Goal: Task Accomplishment & Management: Use online tool/utility

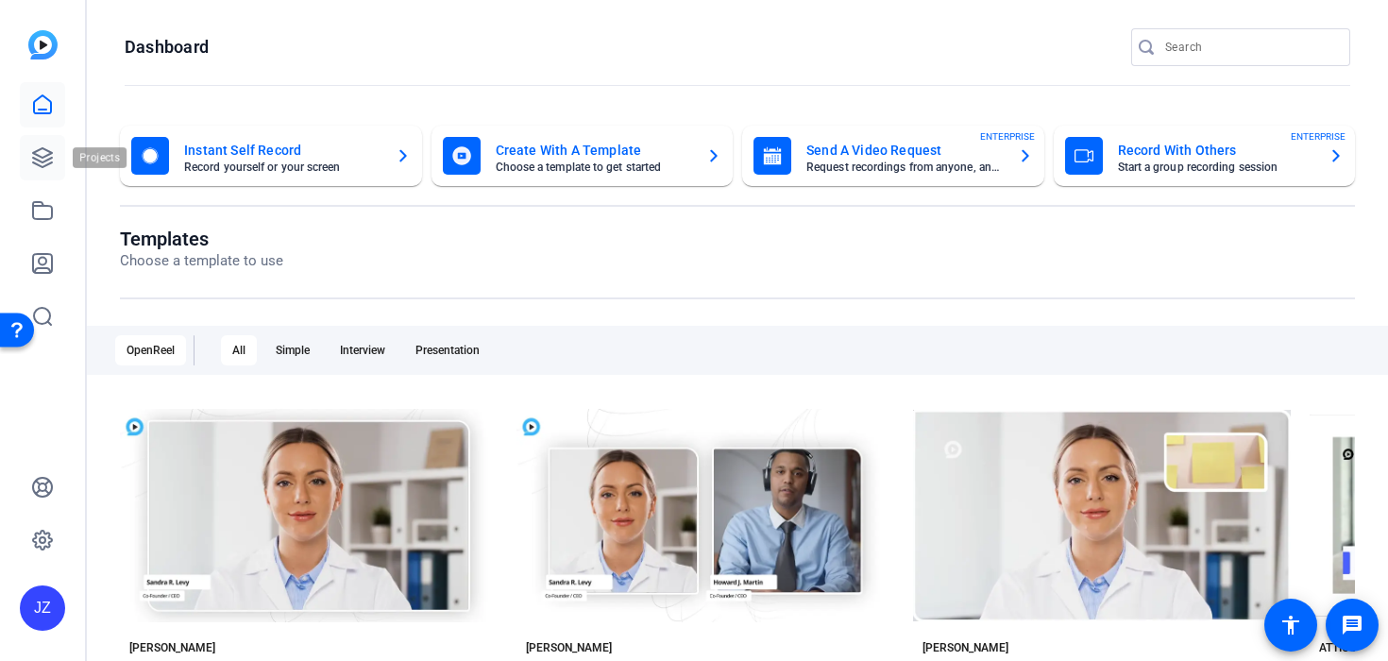
click at [43, 159] on icon at bounding box center [42, 157] width 23 height 23
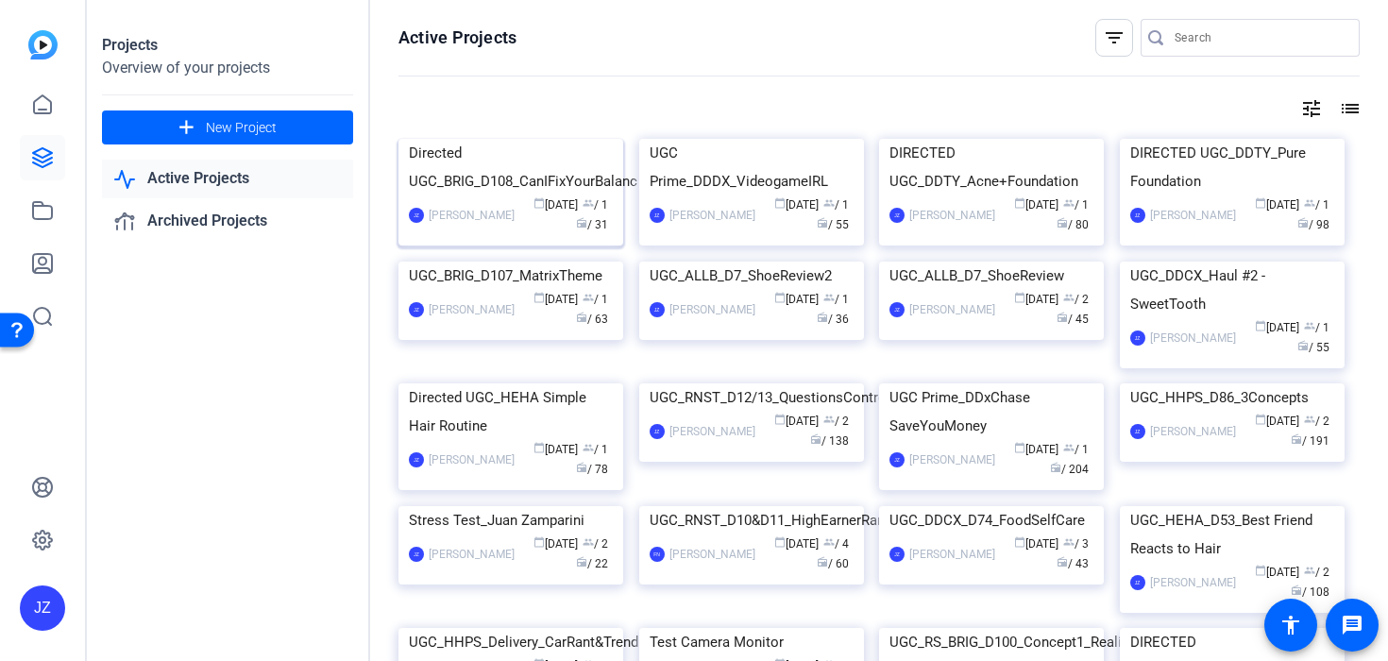
click at [511, 139] on img at bounding box center [510, 139] width 225 height 0
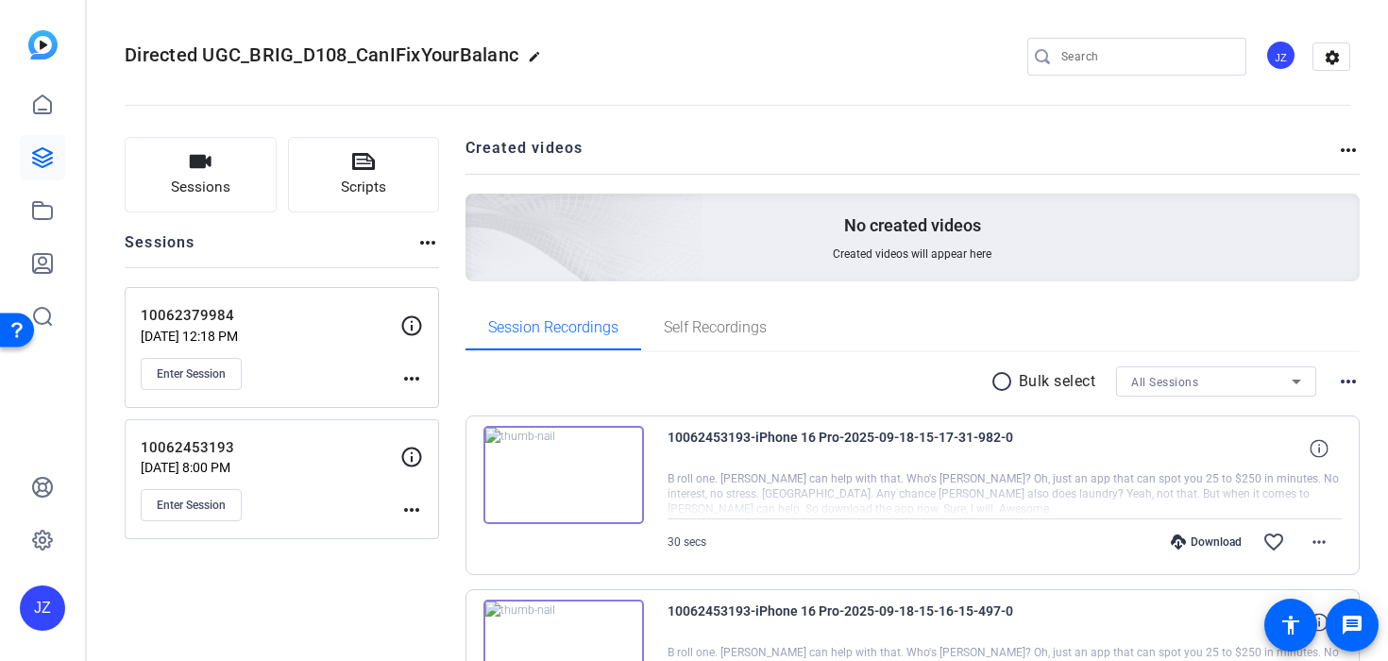
click at [301, 342] on p "Sep 19, 2025 @ 12:18 PM" at bounding box center [271, 336] width 260 height 15
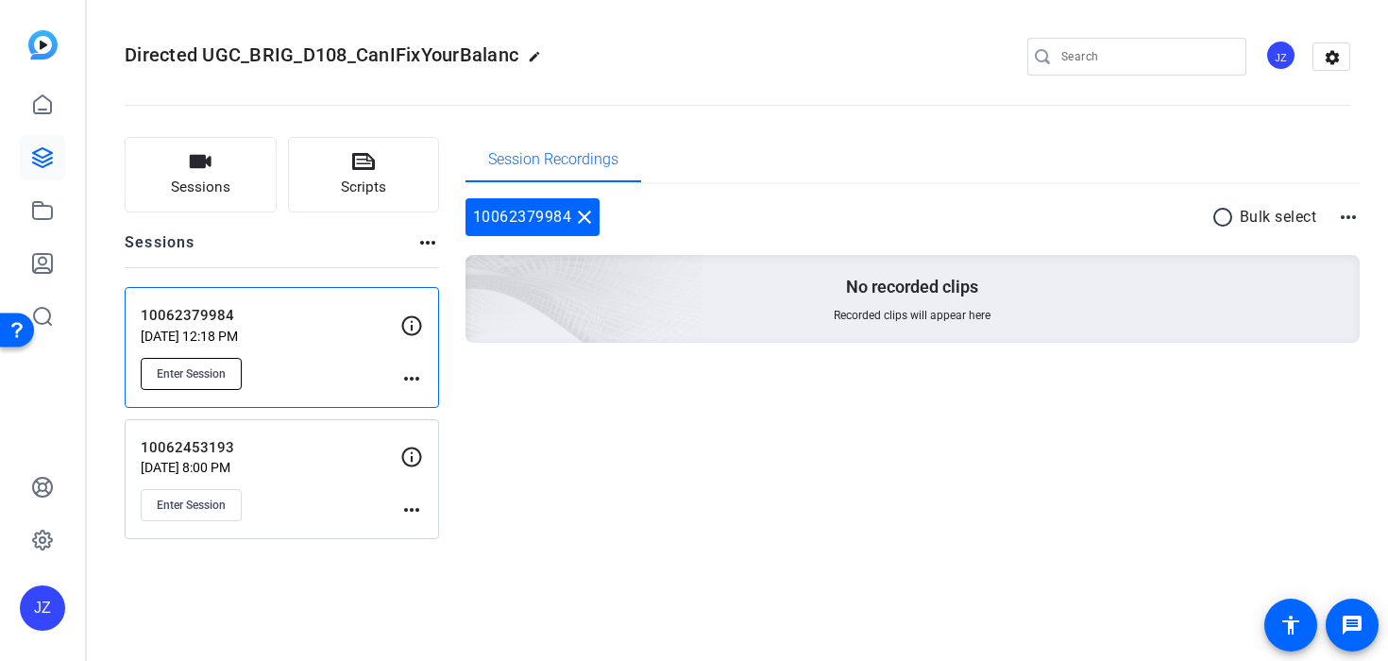
click at [191, 376] on span "Enter Session" at bounding box center [191, 373] width 69 height 15
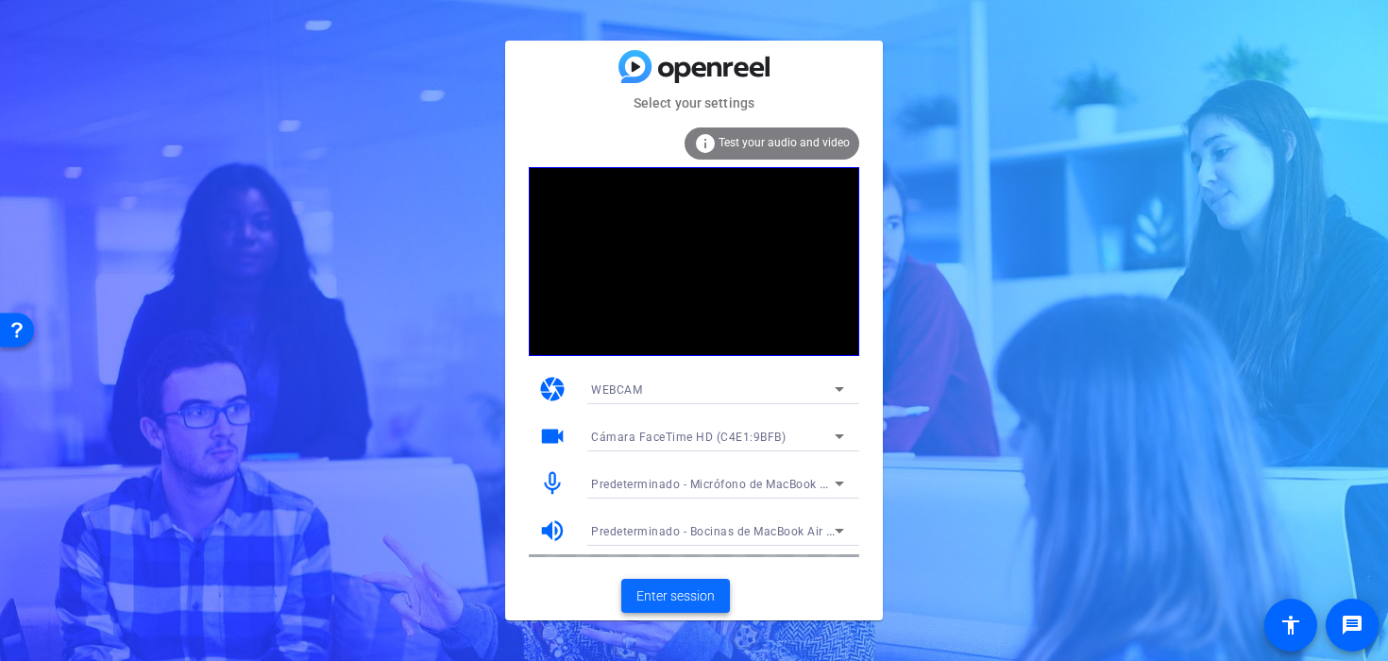
click at [685, 606] on span at bounding box center [675, 595] width 109 height 45
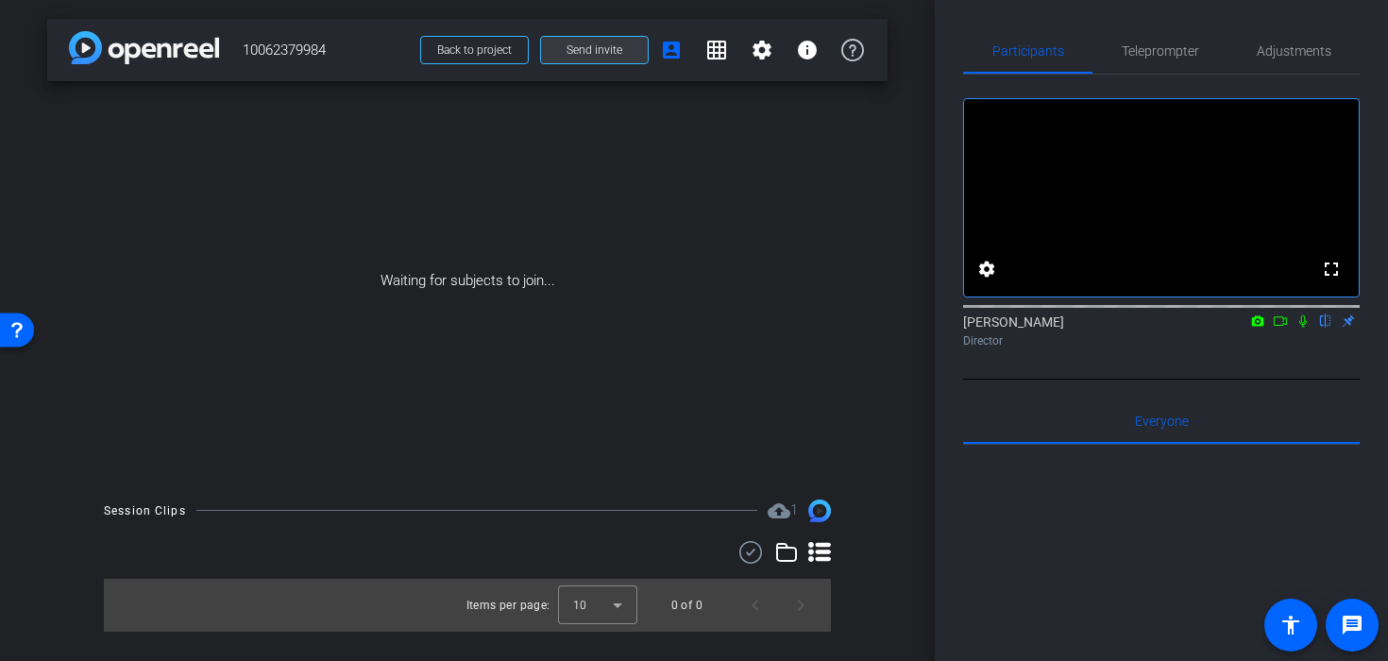
click at [589, 49] on span "Send invite" at bounding box center [594, 49] width 56 height 15
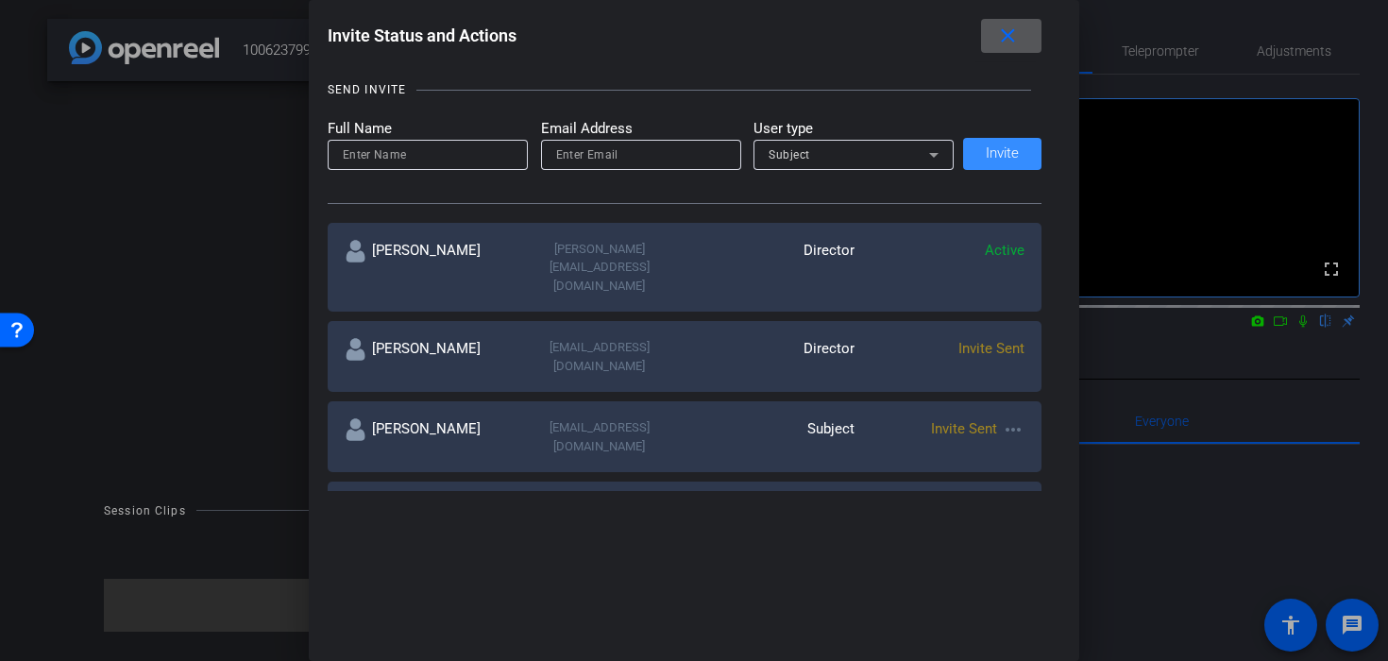
scroll to position [205, 0]
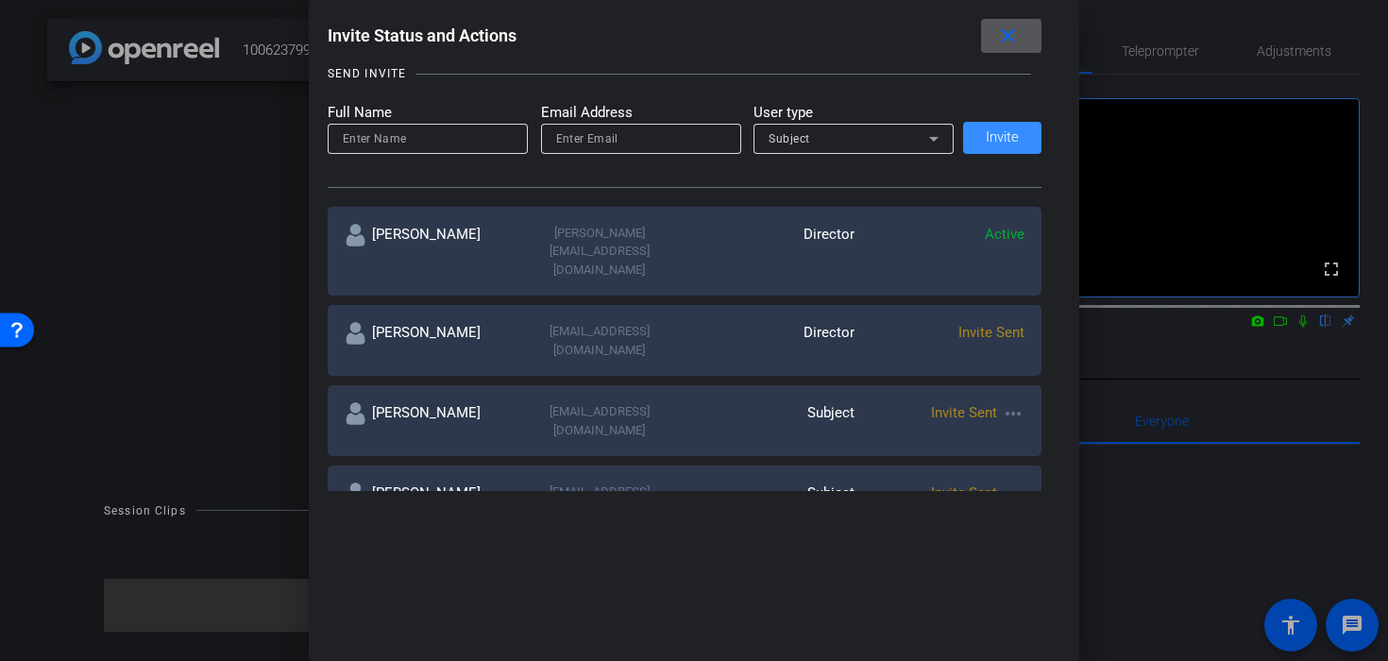
click at [1013, 28] on mat-icon "close" at bounding box center [1008, 37] width 24 height 24
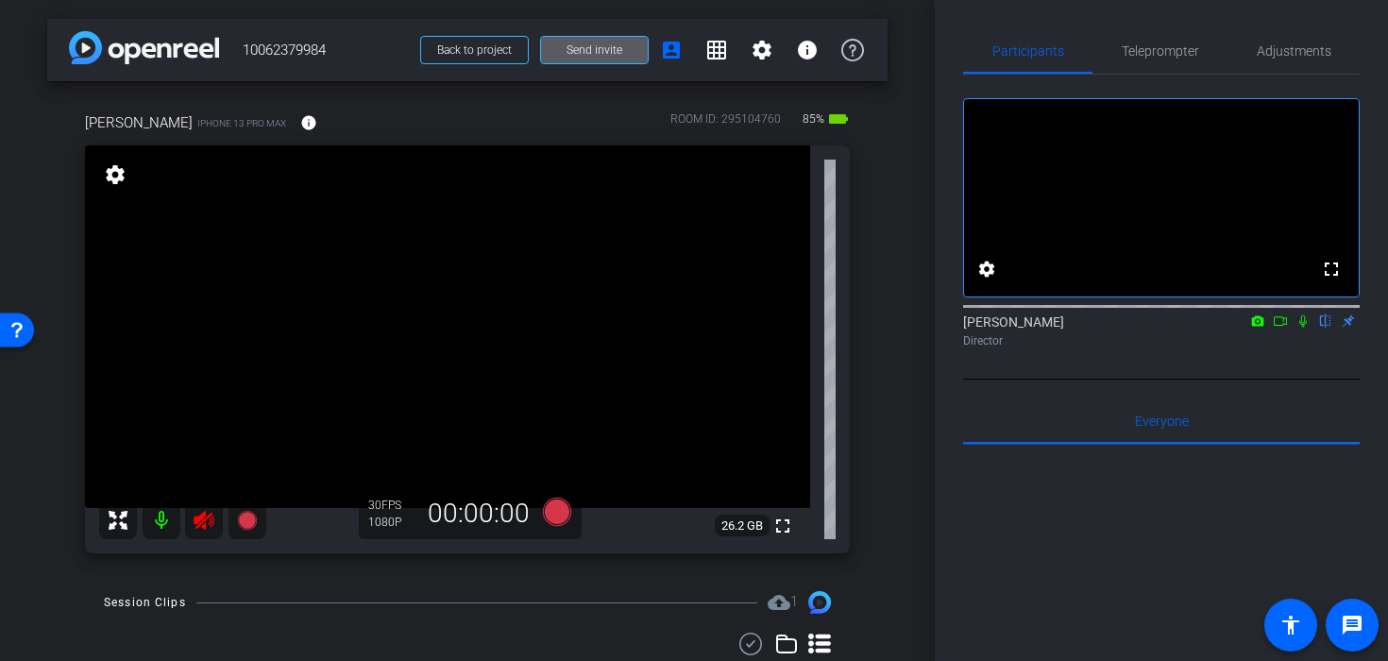
click at [194, 521] on icon at bounding box center [204, 520] width 20 height 19
click at [1302, 59] on span "Adjustments" at bounding box center [1294, 50] width 75 height 45
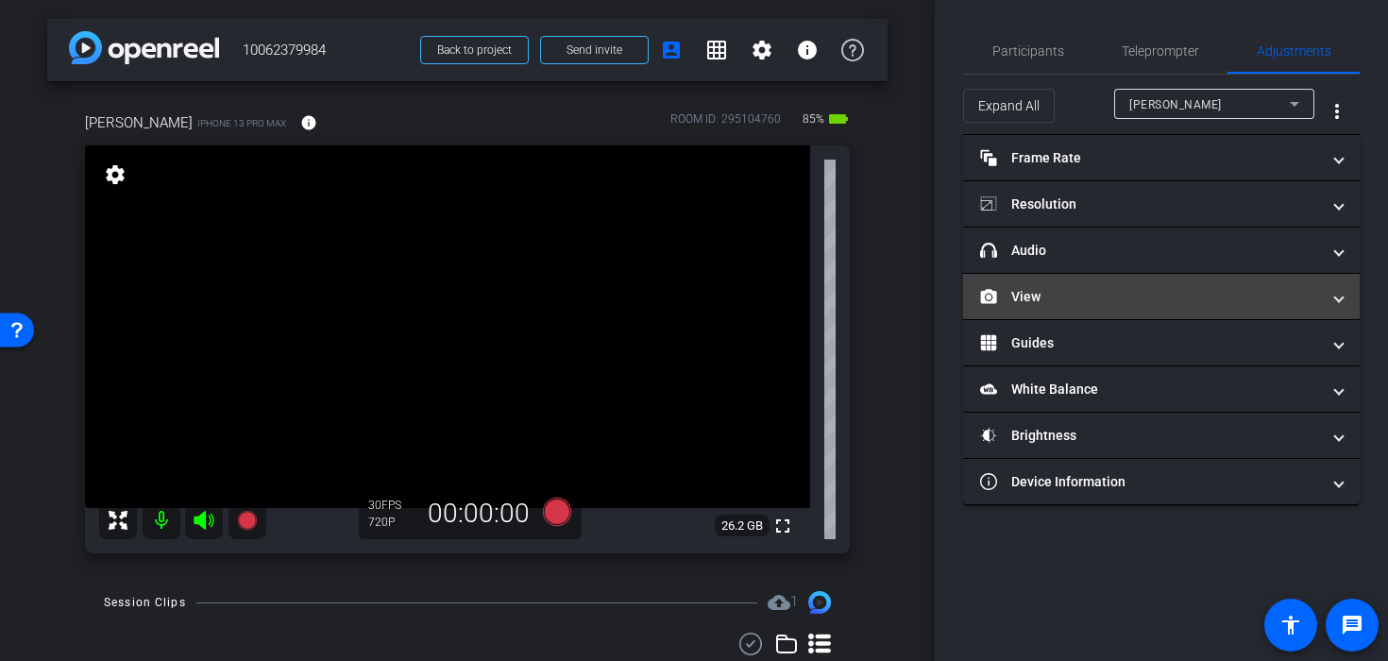
click at [1114, 281] on mat-expansion-panel-header "View" at bounding box center [1161, 296] width 397 height 45
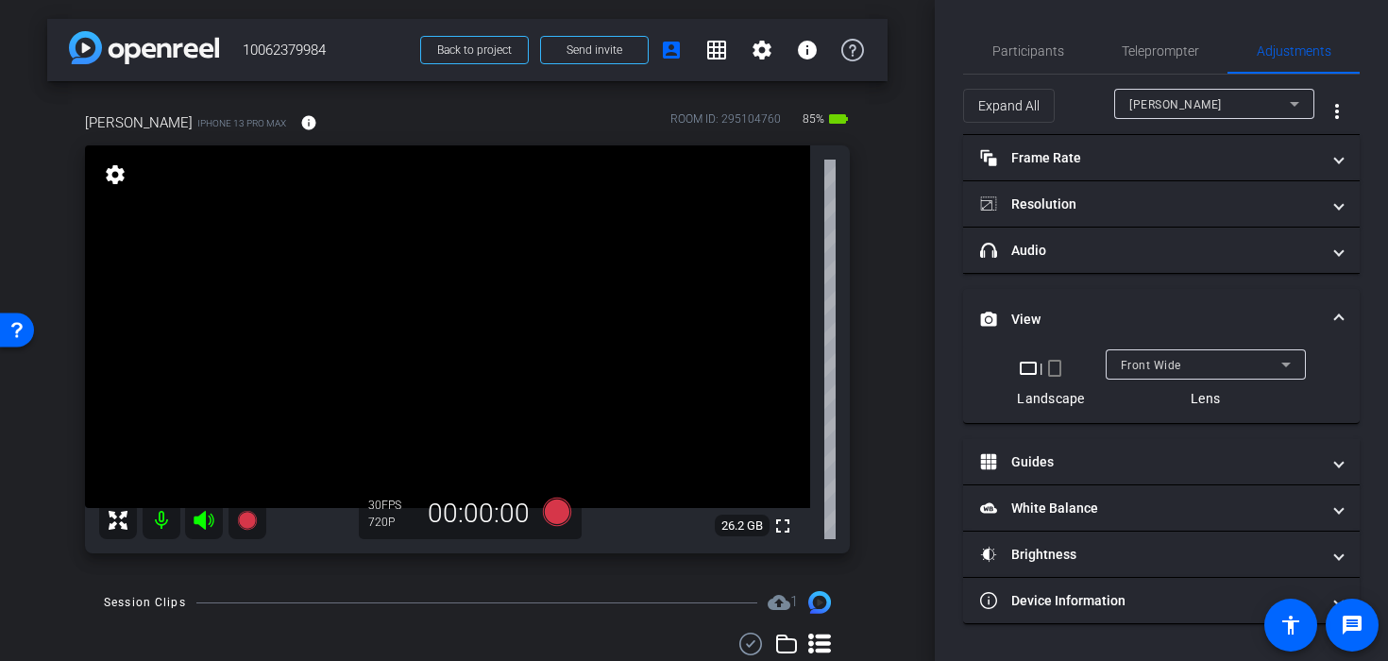
click at [1057, 362] on mat-icon "crop_portrait" at bounding box center [1054, 368] width 23 height 23
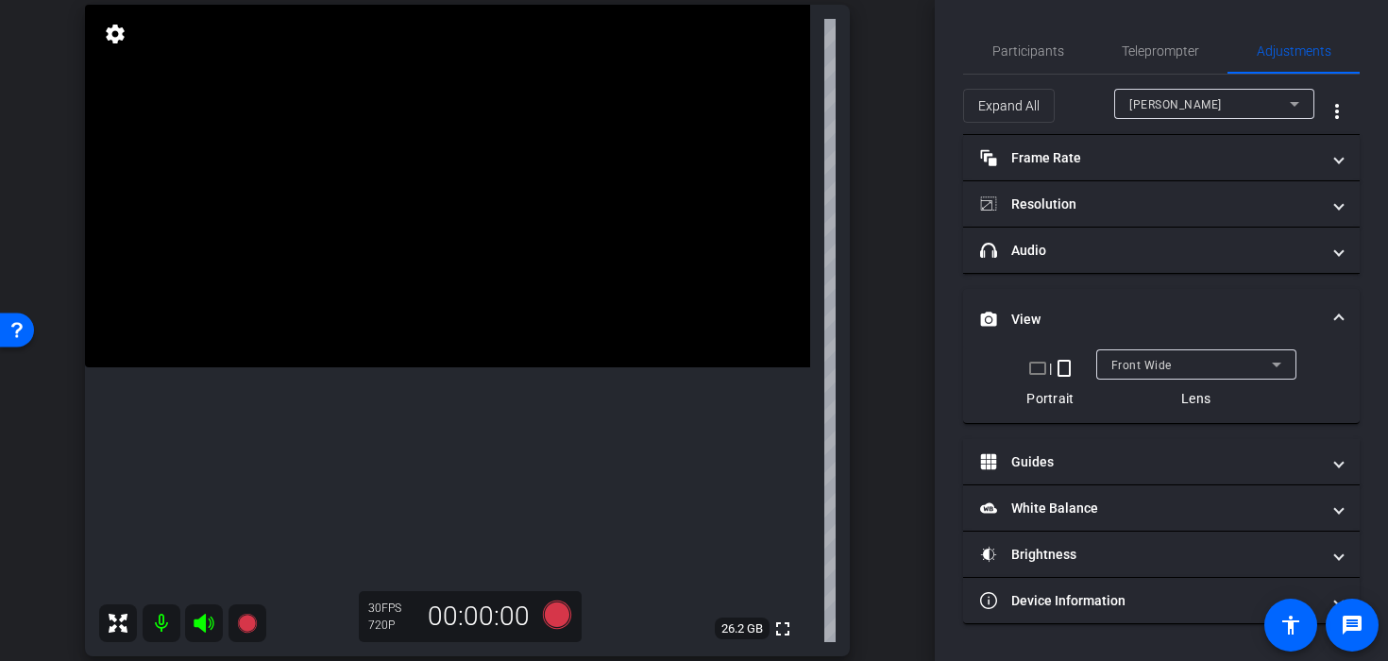
scroll to position [144, 0]
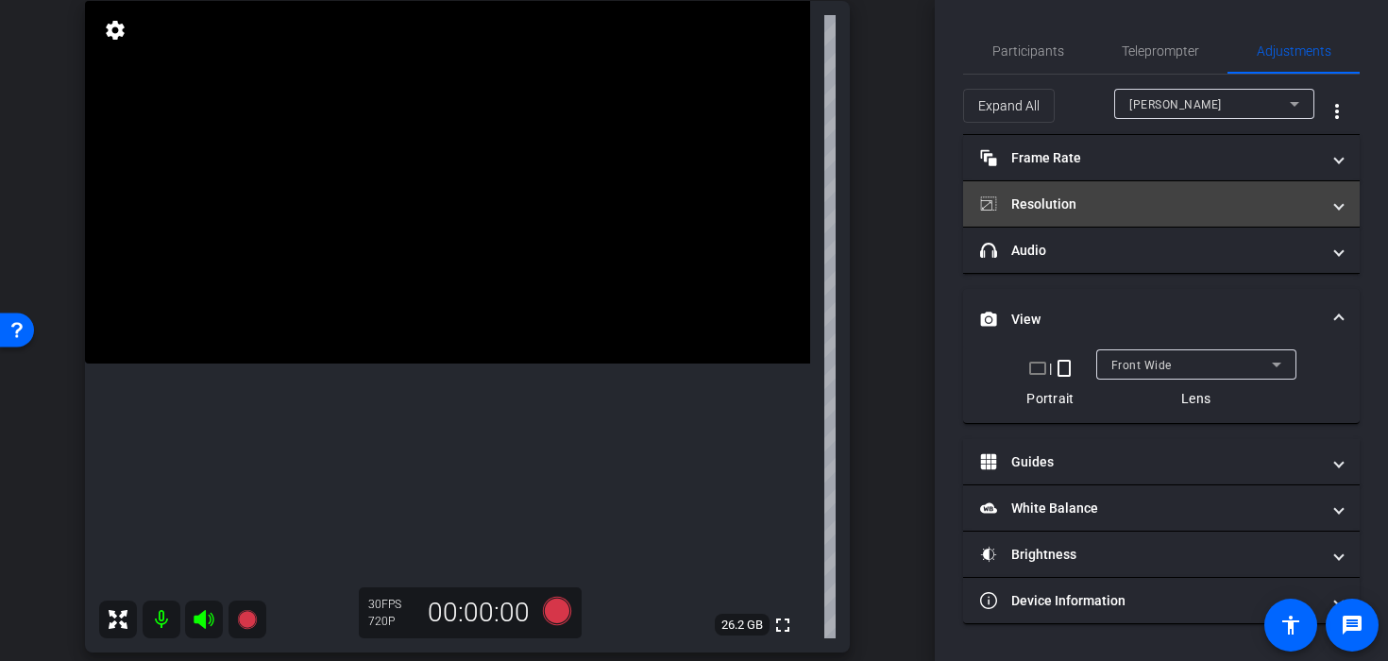
click at [1082, 199] on mat-panel-title "Resolution" at bounding box center [1150, 204] width 340 height 20
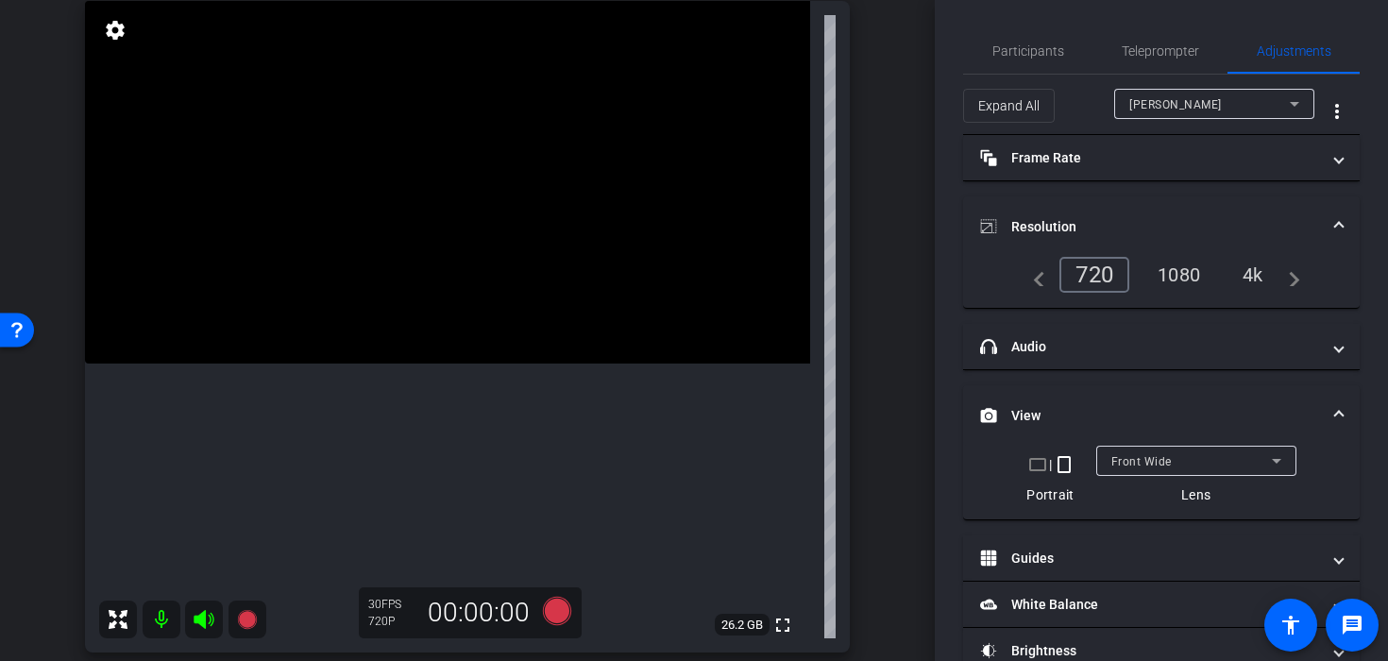
click at [1166, 248] on mat-expansion-panel-header "Resolution" at bounding box center [1161, 226] width 397 height 60
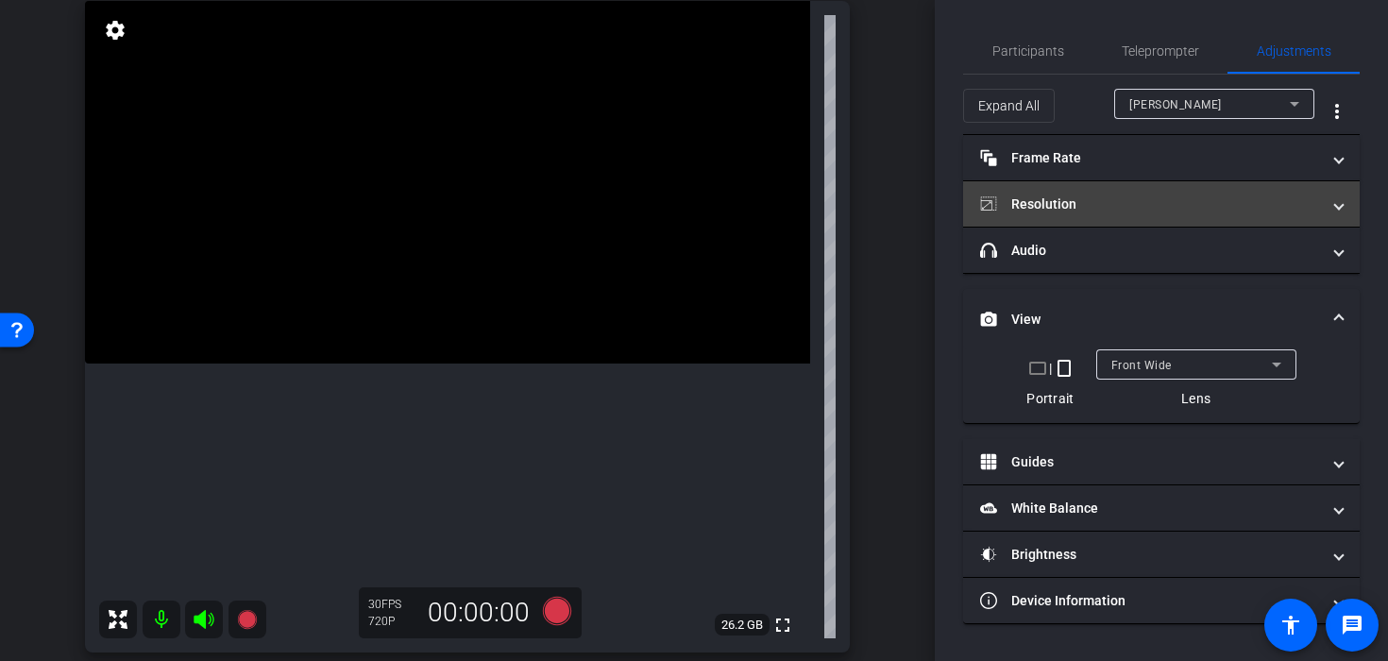
click at [1123, 200] on mat-panel-title "Resolution" at bounding box center [1150, 204] width 340 height 20
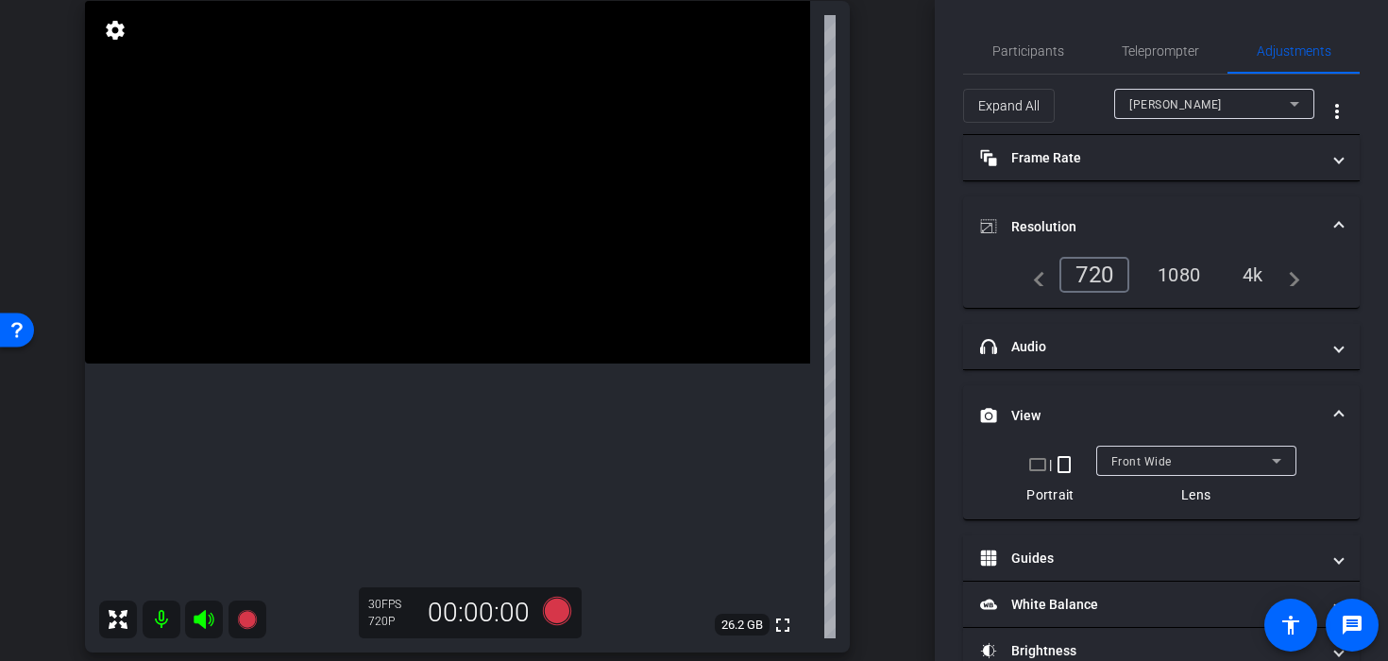
click at [1168, 276] on div "1080" at bounding box center [1178, 275] width 71 height 32
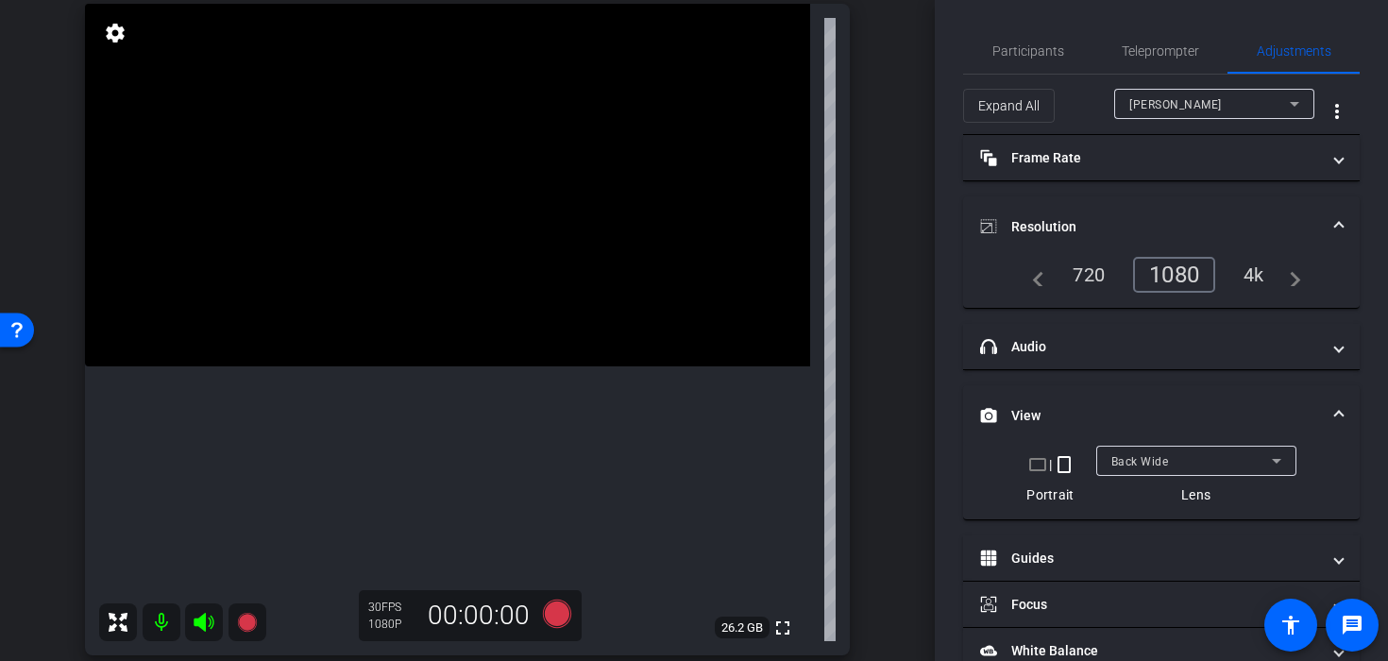
click at [446, 237] on video at bounding box center [447, 185] width 725 height 363
click at [600, 317] on video at bounding box center [447, 185] width 725 height 363
click at [492, 314] on video at bounding box center [447, 185] width 725 height 363
click at [460, 298] on video at bounding box center [447, 185] width 725 height 363
click at [478, 296] on div at bounding box center [459, 298] width 47 height 47
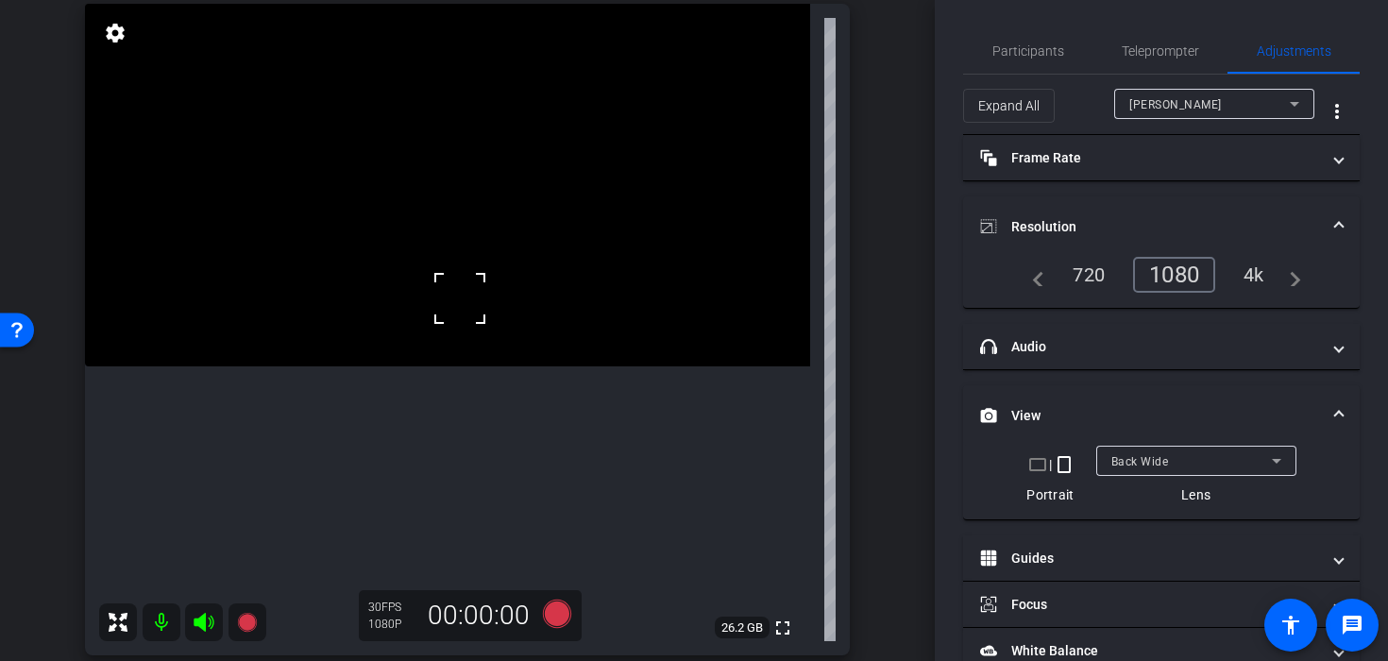
click at [468, 289] on div at bounding box center [459, 298] width 47 height 47
click at [485, 296] on video at bounding box center [447, 185] width 725 height 363
click at [558, 620] on icon at bounding box center [557, 614] width 28 height 28
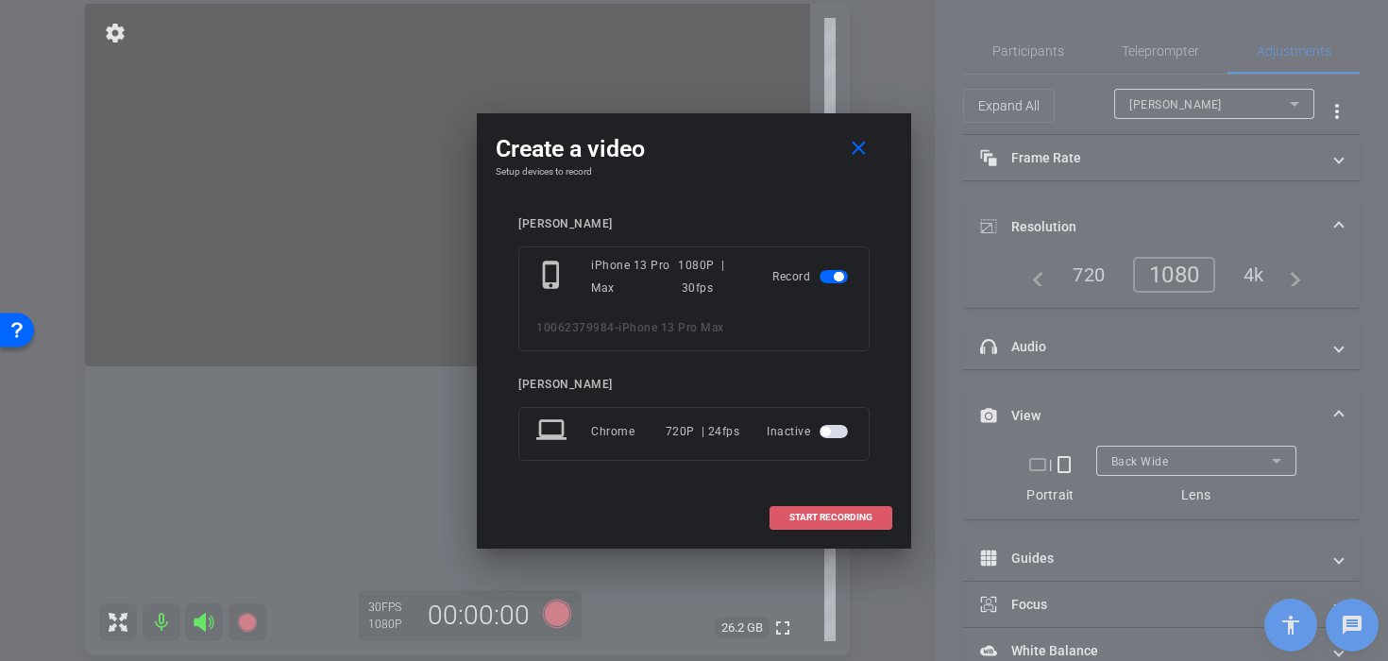
click at [849, 528] on span at bounding box center [830, 517] width 121 height 45
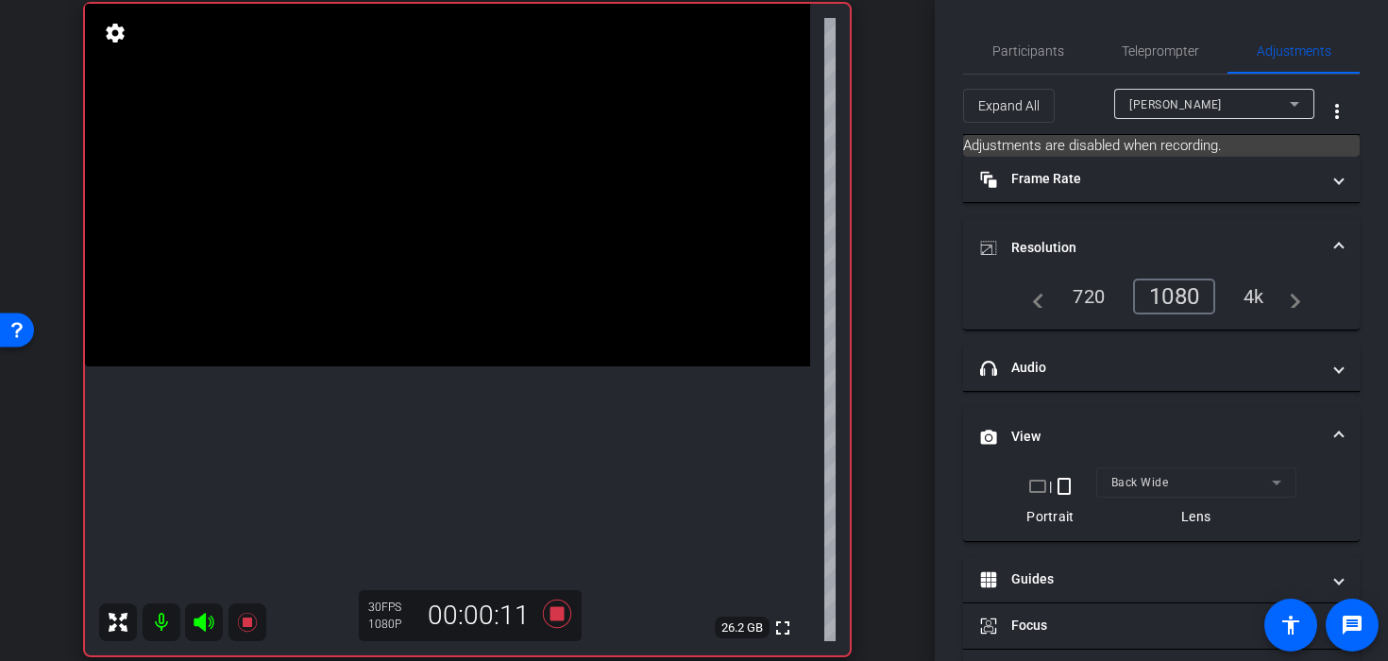
click at [438, 299] on video at bounding box center [447, 185] width 725 height 363
click at [428, 282] on div at bounding box center [437, 299] width 47 height 47
click at [428, 282] on video at bounding box center [447, 185] width 725 height 363
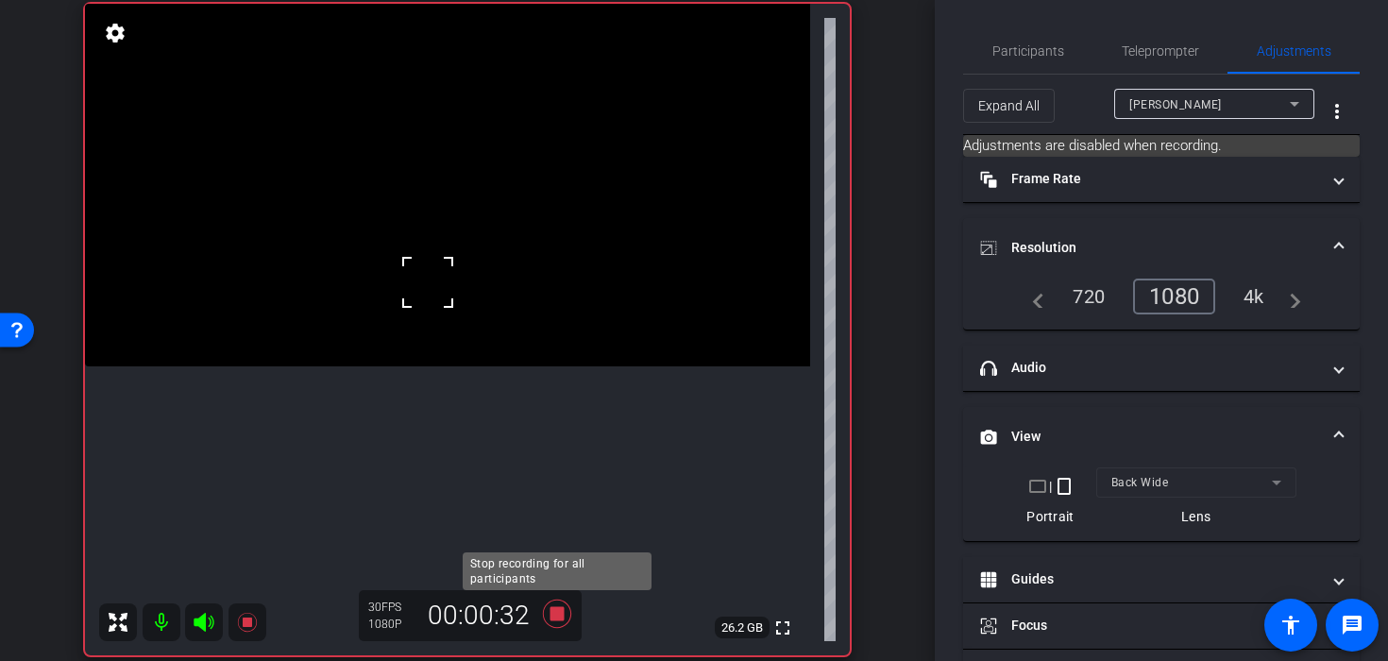
click at [560, 622] on icon at bounding box center [556, 614] width 45 height 34
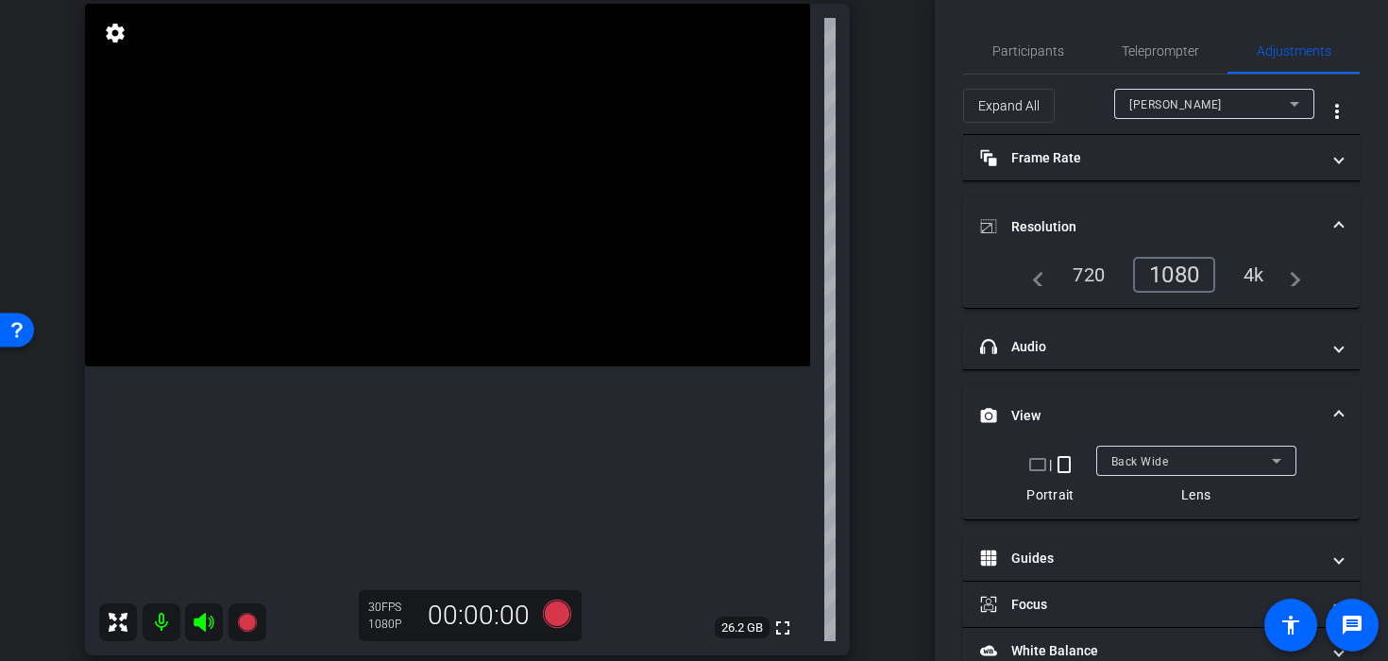
click at [430, 236] on video at bounding box center [447, 185] width 725 height 363
click at [570, 616] on icon at bounding box center [557, 614] width 28 height 28
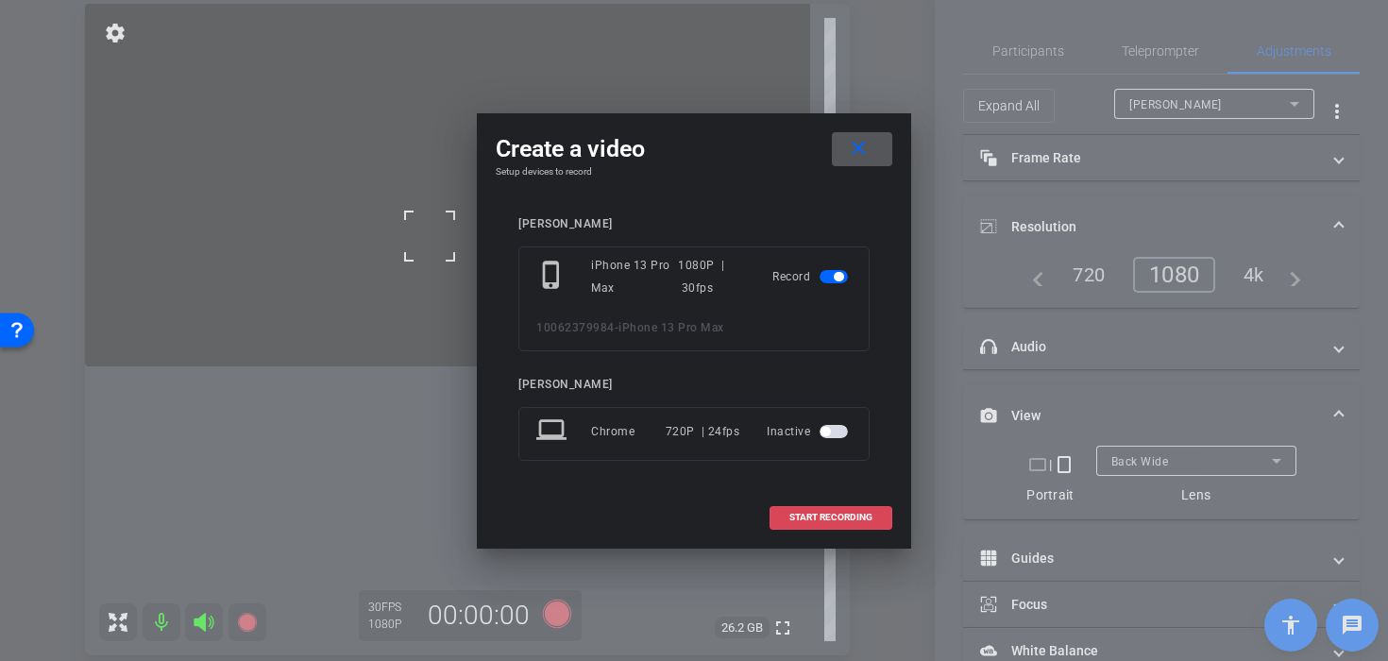
click at [804, 510] on span at bounding box center [830, 517] width 121 height 45
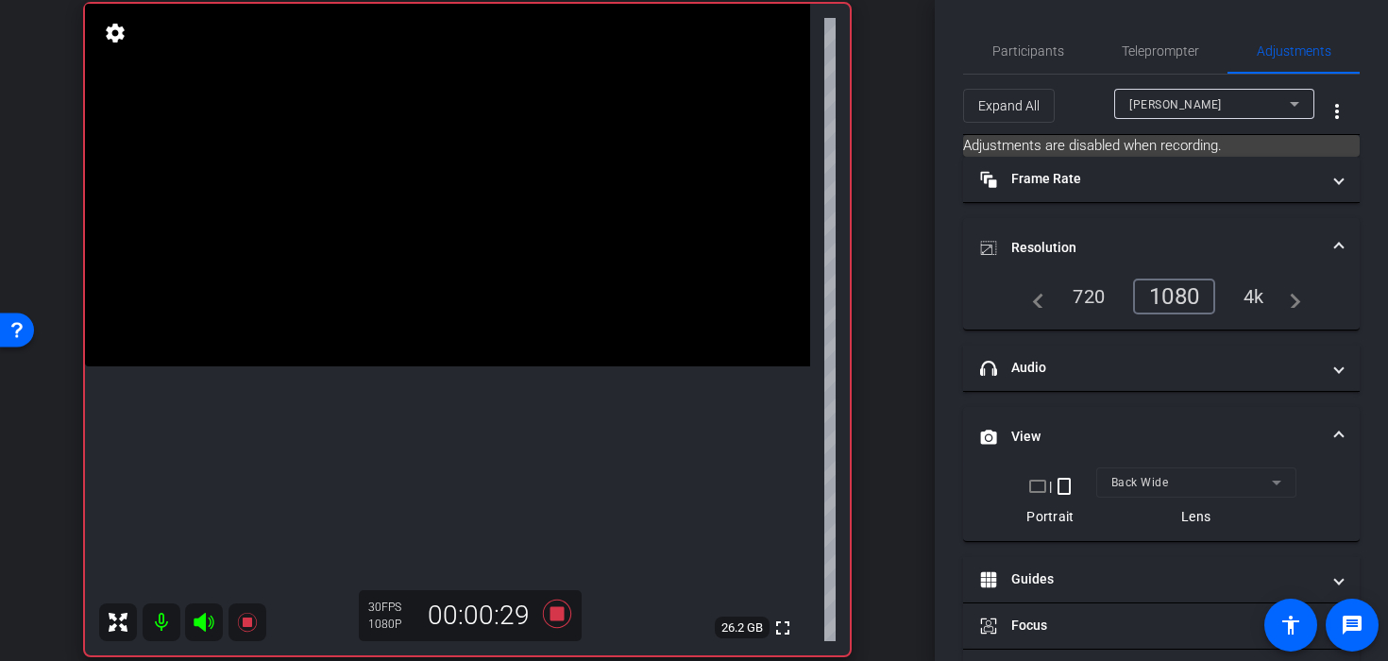
click at [430, 353] on video at bounding box center [447, 185] width 725 height 363
click at [425, 307] on video at bounding box center [447, 185] width 725 height 363
click at [552, 620] on icon at bounding box center [557, 614] width 28 height 28
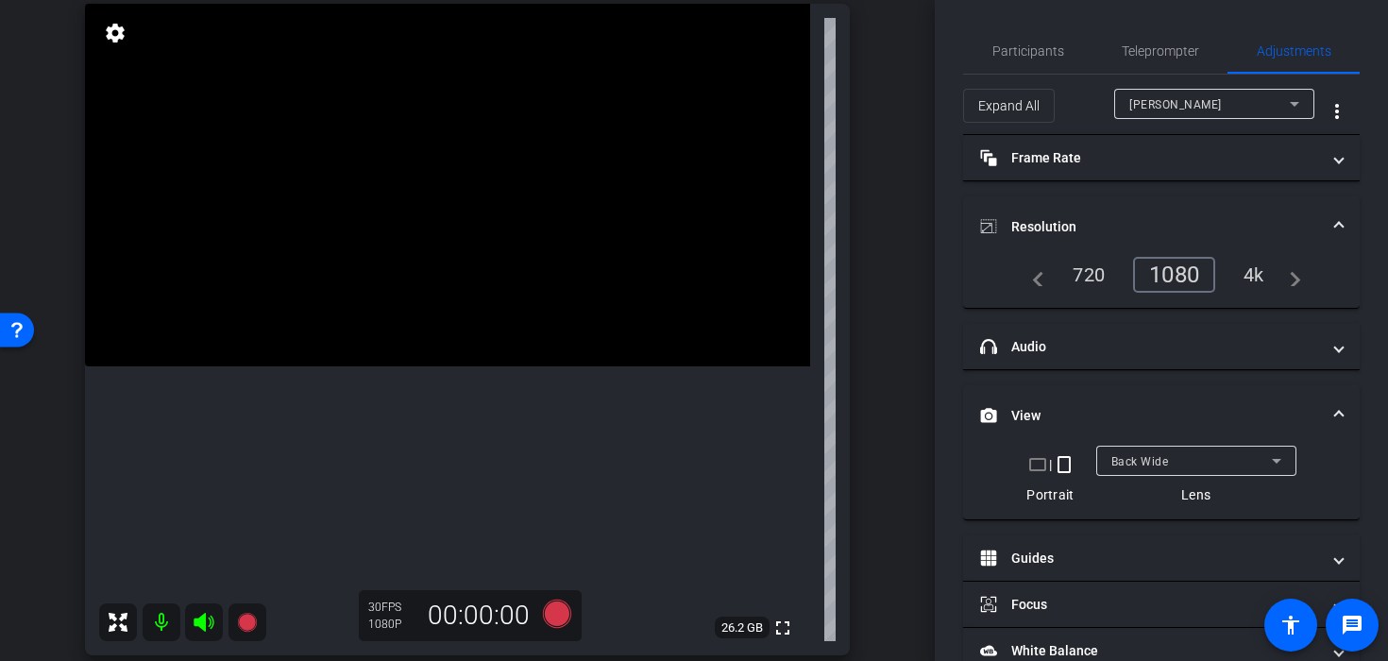
click at [477, 209] on video at bounding box center [447, 185] width 725 height 363
click at [433, 193] on video at bounding box center [447, 185] width 725 height 363
click at [437, 200] on div at bounding box center [433, 192] width 47 height 47
click at [438, 216] on video at bounding box center [447, 185] width 725 height 363
click at [442, 245] on video at bounding box center [447, 185] width 725 height 363
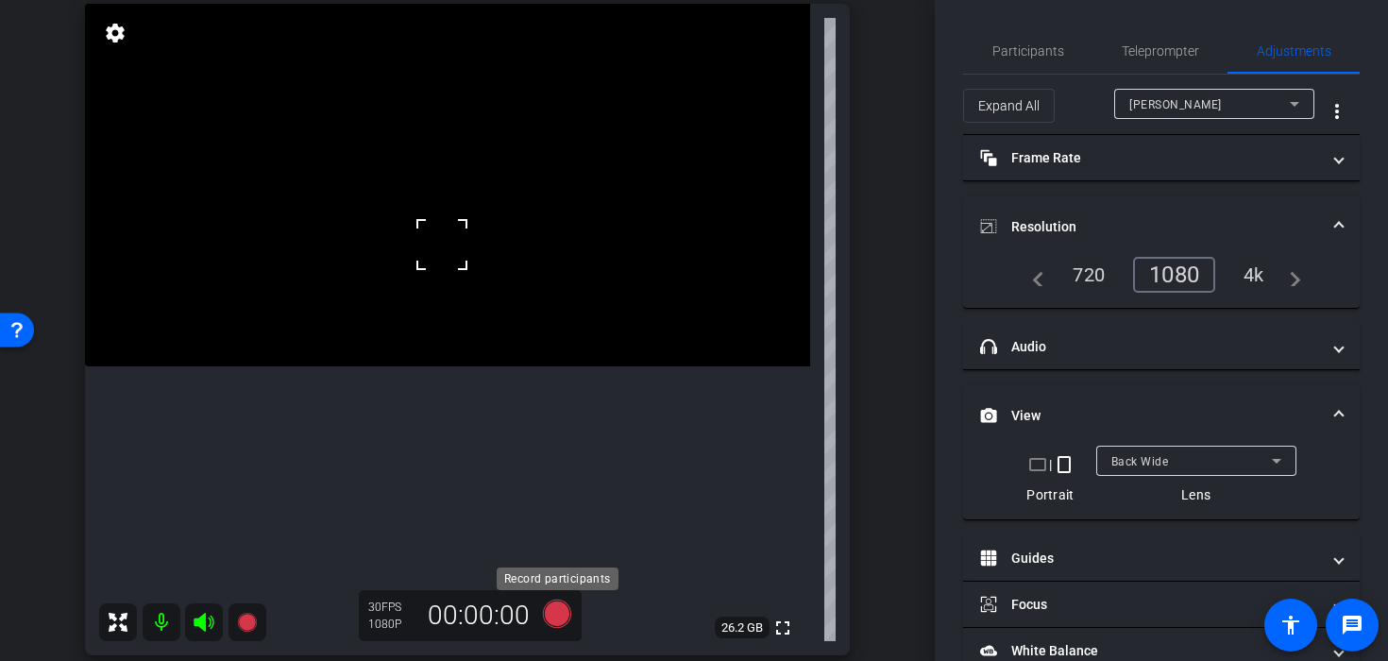
click at [568, 605] on icon at bounding box center [556, 614] width 45 height 34
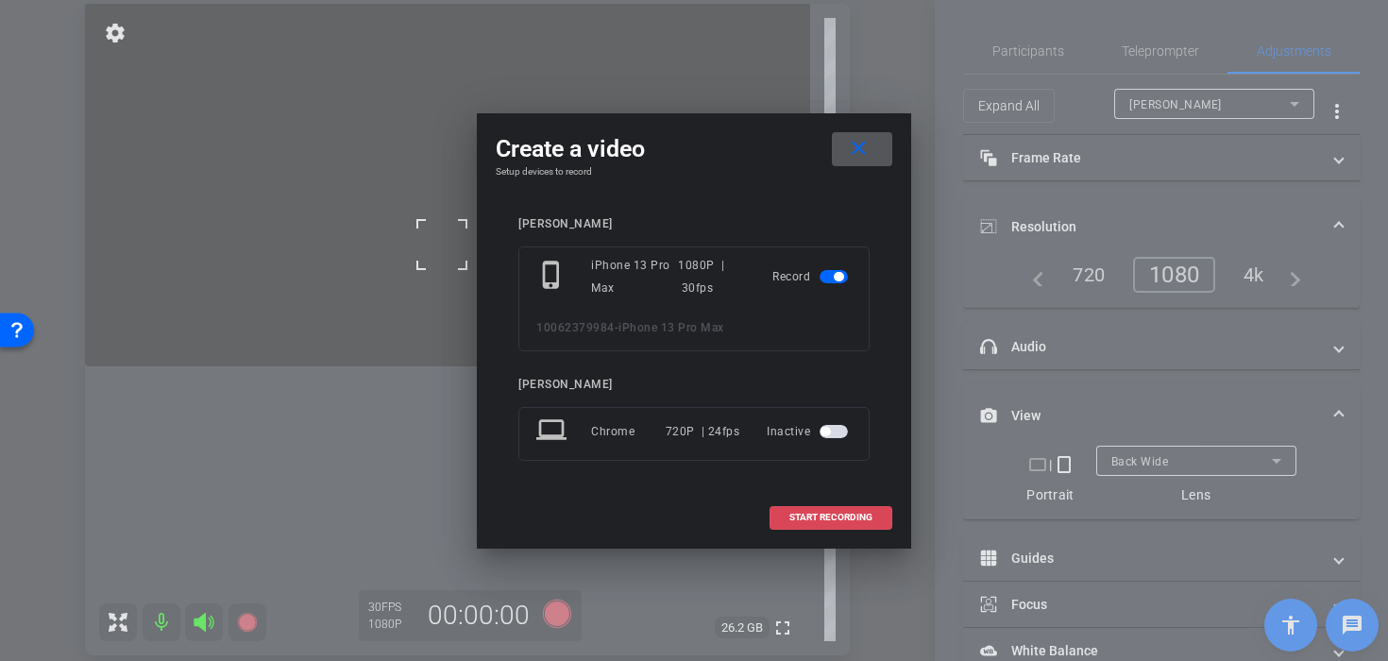
click at [794, 518] on span "START RECORDING" at bounding box center [830, 517] width 83 height 9
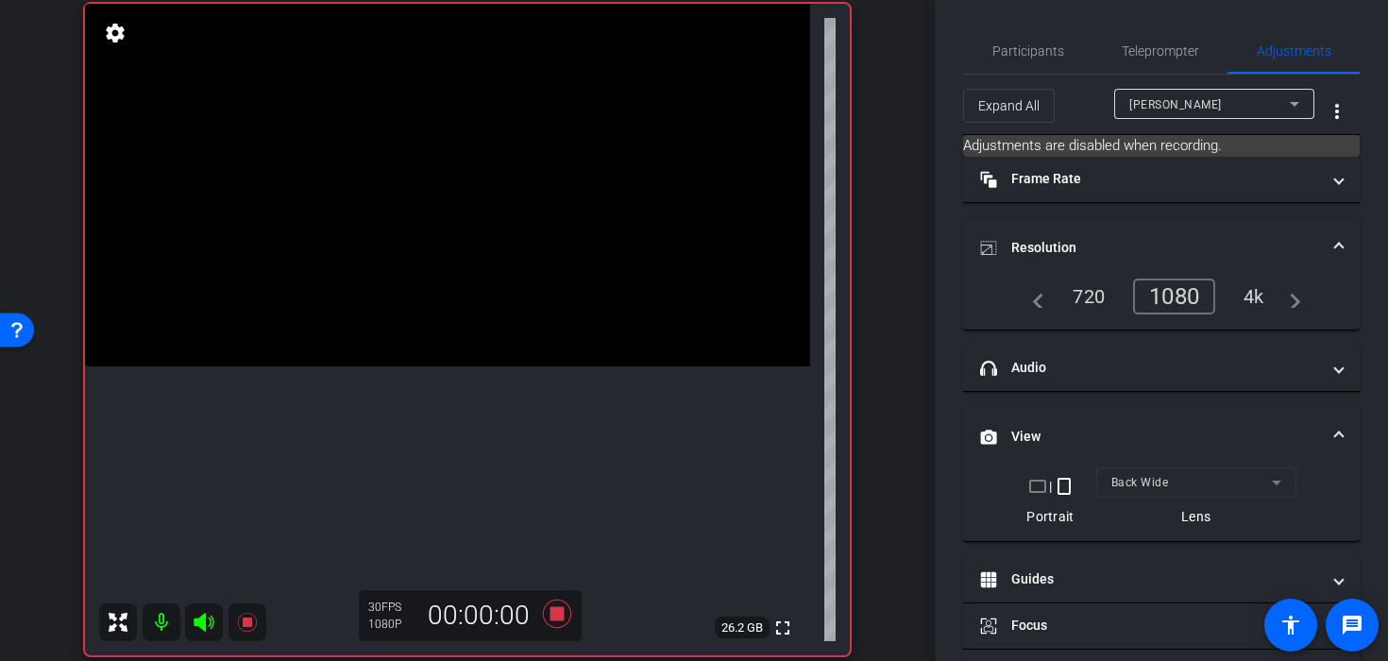
click at [481, 251] on video at bounding box center [447, 185] width 725 height 363
click at [497, 219] on video at bounding box center [447, 185] width 725 height 363
click at [406, 295] on video at bounding box center [447, 185] width 725 height 363
click at [406, 295] on div at bounding box center [405, 294] width 47 height 47
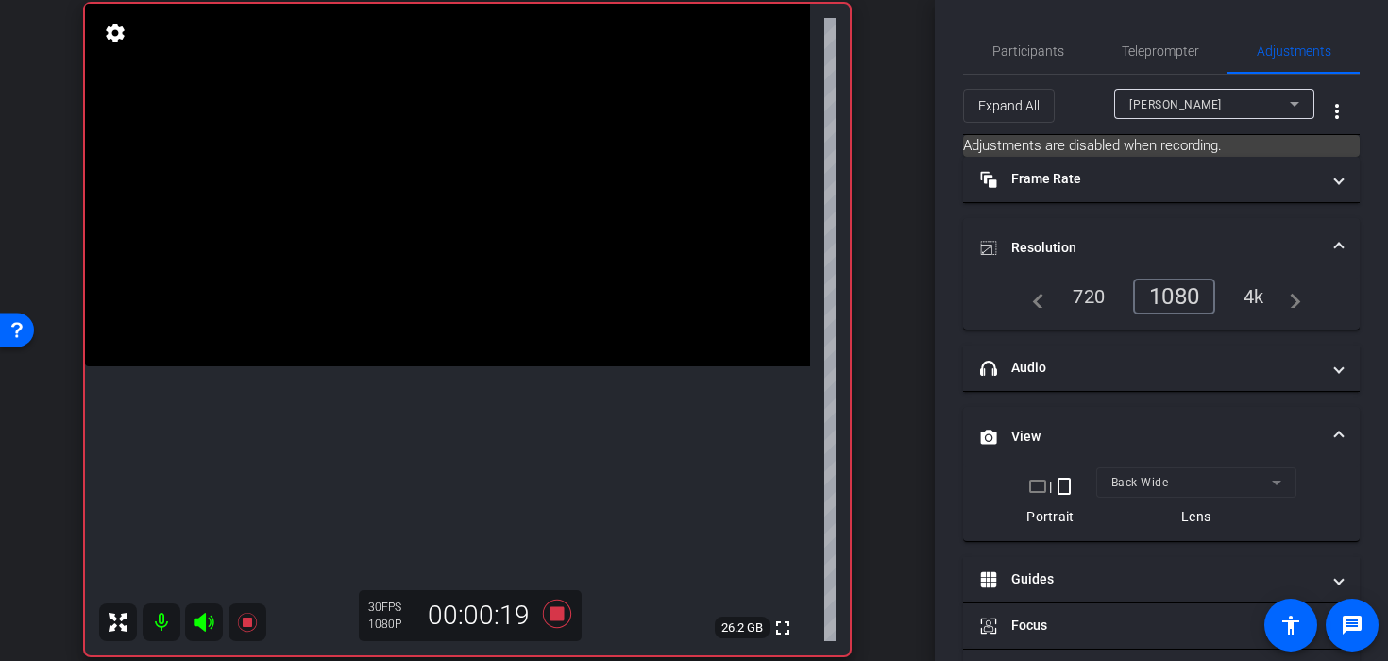
click at [410, 350] on video at bounding box center [447, 185] width 725 height 363
click at [442, 344] on video at bounding box center [447, 185] width 725 height 363
click at [421, 305] on video at bounding box center [447, 185] width 725 height 363
click at [413, 301] on div at bounding box center [420, 304] width 47 height 47
click at [565, 622] on icon at bounding box center [556, 614] width 45 height 34
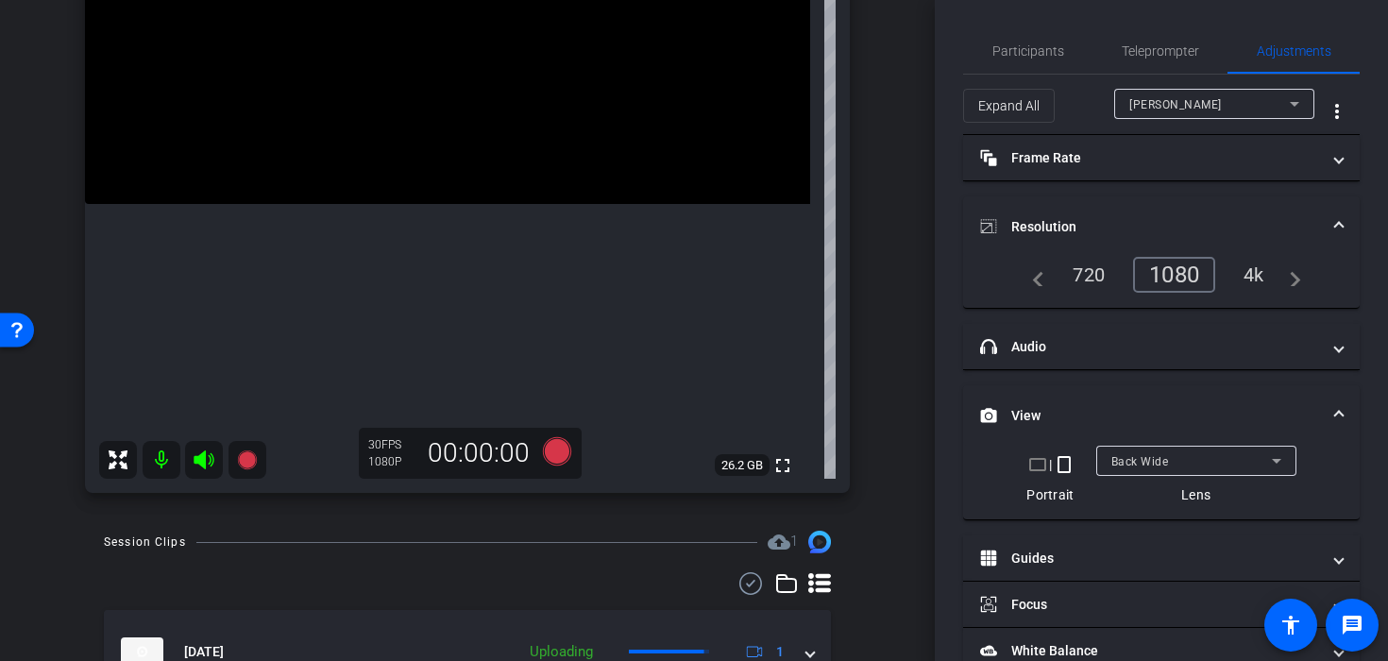
scroll to position [598, 0]
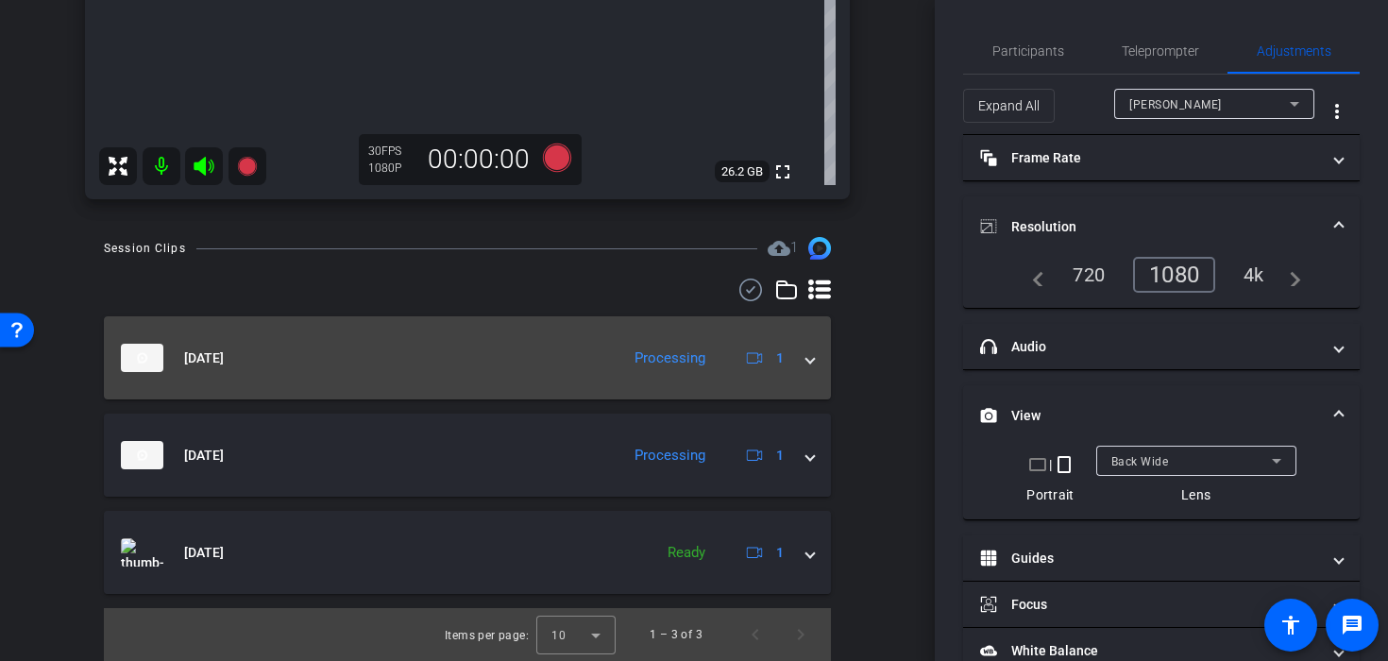
click at [805, 368] on div "Sep 19, 2025 Processing 1" at bounding box center [463, 358] width 685 height 28
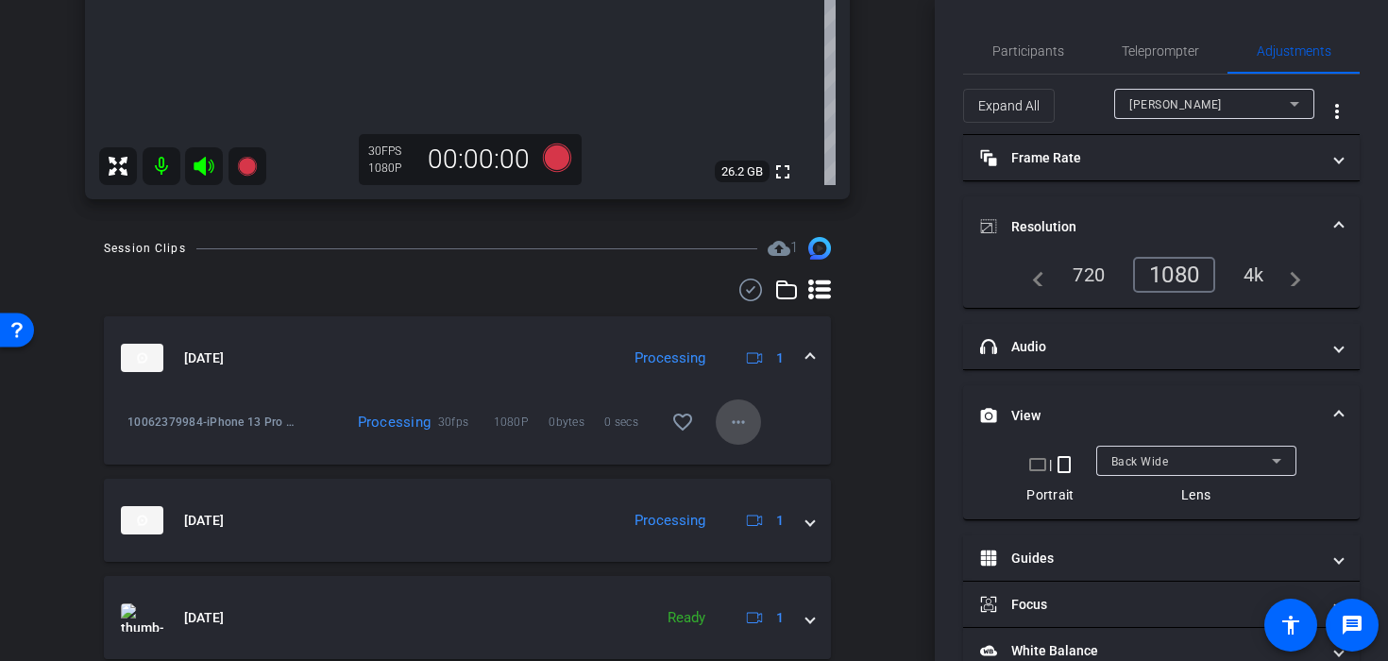
click at [737, 425] on mat-icon "more_horiz" at bounding box center [738, 422] width 23 height 23
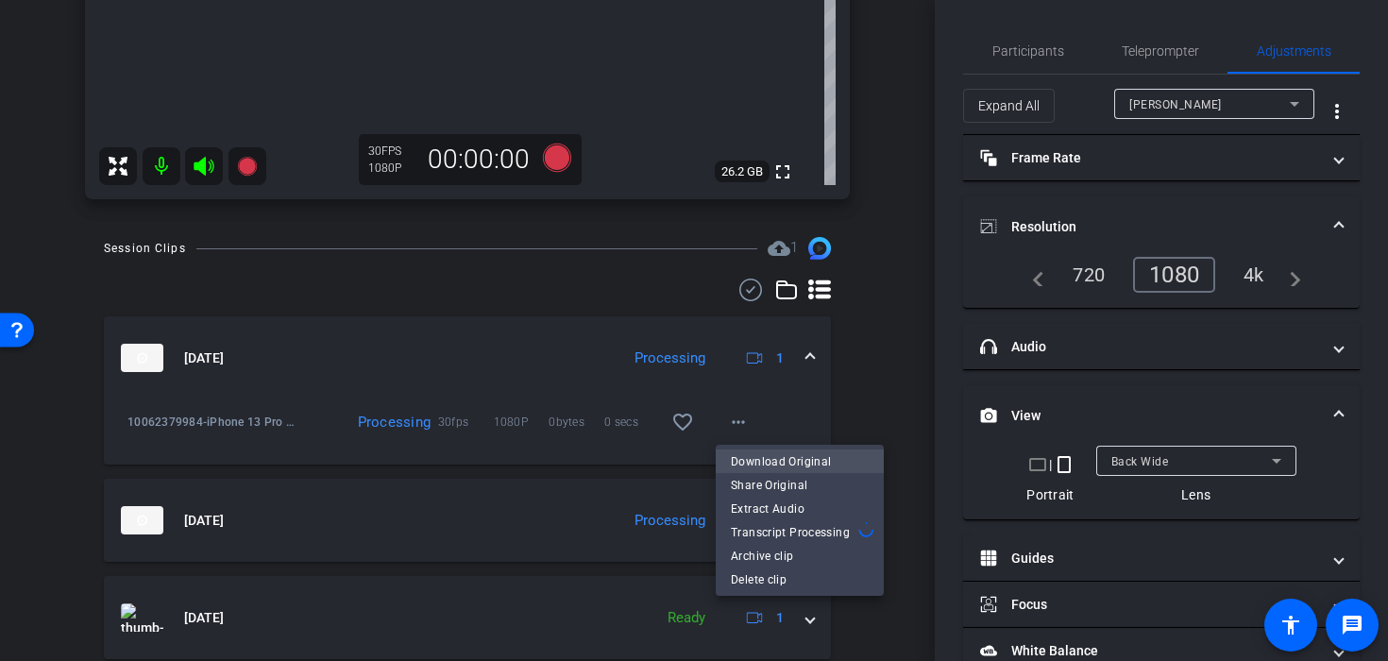
click at [765, 461] on span "Download Original" at bounding box center [800, 461] width 138 height 23
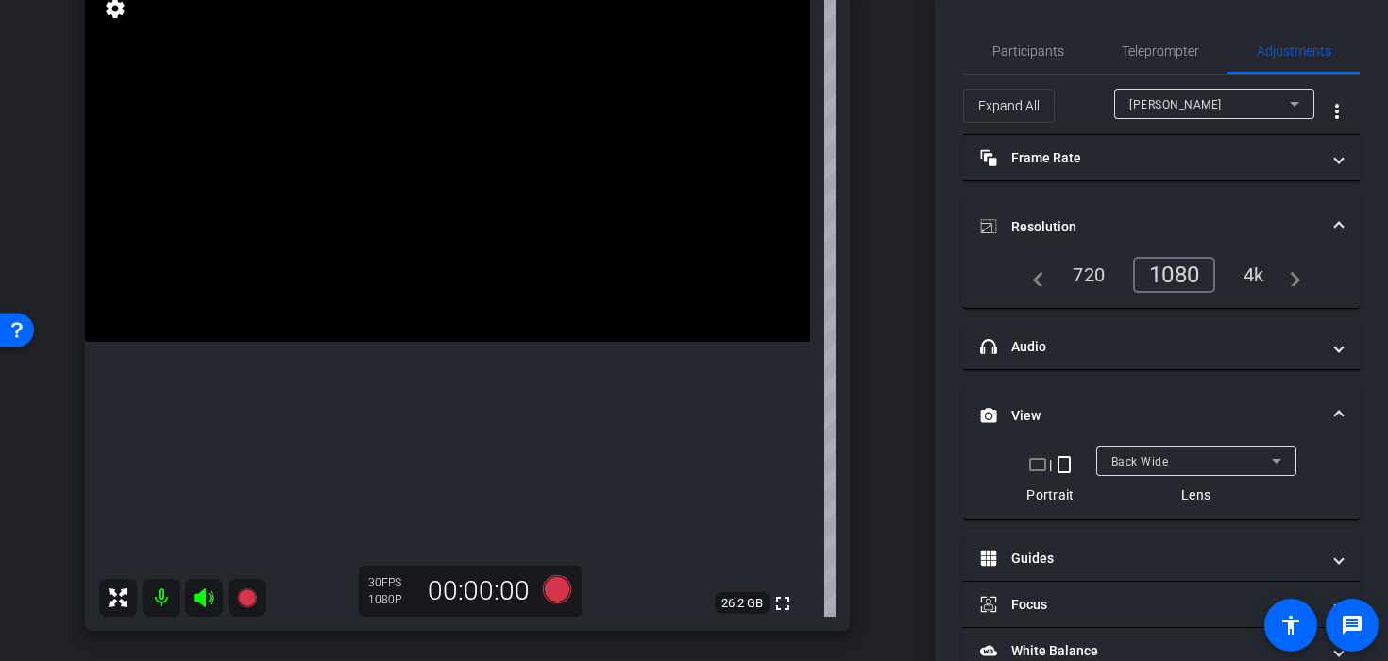
scroll to position [161, 0]
click at [561, 595] on icon at bounding box center [557, 594] width 28 height 28
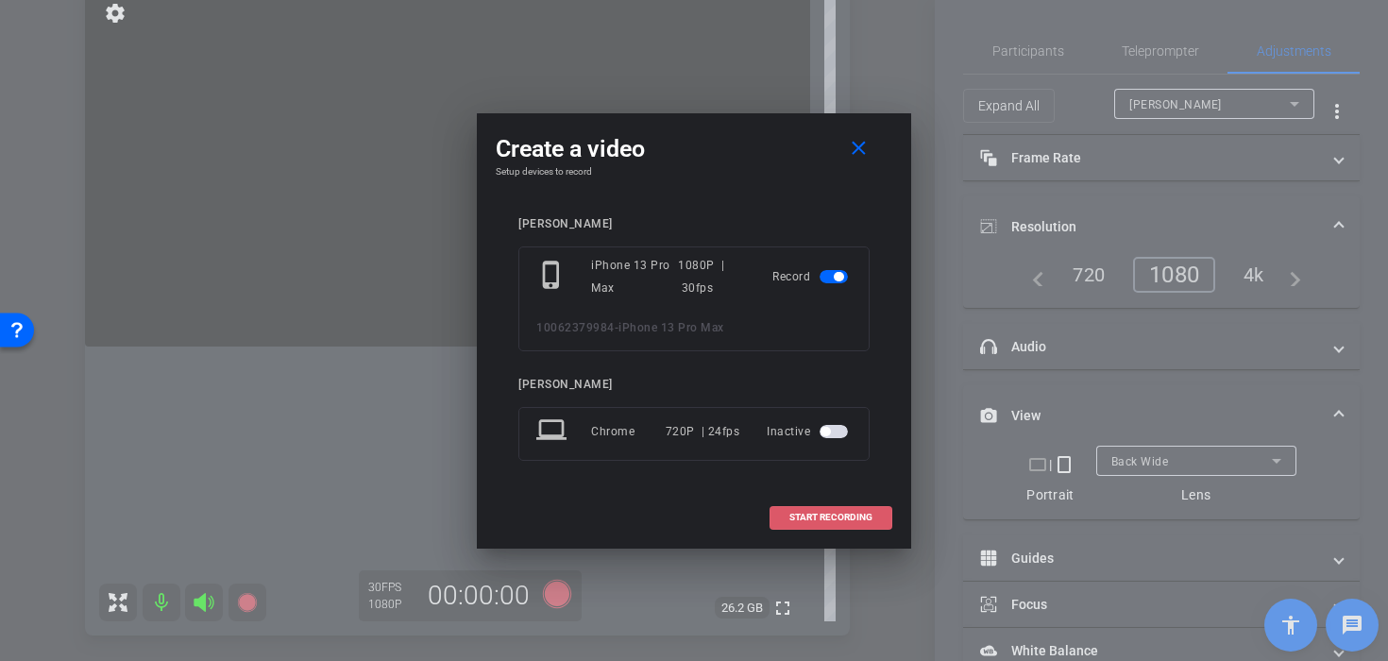
click at [811, 522] on span "START RECORDING" at bounding box center [830, 517] width 83 height 9
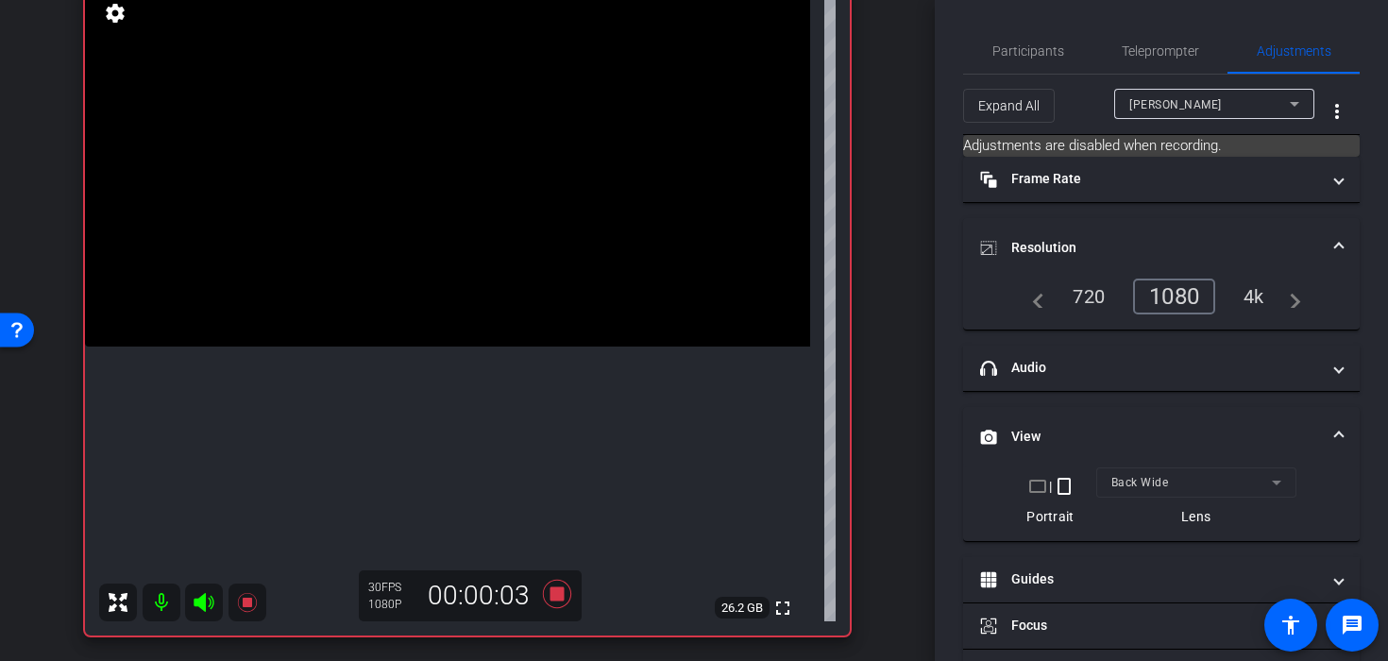
click at [488, 244] on video at bounding box center [447, 165] width 725 height 363
click at [452, 201] on video at bounding box center [447, 165] width 725 height 363
click at [452, 201] on div at bounding box center [452, 201] width 47 height 47
click at [463, 245] on video at bounding box center [447, 165] width 725 height 363
click at [439, 223] on span at bounding box center [439, 223] width 0 height 0
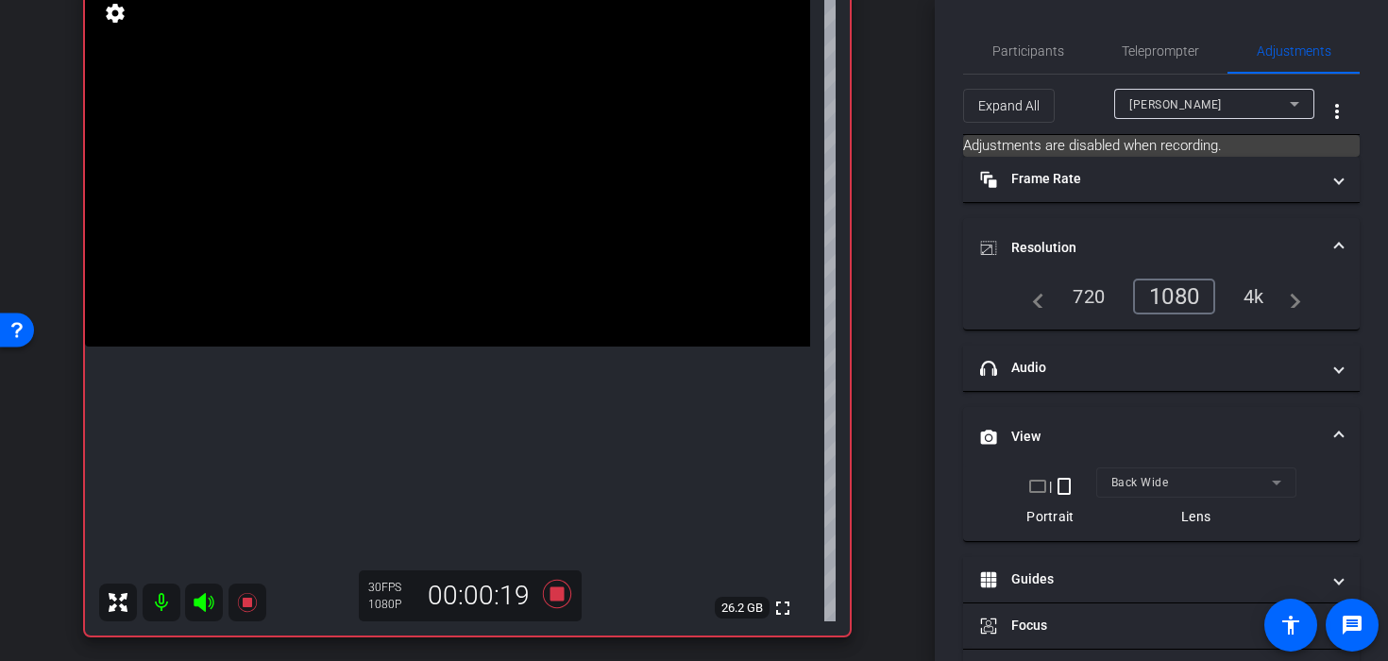
click at [420, 272] on video at bounding box center [447, 165] width 725 height 363
click at [421, 272] on div at bounding box center [420, 272] width 47 height 47
click at [559, 600] on icon at bounding box center [557, 594] width 28 height 28
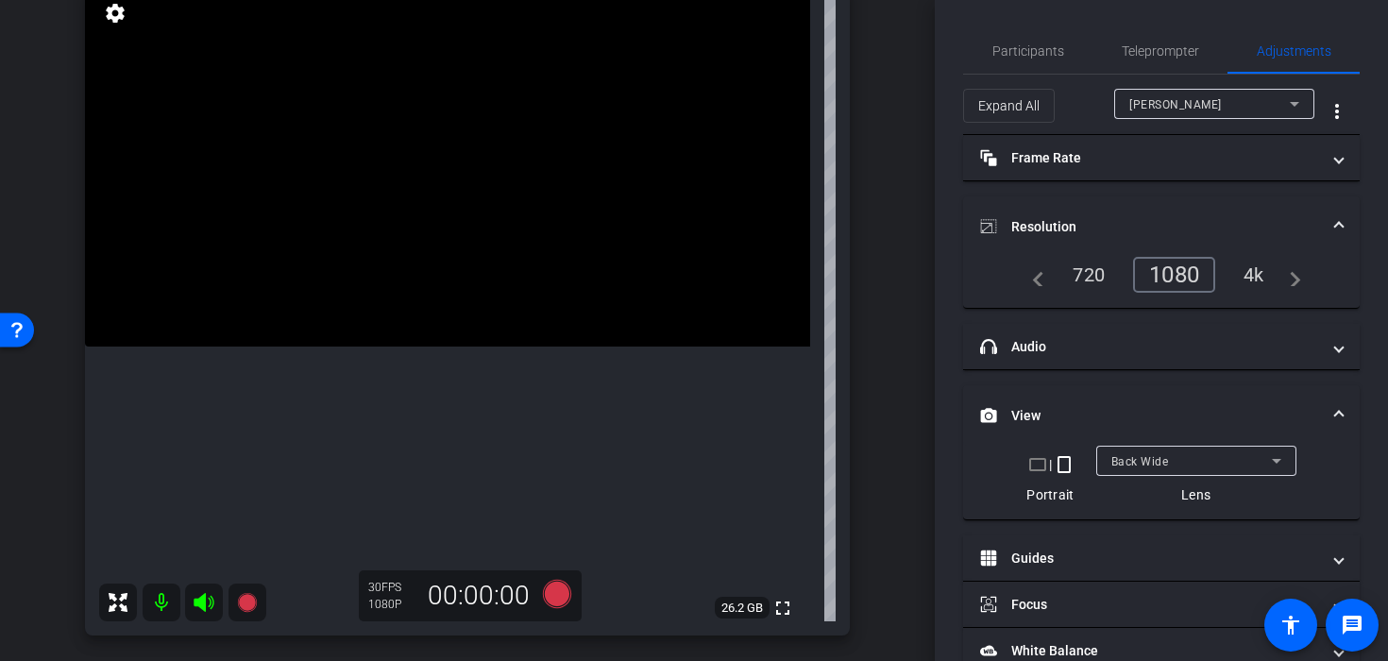
click at [501, 182] on video at bounding box center [447, 165] width 725 height 363
click at [477, 107] on video at bounding box center [447, 165] width 725 height 363
click at [471, 219] on video at bounding box center [447, 165] width 725 height 363
click at [556, 608] on icon at bounding box center [556, 594] width 45 height 34
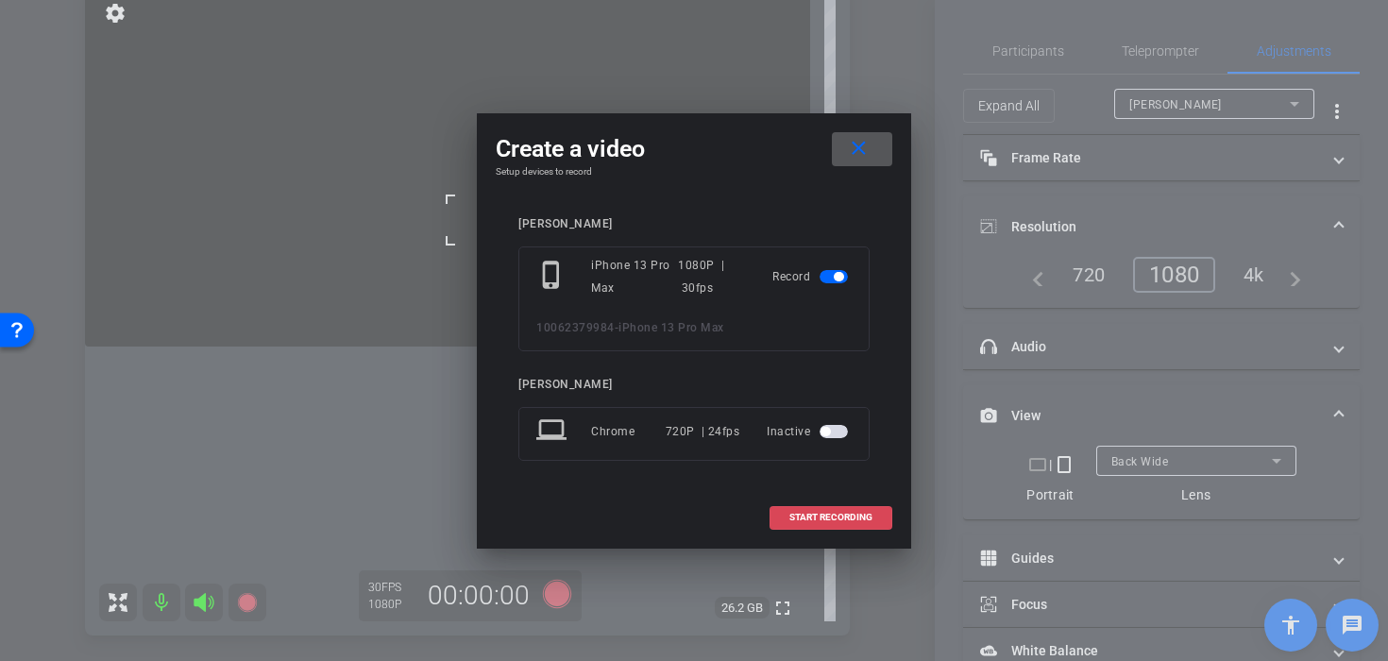
click at [831, 513] on span "START RECORDING" at bounding box center [830, 517] width 83 height 9
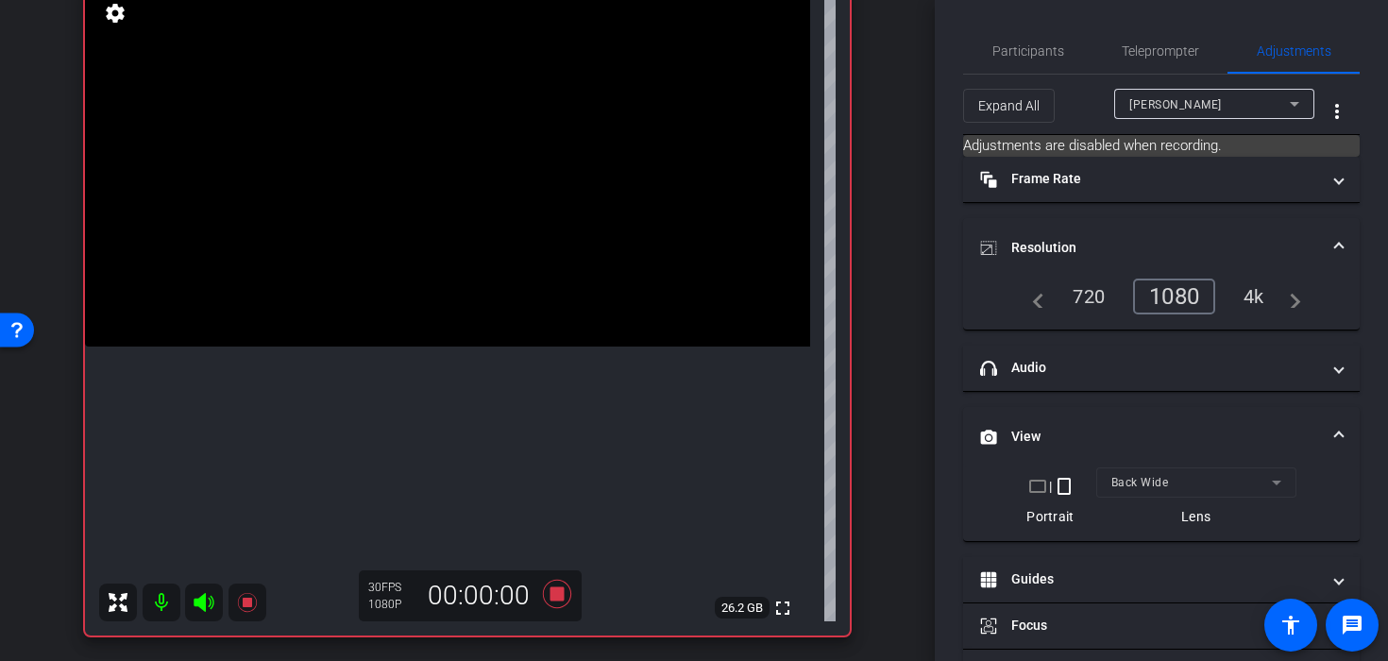
click at [499, 260] on video at bounding box center [447, 165] width 725 height 363
click at [416, 225] on video at bounding box center [447, 165] width 725 height 363
click at [433, 223] on div at bounding box center [416, 225] width 47 height 47
click at [437, 226] on div at bounding box center [416, 225] width 47 height 47
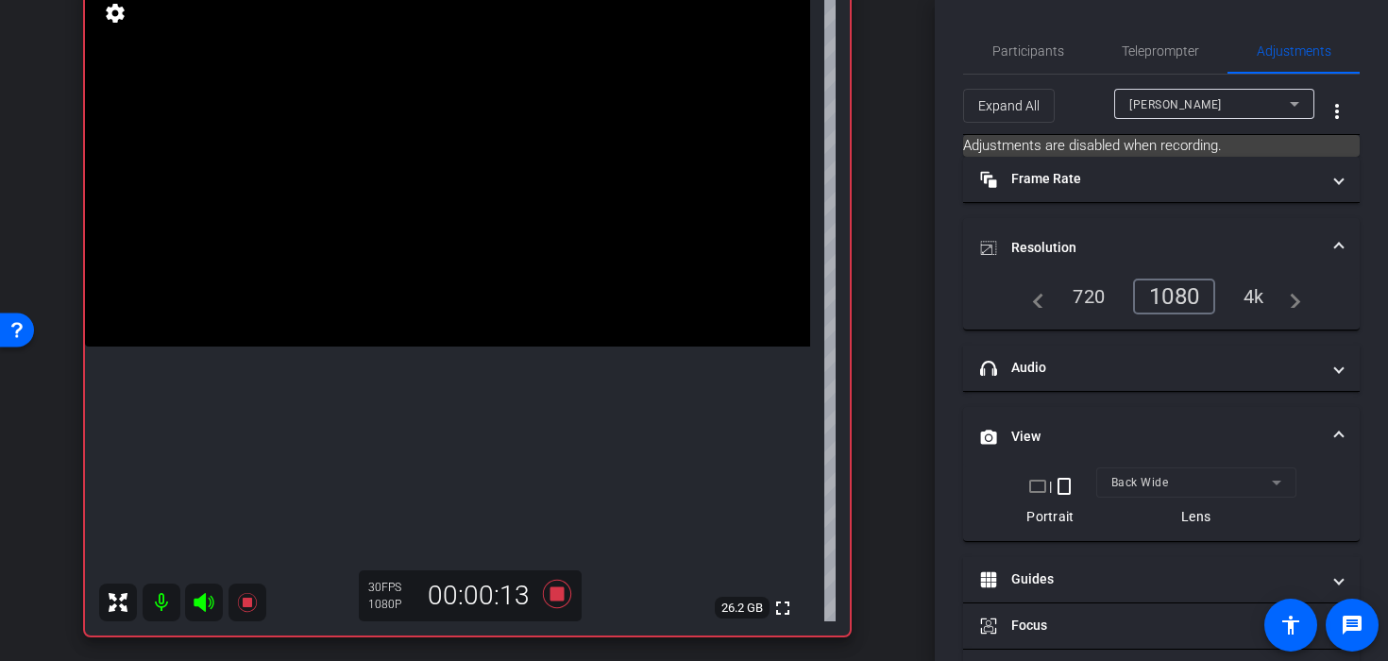
click at [473, 258] on video at bounding box center [447, 165] width 725 height 363
click at [444, 328] on video at bounding box center [447, 165] width 725 height 363
click at [438, 293] on video at bounding box center [447, 165] width 725 height 363
click at [428, 272] on div at bounding box center [437, 293] width 47 height 47
click at [405, 233] on video at bounding box center [447, 165] width 725 height 363
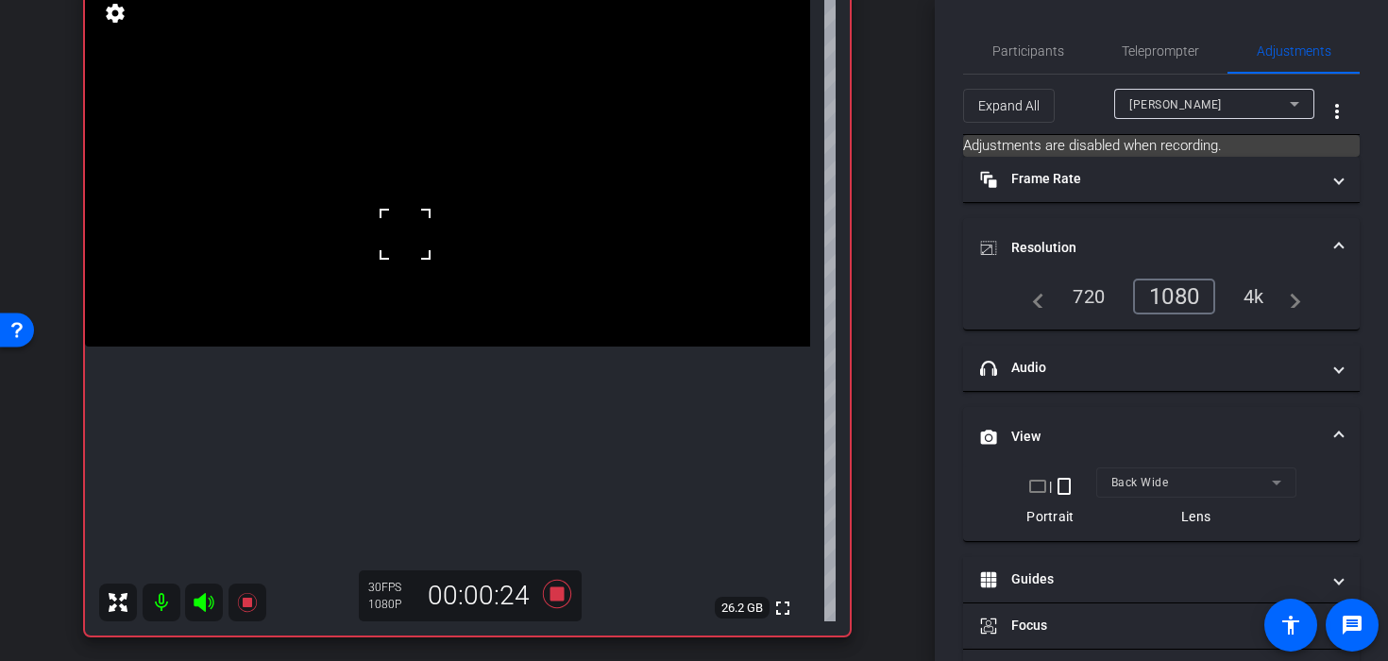
click at [419, 263] on video at bounding box center [447, 165] width 725 height 363
click at [440, 308] on video at bounding box center [447, 165] width 725 height 363
click at [563, 599] on icon at bounding box center [557, 594] width 28 height 28
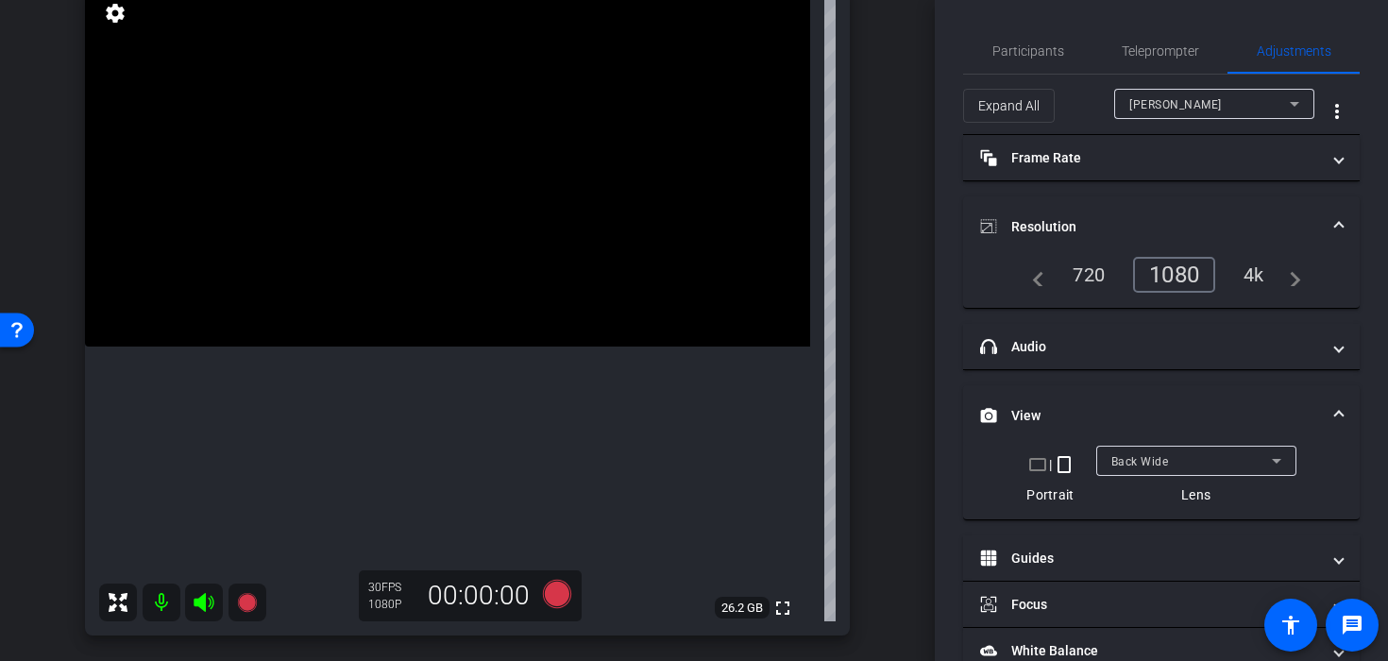
click at [457, 211] on video at bounding box center [447, 165] width 725 height 363
click at [457, 205] on div at bounding box center [456, 212] width 47 height 47
click at [447, 176] on video at bounding box center [447, 165] width 725 height 363
click at [563, 598] on icon at bounding box center [557, 594] width 28 height 28
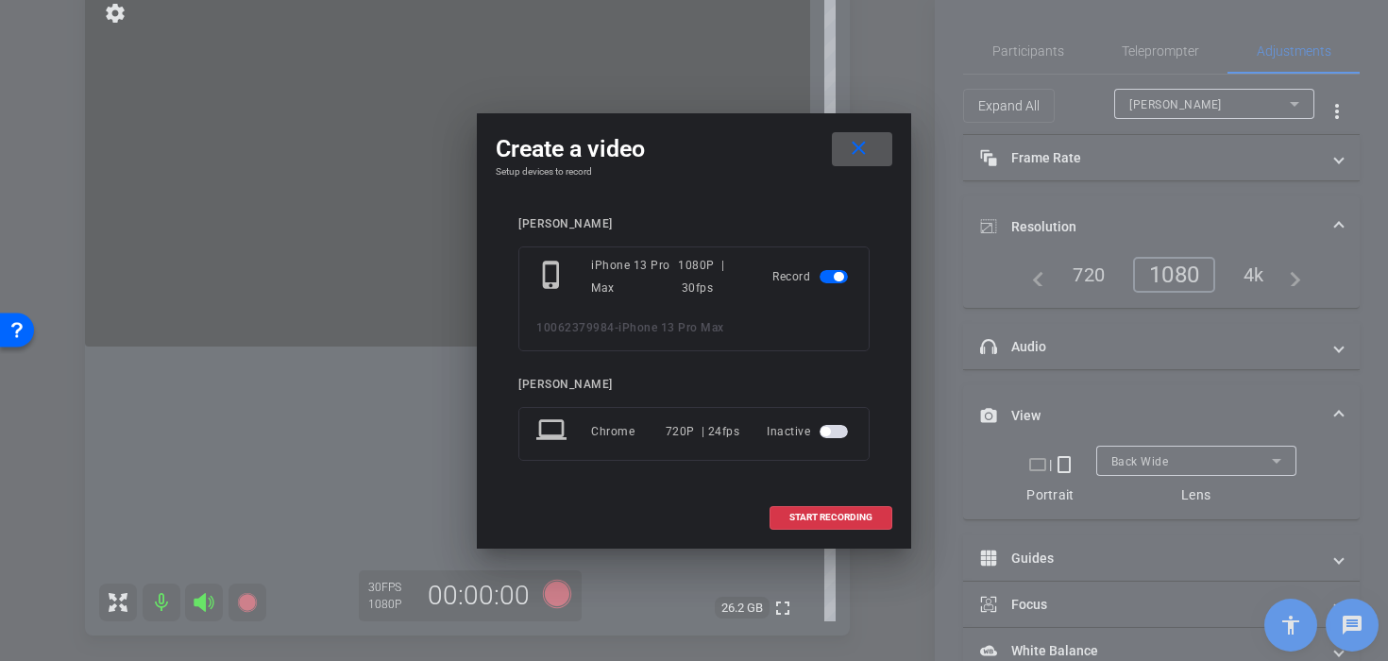
click at [810, 493] on div "andrew colin phone_iphone iPhone 13 Pro Max 1080P | 30fps Record 10062379984 - …" at bounding box center [694, 352] width 397 height 308
click at [839, 548] on div "Create a video close Setup devices to record andrew colin phone_iphone iPhone 1…" at bounding box center [694, 330] width 1388 height 661
click at [827, 513] on span "START RECORDING" at bounding box center [830, 517] width 83 height 9
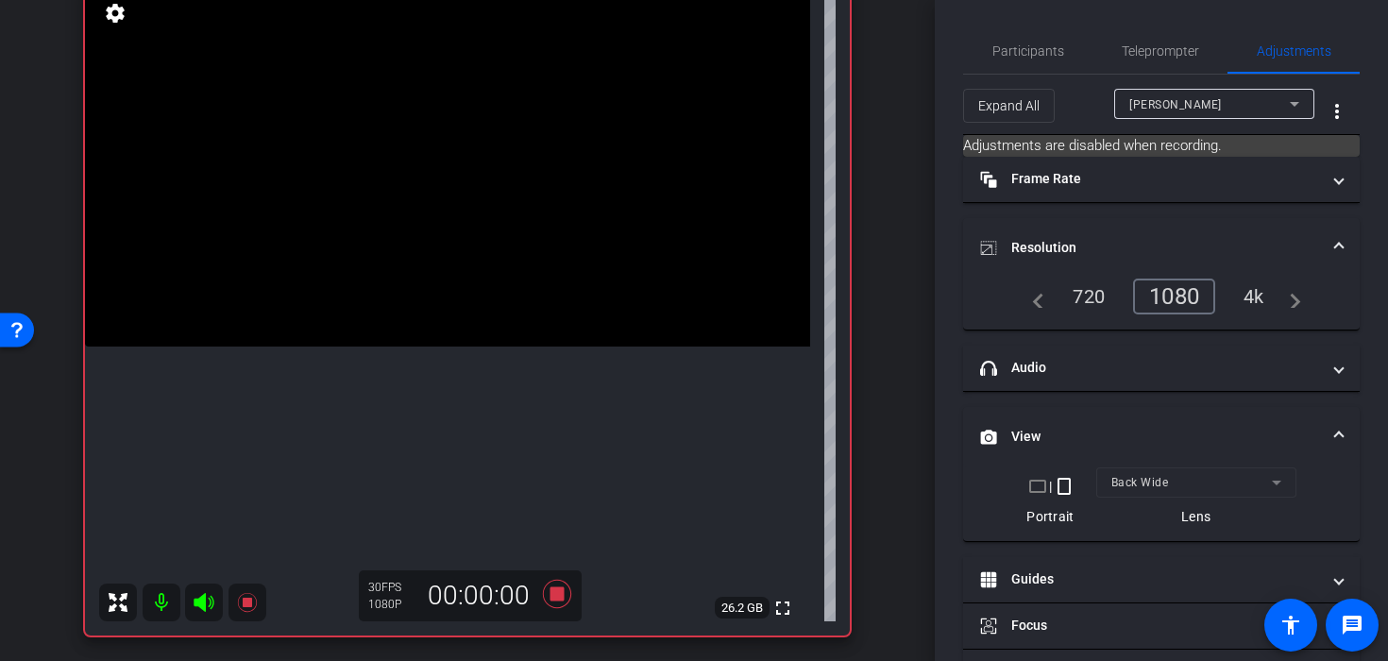
click at [489, 208] on video at bounding box center [447, 165] width 725 height 363
click at [505, 214] on video at bounding box center [447, 165] width 725 height 363
click at [310, 239] on video at bounding box center [447, 165] width 725 height 363
click at [417, 244] on video at bounding box center [447, 165] width 725 height 363
click at [453, 244] on video at bounding box center [447, 165] width 725 height 363
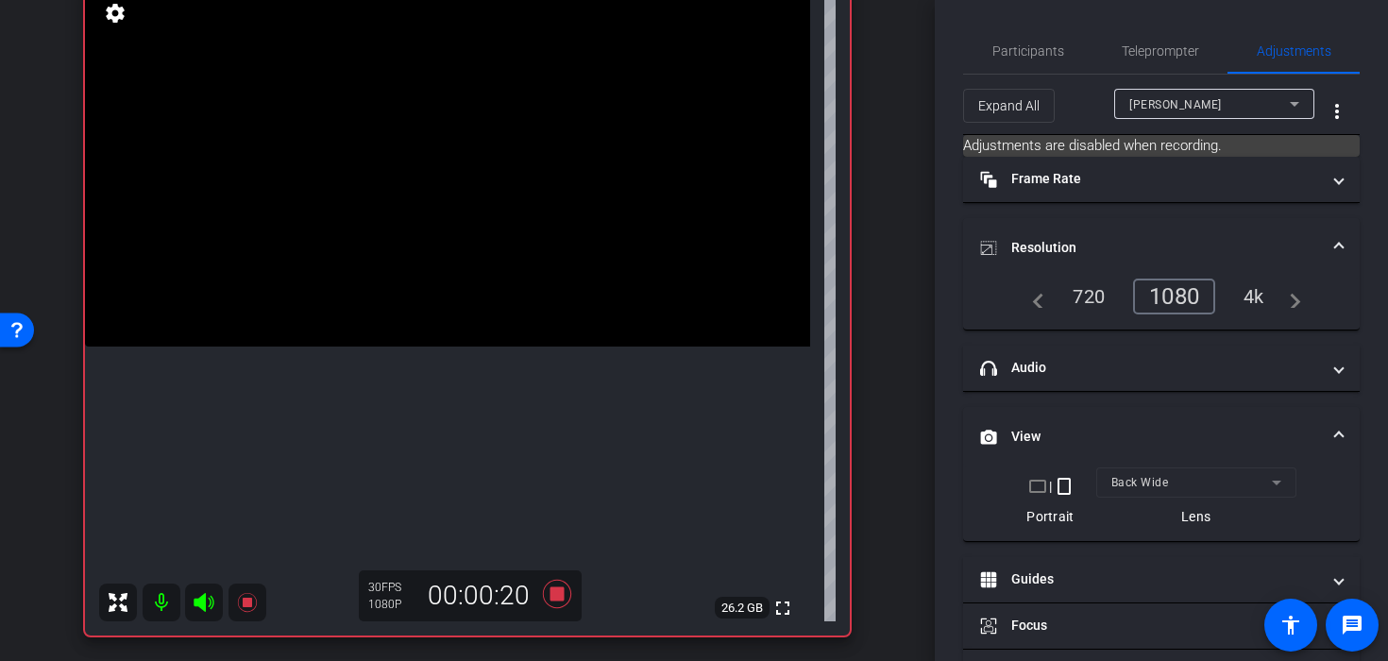
click at [427, 276] on video at bounding box center [447, 165] width 725 height 363
click at [442, 255] on div at bounding box center [426, 276] width 47 height 47
click at [453, 255] on video at bounding box center [447, 165] width 725 height 363
click at [453, 255] on div at bounding box center [453, 255] width 47 height 47
click at [400, 288] on video at bounding box center [447, 165] width 725 height 363
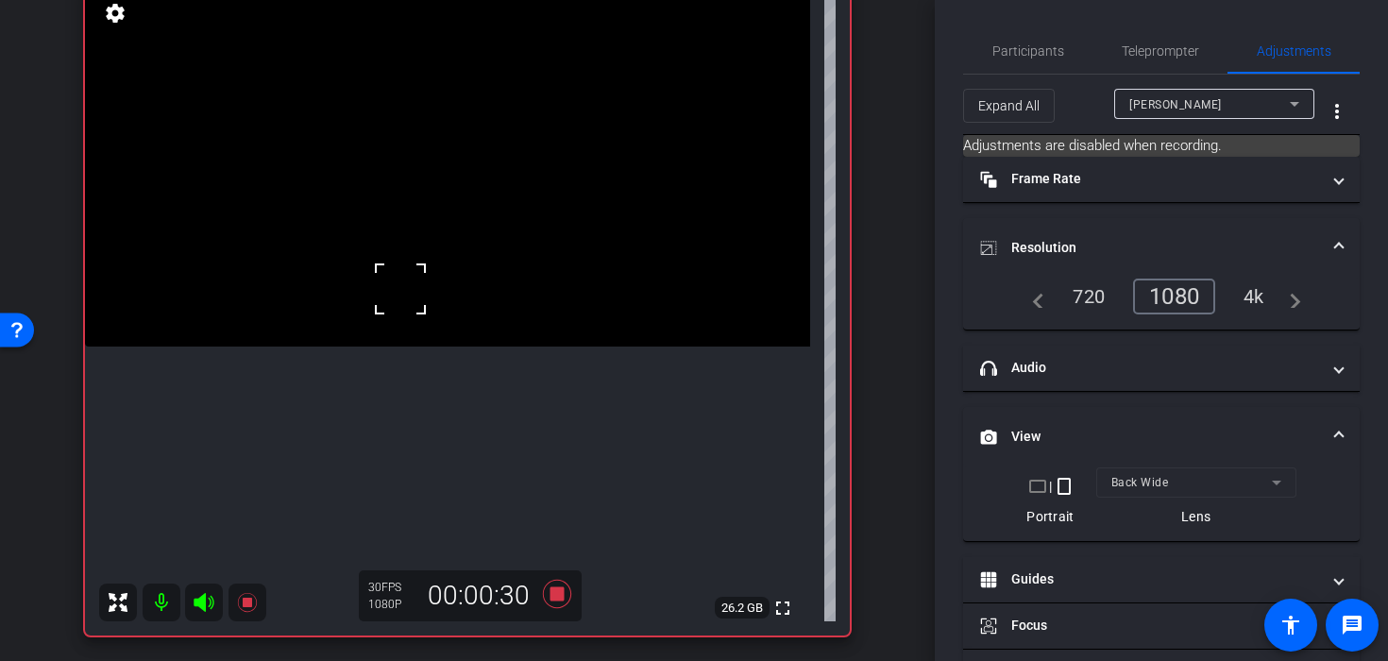
click at [415, 296] on div at bounding box center [400, 288] width 47 height 47
click at [435, 296] on video at bounding box center [447, 165] width 725 height 363
click at [564, 598] on icon at bounding box center [557, 594] width 28 height 28
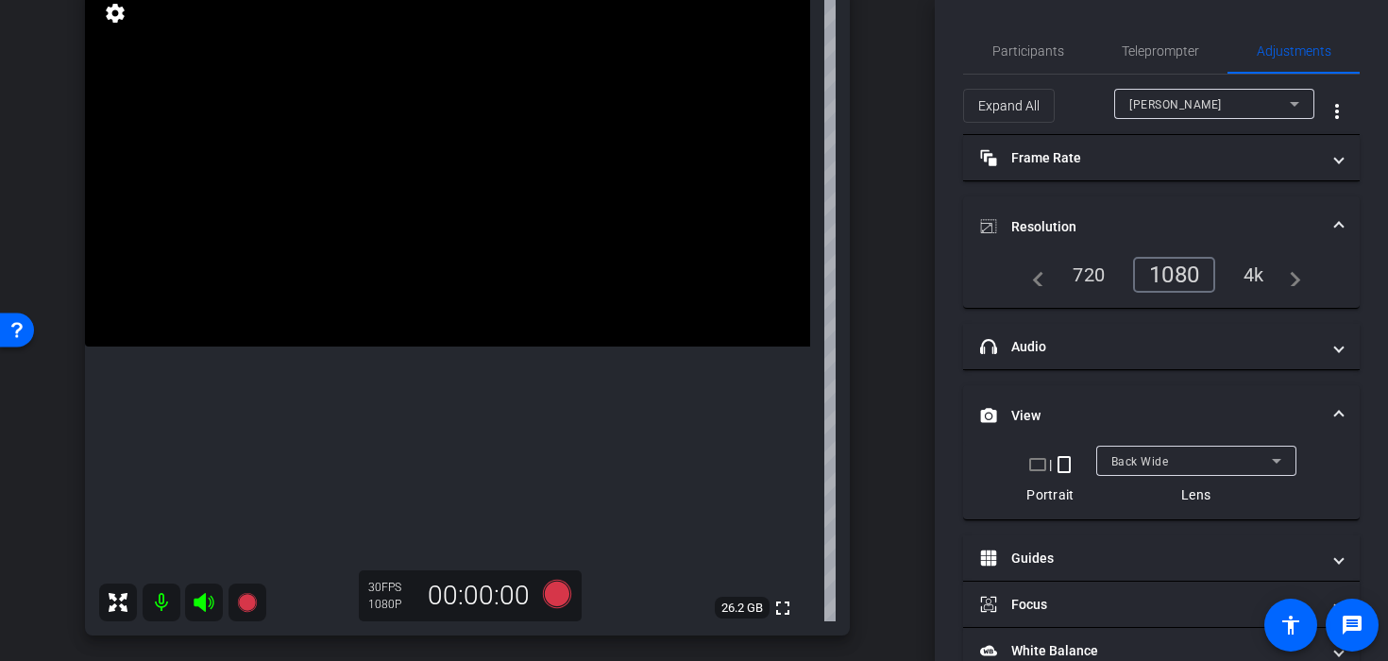
click at [488, 266] on video at bounding box center [447, 165] width 725 height 363
click at [487, 225] on video at bounding box center [447, 165] width 725 height 363
click at [475, 206] on video at bounding box center [447, 165] width 725 height 363
click at [499, 233] on video at bounding box center [447, 165] width 725 height 363
click at [551, 578] on icon at bounding box center [556, 594] width 45 height 34
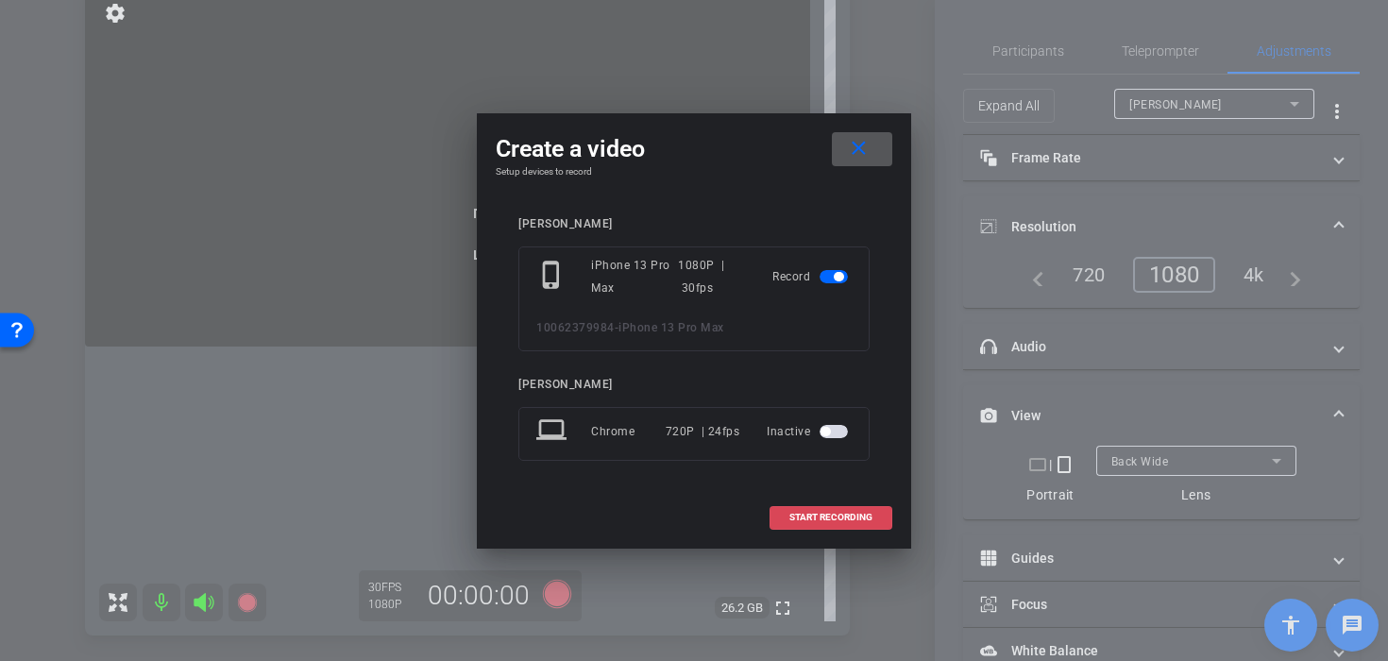
click at [814, 524] on span at bounding box center [830, 517] width 121 height 45
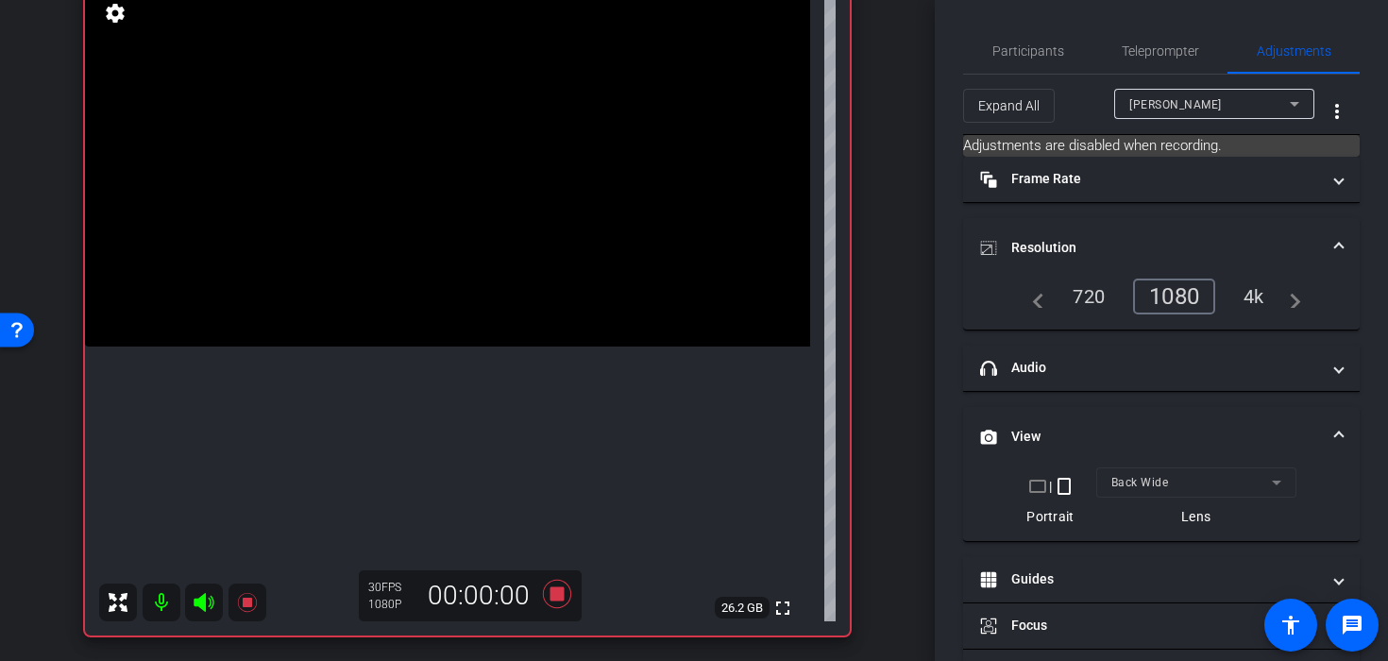
click at [503, 230] on video at bounding box center [447, 165] width 725 height 363
click at [503, 234] on div at bounding box center [503, 231] width 47 height 47
click at [596, 347] on video at bounding box center [447, 165] width 725 height 363
click at [518, 335] on video at bounding box center [447, 165] width 725 height 363
click at [476, 285] on video at bounding box center [447, 165] width 725 height 363
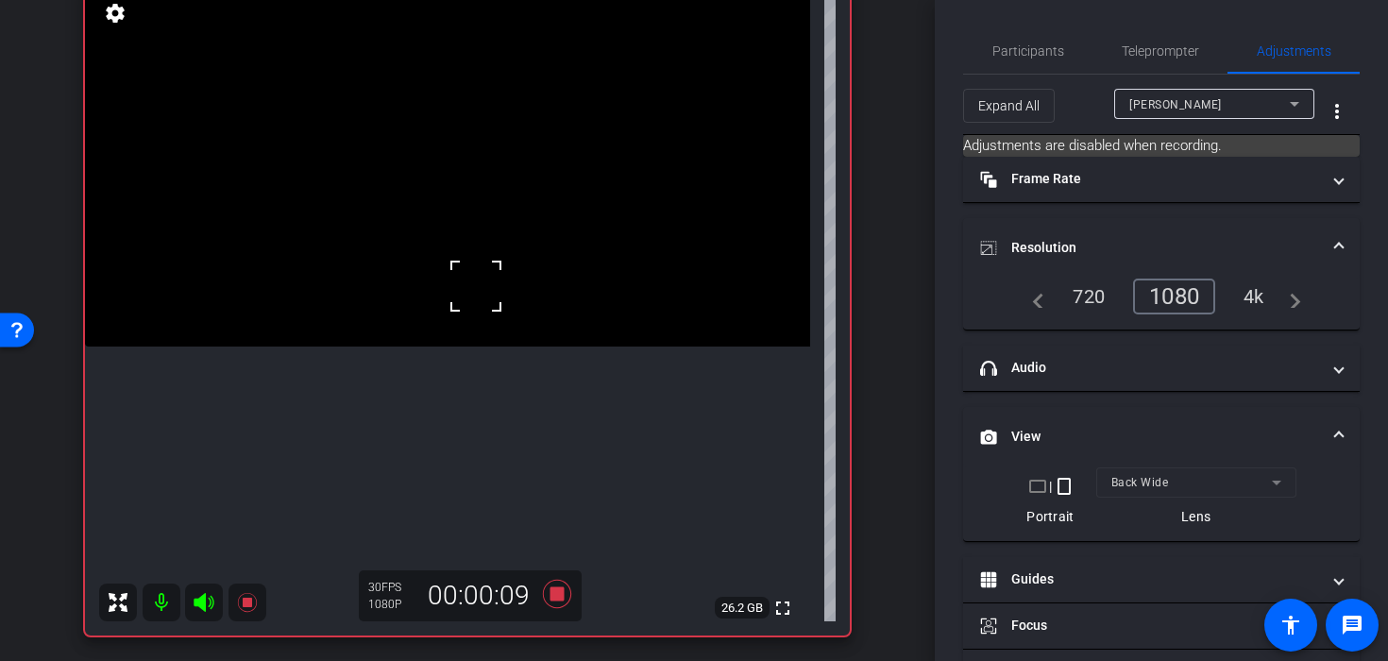
click at [347, 236] on video at bounding box center [447, 165] width 725 height 363
click at [423, 277] on video at bounding box center [447, 165] width 725 height 363
click at [439, 232] on video at bounding box center [447, 165] width 725 height 363
click at [429, 282] on video at bounding box center [447, 165] width 725 height 363
click at [430, 320] on video at bounding box center [447, 165] width 725 height 363
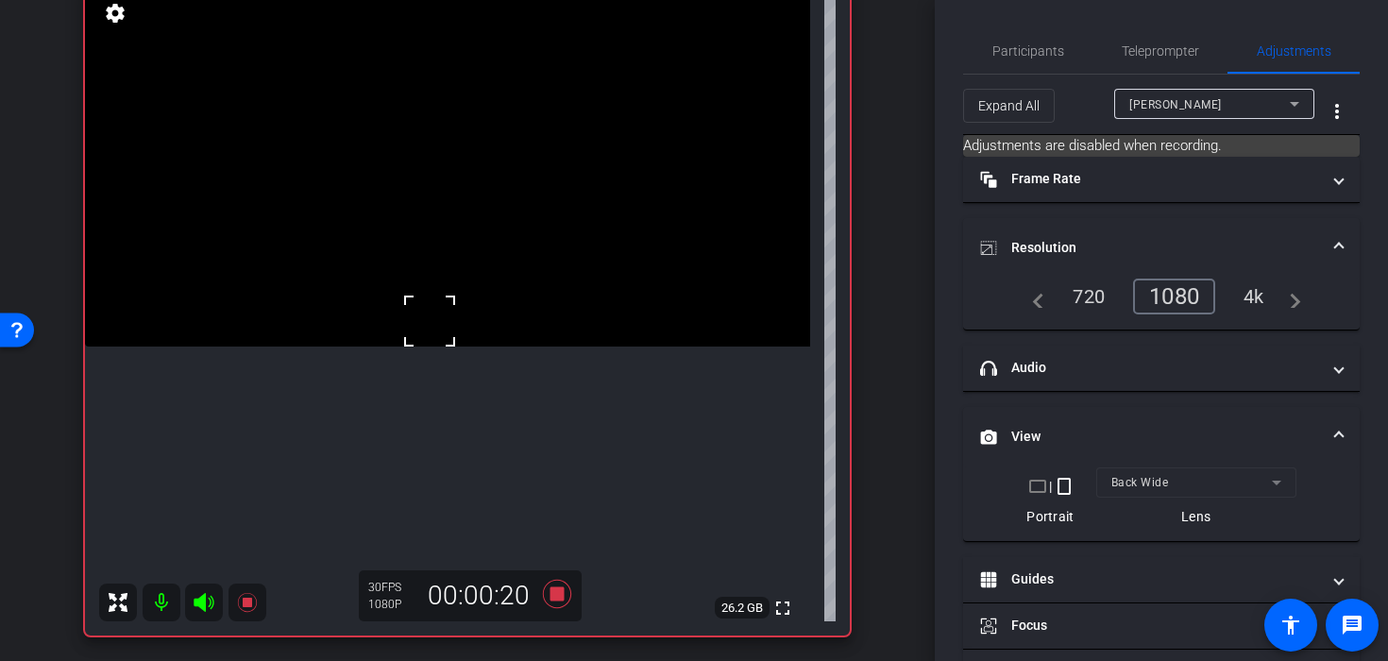
click at [344, 338] on video at bounding box center [447, 165] width 725 height 363
click at [523, 275] on video at bounding box center [447, 165] width 725 height 363
click at [480, 261] on video at bounding box center [447, 165] width 725 height 363
click at [455, 232] on video at bounding box center [447, 165] width 725 height 363
click at [548, 347] on video at bounding box center [447, 165] width 725 height 363
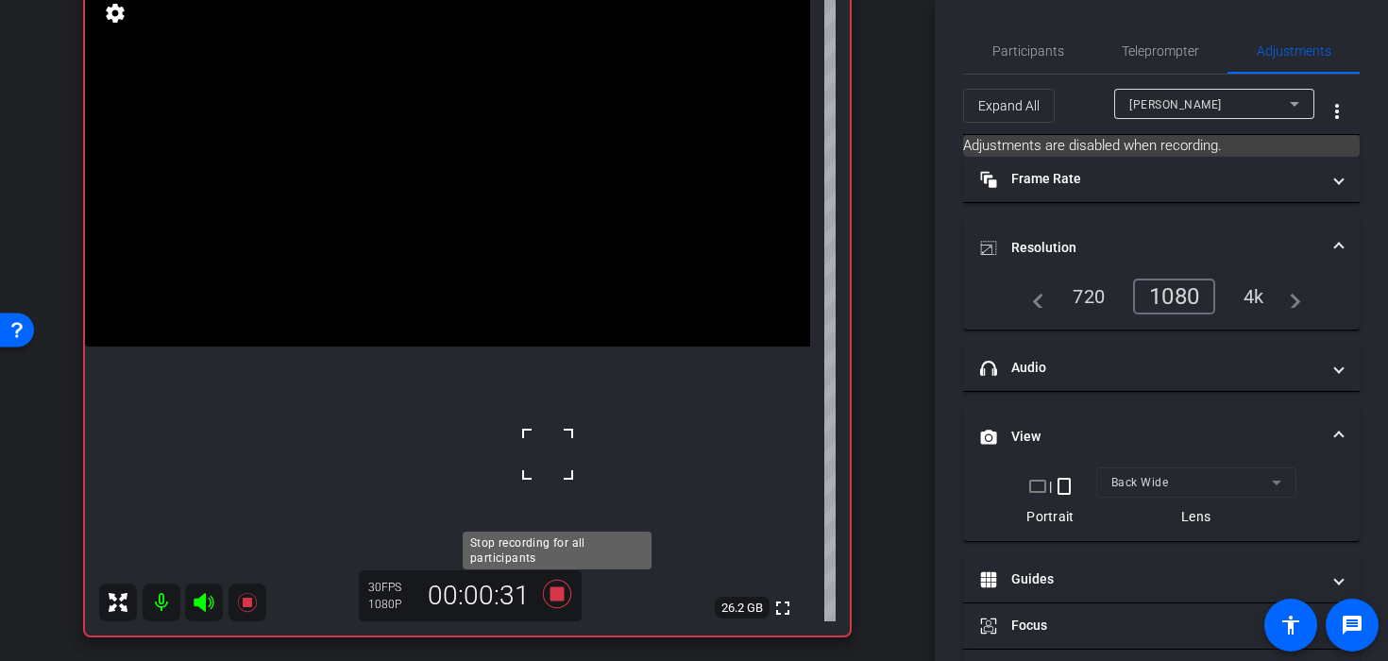
click at [555, 595] on icon at bounding box center [557, 594] width 28 height 28
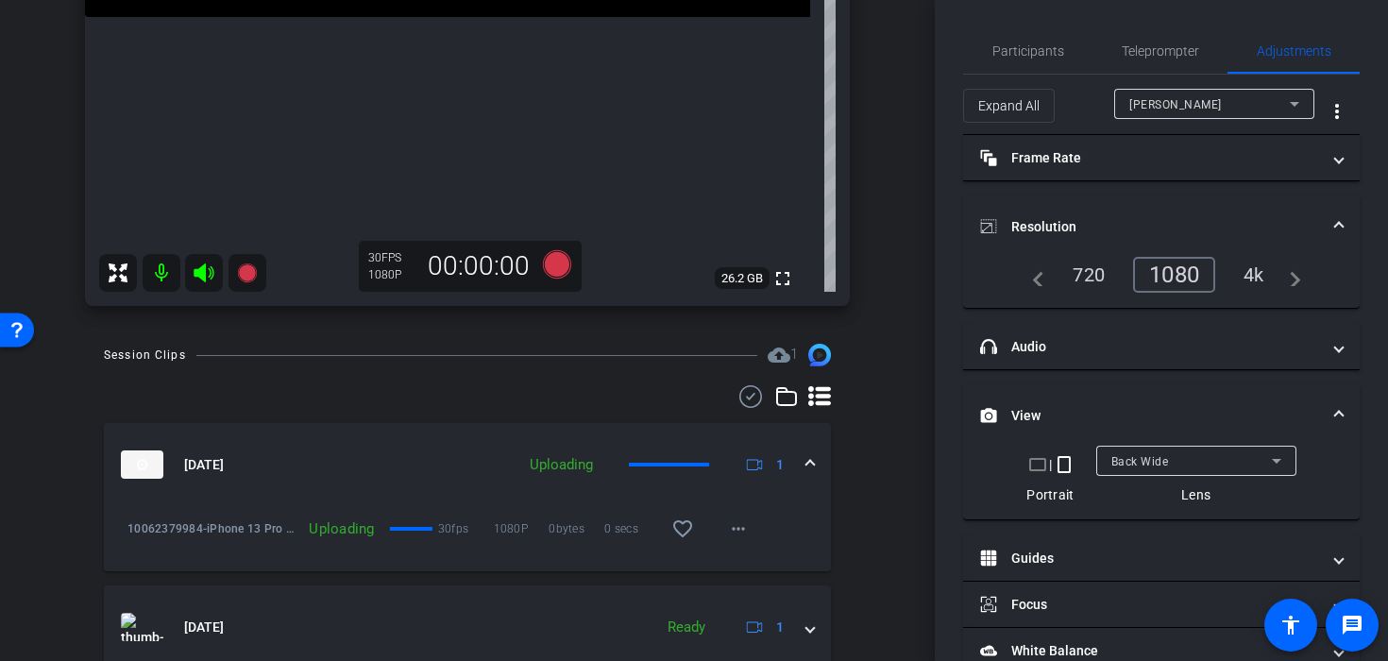
scroll to position [504, 0]
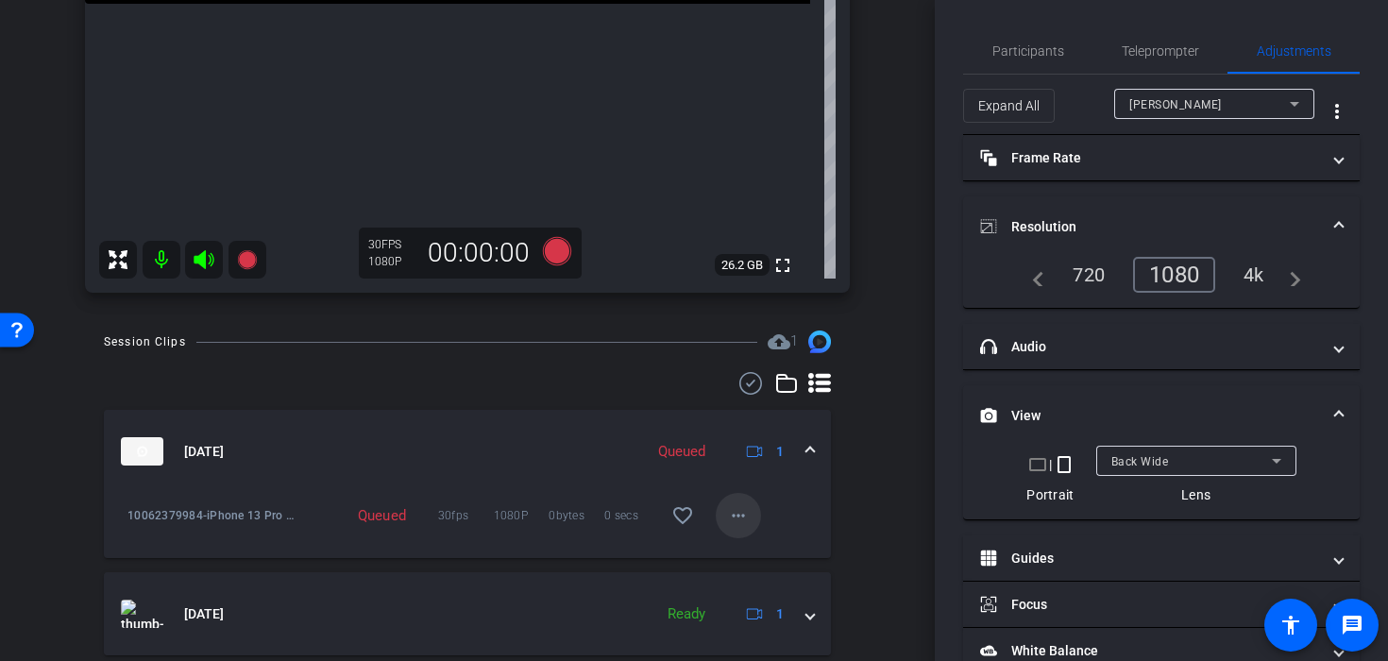
click at [733, 517] on mat-icon "more_horiz" at bounding box center [738, 515] width 23 height 23
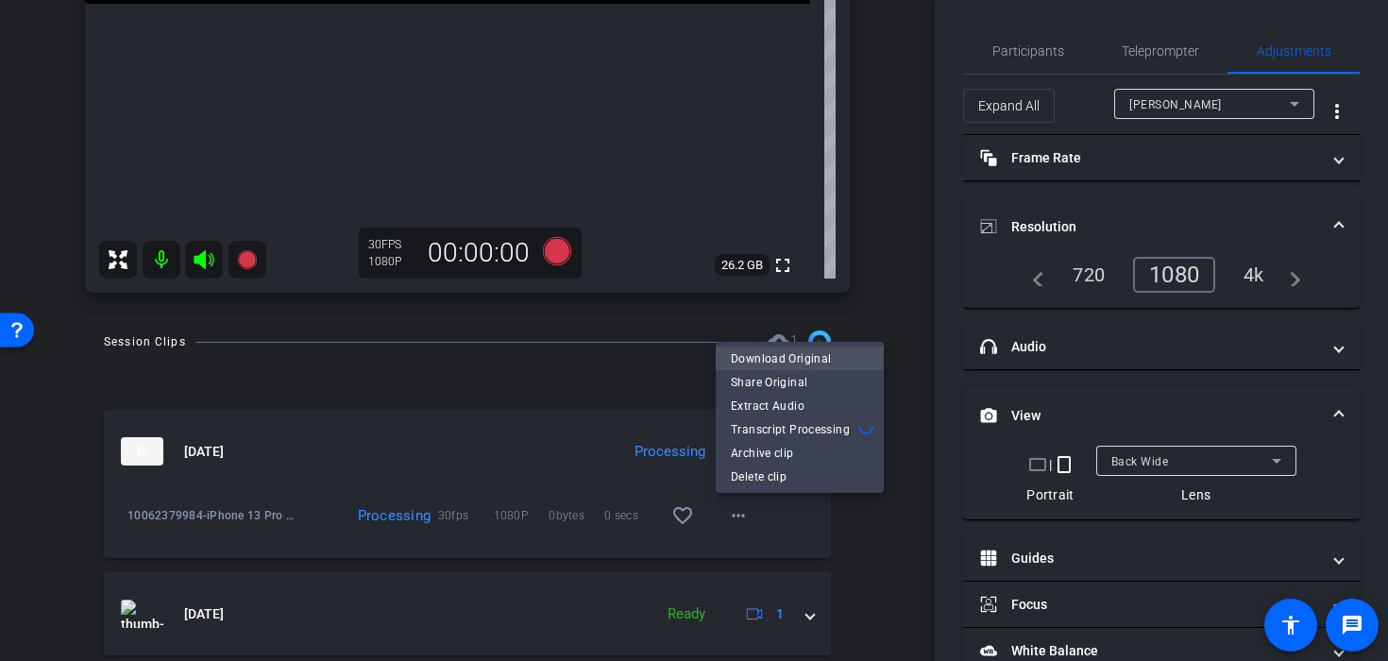
click at [769, 355] on span "Download Original" at bounding box center [800, 358] width 138 height 23
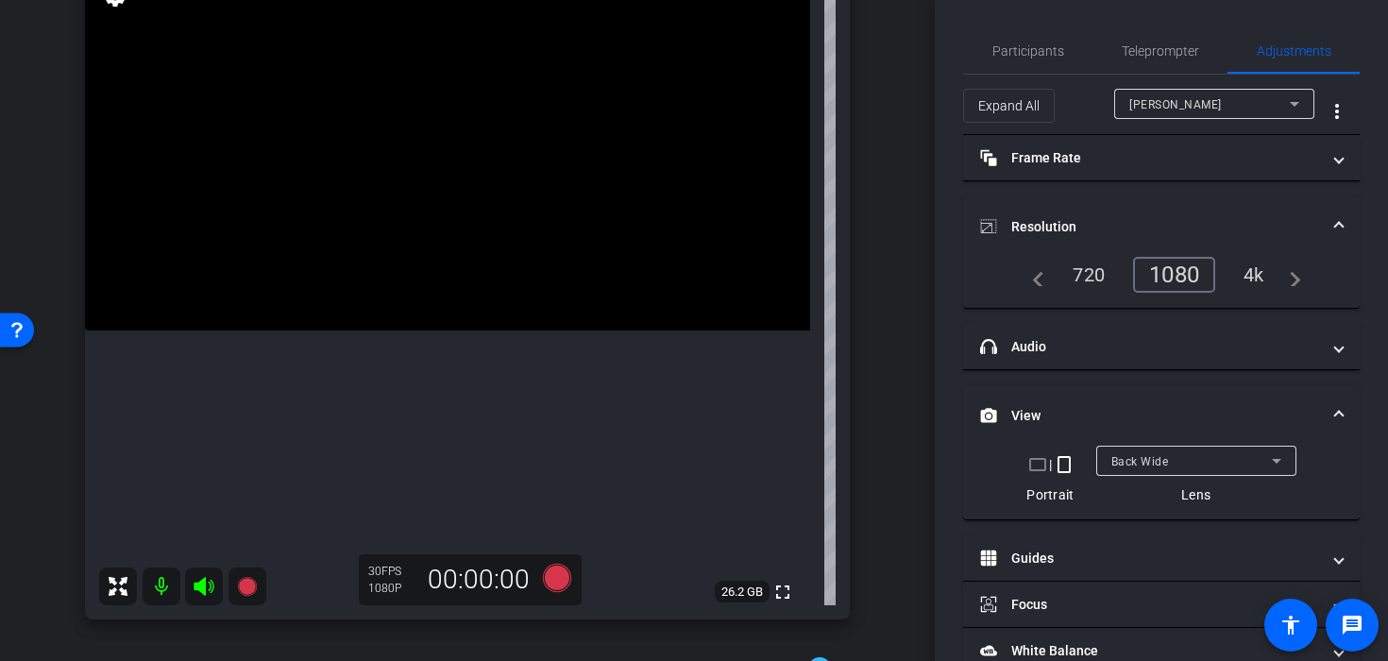
scroll to position [174, 0]
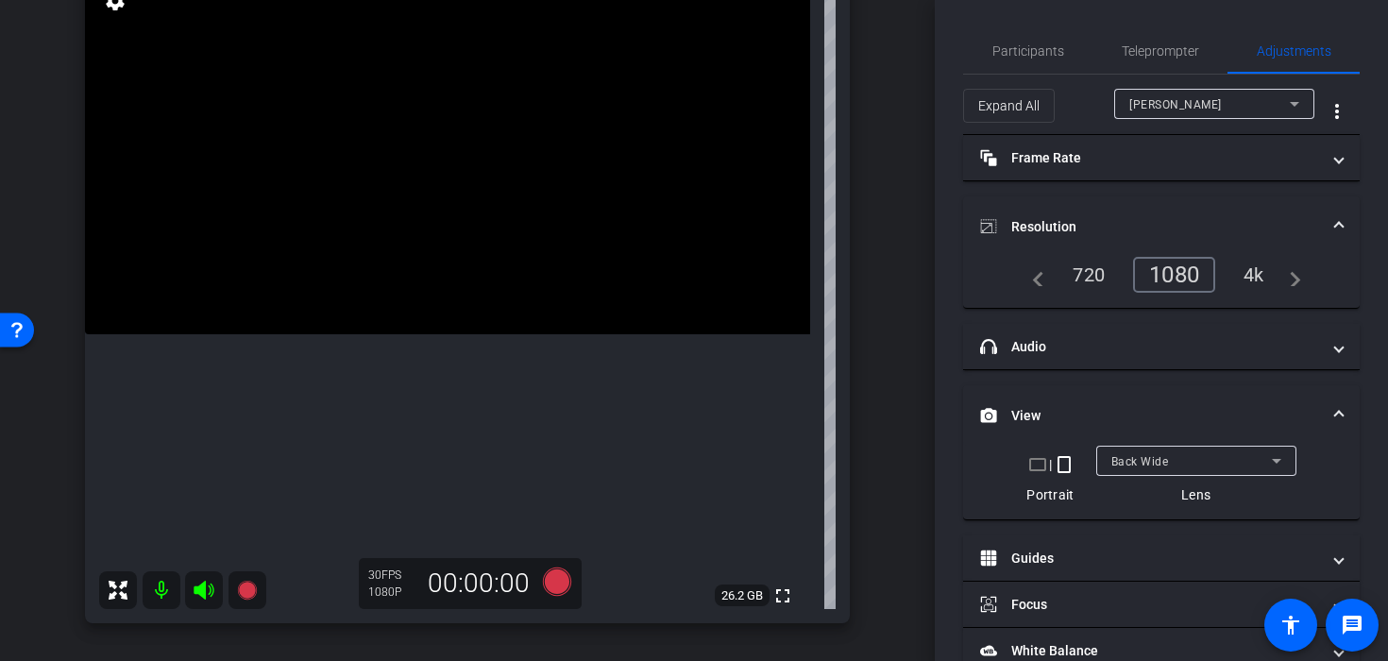
click at [472, 191] on video at bounding box center [447, 153] width 725 height 363
click at [554, 587] on icon at bounding box center [557, 581] width 28 height 28
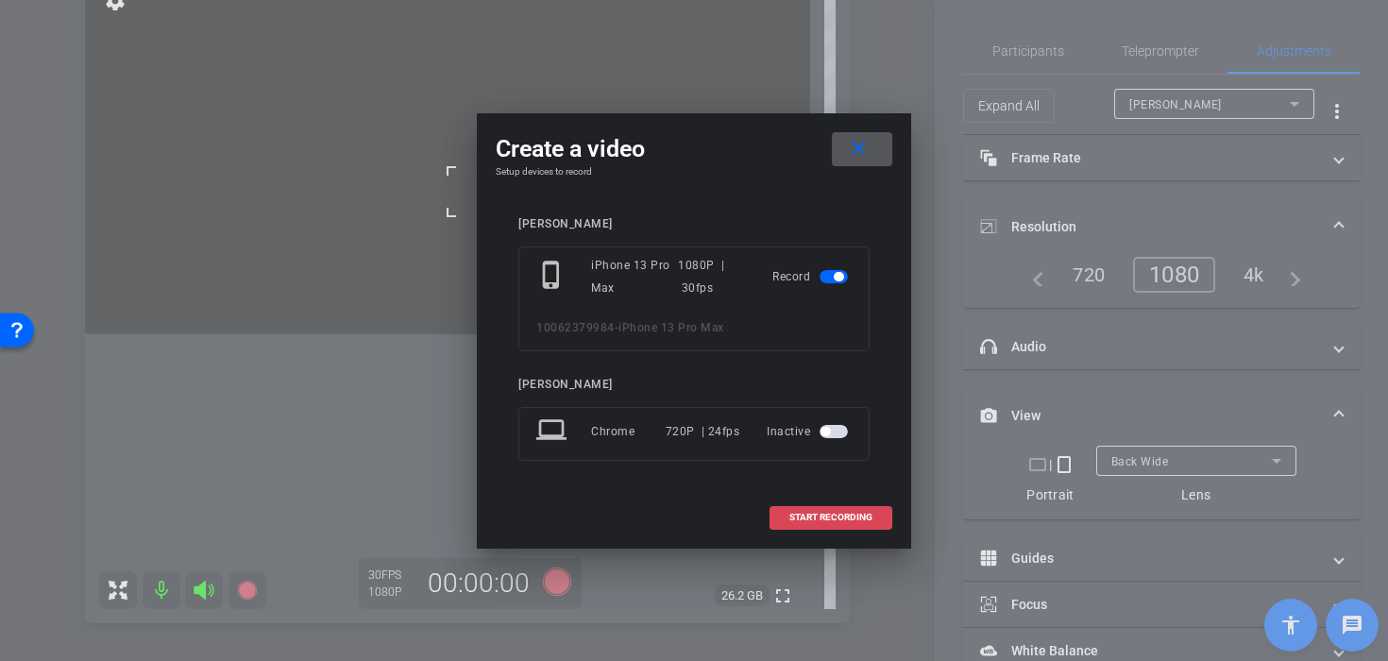
click at [781, 515] on span at bounding box center [830, 517] width 121 height 45
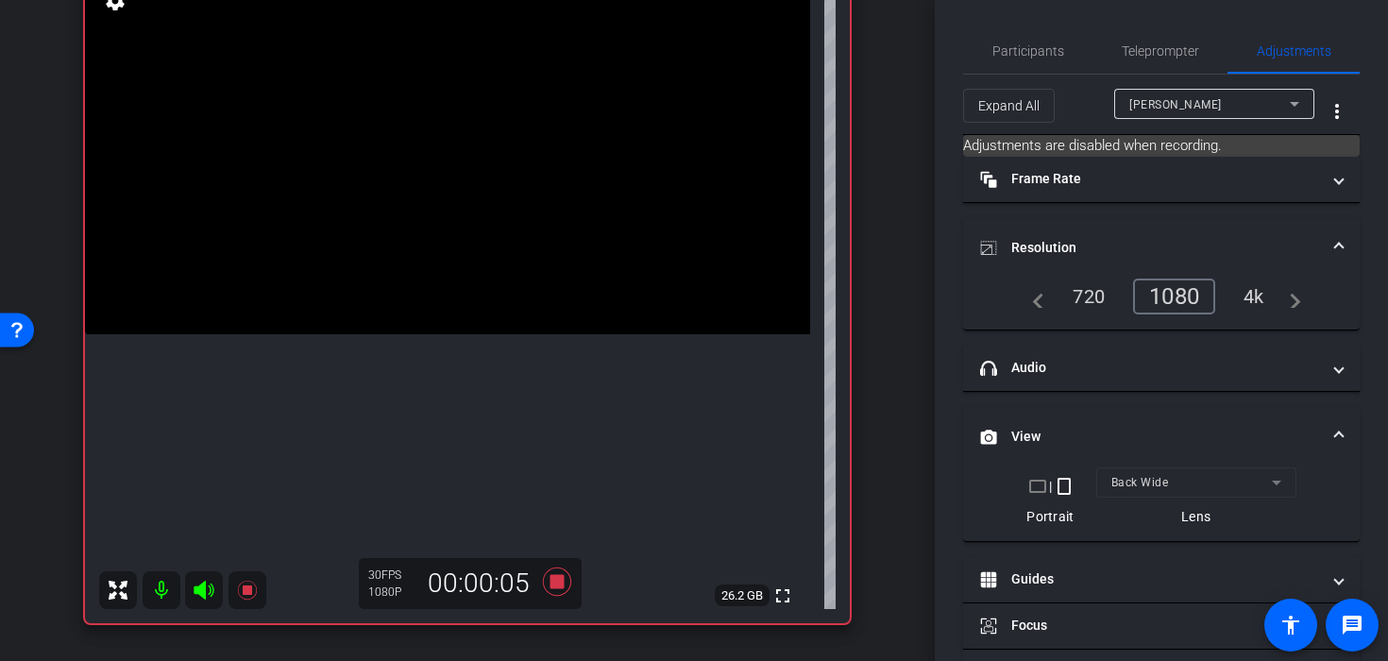
click at [479, 220] on video at bounding box center [447, 153] width 725 height 363
click at [536, 276] on video at bounding box center [447, 153] width 725 height 363
click at [392, 211] on video at bounding box center [447, 153] width 725 height 363
click at [400, 219] on div at bounding box center [391, 211] width 47 height 47
click at [420, 223] on video at bounding box center [447, 153] width 725 height 363
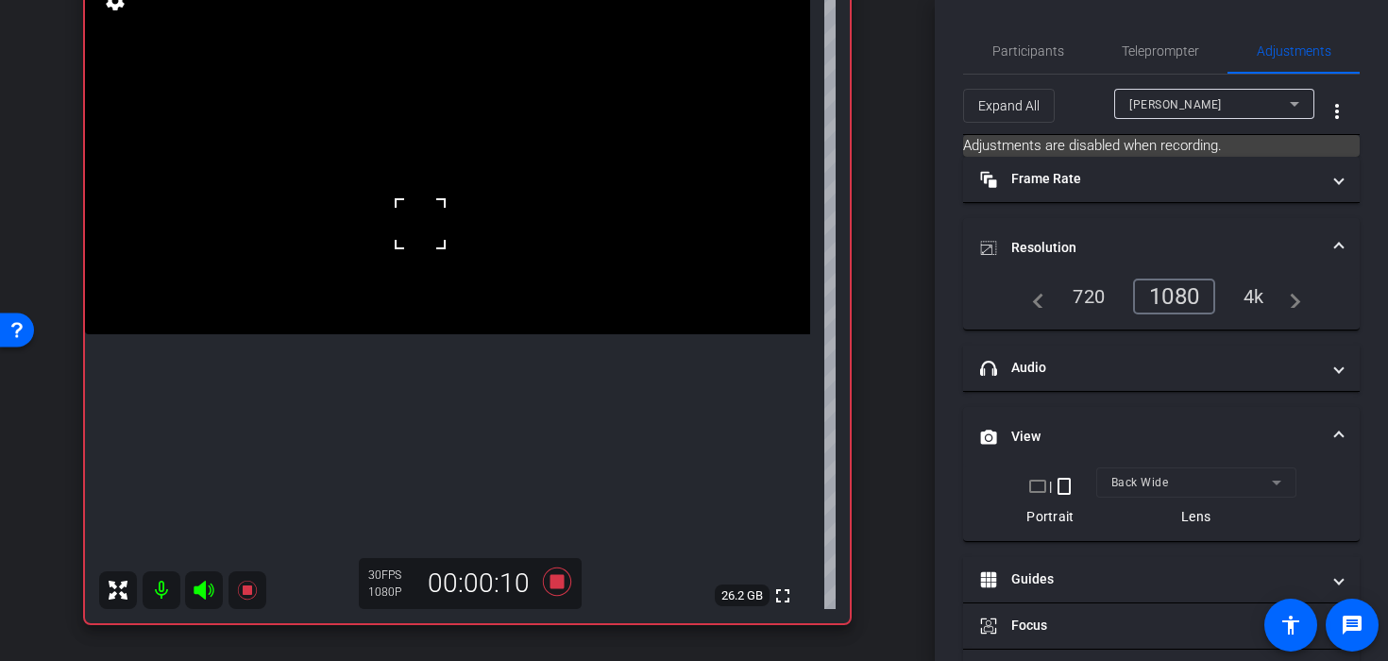
click at [471, 228] on video at bounding box center [447, 153] width 725 height 363
click at [382, 319] on video at bounding box center [447, 153] width 725 height 363
click at [424, 276] on video at bounding box center [447, 153] width 725 height 363
click at [448, 272] on video at bounding box center [447, 153] width 725 height 363
click at [552, 577] on icon at bounding box center [557, 581] width 28 height 28
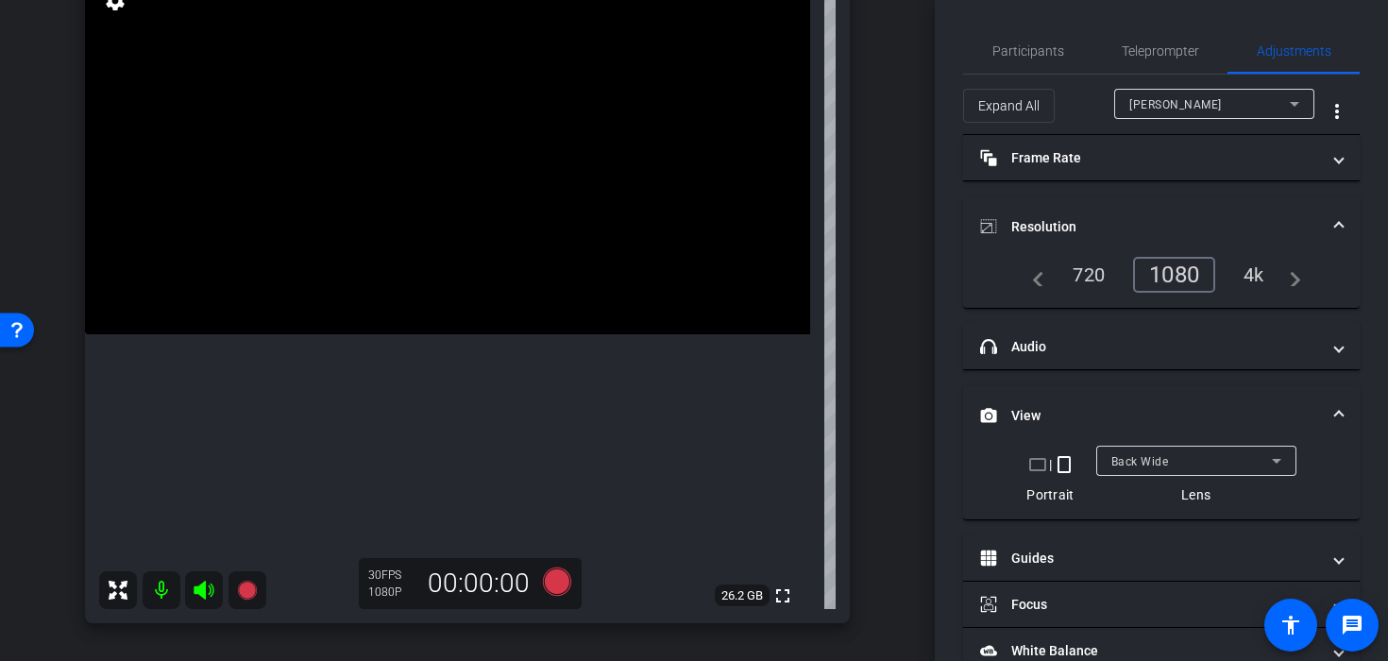
click at [407, 225] on video at bounding box center [447, 153] width 725 height 363
click at [557, 584] on icon at bounding box center [557, 581] width 28 height 28
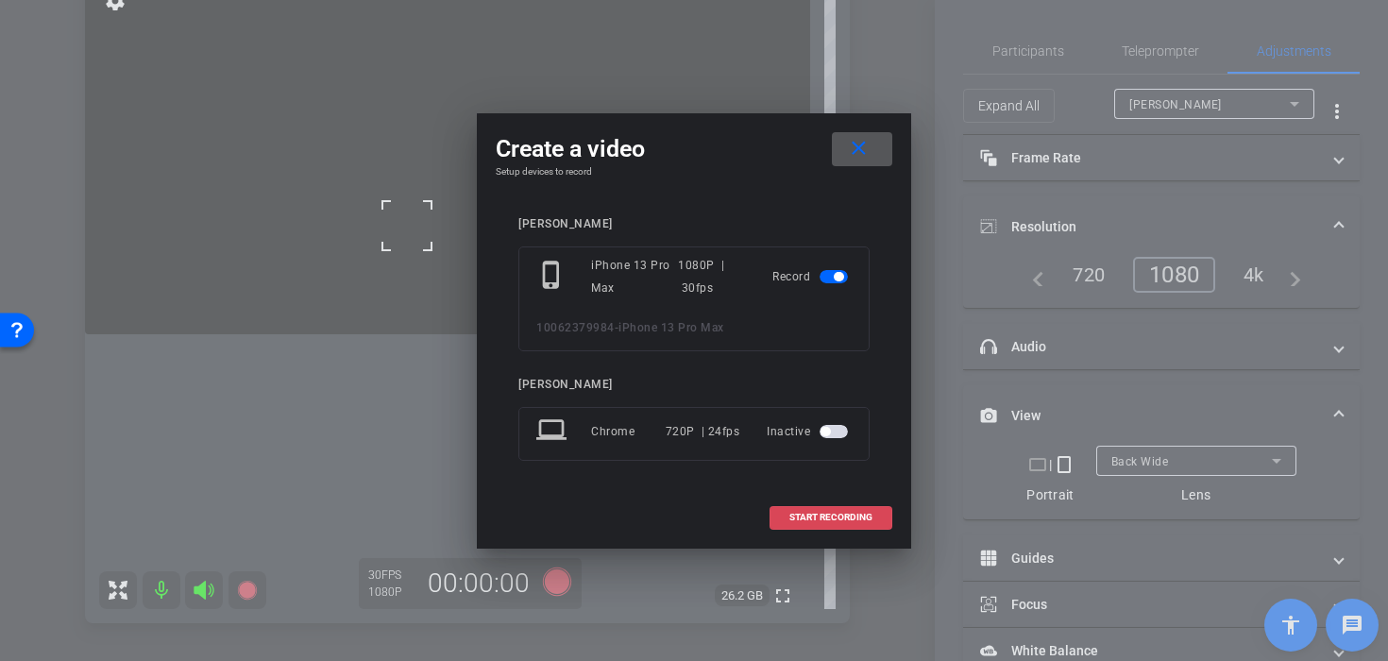
click at [821, 523] on span at bounding box center [830, 517] width 121 height 45
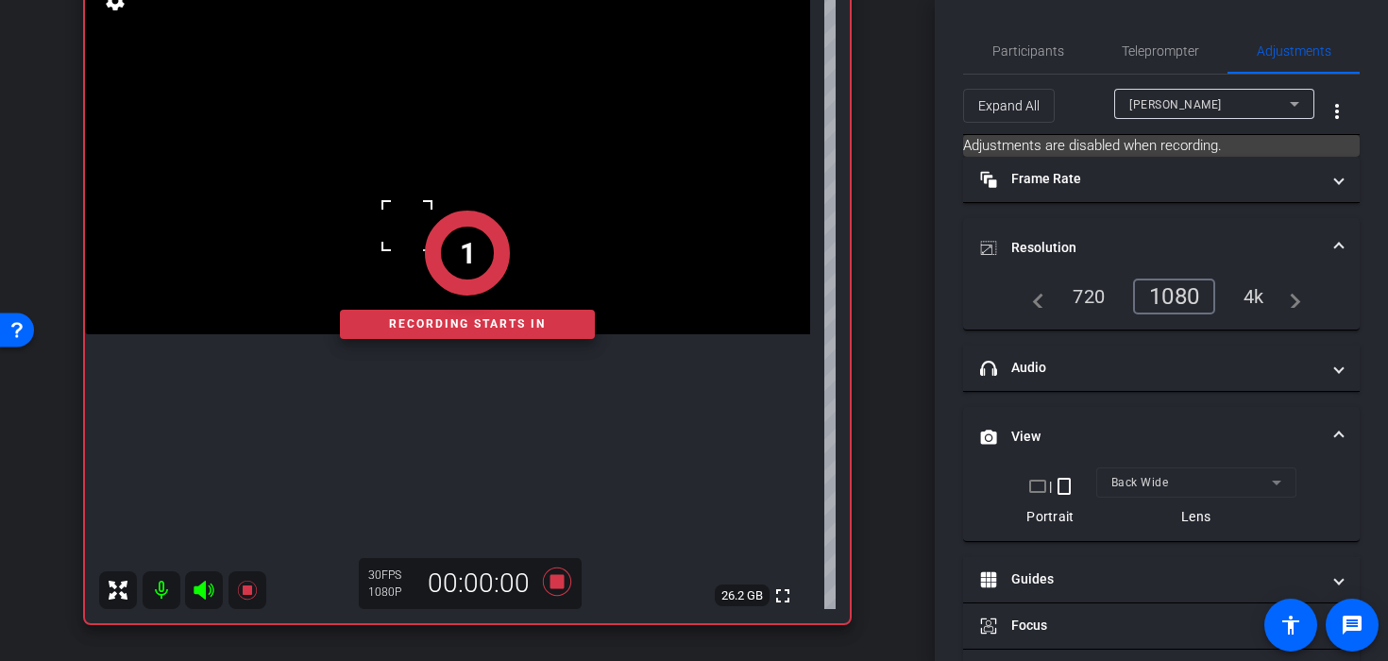
click at [514, 232] on div "1" at bounding box center [467, 253] width 255 height 85
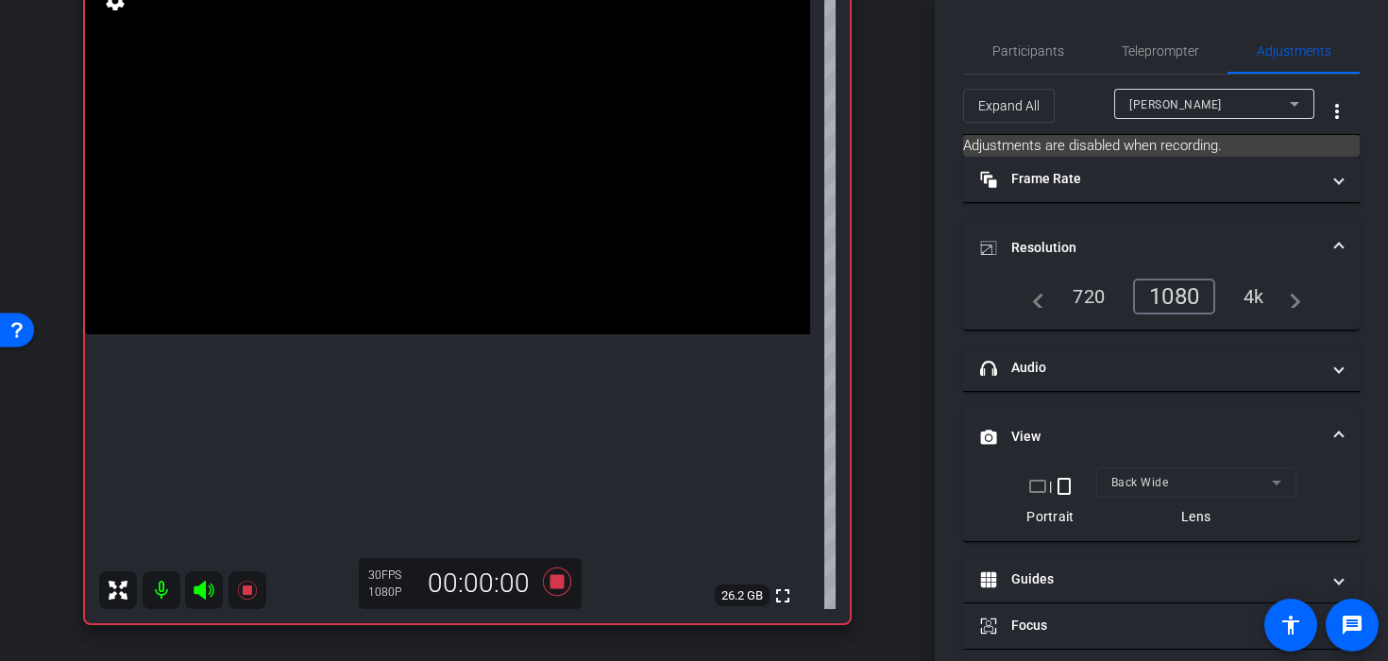
click at [511, 228] on video at bounding box center [447, 153] width 725 height 363
click at [496, 228] on div at bounding box center [510, 228] width 47 height 47
click at [512, 285] on video at bounding box center [447, 153] width 725 height 363
drag, startPoint x: 557, startPoint y: 345, endPoint x: 547, endPoint y: 334, distance: 14.7
click at [556, 334] on video at bounding box center [447, 153] width 725 height 363
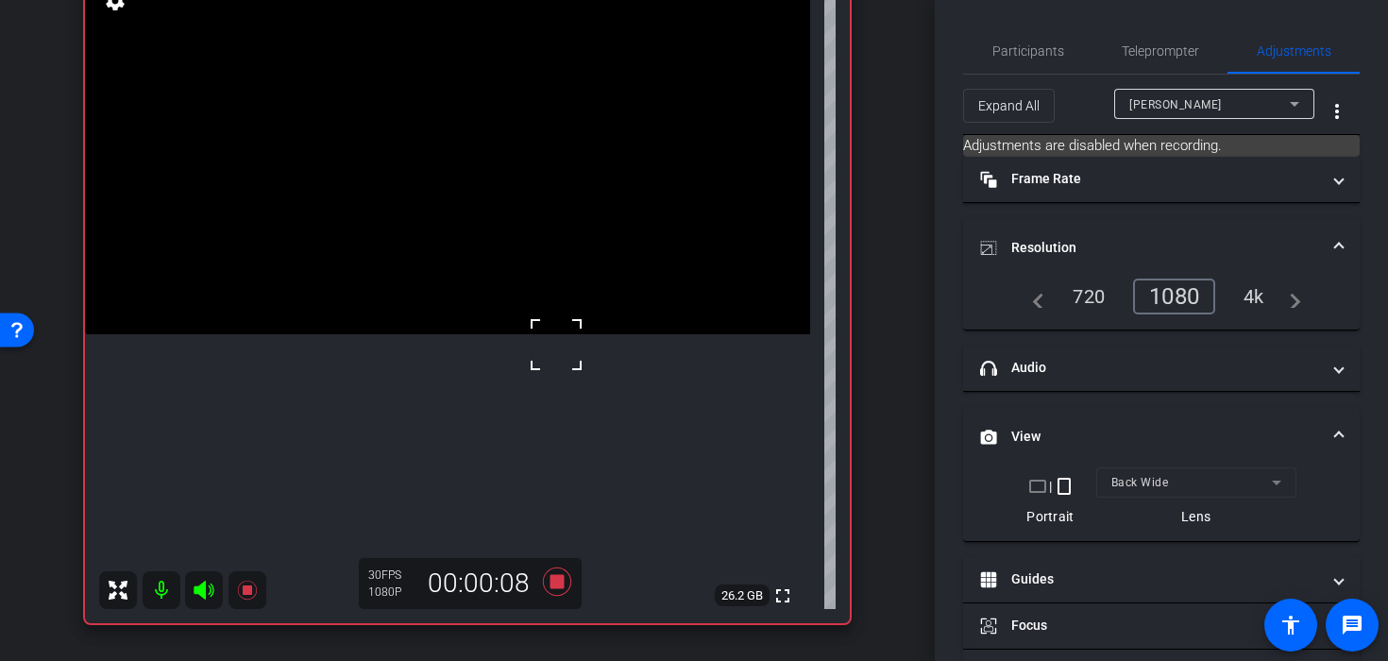
click at [547, 334] on div at bounding box center [556, 344] width 47 height 47
click at [546, 256] on video at bounding box center [447, 153] width 725 height 363
click at [529, 256] on div at bounding box center [545, 256] width 47 height 47
click at [311, 245] on video at bounding box center [447, 153] width 725 height 363
click at [453, 291] on video at bounding box center [447, 153] width 725 height 363
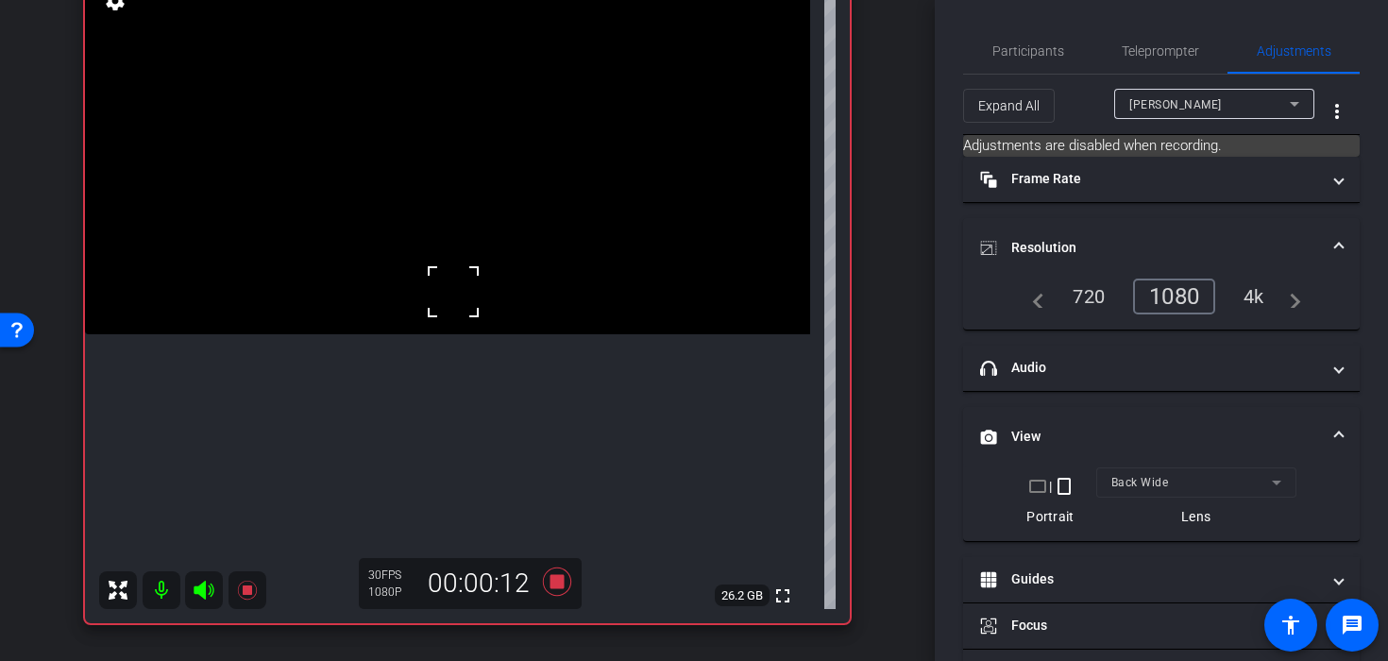
click at [466, 304] on div at bounding box center [453, 291] width 47 height 47
click at [466, 304] on video at bounding box center [447, 153] width 725 height 363
click at [340, 334] on video at bounding box center [447, 153] width 725 height 363
click at [340, 359] on div at bounding box center [339, 359] width 47 height 47
click at [473, 292] on video at bounding box center [447, 153] width 725 height 363
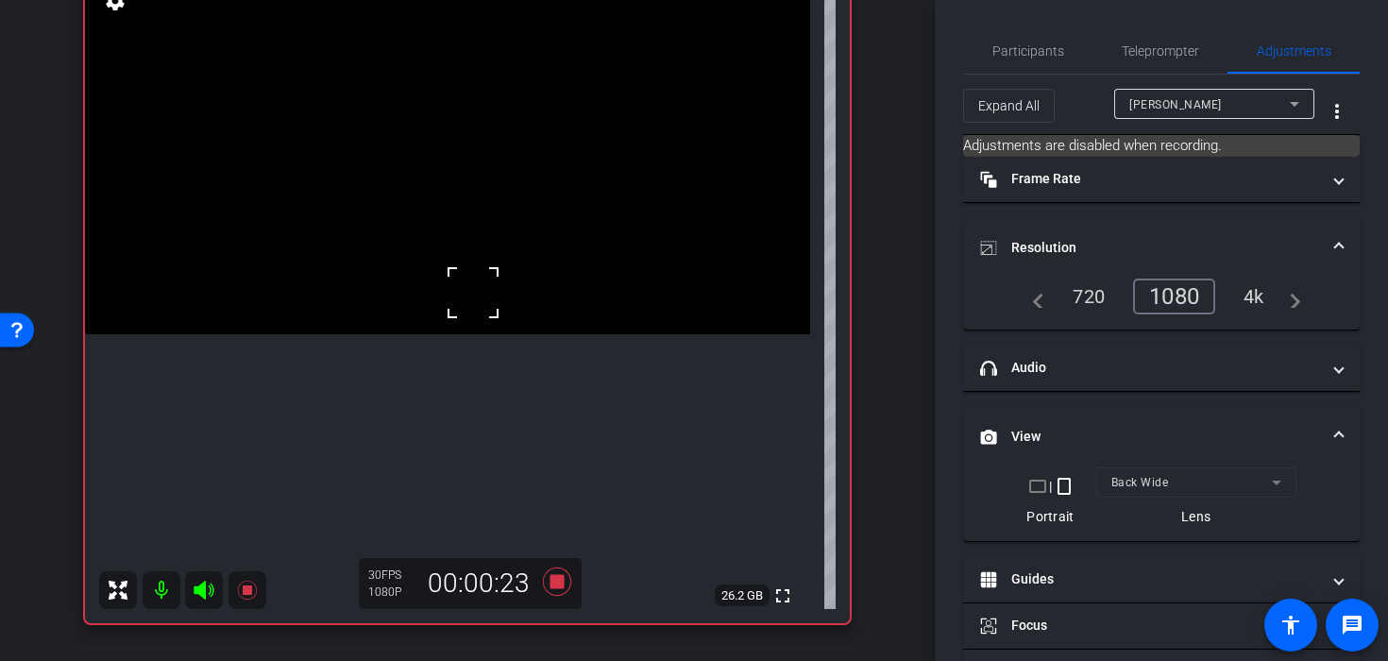
click at [473, 292] on div at bounding box center [472, 292] width 47 height 47
click at [458, 291] on div at bounding box center [472, 292] width 47 height 47
click at [551, 593] on icon at bounding box center [556, 582] width 45 height 34
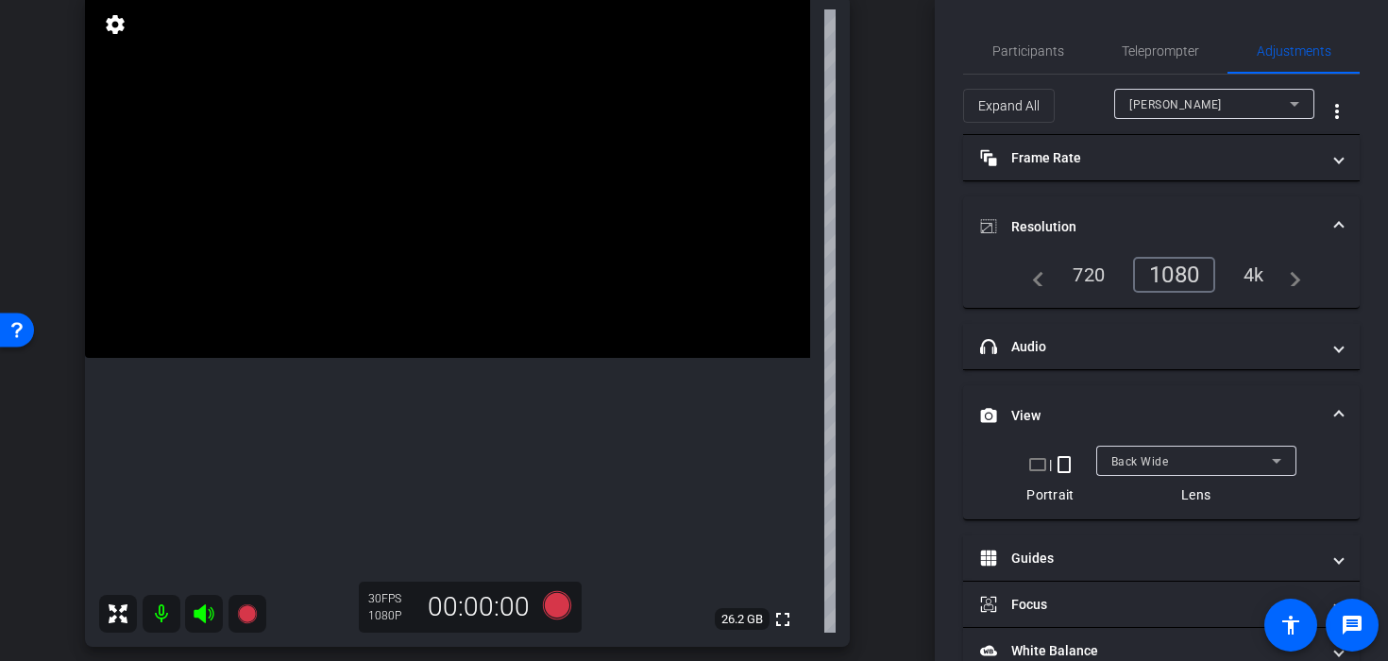
scroll to position [151, 0]
click at [560, 608] on icon at bounding box center [557, 604] width 28 height 28
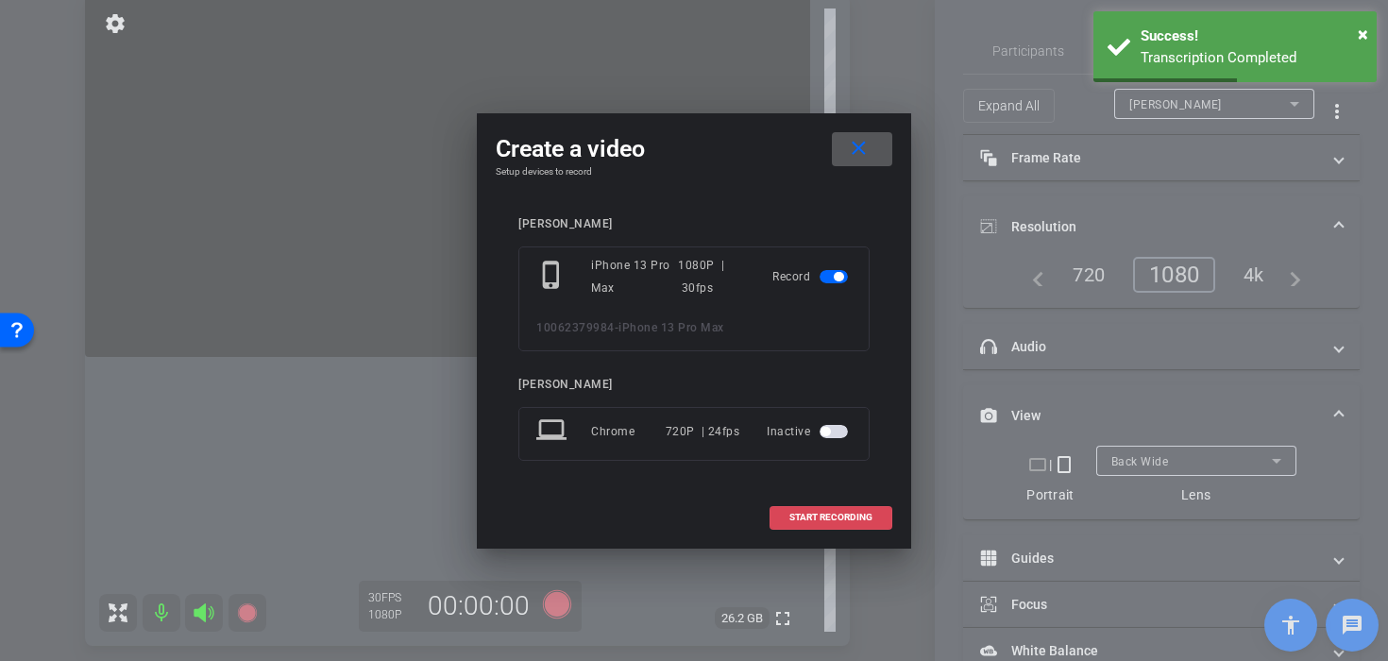
click at [851, 515] on span "START RECORDING" at bounding box center [830, 517] width 83 height 9
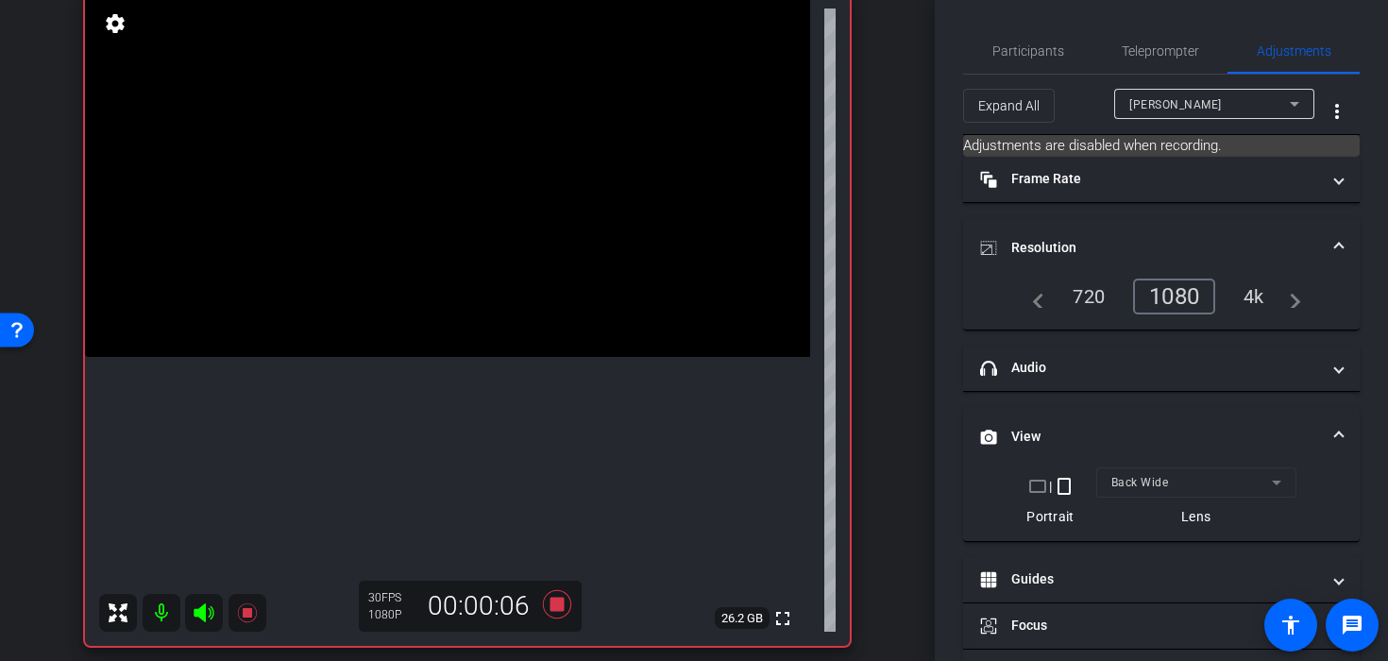
click at [534, 294] on video at bounding box center [447, 175] width 725 height 363
click at [505, 194] on video at bounding box center [447, 175] width 725 height 363
click at [386, 261] on video at bounding box center [447, 175] width 725 height 363
click at [363, 238] on span at bounding box center [363, 238] width 0 height 0
click at [447, 306] on video at bounding box center [447, 175] width 725 height 363
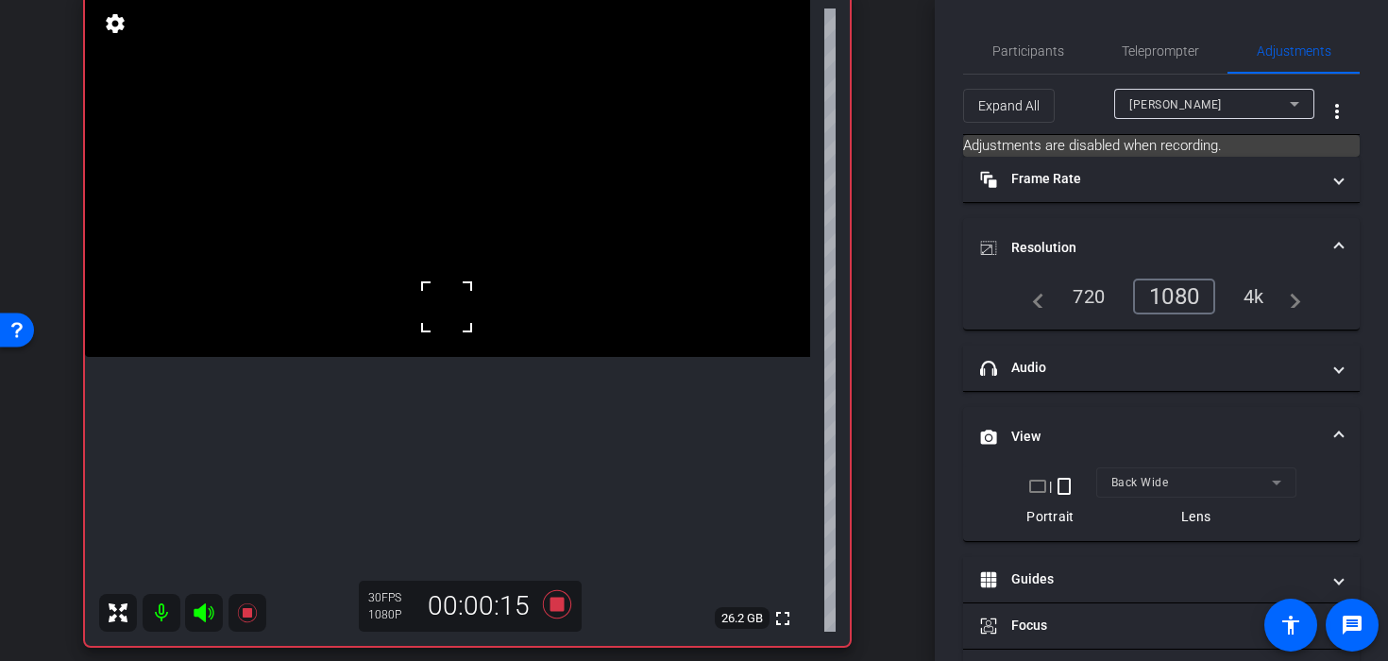
click at [455, 313] on div at bounding box center [446, 306] width 47 height 47
click at [423, 327] on video at bounding box center [447, 175] width 725 height 363
click at [453, 305] on video at bounding box center [447, 175] width 725 height 363
click at [451, 305] on video at bounding box center [447, 175] width 725 height 363
click at [559, 616] on icon at bounding box center [556, 604] width 45 height 34
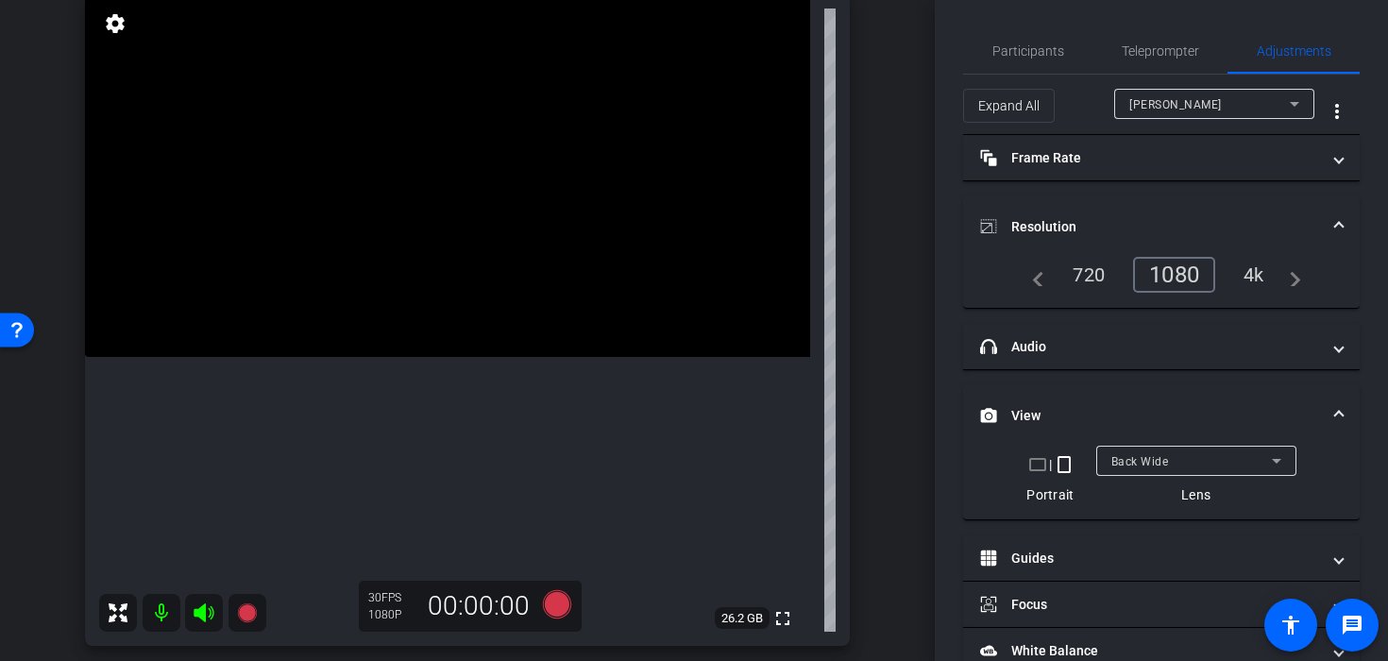
click at [489, 246] on video at bounding box center [447, 175] width 725 height 363
click at [572, 606] on icon at bounding box center [556, 604] width 45 height 34
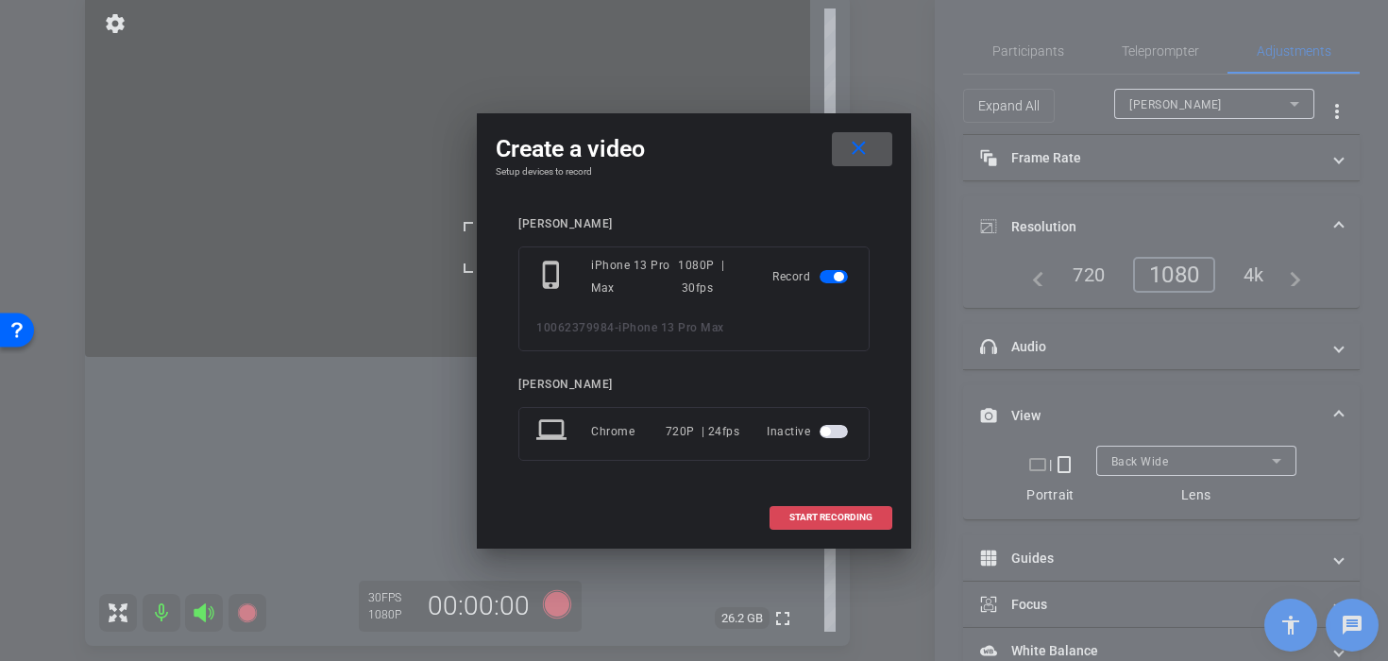
click at [781, 508] on span at bounding box center [830, 517] width 121 height 45
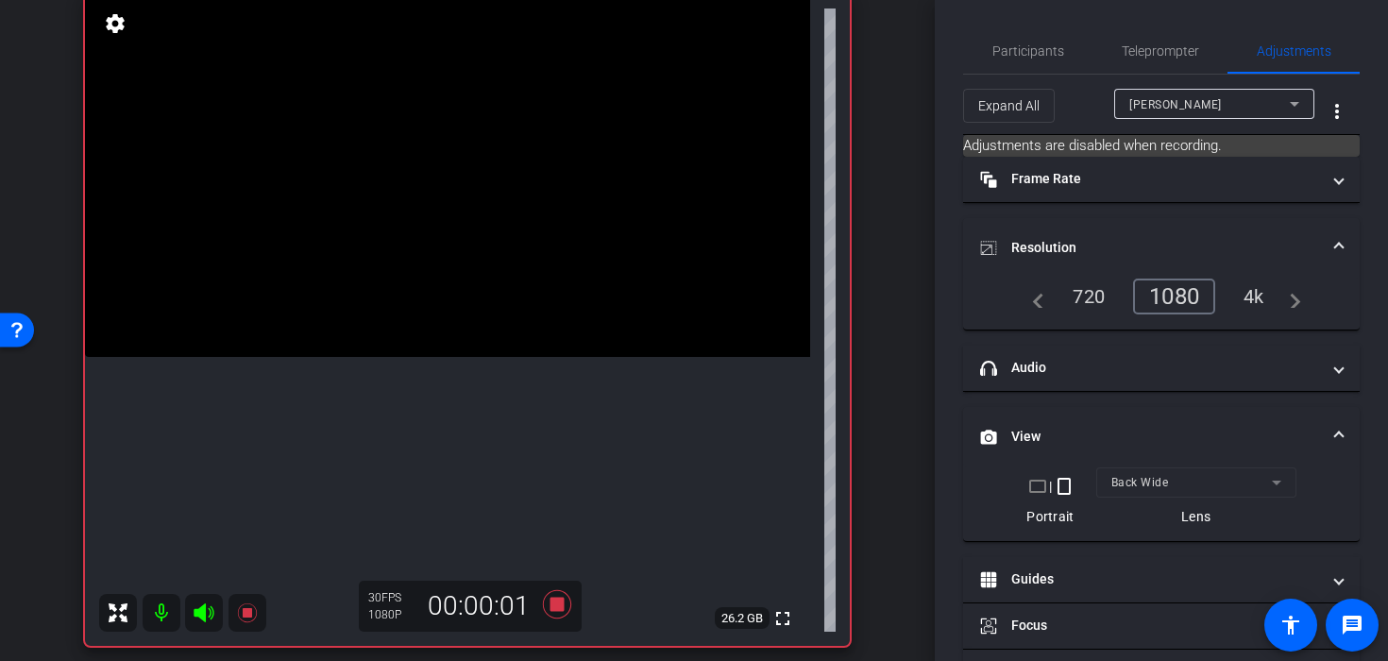
click at [478, 255] on video at bounding box center [447, 175] width 725 height 363
click at [465, 260] on div at bounding box center [477, 255] width 47 height 47
click at [431, 264] on video at bounding box center [447, 175] width 725 height 363
click at [429, 328] on video at bounding box center [447, 175] width 725 height 363
click at [429, 328] on div at bounding box center [428, 328] width 47 height 47
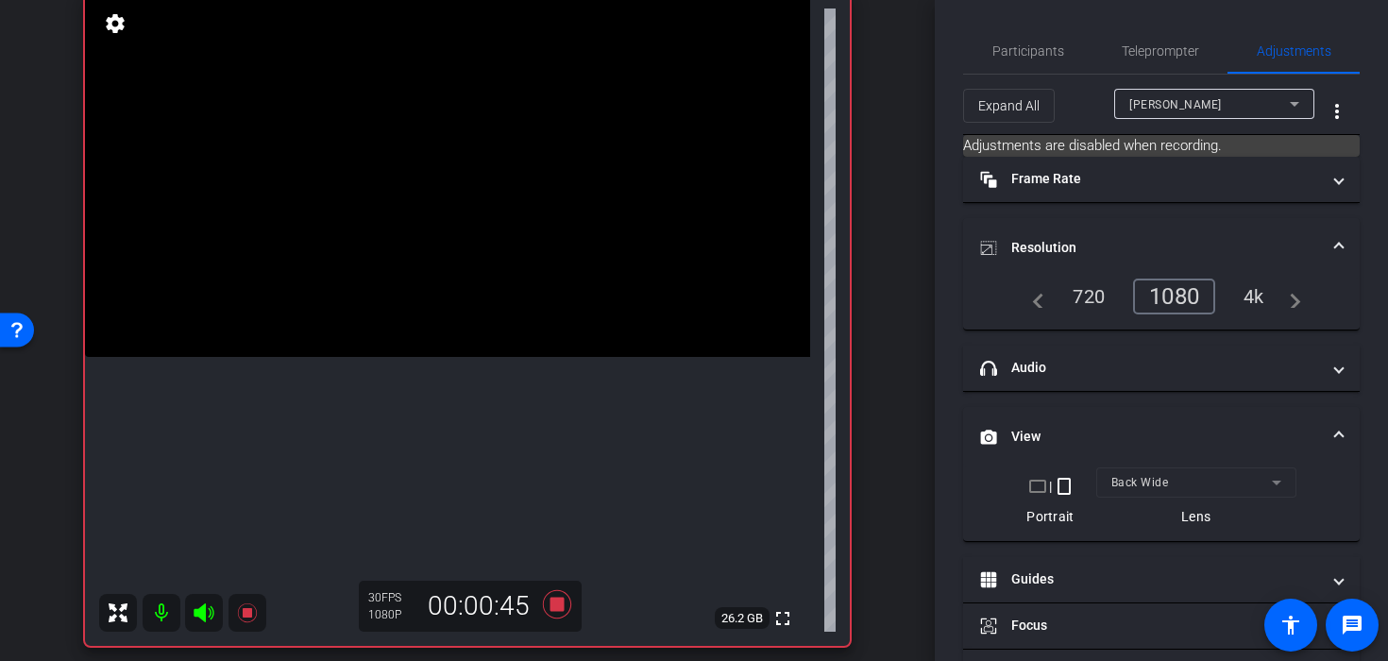
click at [430, 301] on video at bounding box center [447, 175] width 725 height 363
click at [336, 357] on video at bounding box center [447, 175] width 725 height 363
click at [416, 338] on video at bounding box center [447, 175] width 725 height 363
click at [482, 253] on video at bounding box center [447, 175] width 725 height 363
click at [471, 270] on div at bounding box center [482, 253] width 47 height 47
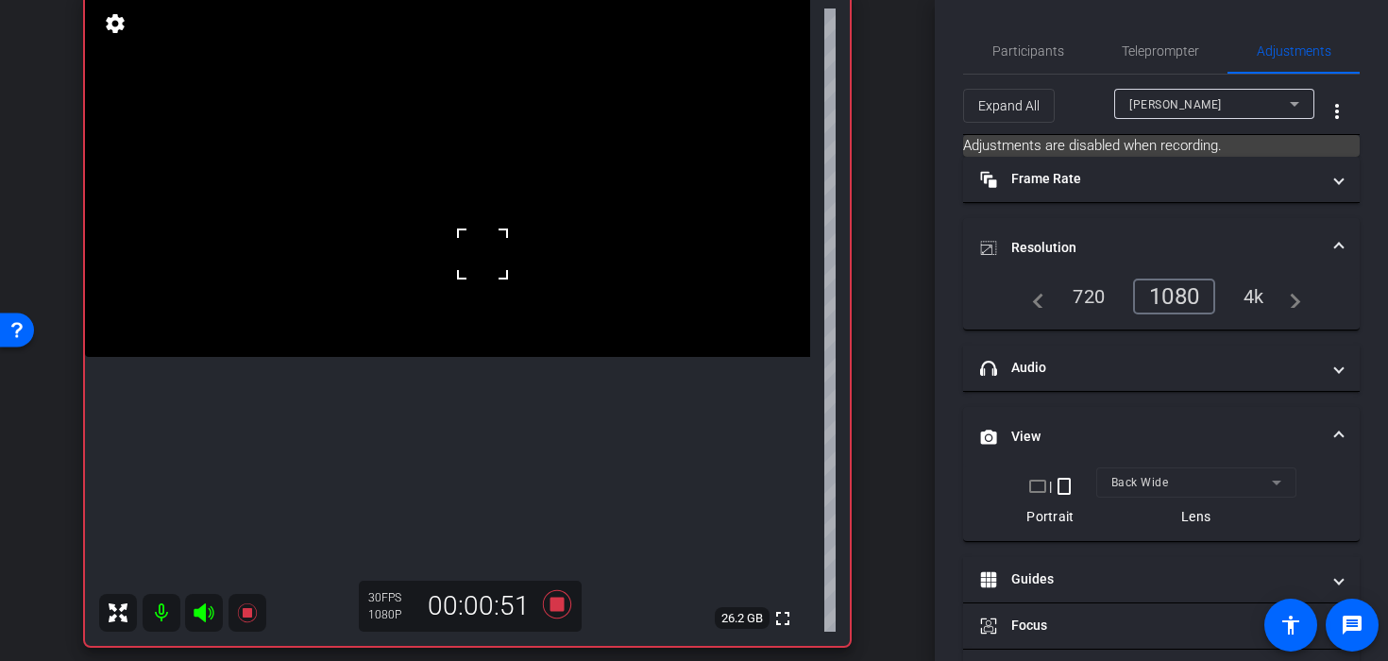
click at [436, 296] on video at bounding box center [447, 175] width 725 height 363
click at [556, 606] on icon at bounding box center [557, 604] width 28 height 28
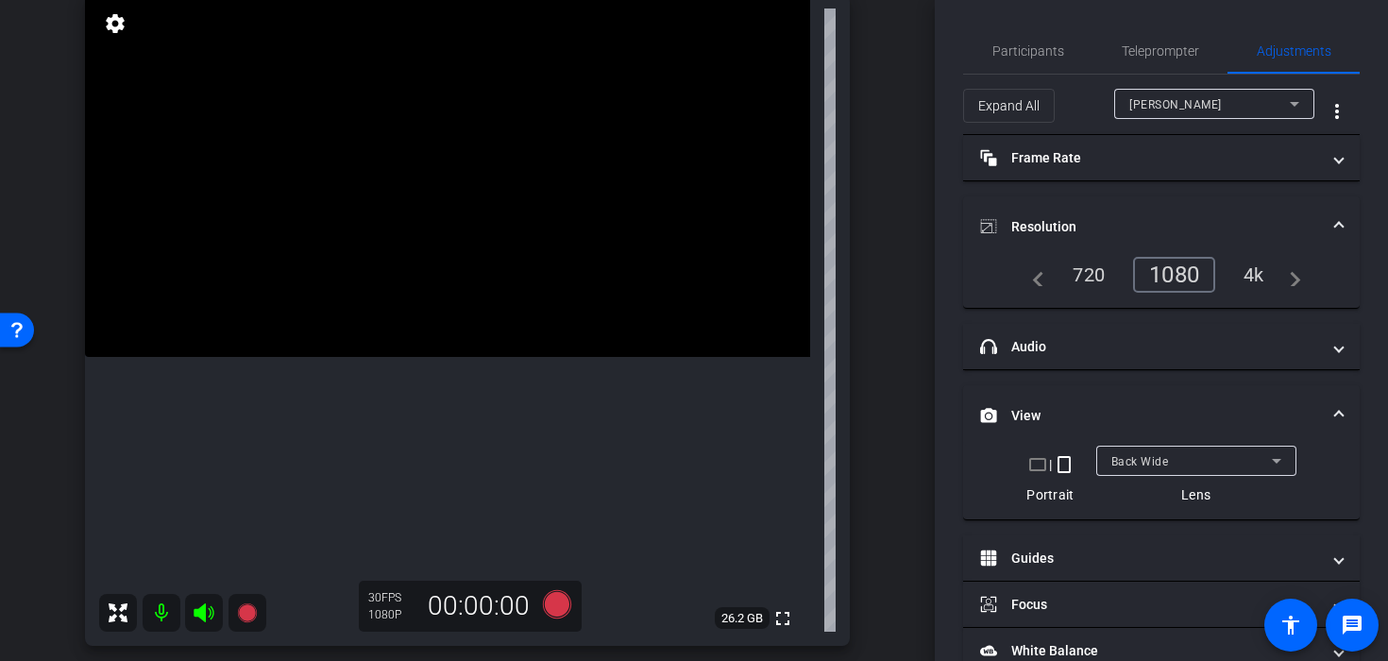
click at [445, 216] on video at bounding box center [447, 175] width 725 height 363
click at [477, 196] on video at bounding box center [447, 175] width 725 height 363
click at [493, 205] on div at bounding box center [476, 197] width 47 height 47
click at [500, 248] on video at bounding box center [447, 175] width 725 height 363
click at [552, 608] on icon at bounding box center [557, 604] width 28 height 28
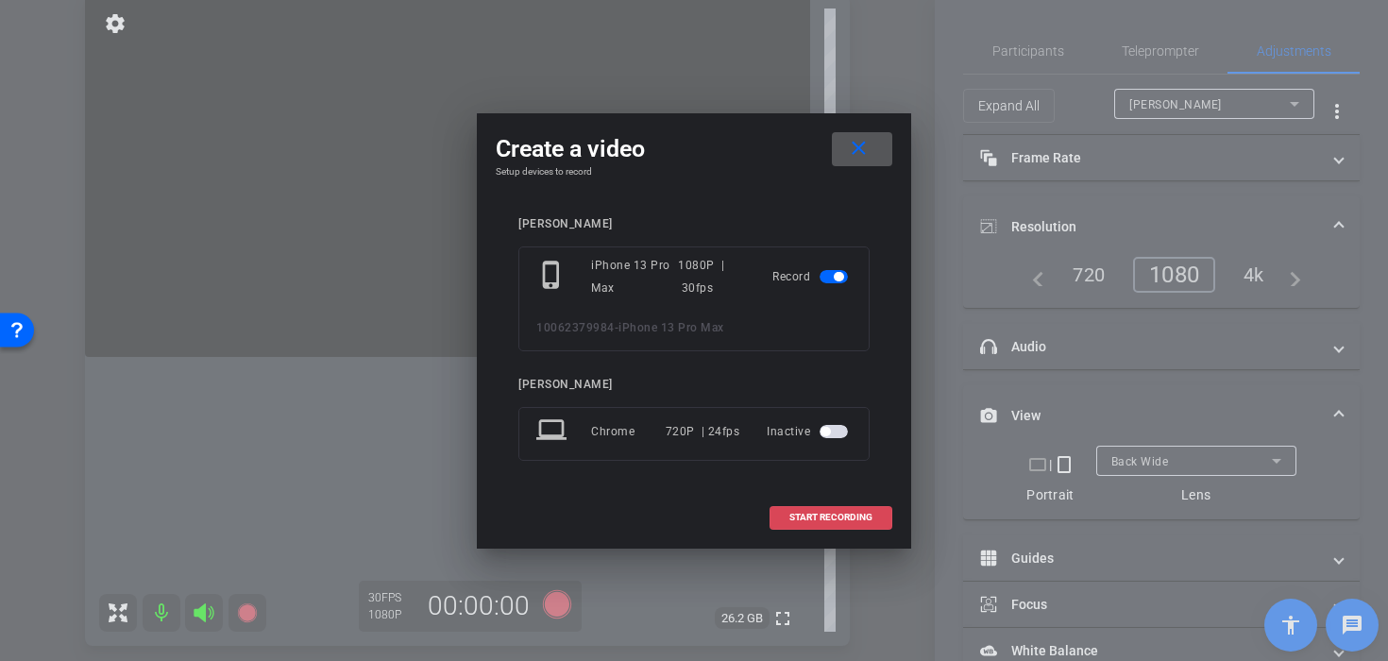
click at [868, 523] on span at bounding box center [830, 517] width 121 height 45
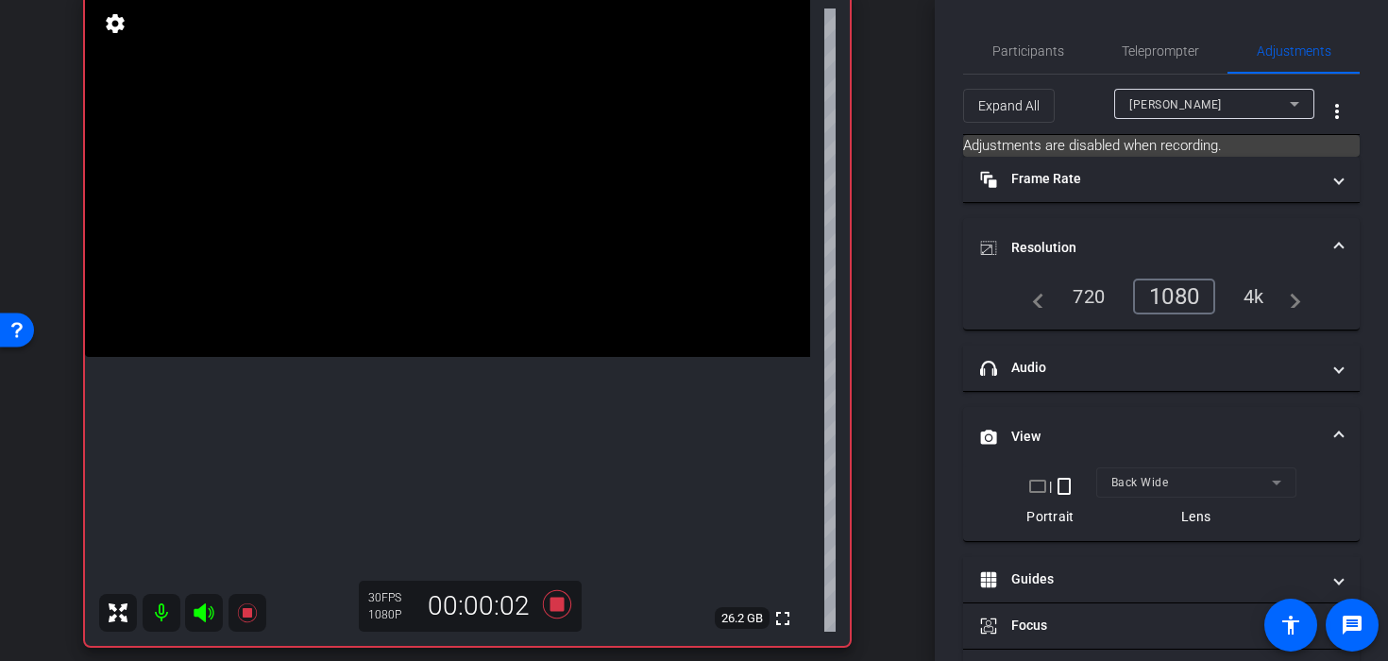
click at [511, 239] on video at bounding box center [447, 175] width 725 height 363
click at [511, 239] on div at bounding box center [510, 239] width 47 height 47
click at [500, 317] on video at bounding box center [447, 175] width 725 height 363
click at [500, 317] on div at bounding box center [500, 318] width 47 height 47
click at [406, 309] on video at bounding box center [447, 175] width 725 height 363
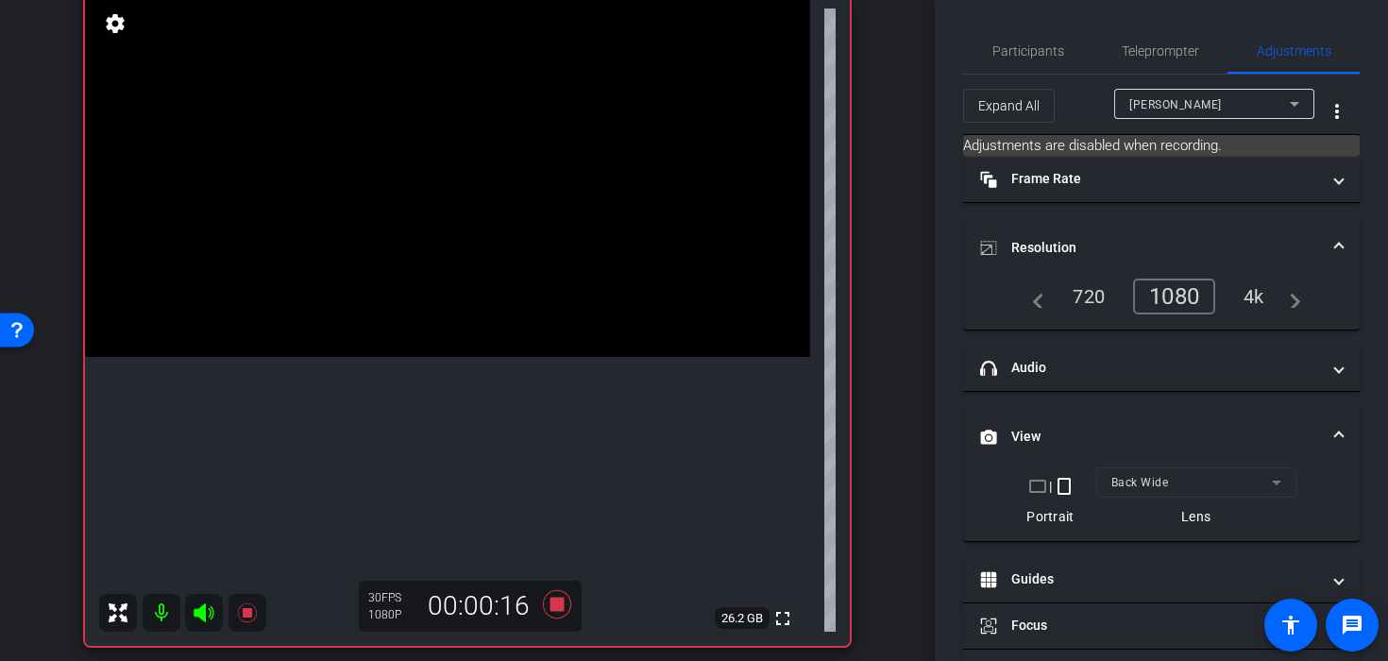
click at [447, 305] on video at bounding box center [447, 175] width 725 height 363
click at [390, 335] on video at bounding box center [447, 175] width 725 height 363
click at [431, 299] on video at bounding box center [447, 175] width 725 height 363
click at [566, 615] on icon at bounding box center [557, 604] width 28 height 28
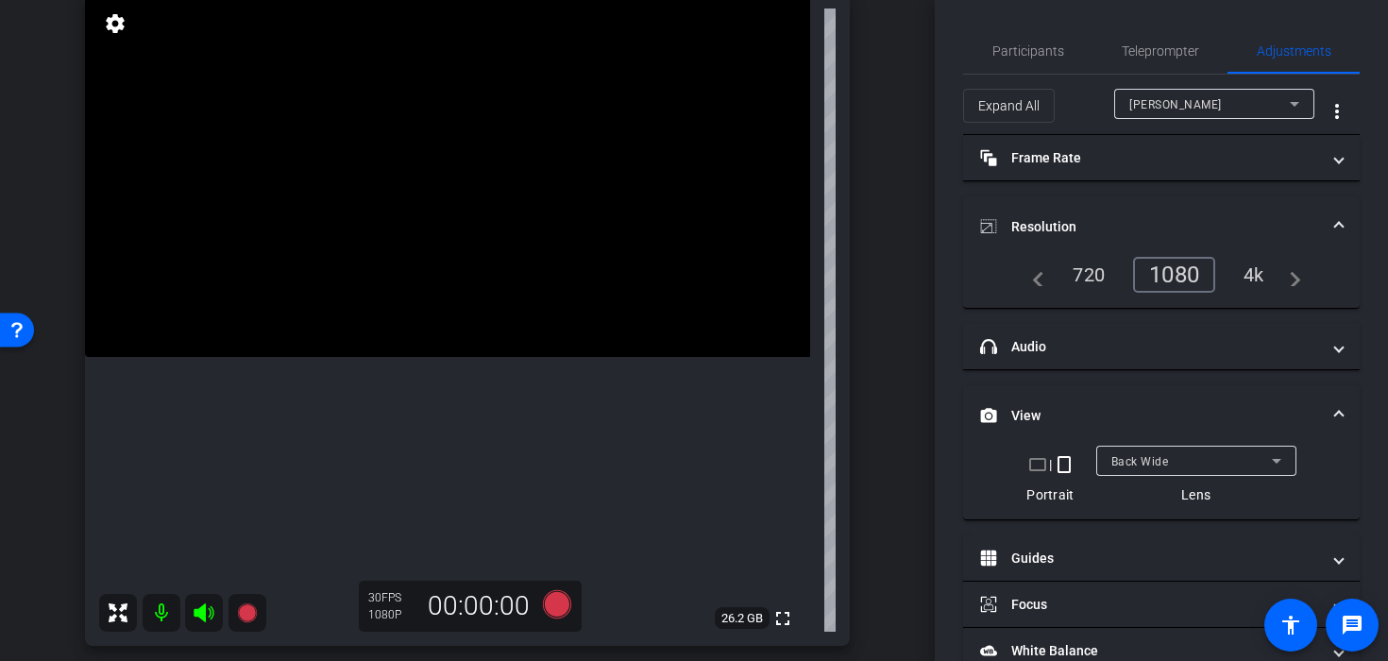
click at [471, 252] on video at bounding box center [447, 175] width 725 height 363
click at [561, 597] on icon at bounding box center [557, 604] width 28 height 28
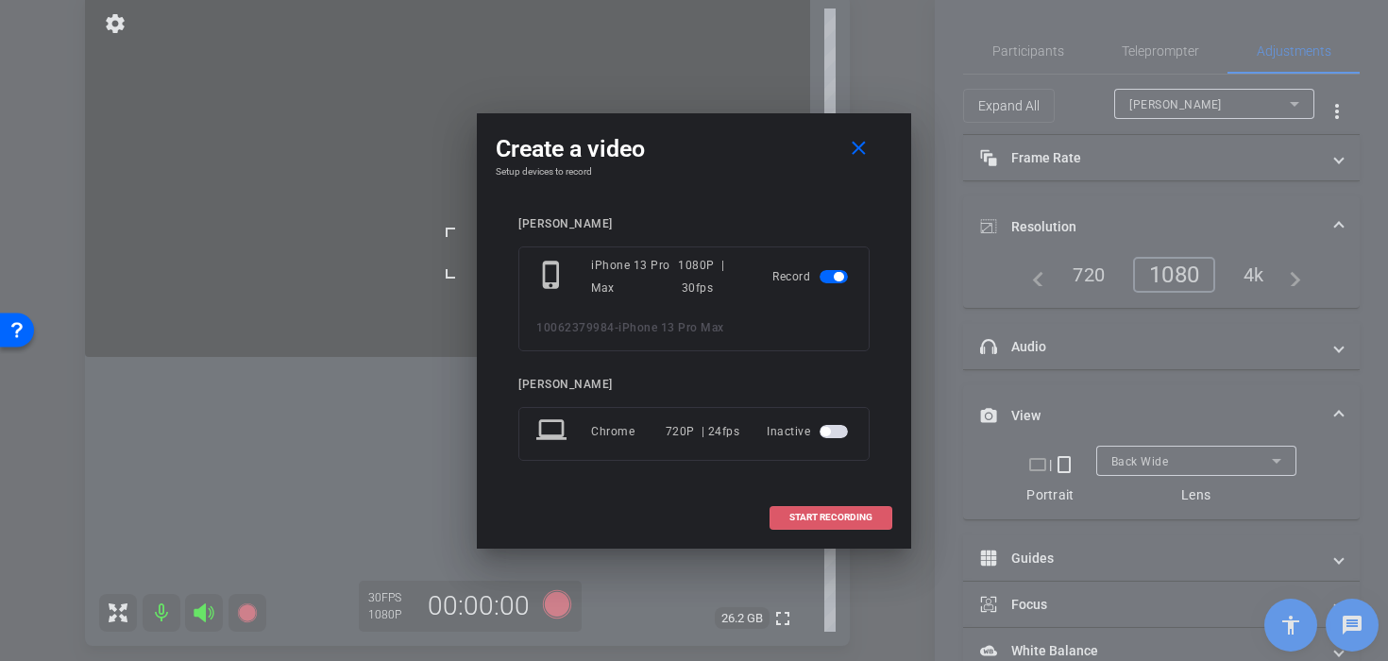
click at [791, 516] on span "START RECORDING" at bounding box center [830, 517] width 83 height 9
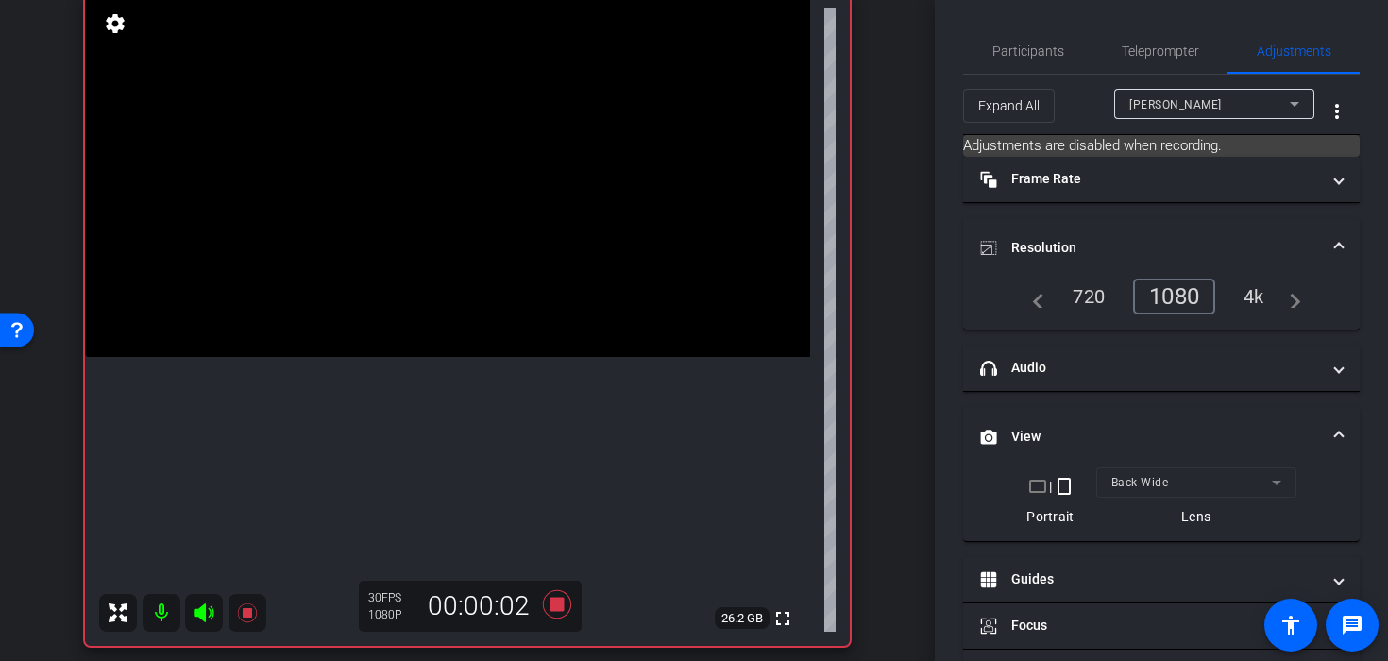
click at [507, 224] on video at bounding box center [447, 175] width 725 height 363
click at [566, 357] on video at bounding box center [447, 175] width 725 height 363
drag, startPoint x: 583, startPoint y: 370, endPoint x: 566, endPoint y: 361, distance: 19.4
click at [583, 364] on div at bounding box center [565, 372] width 47 height 47
click at [540, 356] on video at bounding box center [447, 175] width 725 height 363
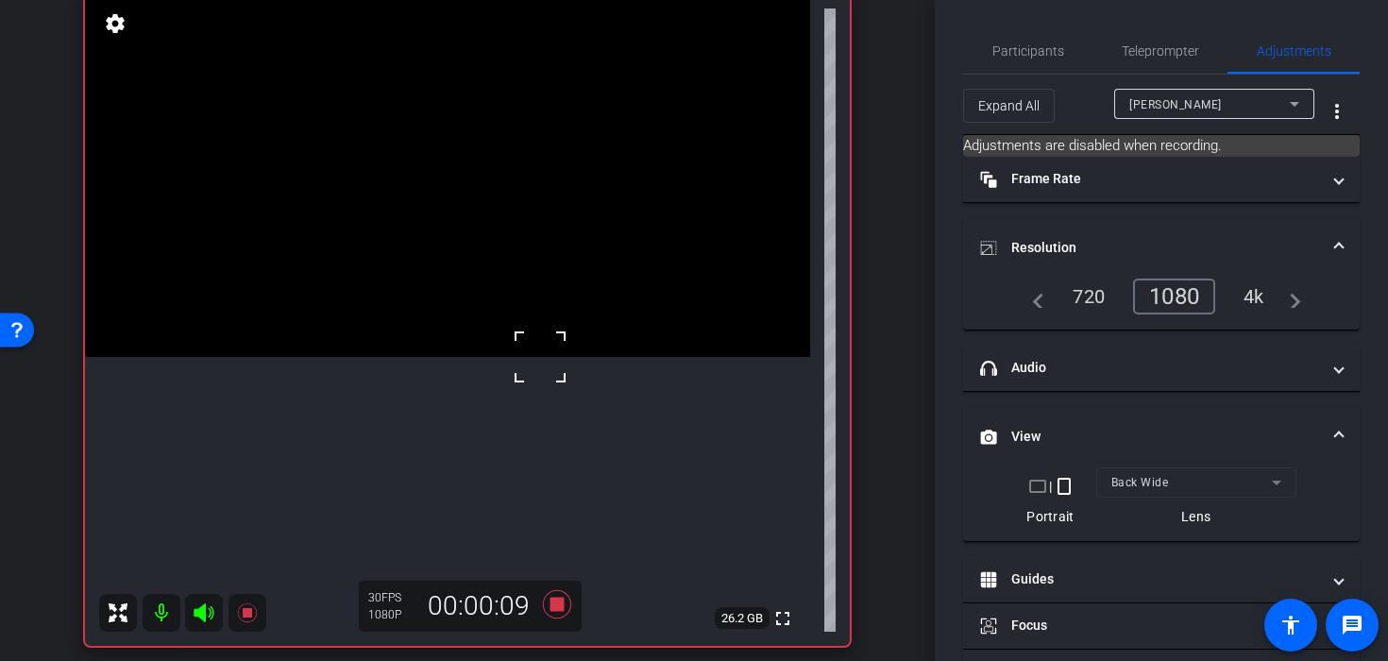
click at [496, 257] on video at bounding box center [447, 175] width 725 height 363
click at [350, 344] on video at bounding box center [447, 175] width 725 height 363
click at [411, 343] on video at bounding box center [447, 175] width 725 height 363
click at [374, 357] on video at bounding box center [447, 175] width 725 height 363
click at [392, 334] on video at bounding box center [447, 175] width 725 height 363
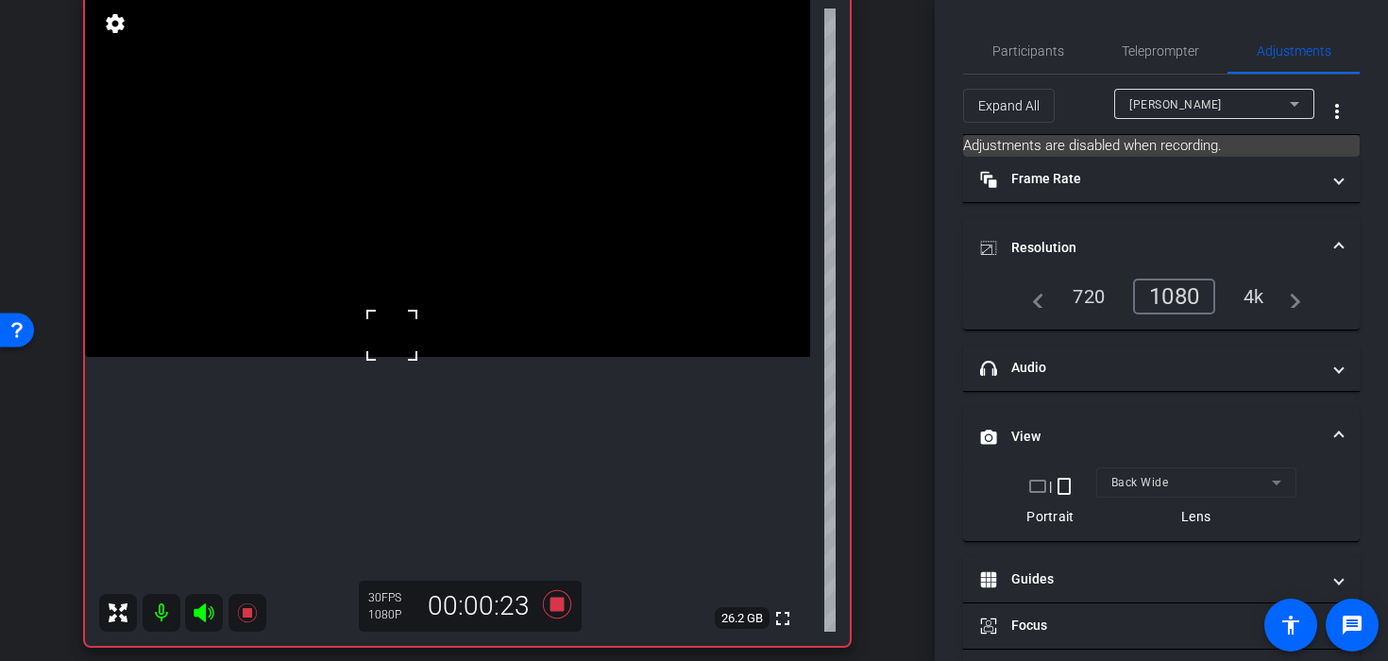
click at [459, 303] on video at bounding box center [447, 175] width 725 height 363
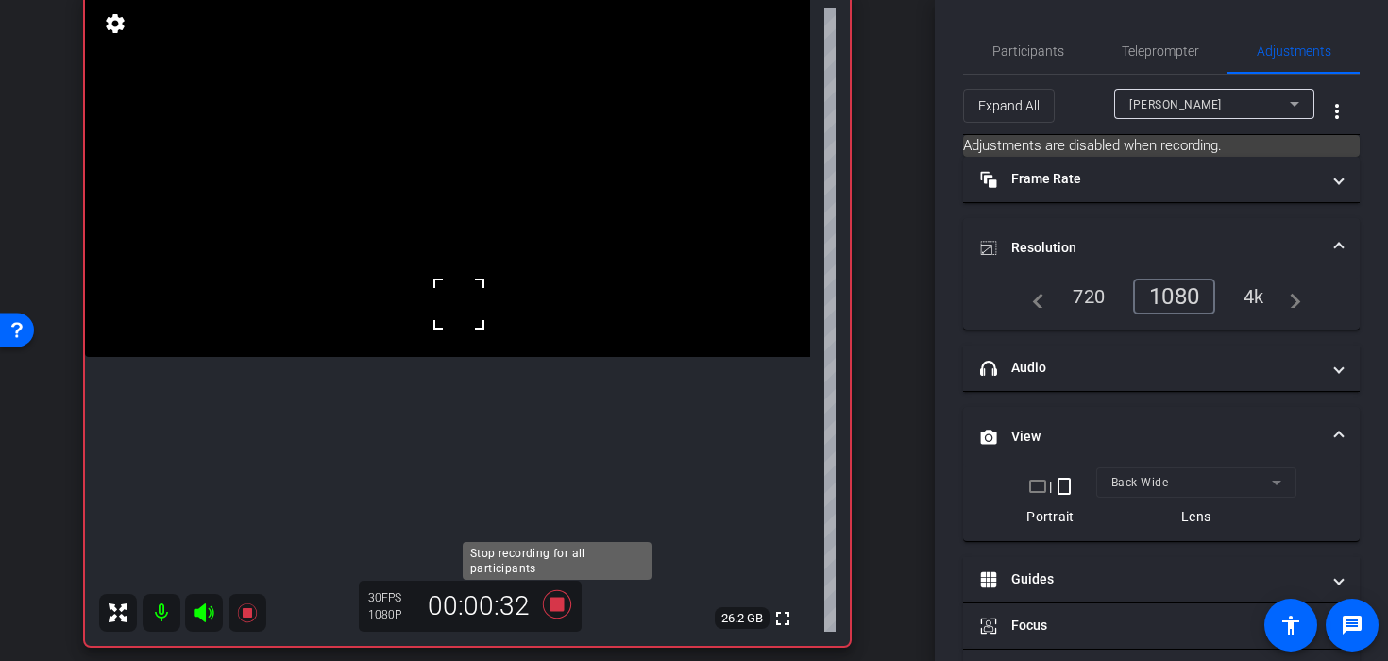
click at [568, 617] on icon at bounding box center [556, 604] width 45 height 34
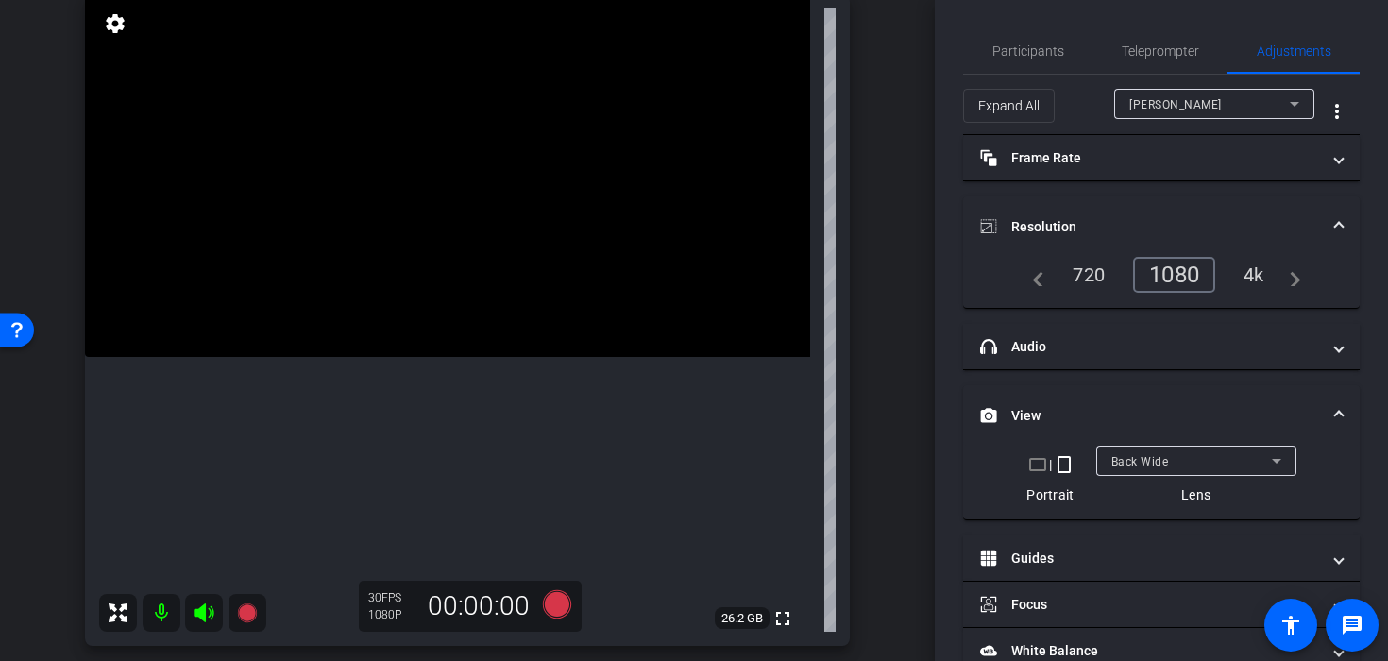
click at [443, 185] on video at bounding box center [447, 175] width 725 height 363
click at [496, 213] on video at bounding box center [447, 175] width 725 height 363
click at [495, 250] on video at bounding box center [447, 175] width 725 height 363
click at [561, 602] on icon at bounding box center [557, 604] width 28 height 28
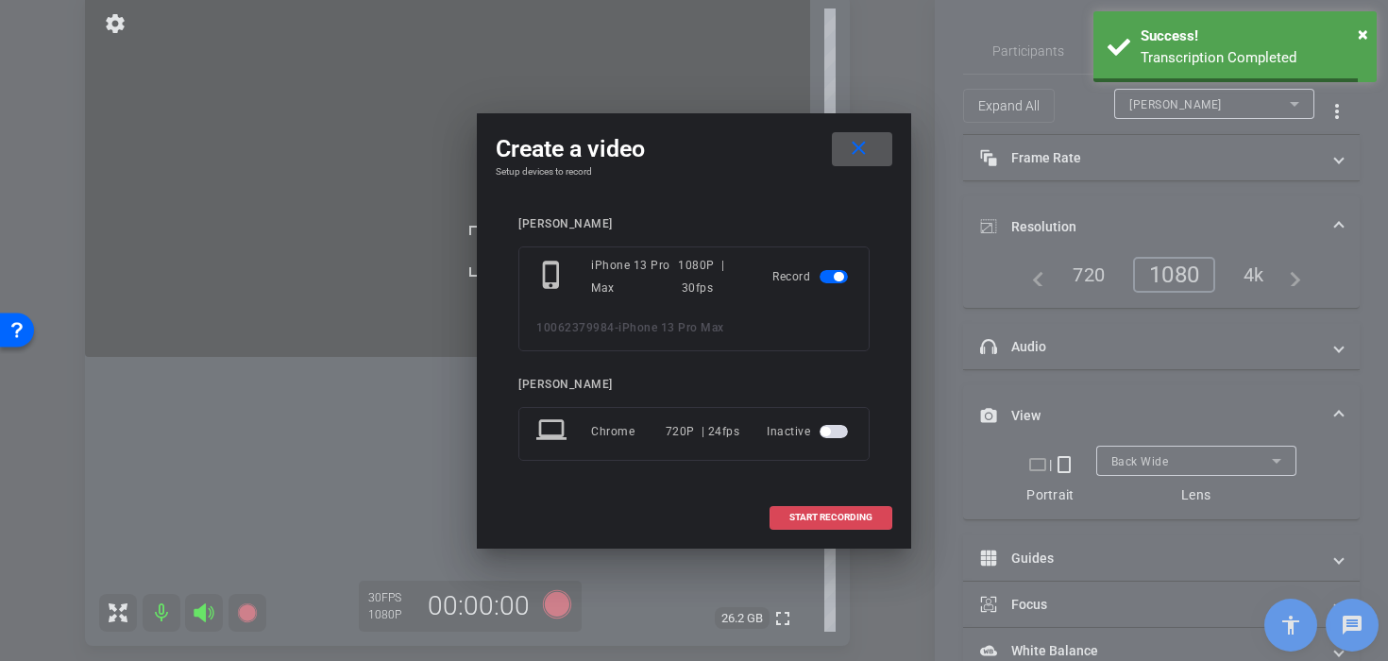
click at [794, 523] on span at bounding box center [830, 517] width 121 height 45
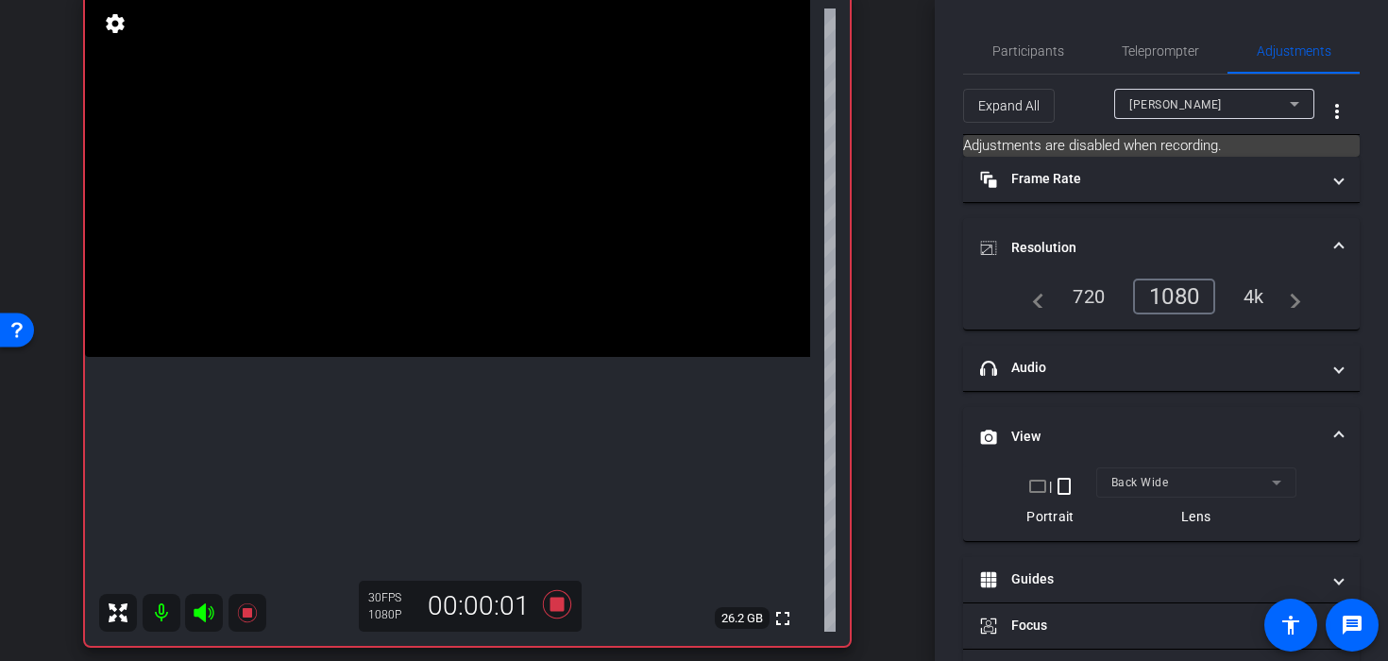
click at [492, 190] on video at bounding box center [447, 175] width 725 height 363
click at [480, 180] on video at bounding box center [447, 175] width 725 height 363
click at [402, 234] on video at bounding box center [447, 175] width 725 height 363
click at [467, 253] on video at bounding box center [447, 175] width 725 height 363
click at [448, 314] on video at bounding box center [447, 175] width 725 height 363
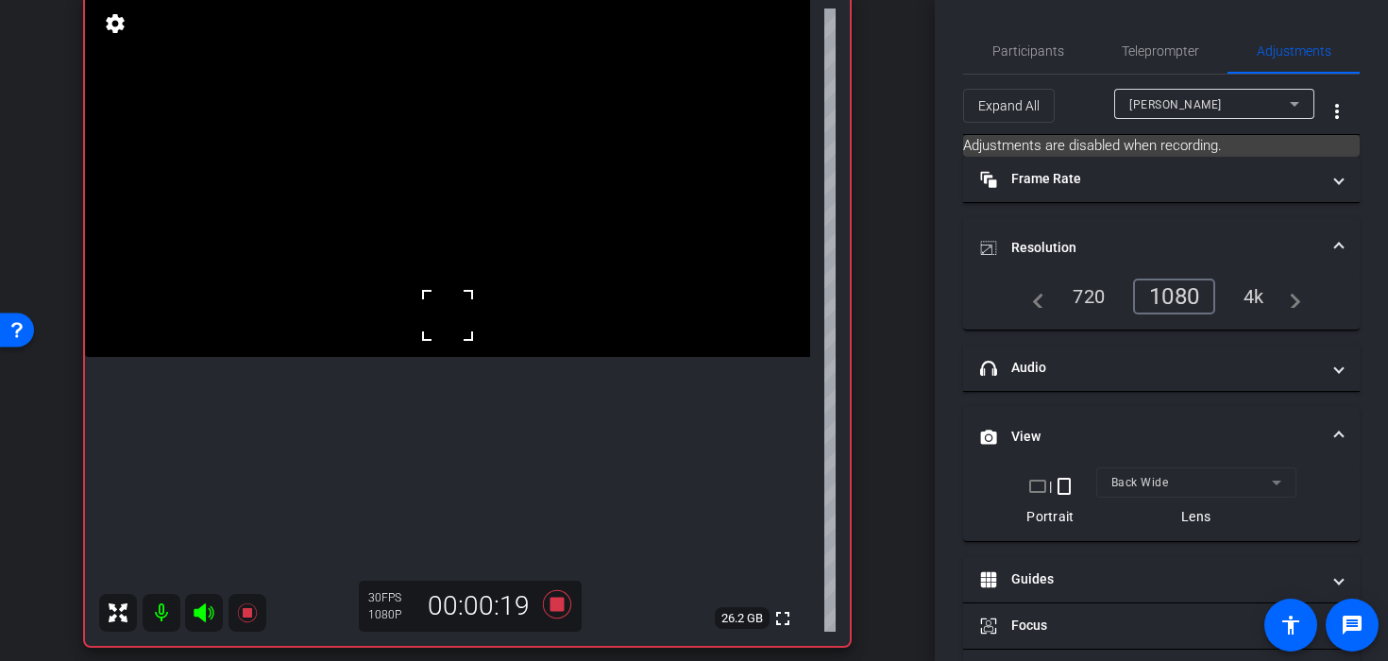
click at [366, 345] on video at bounding box center [447, 175] width 725 height 363
click at [435, 313] on video at bounding box center [447, 175] width 725 height 363
click at [530, 357] on video at bounding box center [447, 175] width 725 height 363
click at [558, 357] on video at bounding box center [447, 175] width 725 height 363
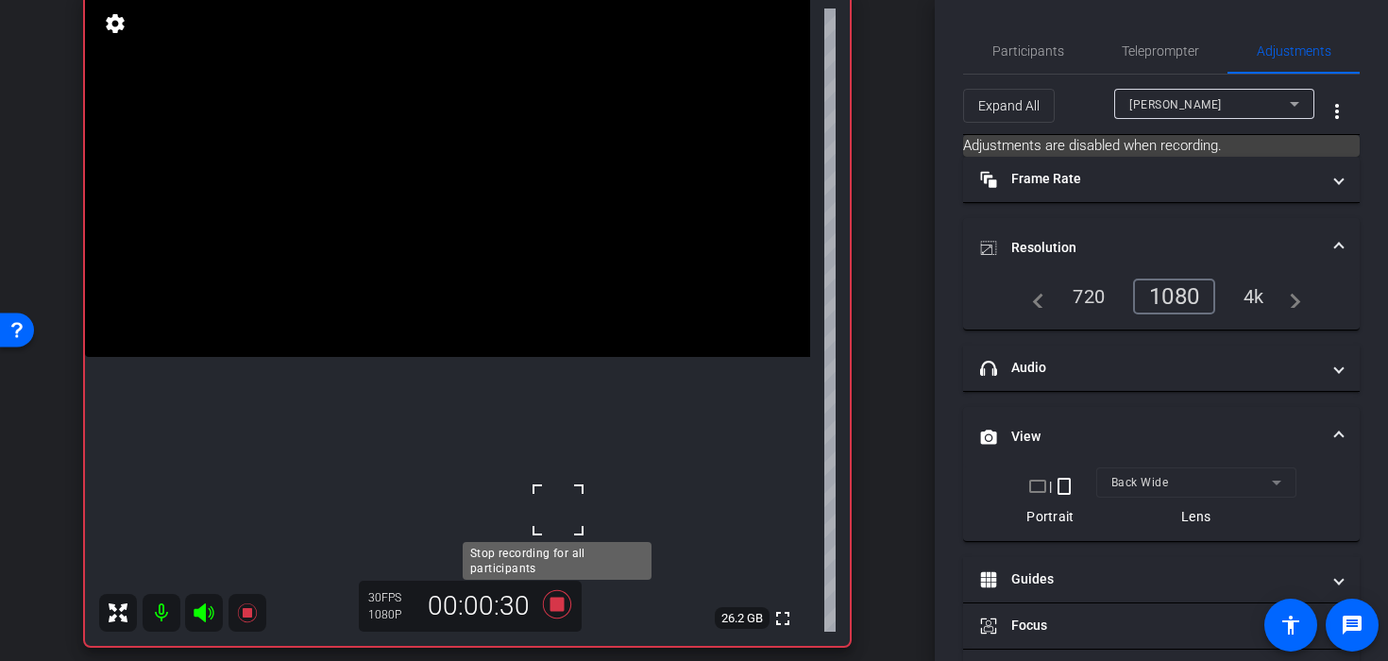
click at [563, 610] on icon at bounding box center [557, 604] width 28 height 28
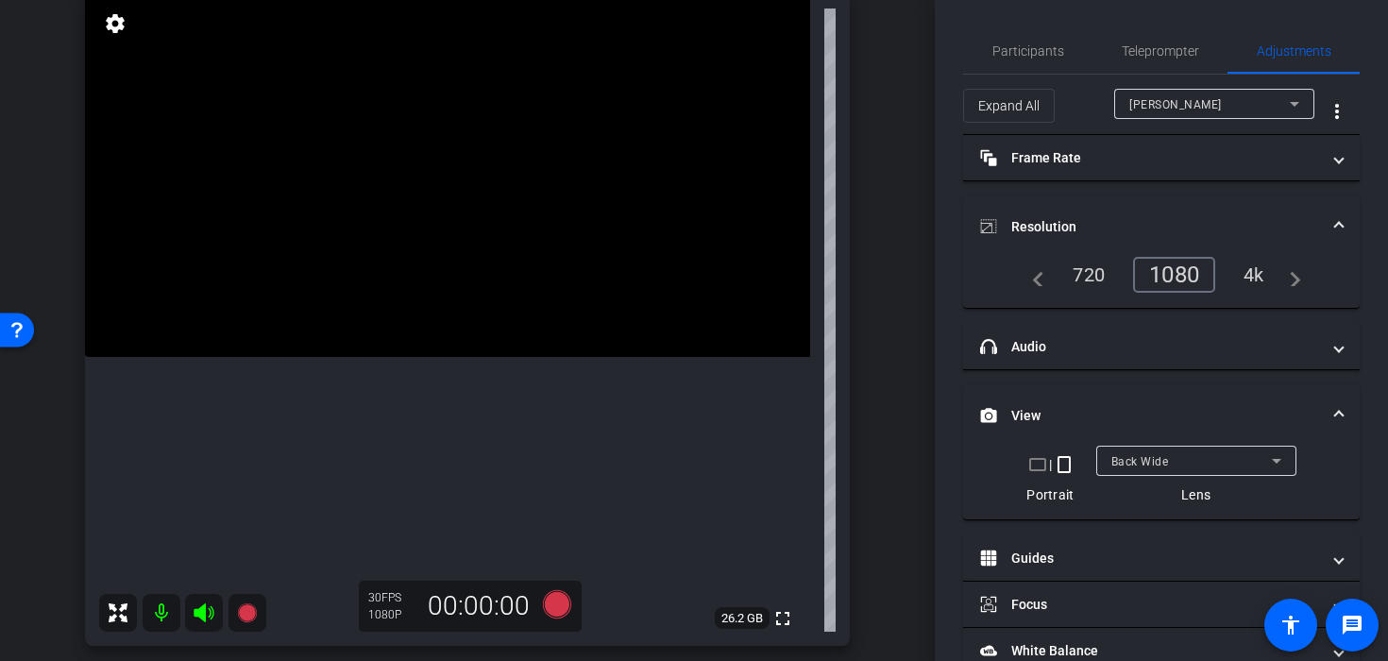
click at [503, 199] on video at bounding box center [447, 175] width 725 height 363
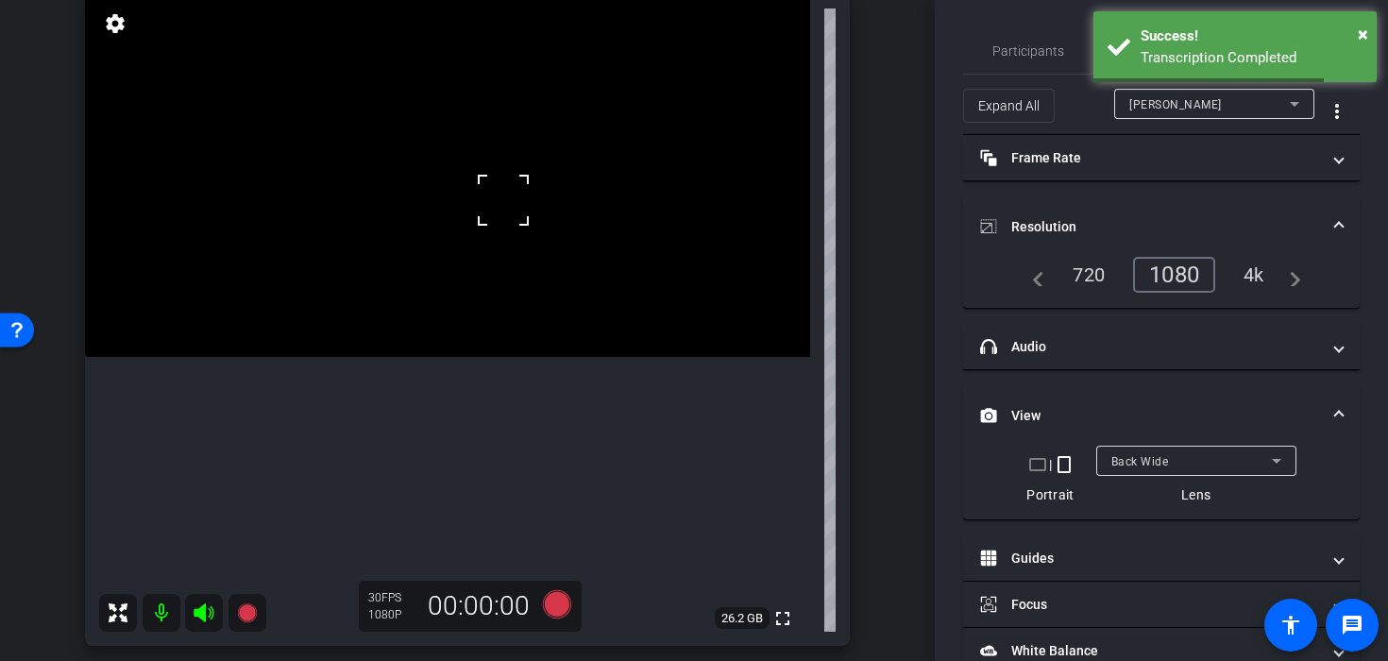
click at [501, 241] on video at bounding box center [447, 175] width 725 height 363
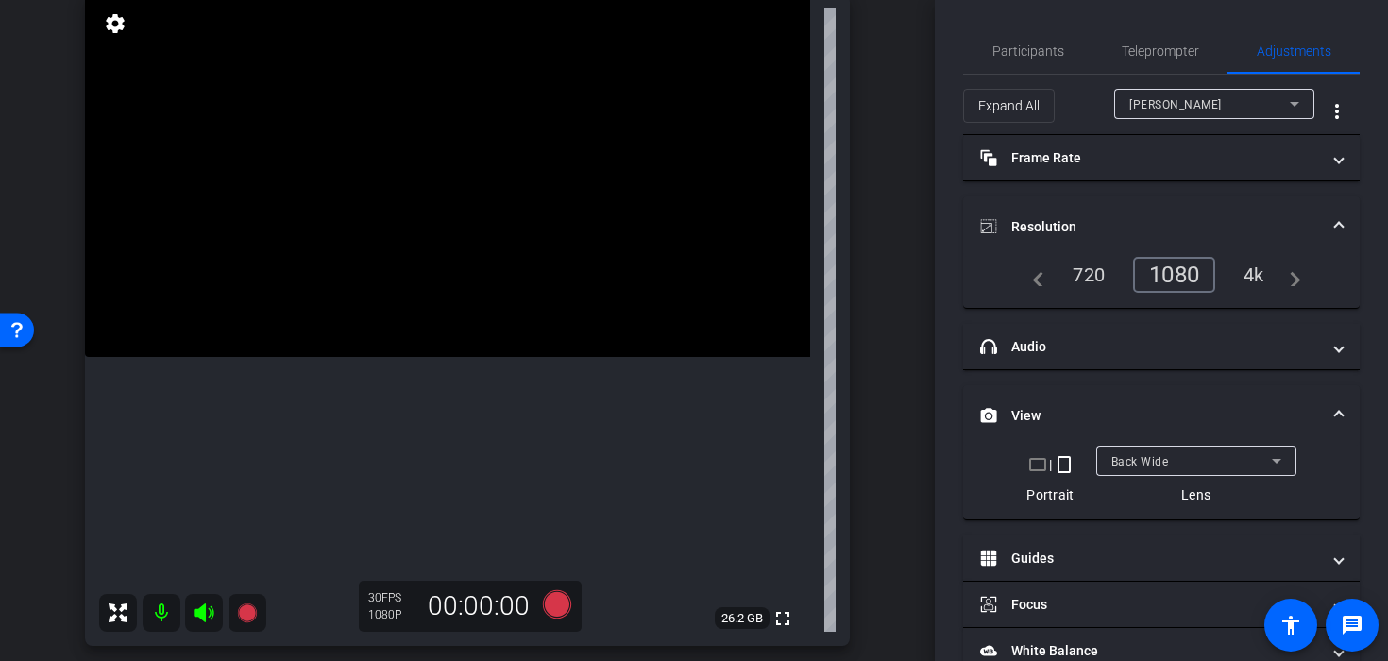
click at [553, 606] on icon at bounding box center [557, 604] width 28 height 28
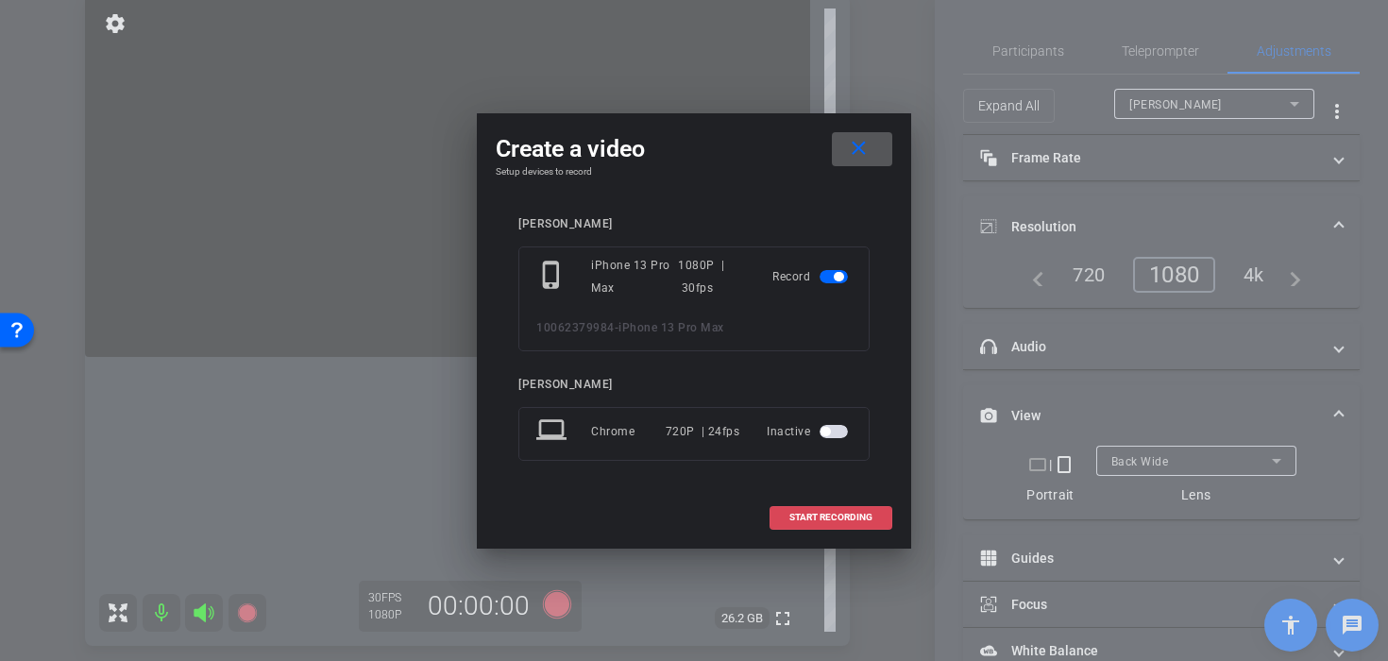
click at [839, 495] on span at bounding box center [830, 517] width 121 height 45
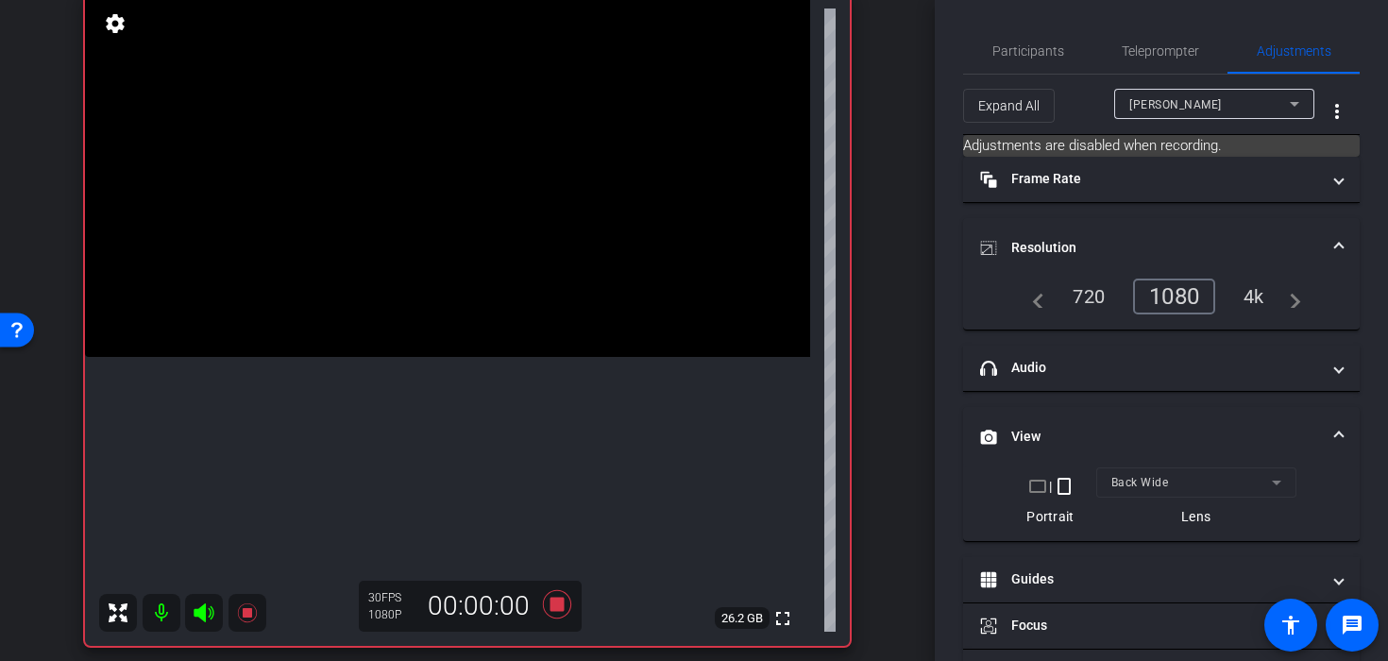
click at [509, 211] on video at bounding box center [447, 175] width 725 height 363
click at [461, 250] on video at bounding box center [447, 175] width 725 height 363
click at [467, 280] on video at bounding box center [447, 175] width 725 height 363
click at [346, 356] on video at bounding box center [447, 175] width 725 height 363
click at [474, 302] on video at bounding box center [447, 175] width 725 height 363
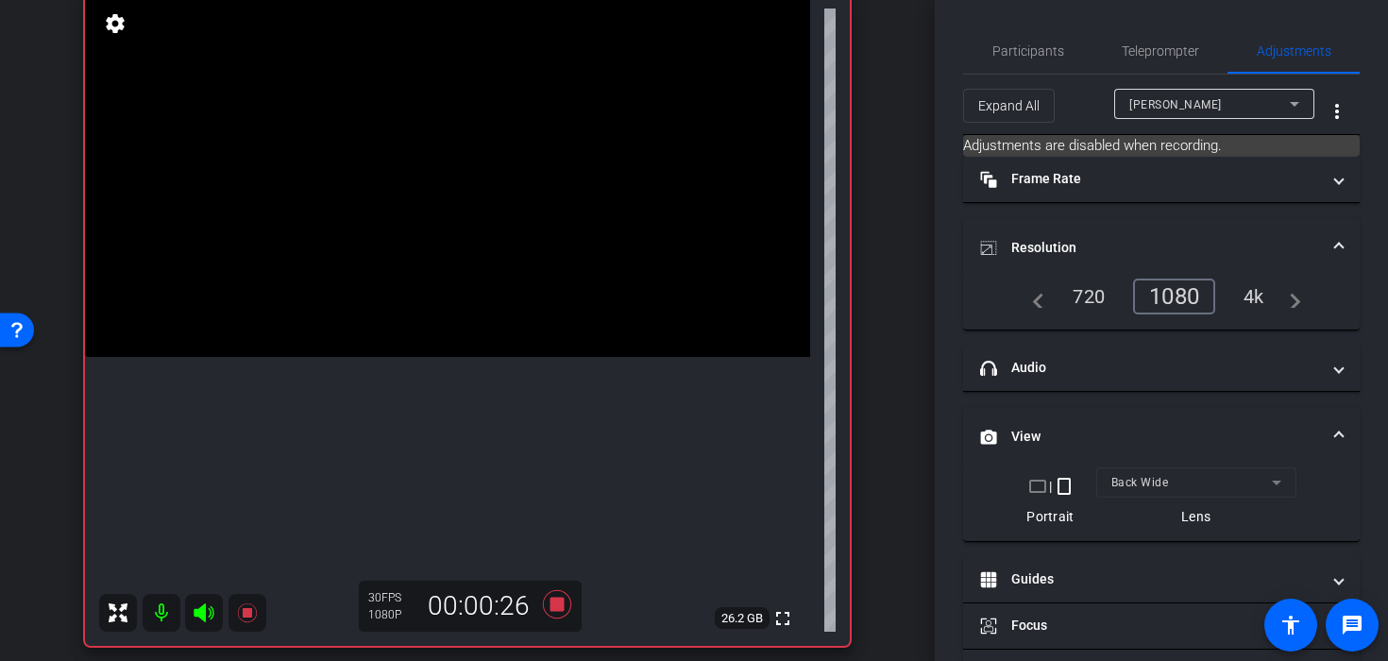
click at [448, 321] on video at bounding box center [447, 175] width 725 height 363
click at [565, 597] on icon at bounding box center [556, 604] width 45 height 34
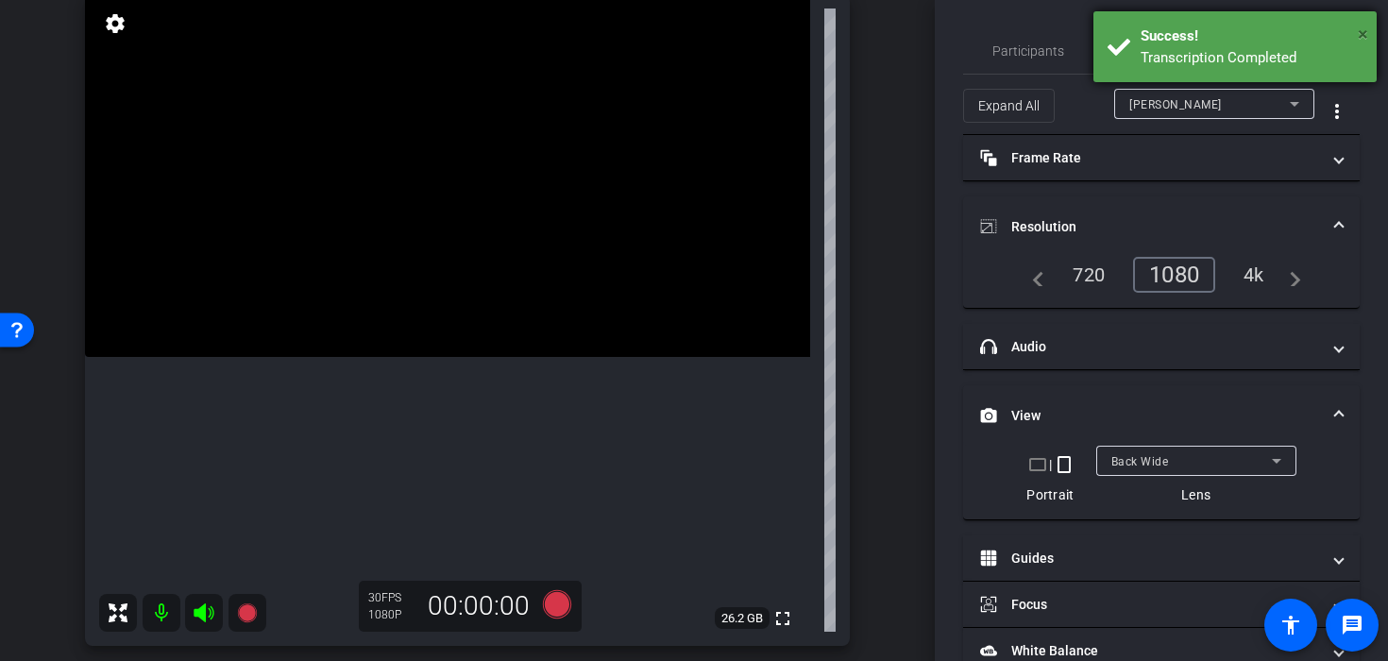
click at [1360, 35] on span "×" at bounding box center [1363, 34] width 10 height 23
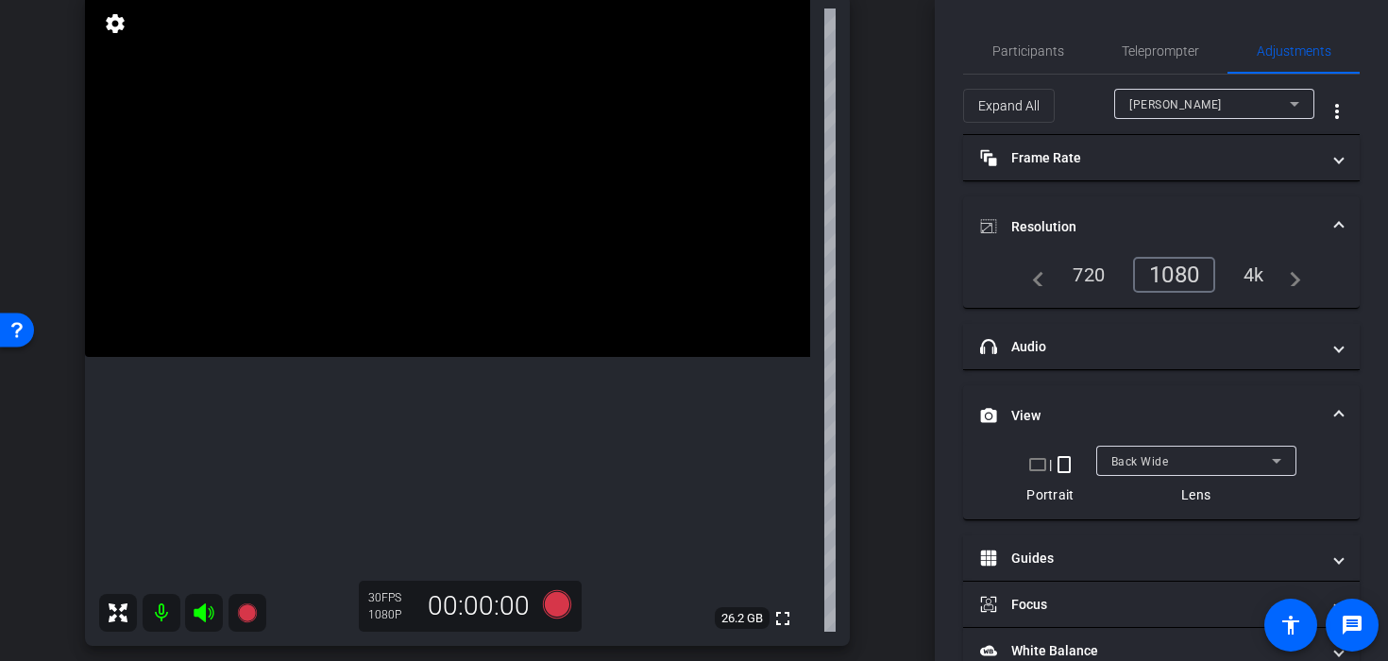
click at [471, 231] on video at bounding box center [447, 175] width 725 height 363
click at [424, 255] on video at bounding box center [447, 175] width 725 height 363
click at [565, 608] on icon at bounding box center [557, 604] width 28 height 28
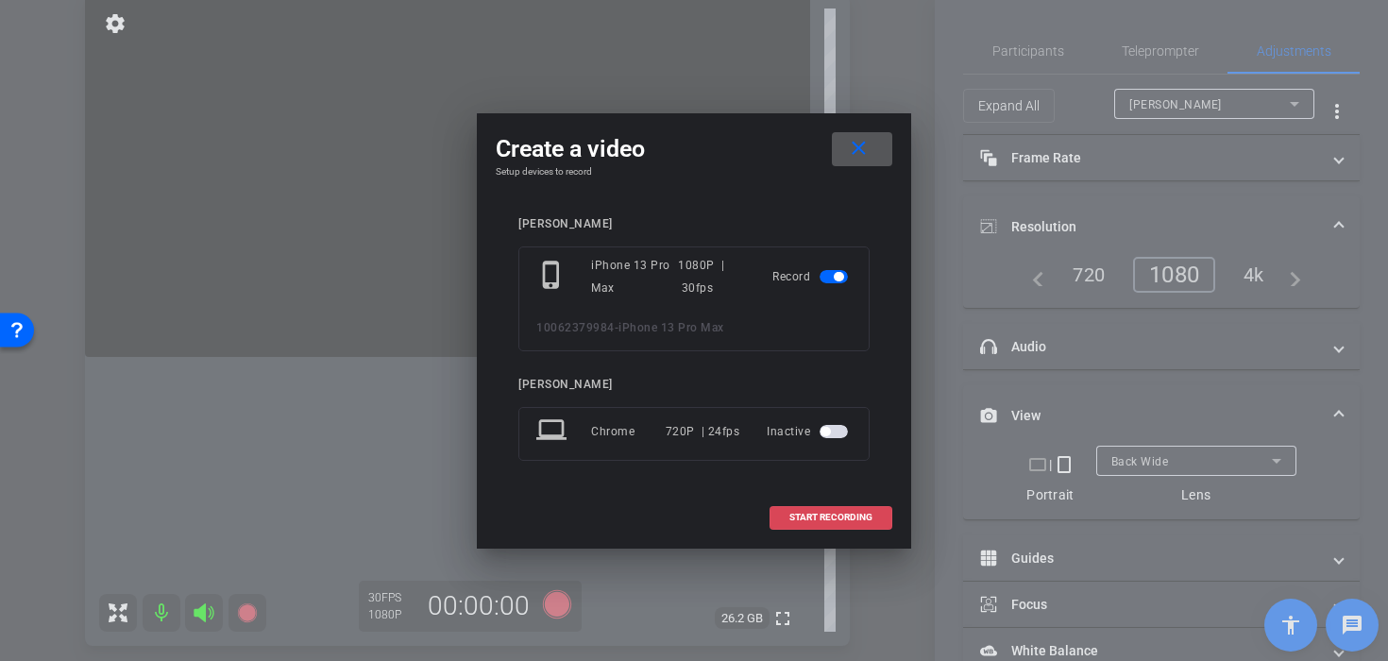
click at [808, 515] on span "START RECORDING" at bounding box center [830, 517] width 83 height 9
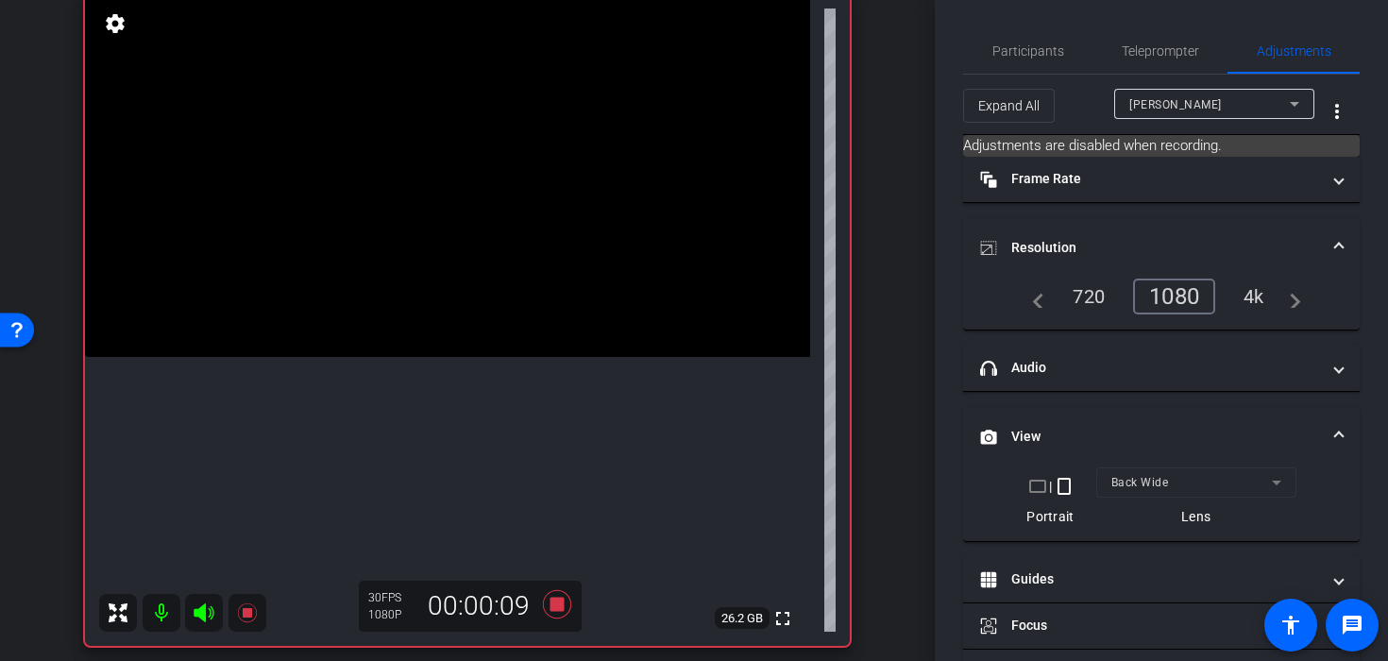
click at [282, 319] on video at bounding box center [447, 175] width 725 height 363
drag, startPoint x: 282, startPoint y: 319, endPoint x: 296, endPoint y: 313, distance: 15.6
click at [282, 319] on div at bounding box center [282, 319] width 47 height 47
click at [309, 284] on video at bounding box center [447, 175] width 725 height 363
click at [377, 176] on video at bounding box center [447, 175] width 725 height 363
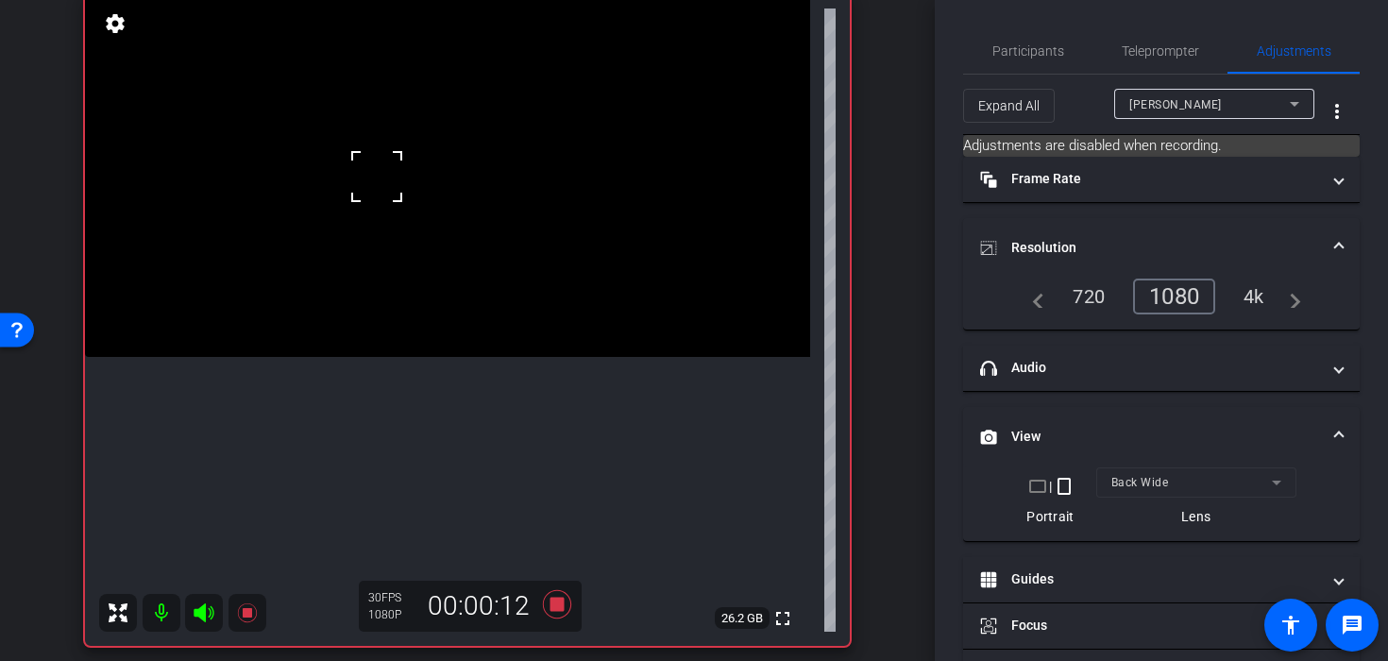
click at [542, 188] on video at bounding box center [447, 175] width 725 height 363
click at [523, 248] on video at bounding box center [447, 175] width 725 height 363
click at [569, 610] on icon at bounding box center [557, 604] width 28 height 28
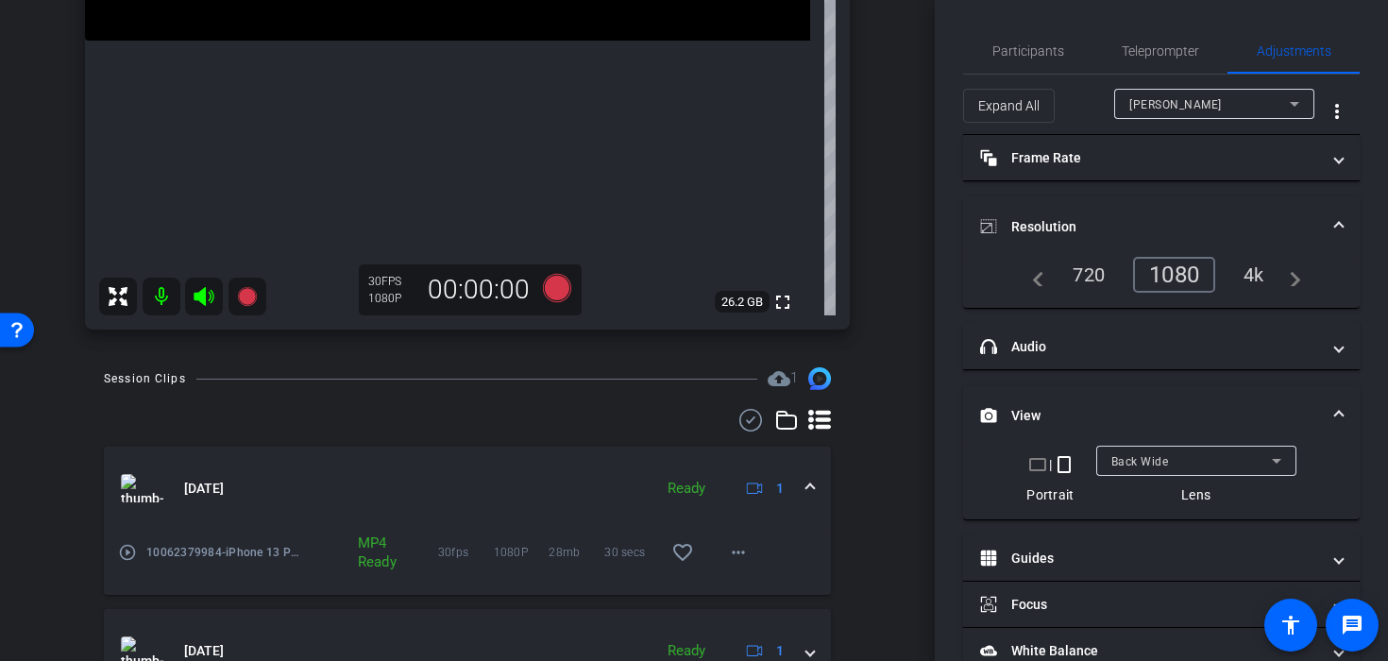
scroll to position [486, 0]
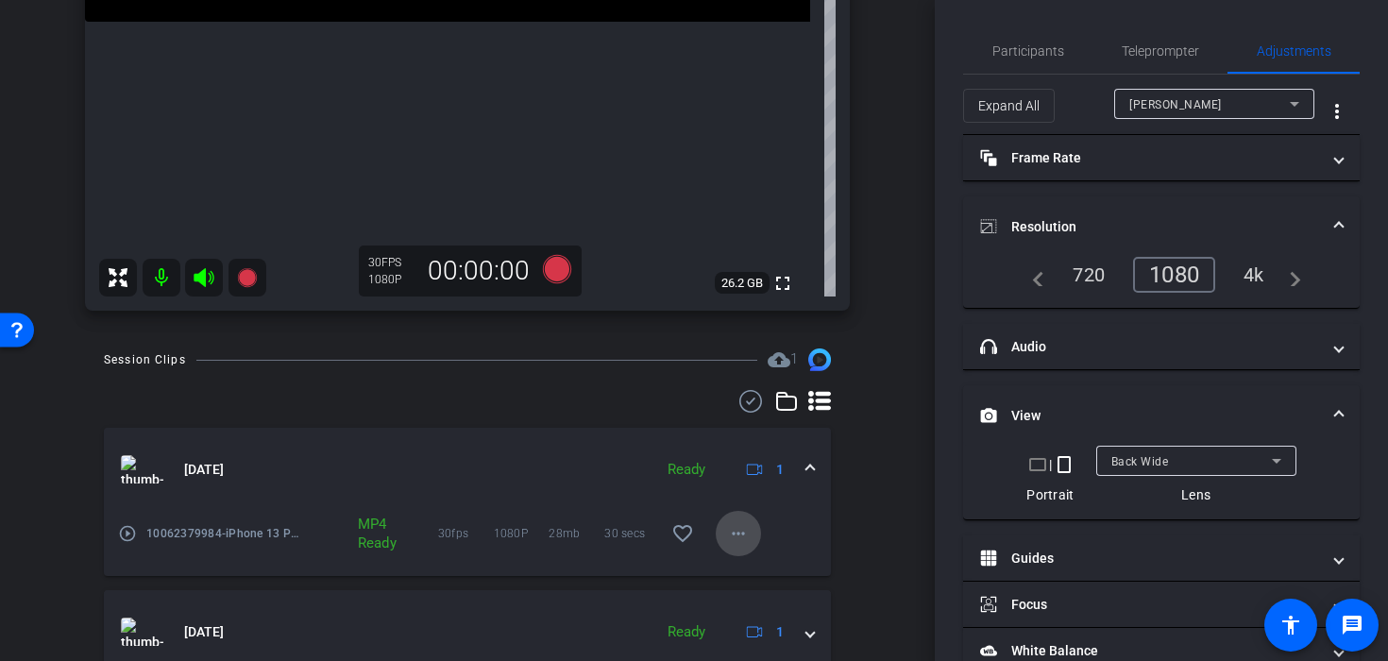
click at [738, 535] on mat-icon "more_horiz" at bounding box center [738, 533] width 23 height 23
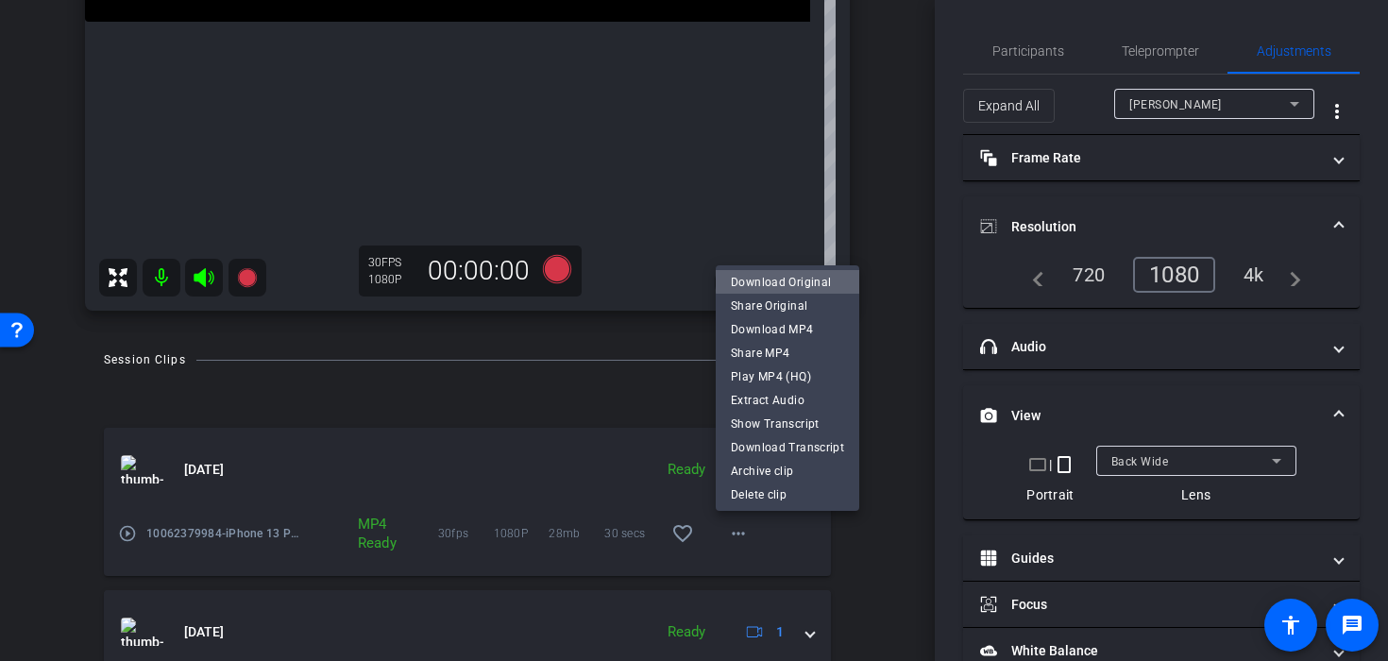
click at [792, 275] on span "Download Original" at bounding box center [787, 282] width 113 height 23
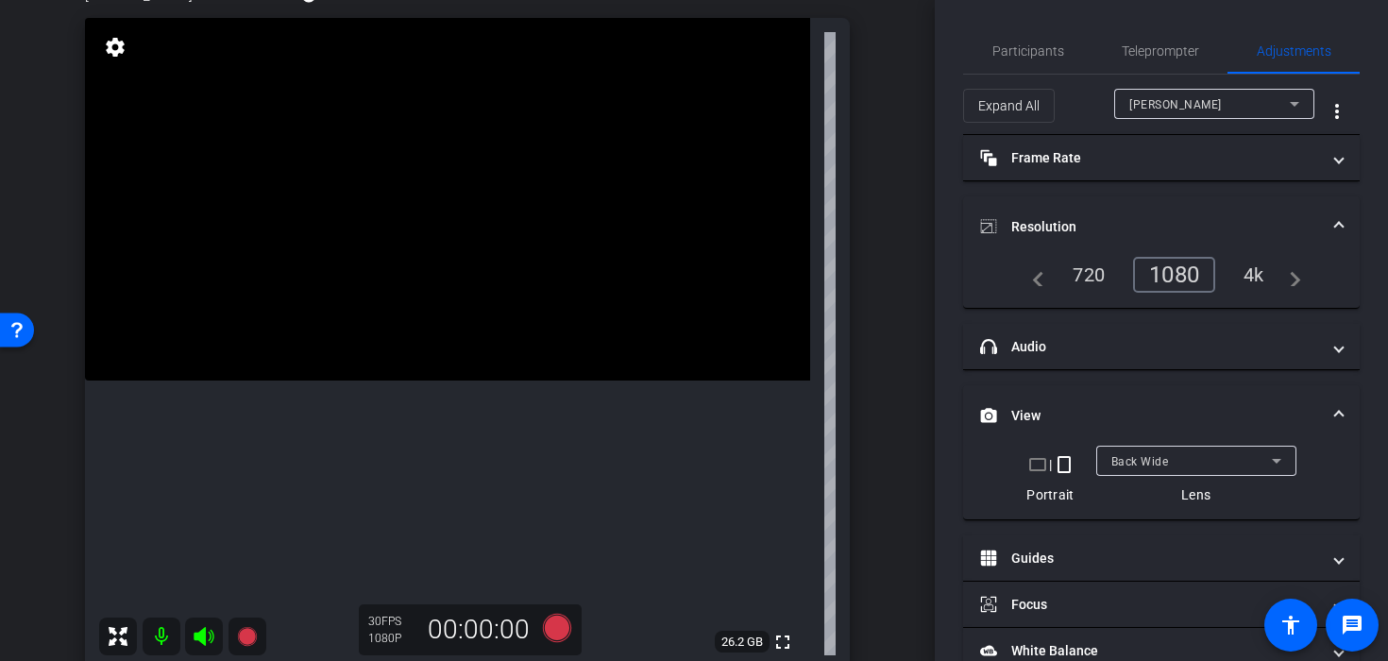
scroll to position [136, 0]
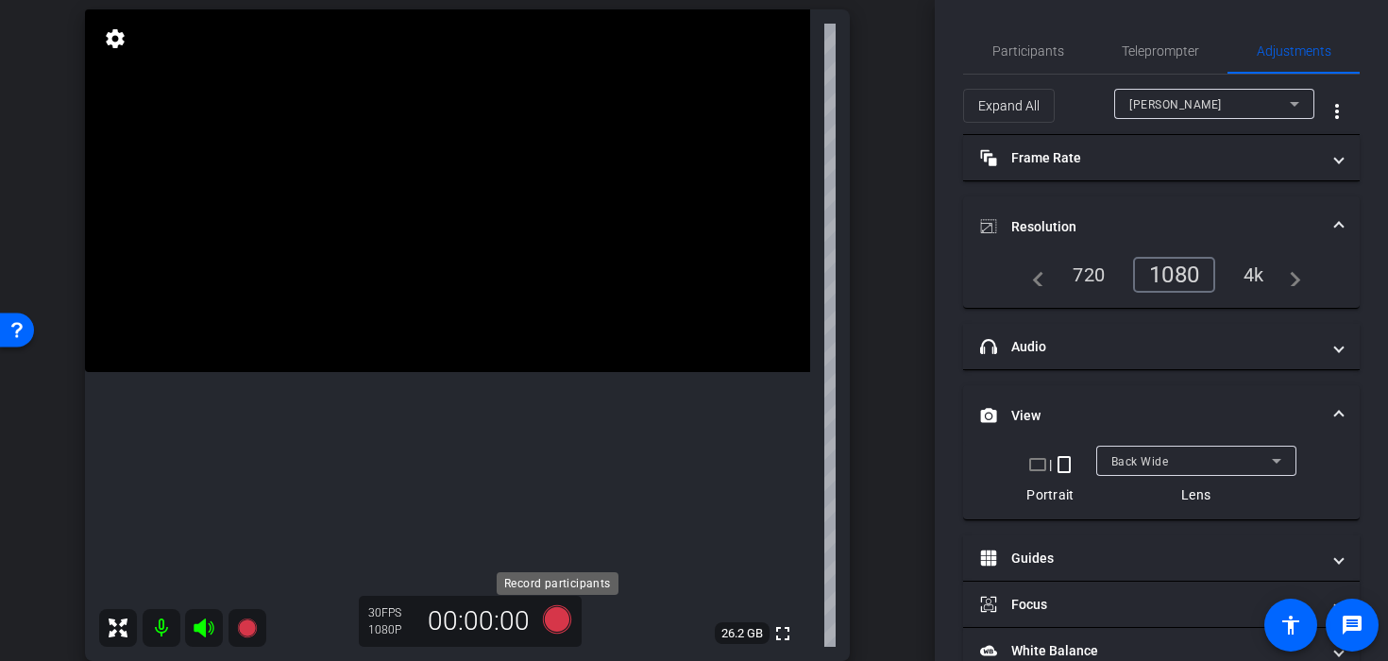
click at [559, 619] on icon at bounding box center [557, 619] width 28 height 28
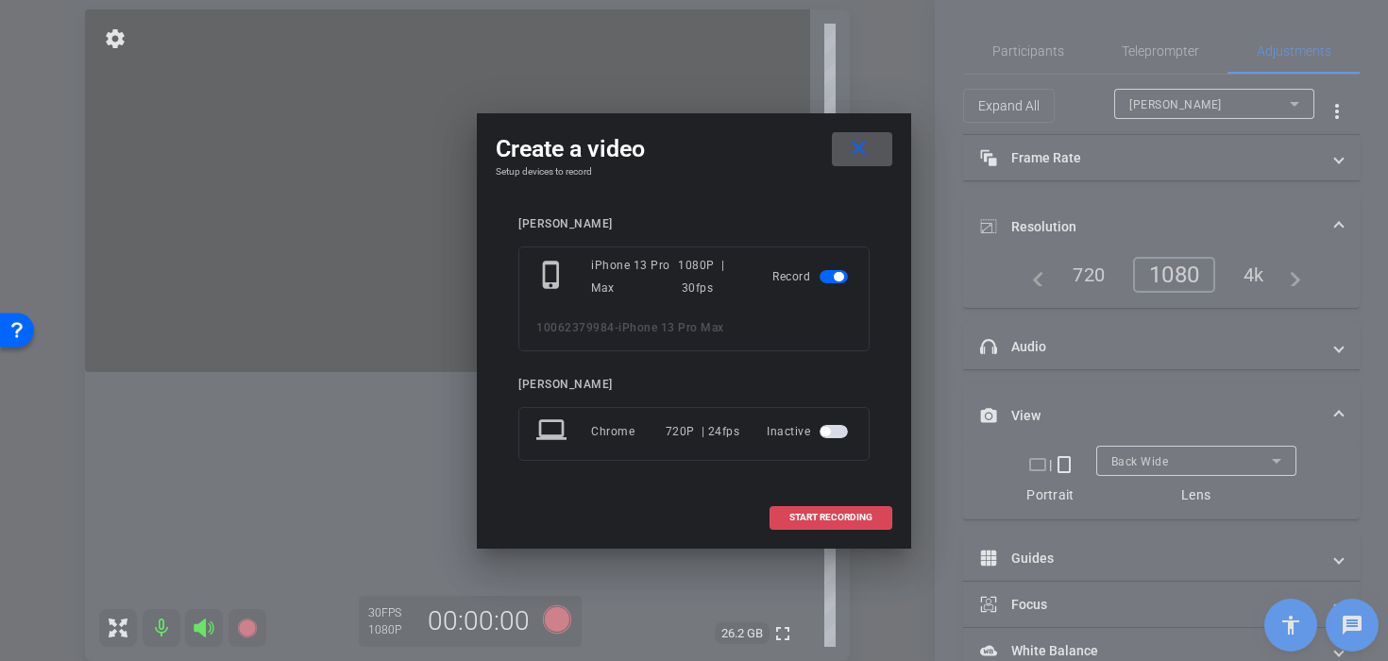
click at [884, 510] on span at bounding box center [830, 517] width 121 height 45
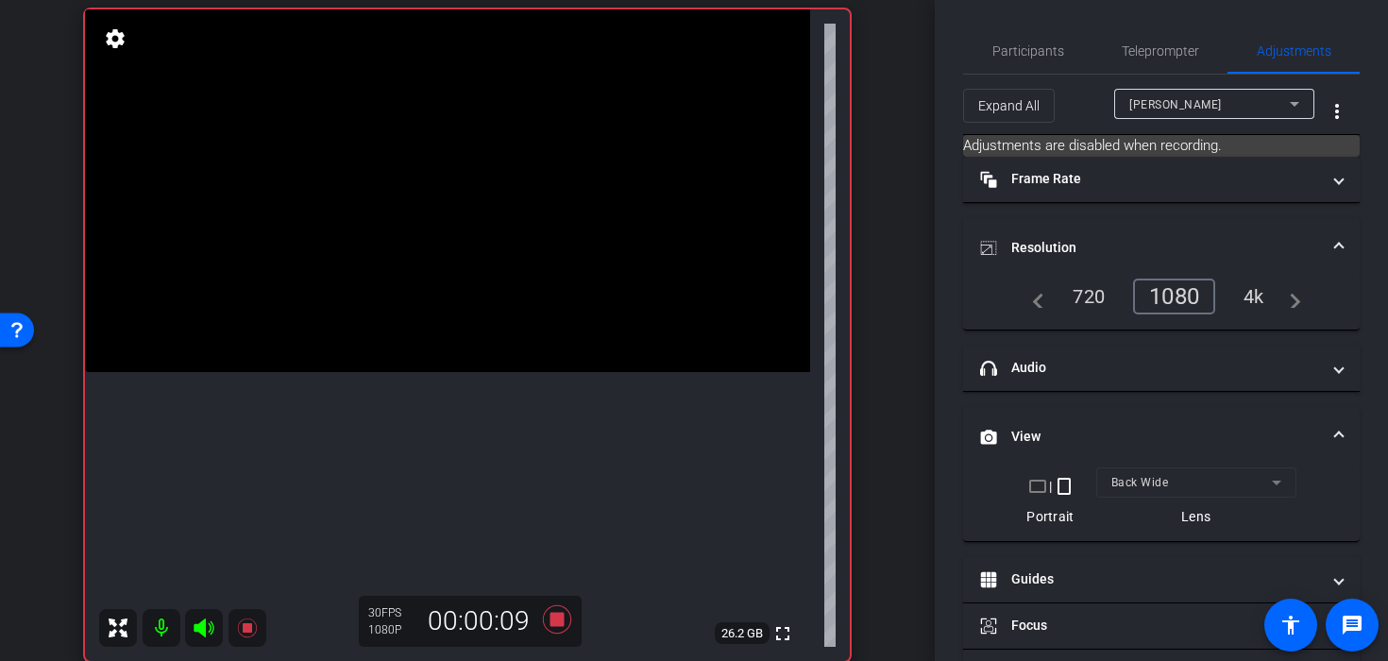
click at [536, 148] on video at bounding box center [447, 190] width 725 height 363
click at [529, 191] on video at bounding box center [447, 190] width 725 height 363
click at [313, 225] on video at bounding box center [447, 190] width 725 height 363
click at [400, 210] on video at bounding box center [447, 190] width 725 height 363
click at [530, 209] on video at bounding box center [447, 190] width 725 height 363
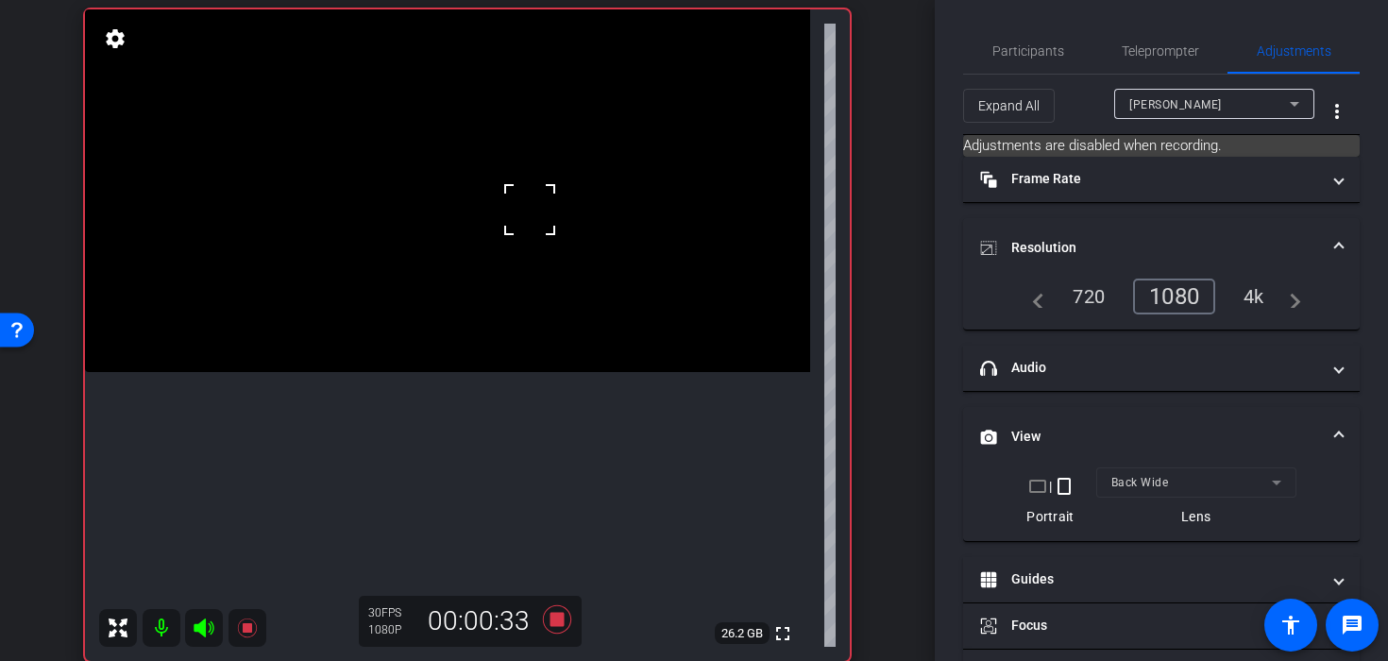
click at [530, 208] on div at bounding box center [529, 209] width 47 height 47
click at [507, 224] on div at bounding box center [529, 209] width 47 height 47
click at [506, 186] on span at bounding box center [506, 186] width 0 height 0
click at [498, 238] on video at bounding box center [447, 190] width 725 height 363
click at [489, 247] on div at bounding box center [497, 238] width 47 height 47
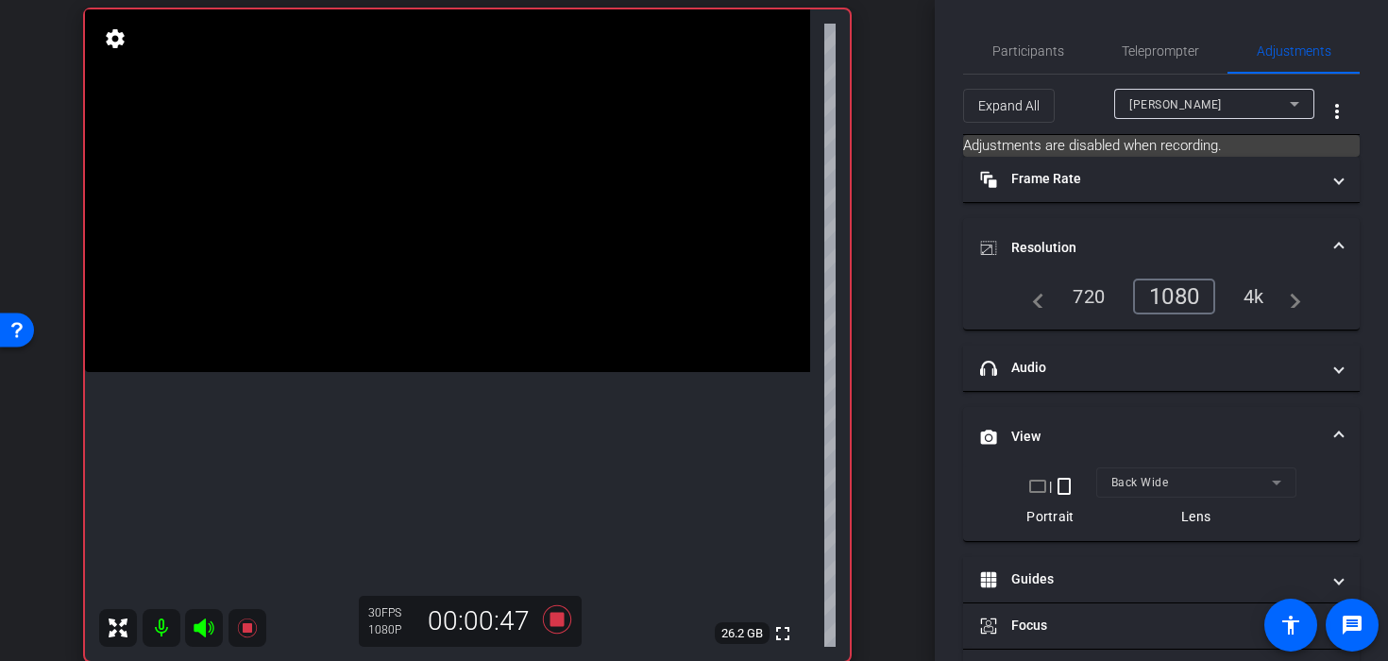
click at [489, 247] on video at bounding box center [447, 190] width 725 height 363
click at [464, 260] on video at bounding box center [447, 190] width 725 height 363
click at [559, 619] on icon at bounding box center [557, 619] width 28 height 28
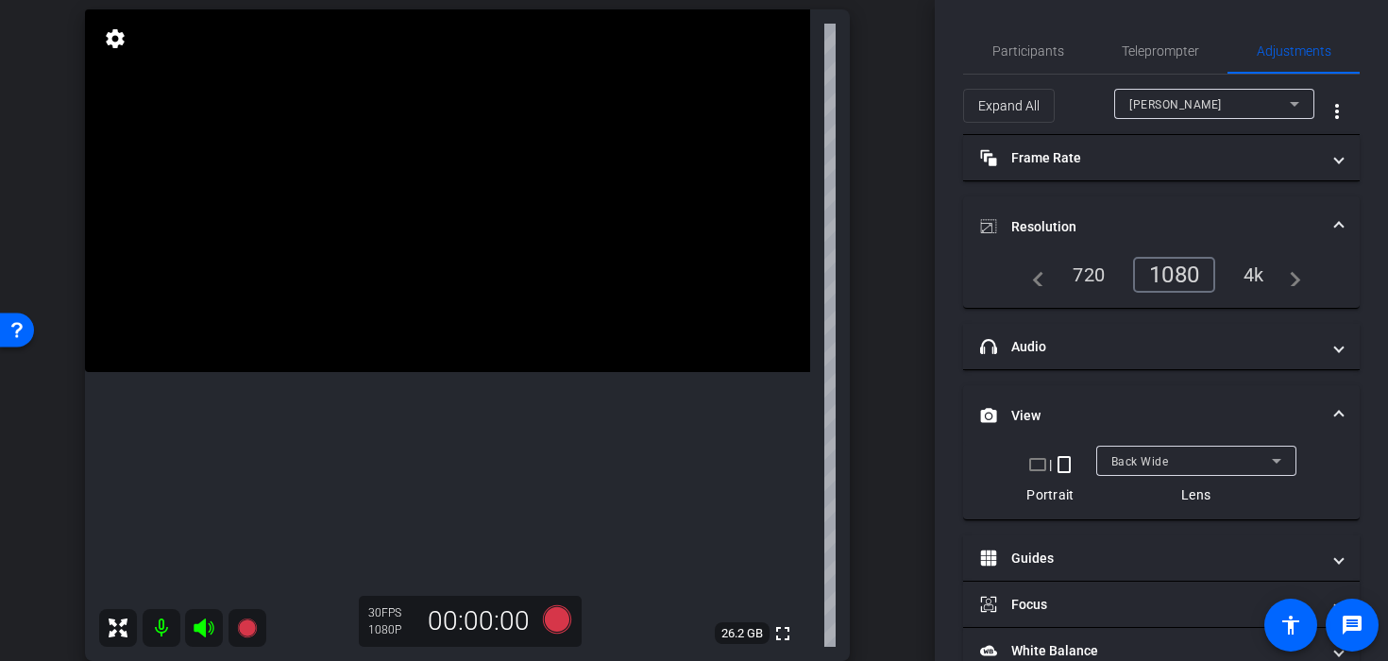
click at [499, 140] on video at bounding box center [447, 190] width 725 height 363
click at [525, 193] on video at bounding box center [447, 190] width 725 height 363
click at [552, 621] on icon at bounding box center [557, 619] width 28 height 28
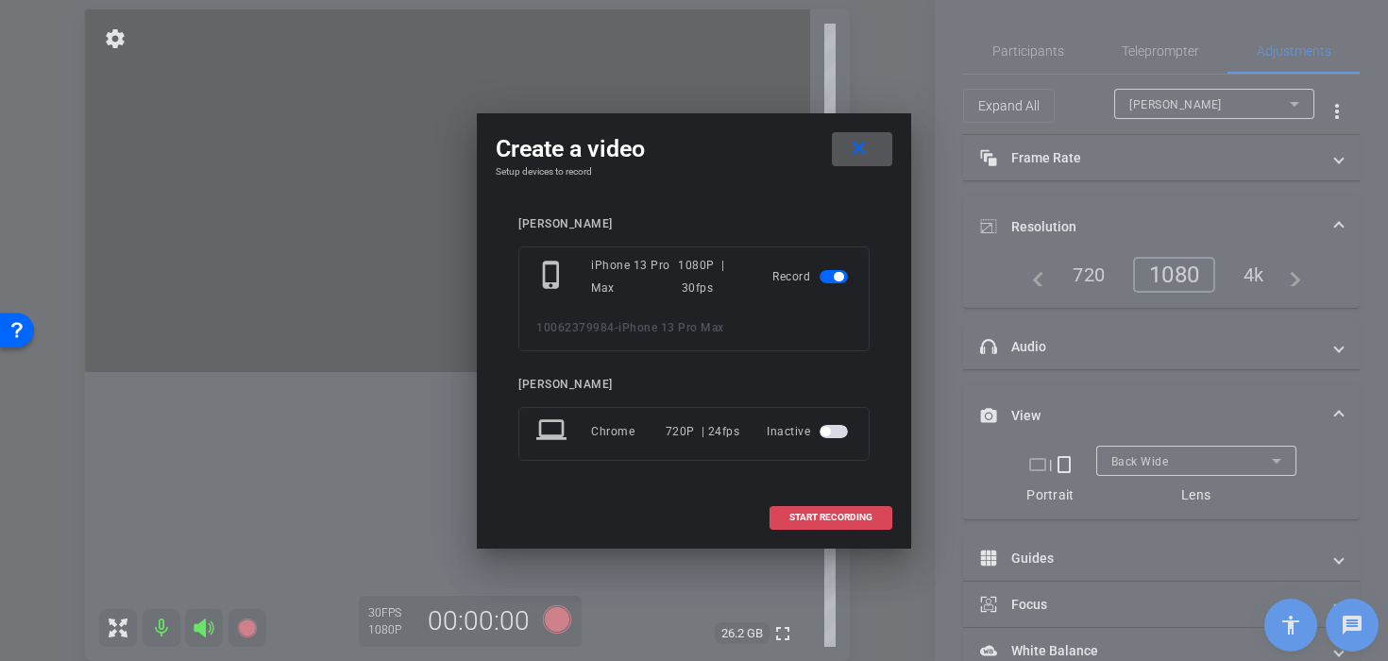
click at [786, 527] on span at bounding box center [830, 517] width 121 height 45
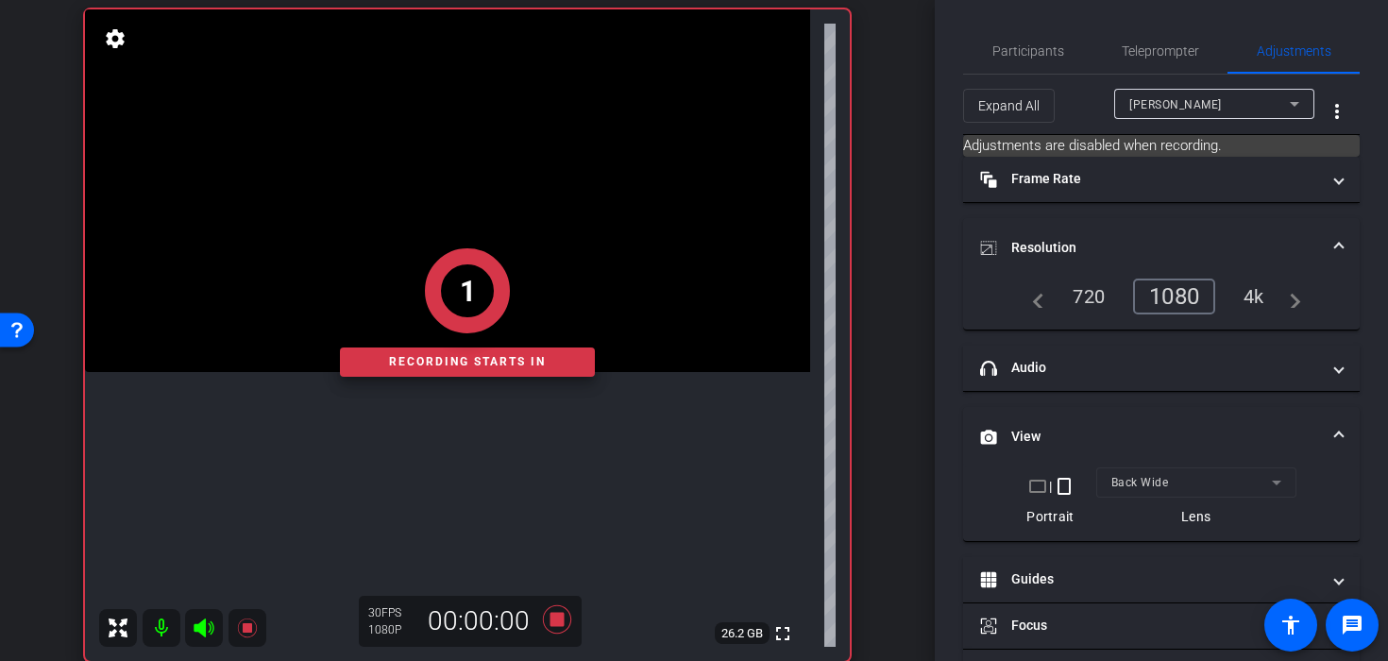
click at [552, 205] on div "1 Recording starts in" at bounding box center [467, 312] width 765 height 697
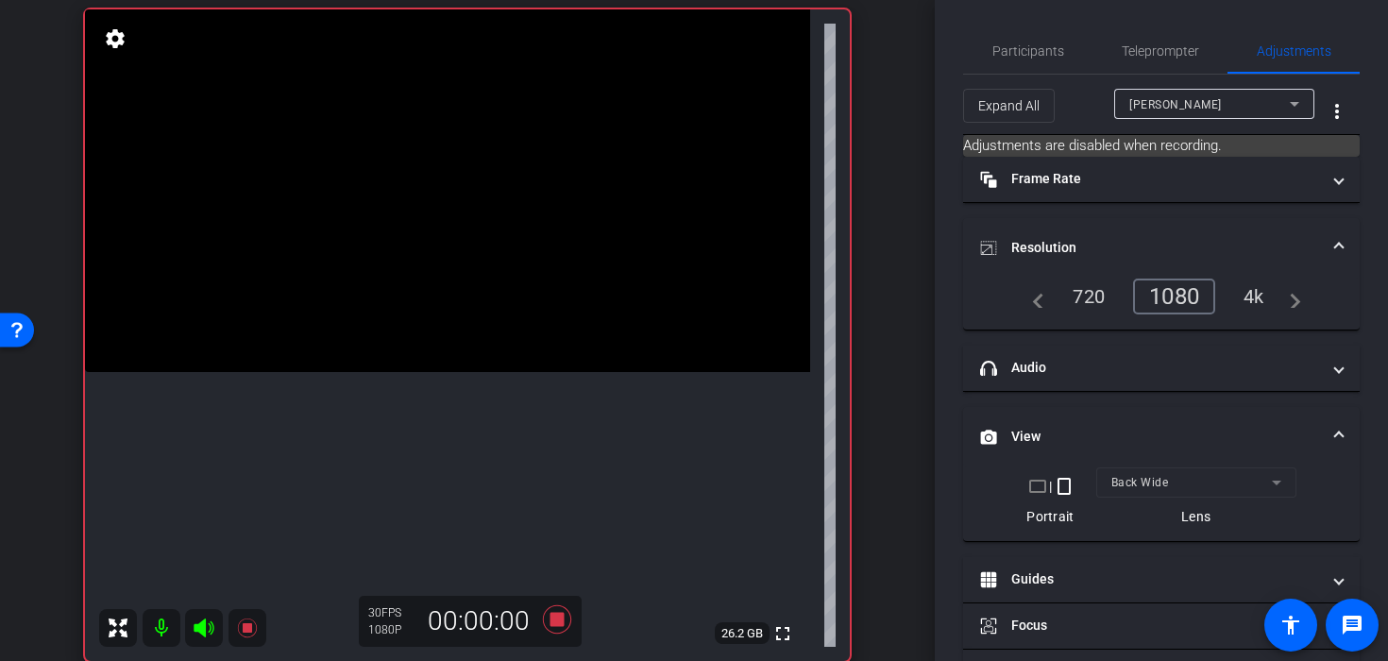
click at [526, 207] on video at bounding box center [447, 190] width 725 height 363
click at [550, 621] on icon at bounding box center [556, 619] width 45 height 34
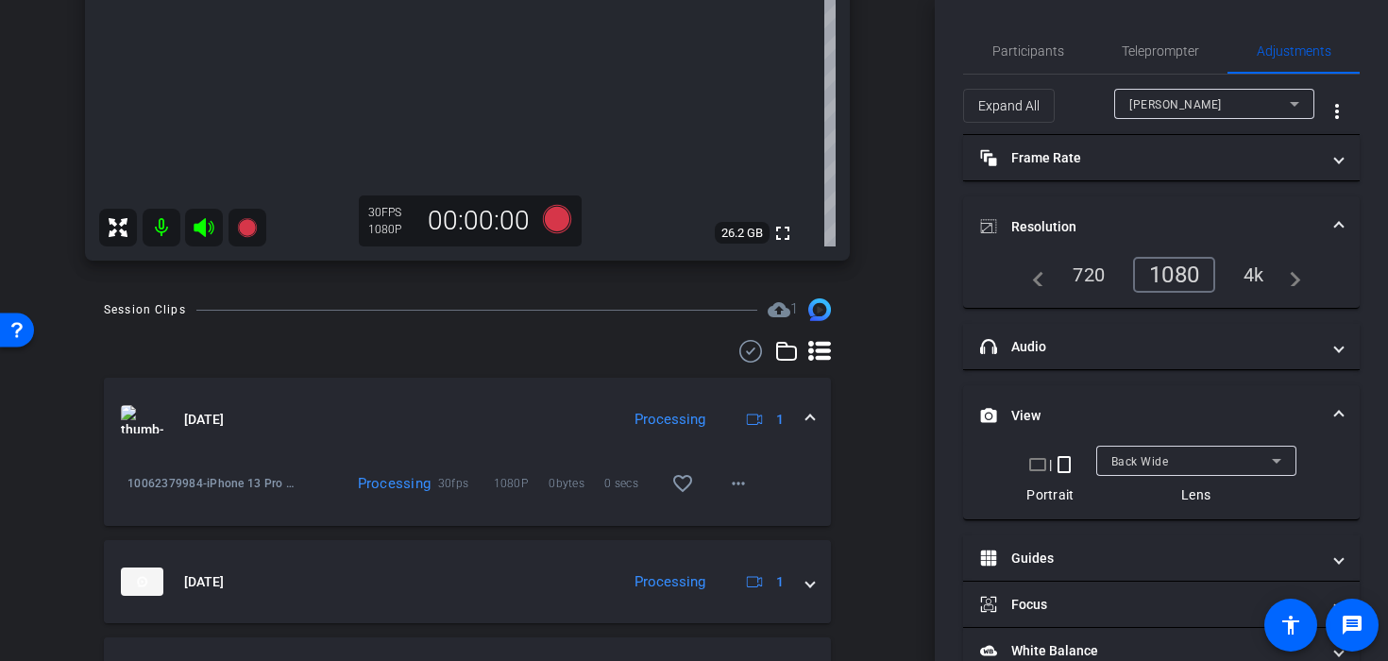
scroll to position [541, 0]
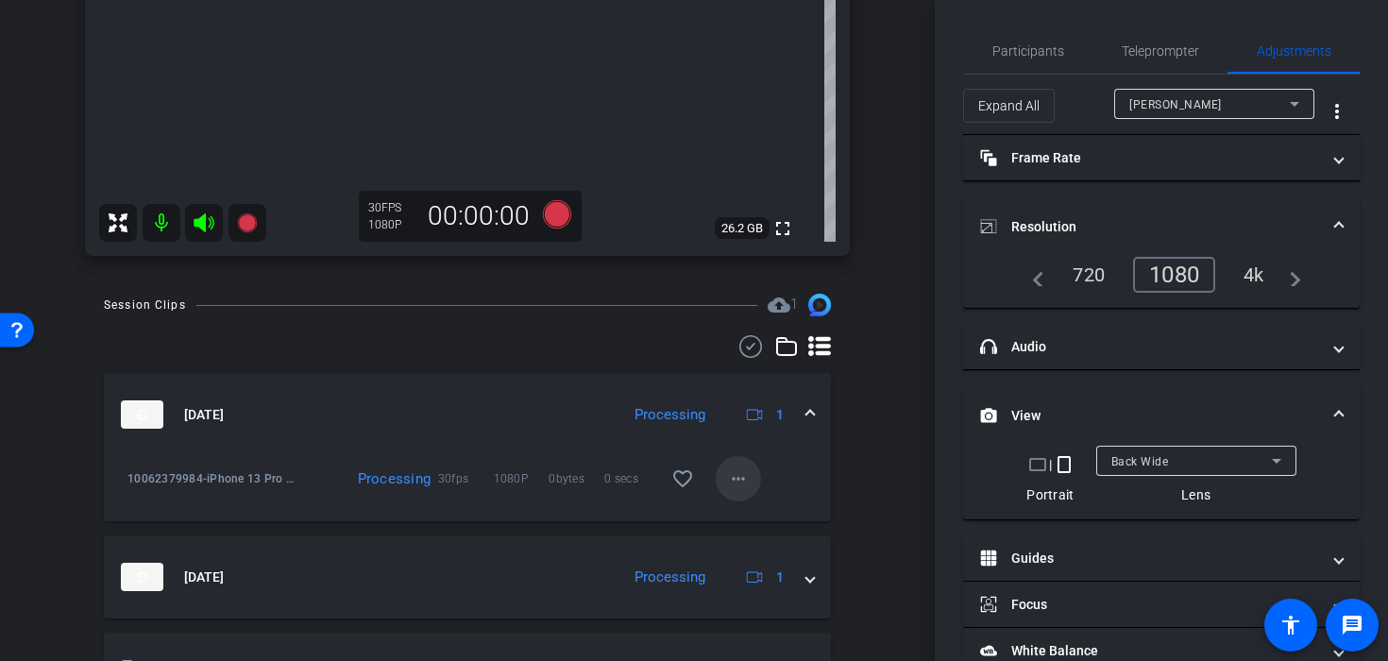
click at [730, 482] on mat-icon "more_horiz" at bounding box center [738, 478] width 23 height 23
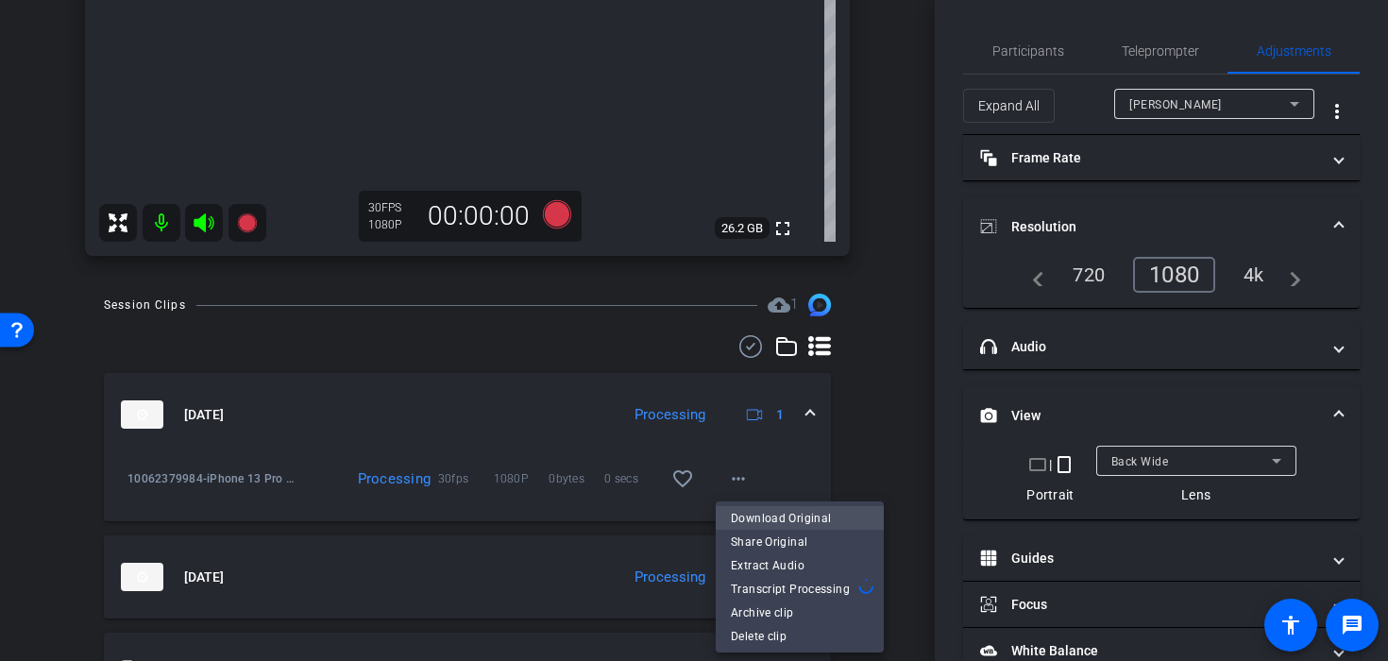
click at [769, 513] on span "Download Original" at bounding box center [800, 518] width 138 height 23
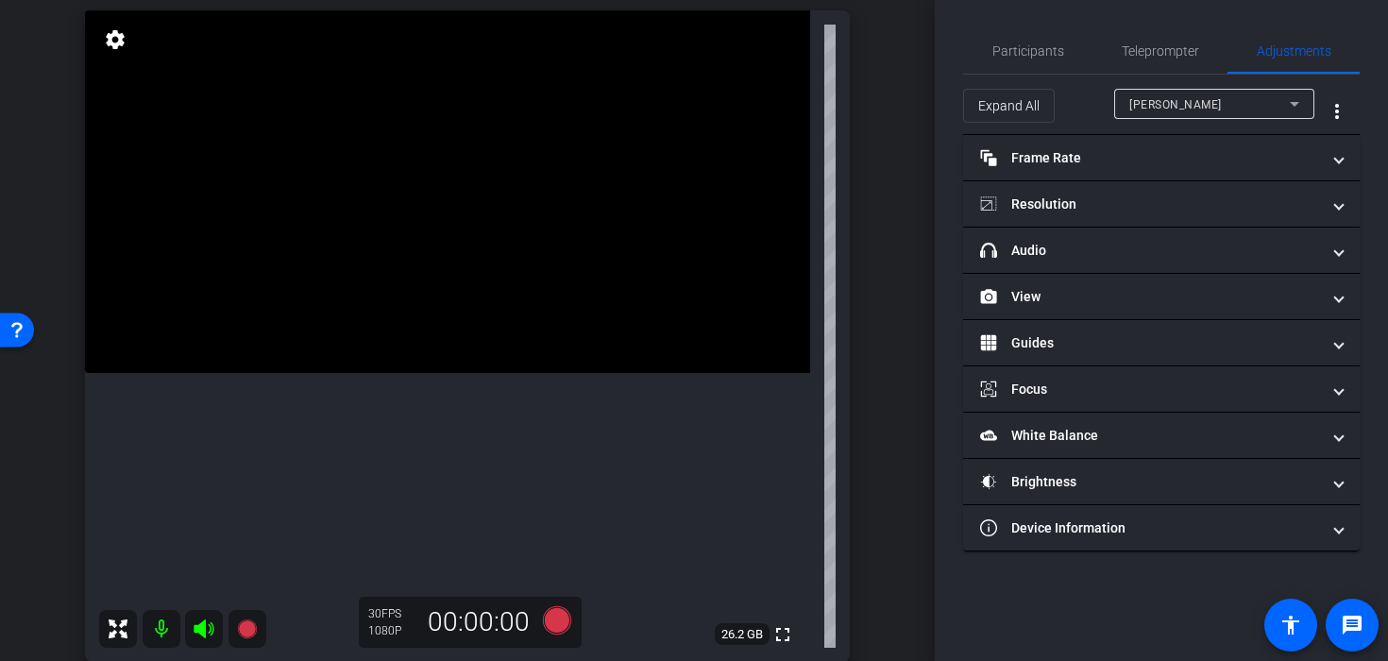
scroll to position [151, 0]
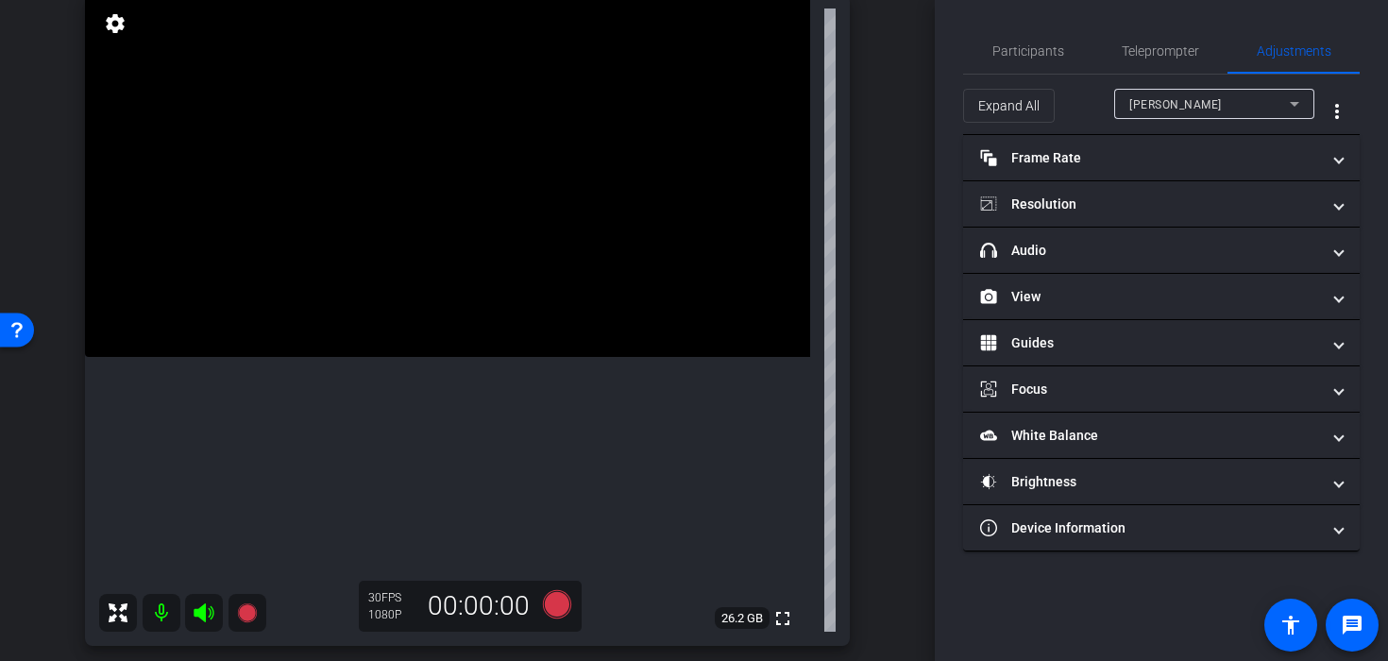
click at [465, 262] on video at bounding box center [447, 175] width 725 height 363
click at [506, 238] on video at bounding box center [447, 175] width 725 height 363
click at [517, 236] on div at bounding box center [505, 237] width 47 height 47
click at [554, 593] on icon at bounding box center [557, 604] width 28 height 28
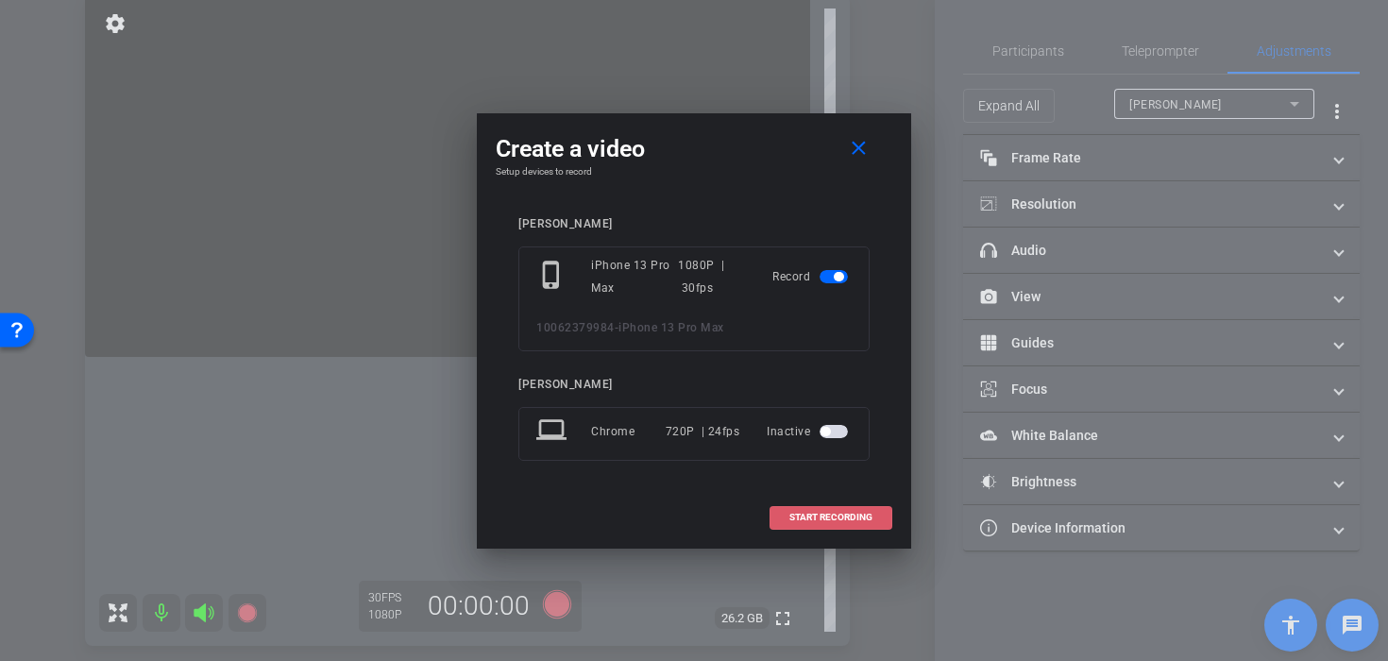
click at [789, 513] on span "START RECORDING" at bounding box center [830, 517] width 83 height 9
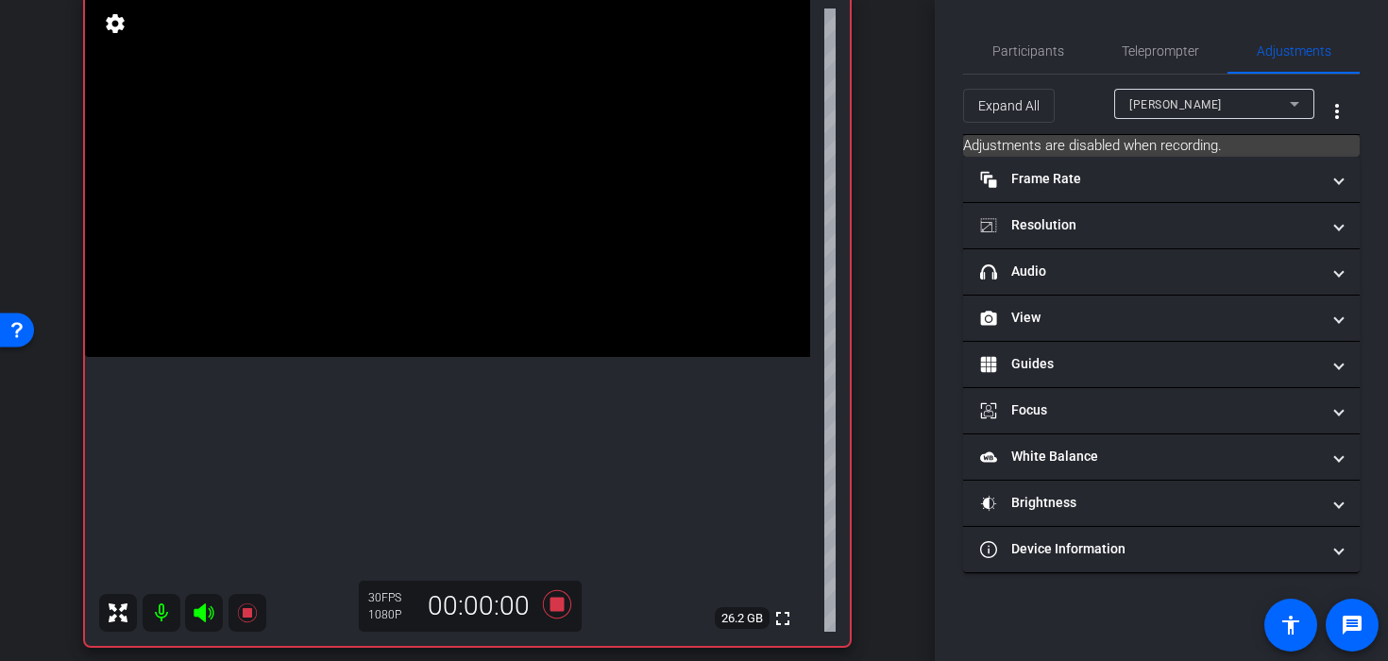
click at [498, 211] on video at bounding box center [447, 175] width 725 height 363
click at [563, 609] on icon at bounding box center [557, 604] width 28 height 28
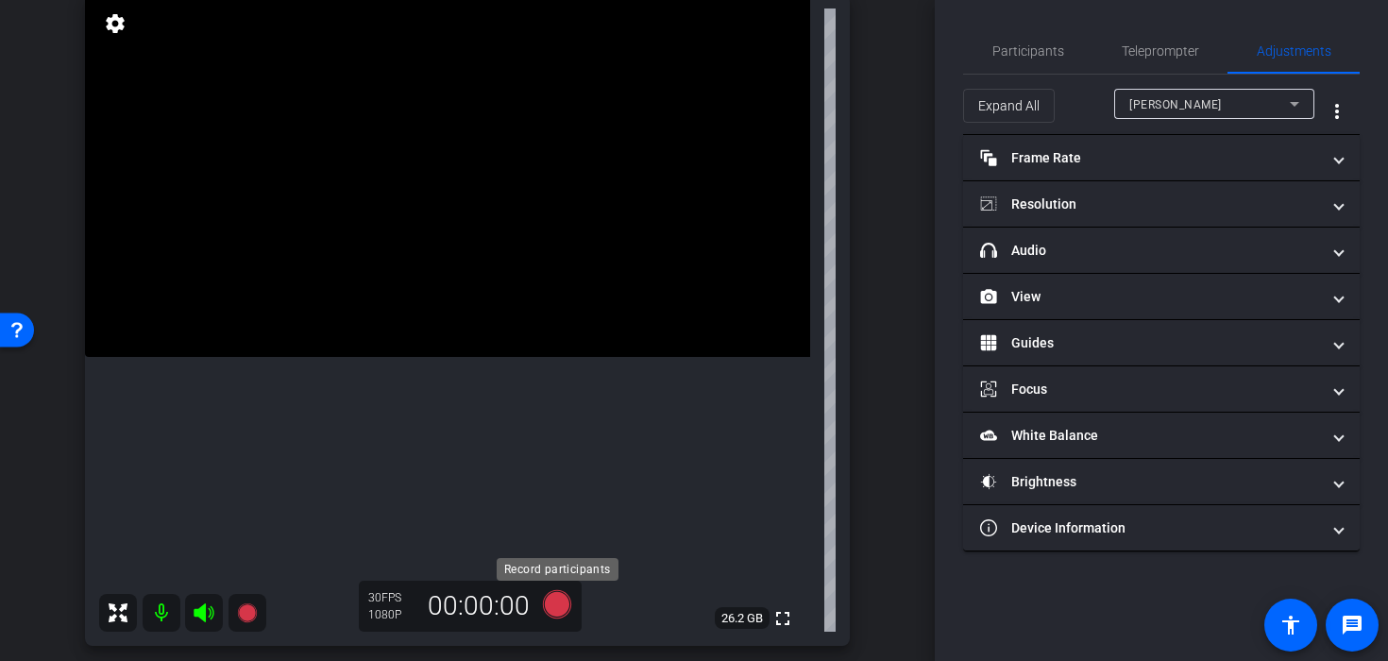
click at [565, 604] on icon at bounding box center [557, 604] width 28 height 28
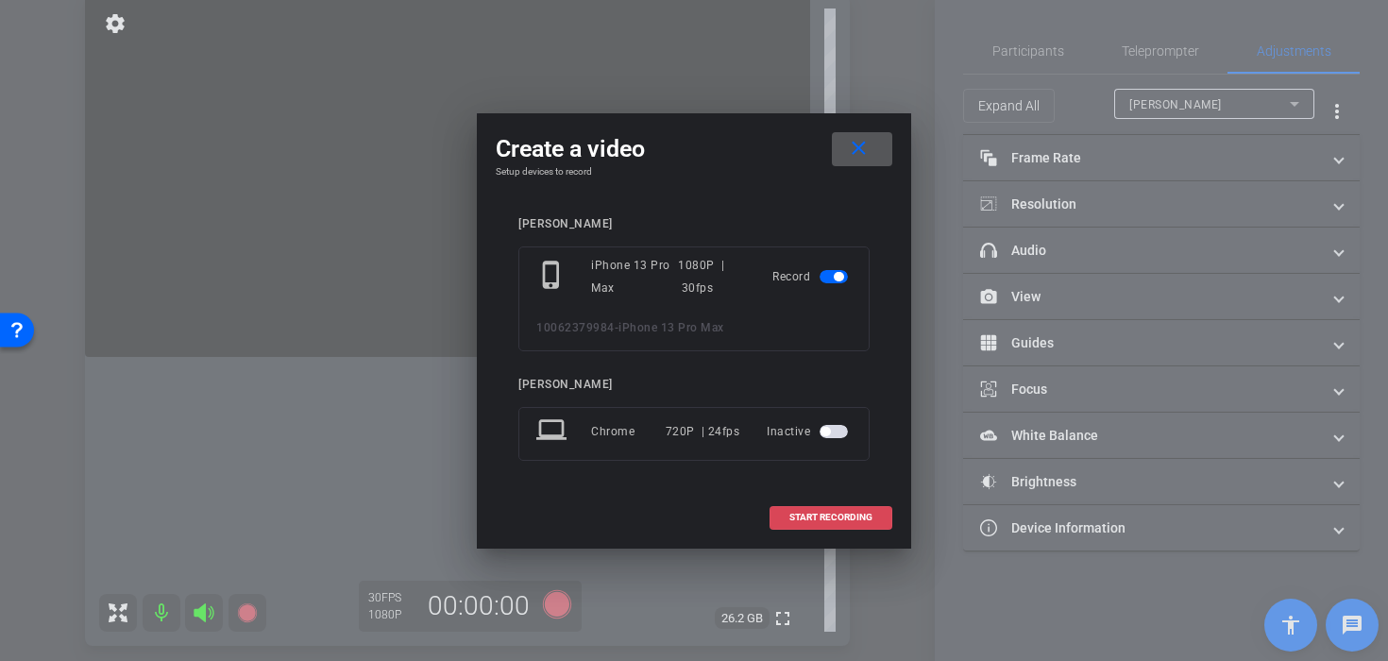
click at [825, 518] on span "START RECORDING" at bounding box center [830, 517] width 83 height 9
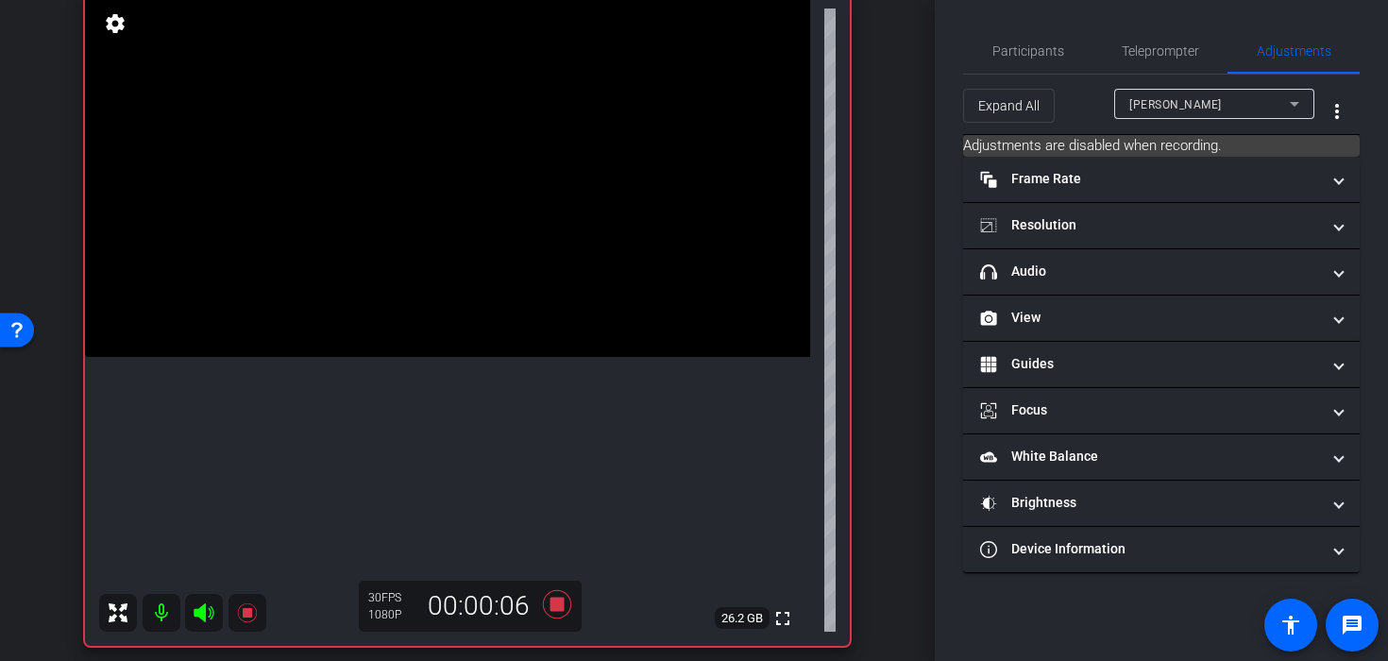
click at [431, 213] on video at bounding box center [447, 175] width 725 height 363
click at [423, 216] on div at bounding box center [431, 213] width 47 height 47
click at [478, 241] on video at bounding box center [447, 175] width 725 height 363
click at [553, 205] on video at bounding box center [447, 175] width 725 height 363
click at [505, 232] on video at bounding box center [447, 175] width 725 height 363
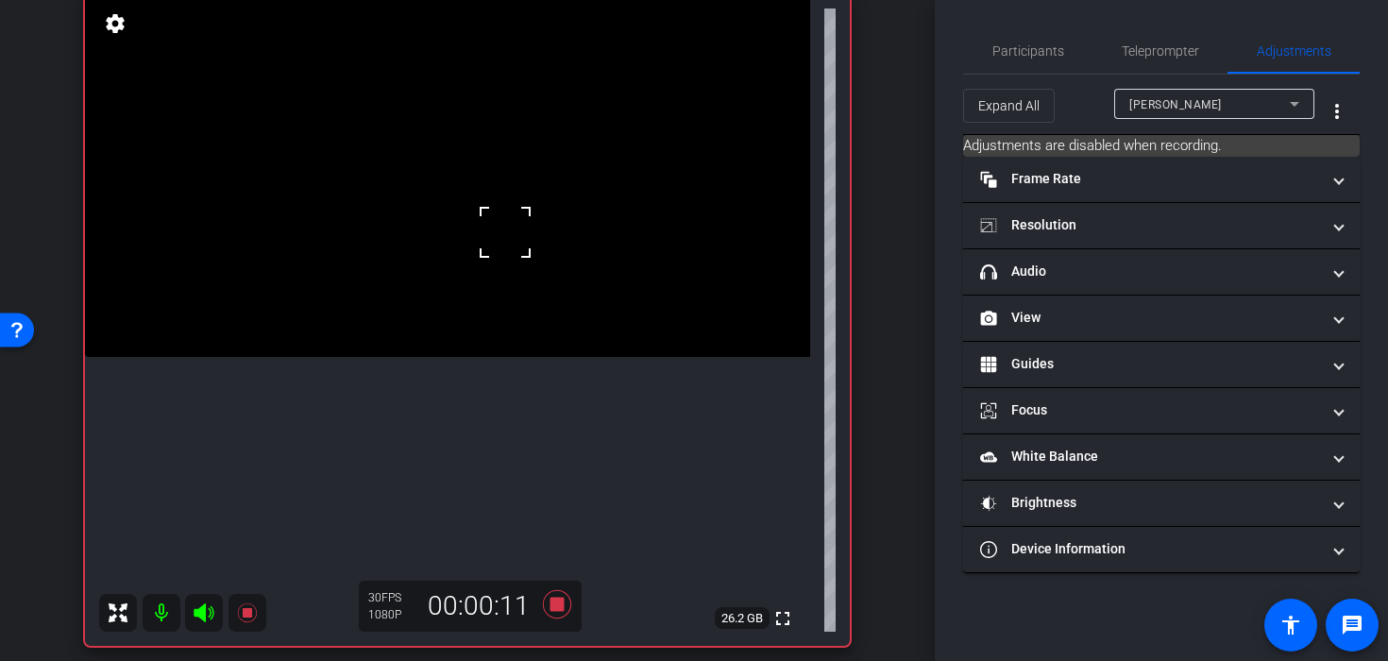
click at [500, 240] on div at bounding box center [505, 232] width 47 height 47
click at [469, 283] on video at bounding box center [447, 175] width 725 height 363
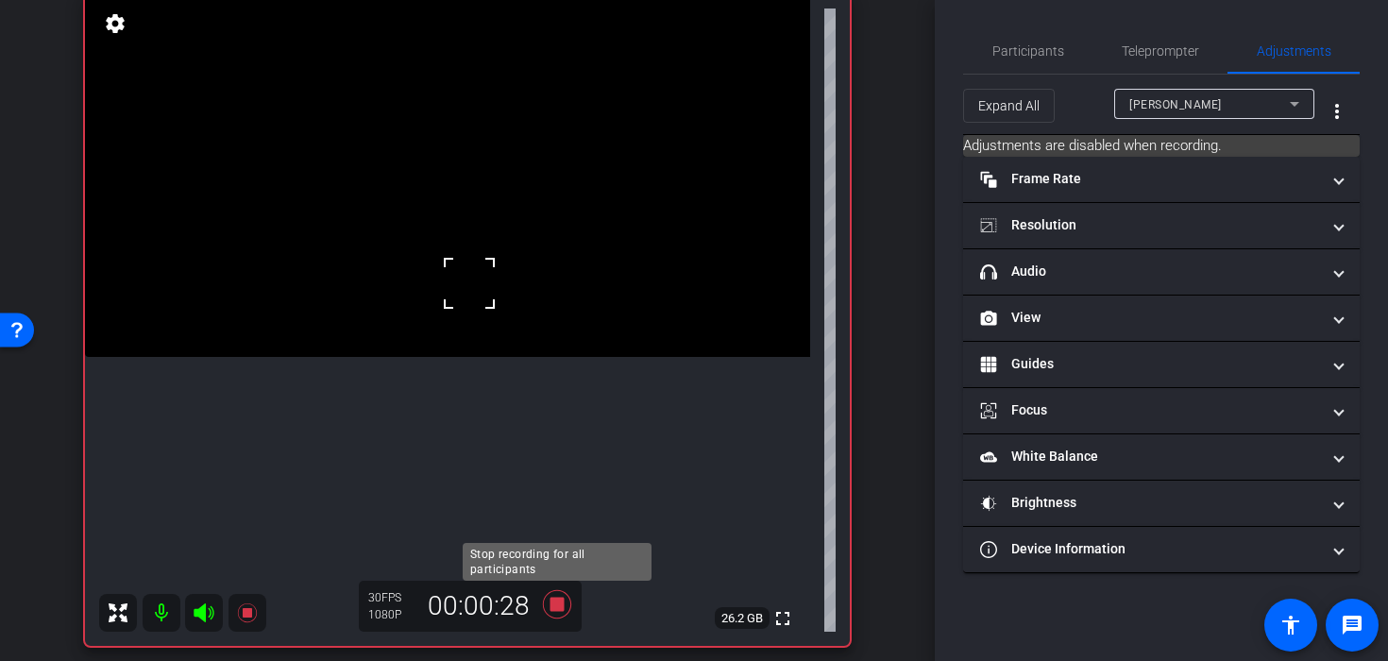
click at [562, 612] on icon at bounding box center [556, 604] width 45 height 34
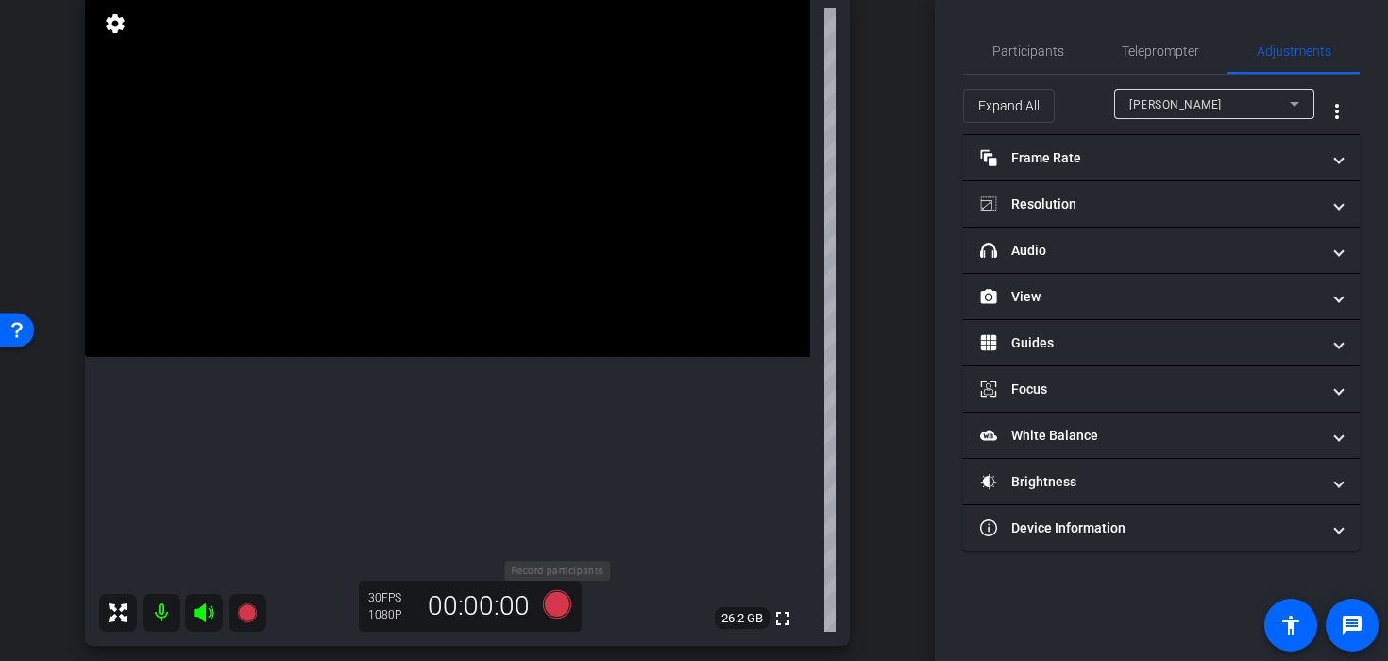
click at [557, 609] on icon at bounding box center [557, 604] width 28 height 28
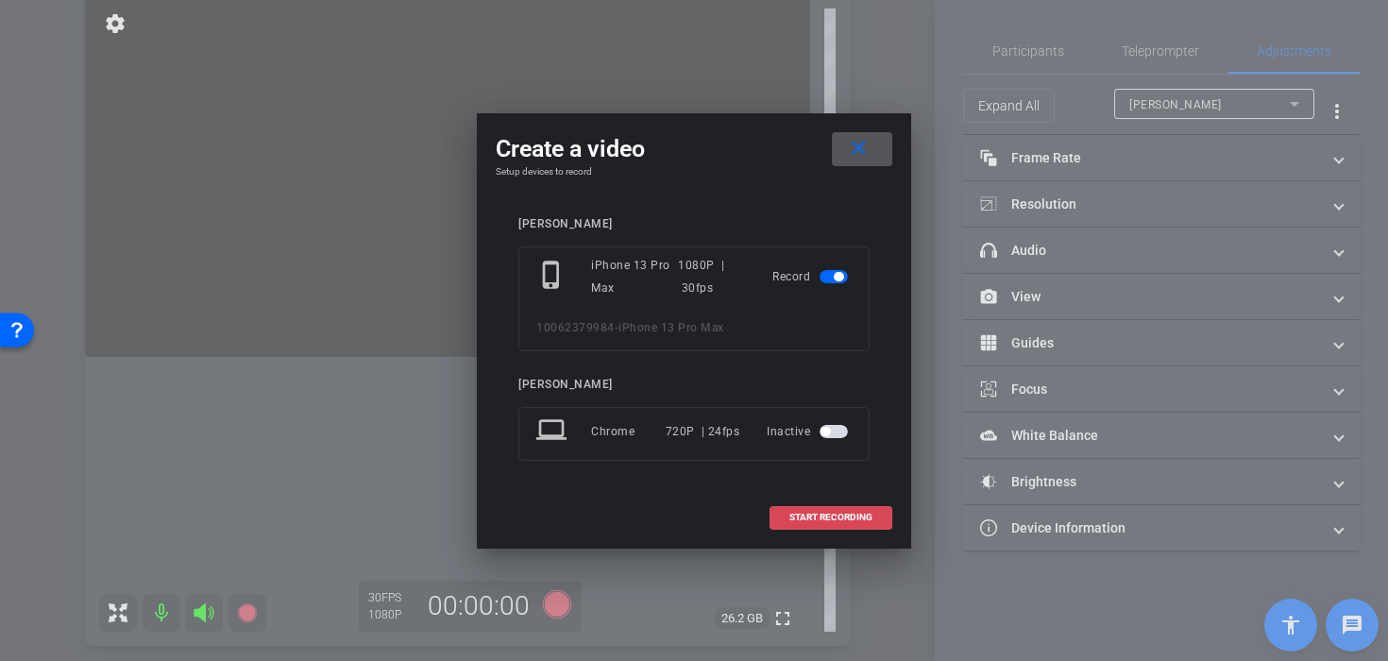
click at [866, 510] on span at bounding box center [830, 517] width 121 height 45
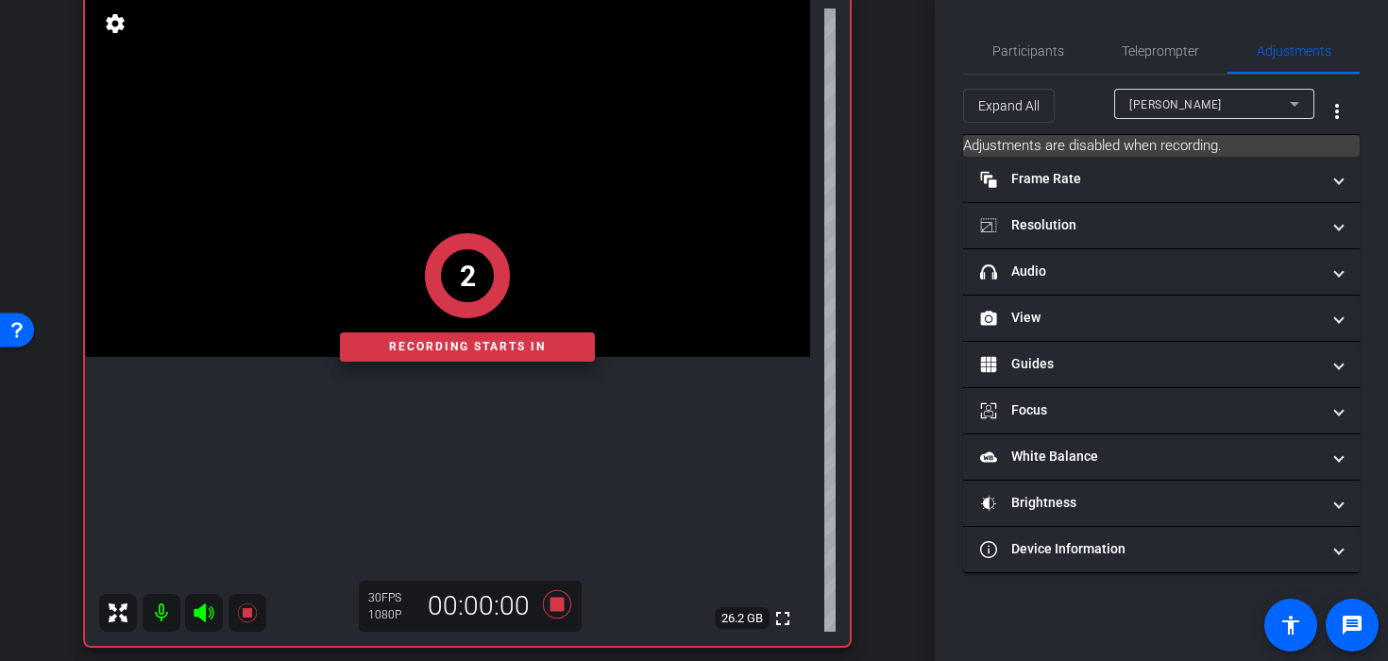
click at [541, 207] on div "2 Recording starts in" at bounding box center [467, 297] width 765 height 697
click at [486, 192] on div "2 Recording starts in" at bounding box center [467, 297] width 765 height 697
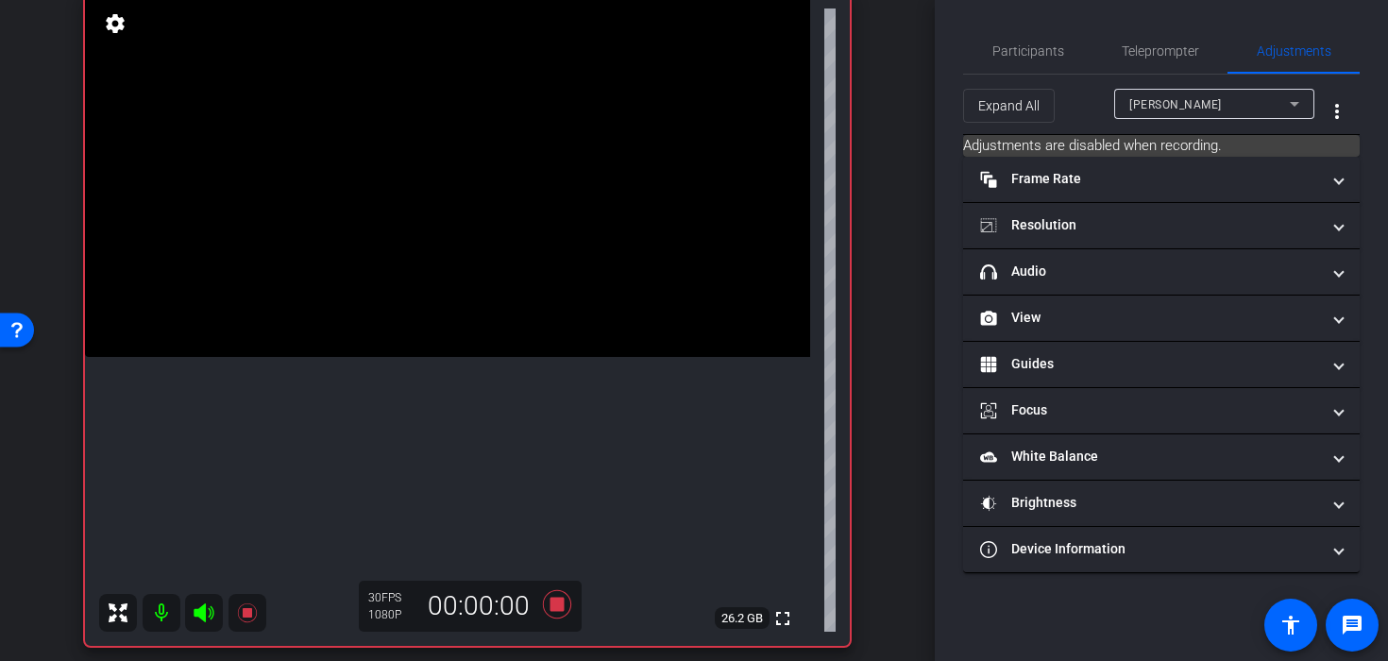
click at [466, 190] on video at bounding box center [447, 175] width 725 height 363
click at [487, 195] on div at bounding box center [466, 189] width 47 height 47
click at [509, 274] on video at bounding box center [447, 175] width 725 height 363
click at [317, 255] on video at bounding box center [447, 175] width 725 height 363
click at [446, 233] on video at bounding box center [447, 175] width 725 height 363
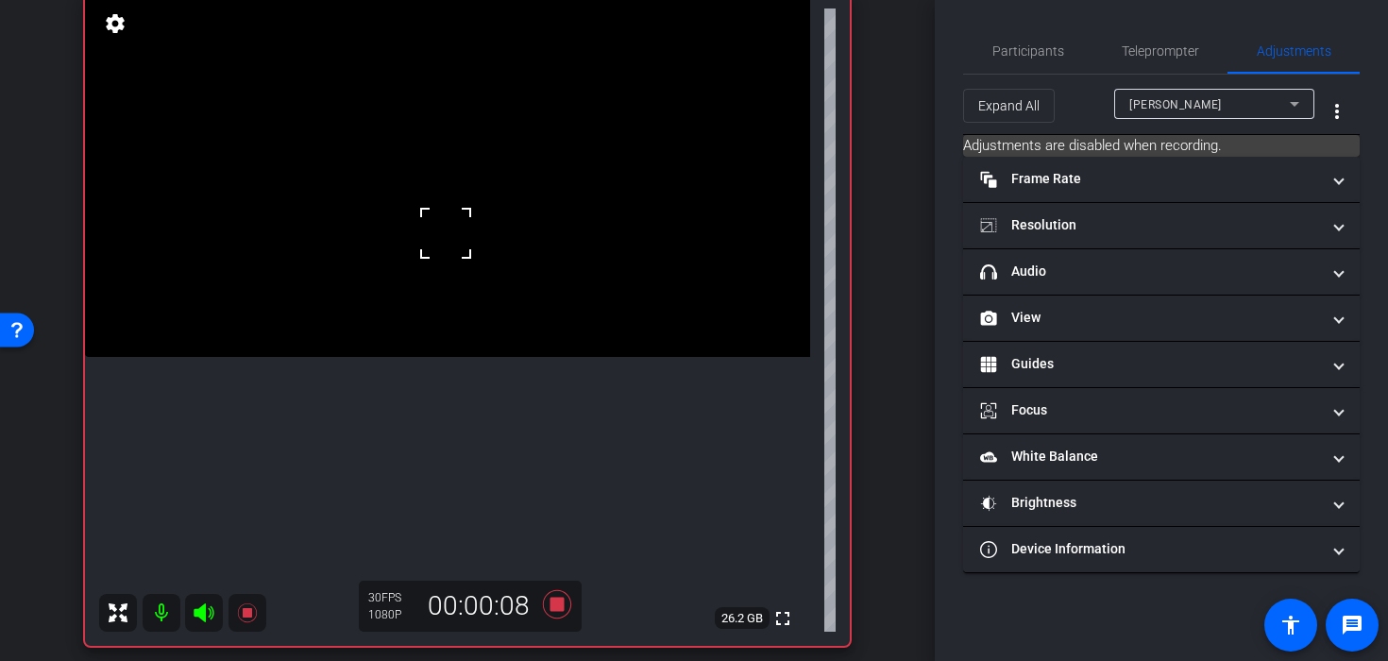
click at [548, 246] on video at bounding box center [447, 175] width 725 height 363
click at [520, 225] on video at bounding box center [447, 175] width 725 height 363
click at [451, 262] on video at bounding box center [447, 175] width 725 height 363
click at [456, 256] on div at bounding box center [451, 261] width 47 height 47
click at [472, 260] on video at bounding box center [447, 175] width 725 height 363
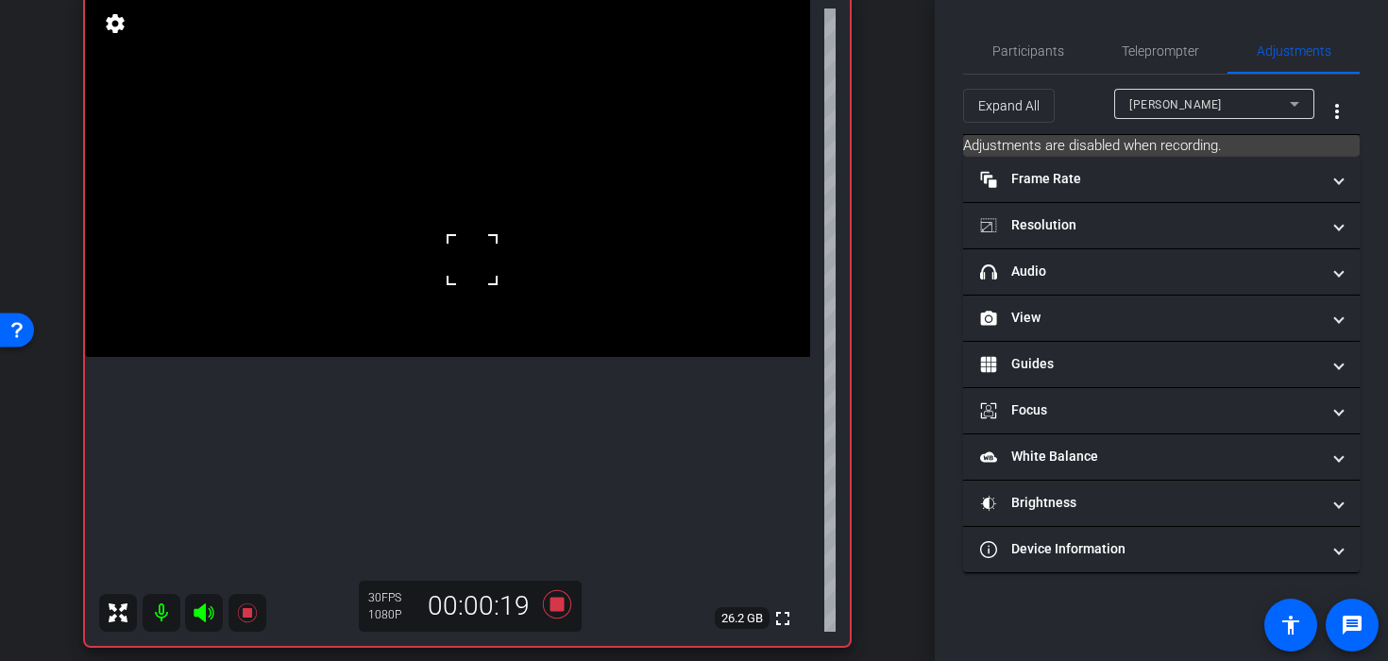
click at [472, 260] on div at bounding box center [471, 259] width 47 height 47
click at [446, 262] on video at bounding box center [447, 175] width 725 height 363
click at [404, 279] on video at bounding box center [447, 175] width 725 height 363
click at [336, 357] on video at bounding box center [447, 175] width 725 height 363
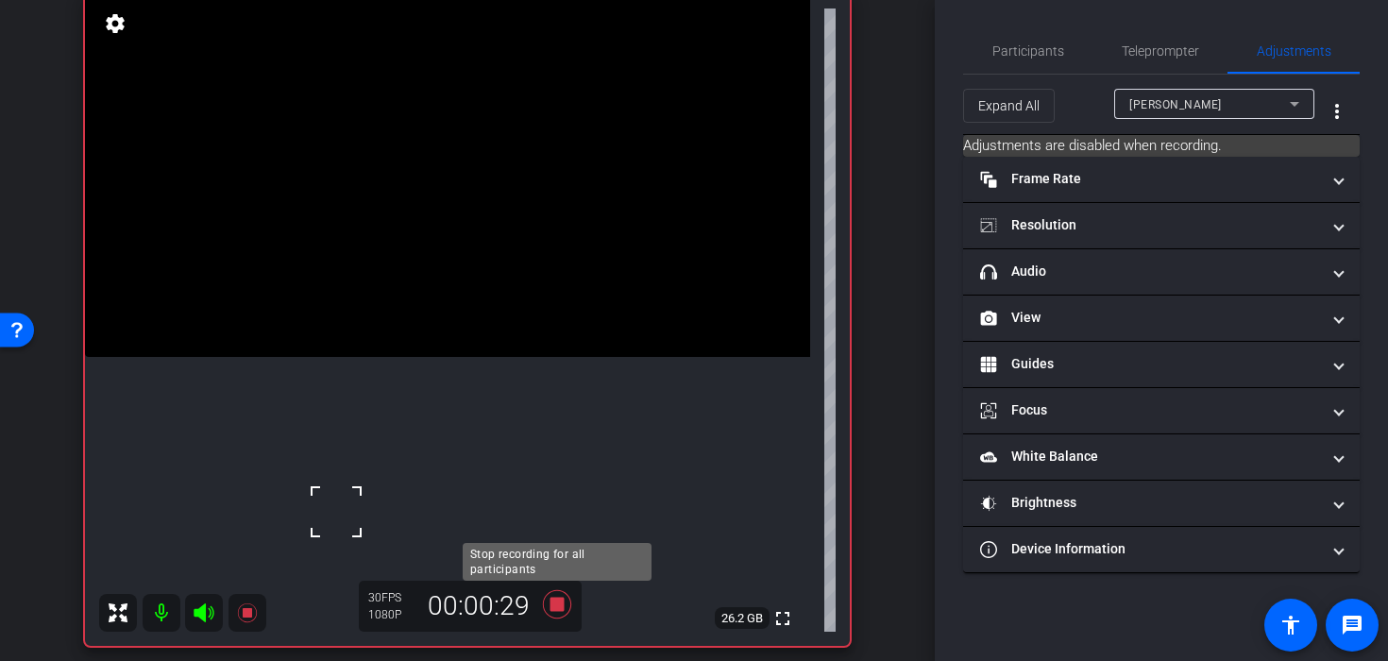
click at [554, 612] on icon at bounding box center [556, 604] width 45 height 34
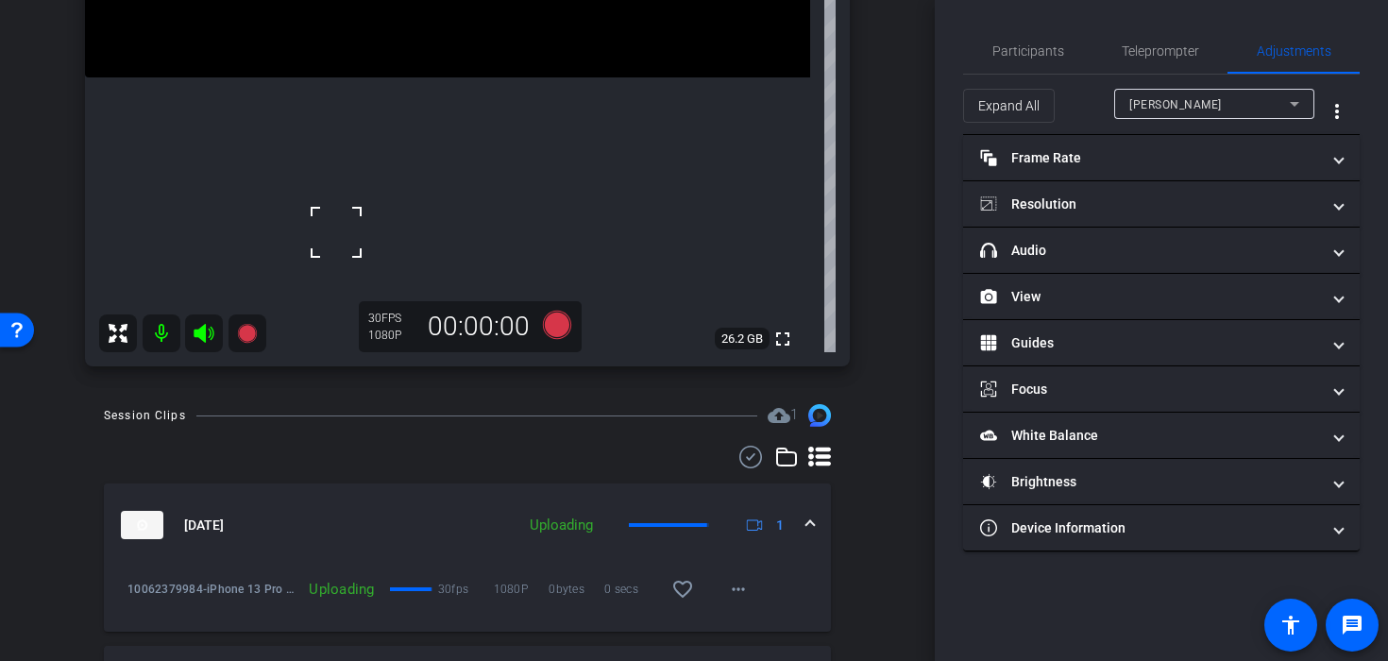
scroll to position [448, 0]
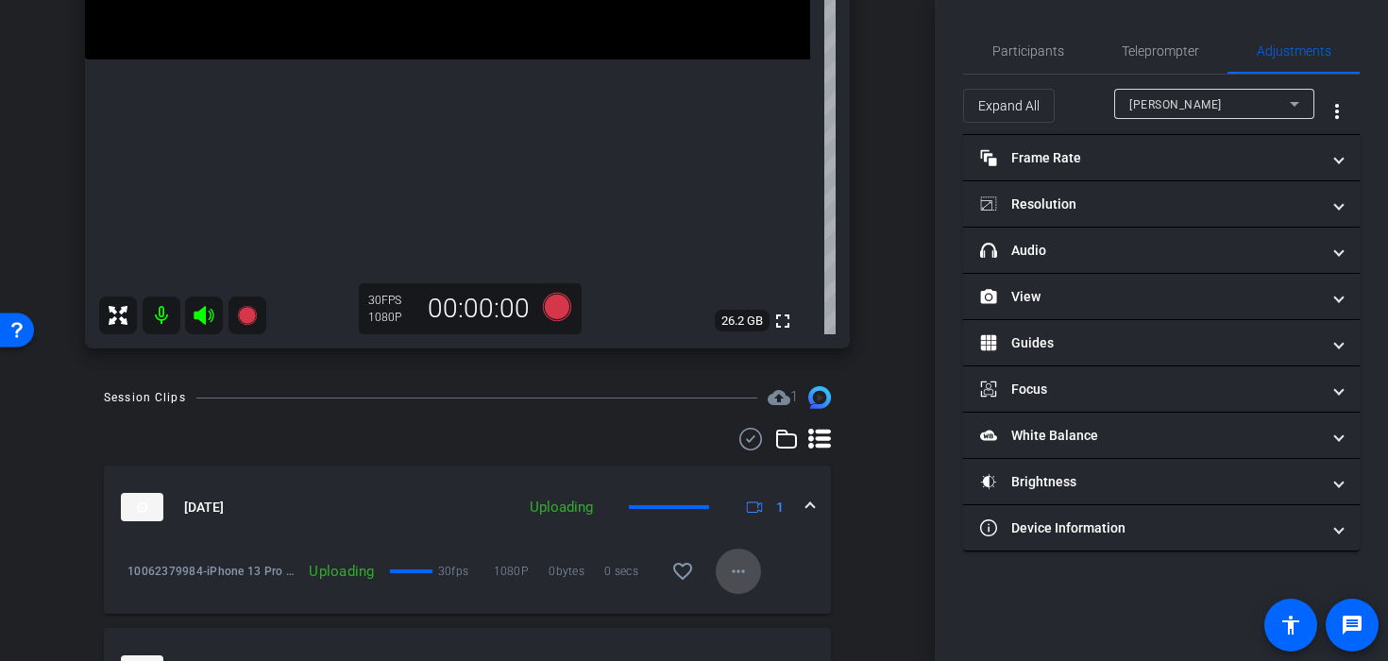
click at [750, 572] on span at bounding box center [738, 571] width 45 height 45
click at [885, 545] on div at bounding box center [694, 330] width 1388 height 661
click at [754, 579] on span at bounding box center [738, 571] width 45 height 45
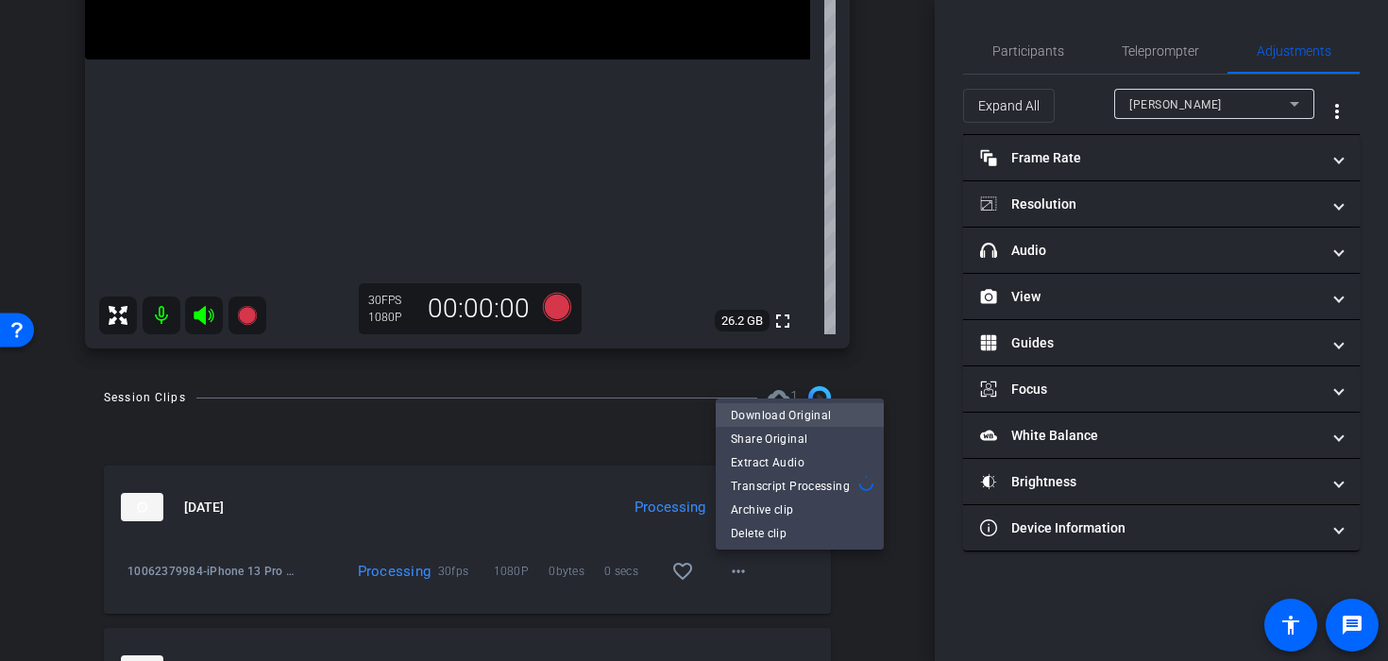
click at [775, 409] on span "Download Original" at bounding box center [800, 414] width 138 height 23
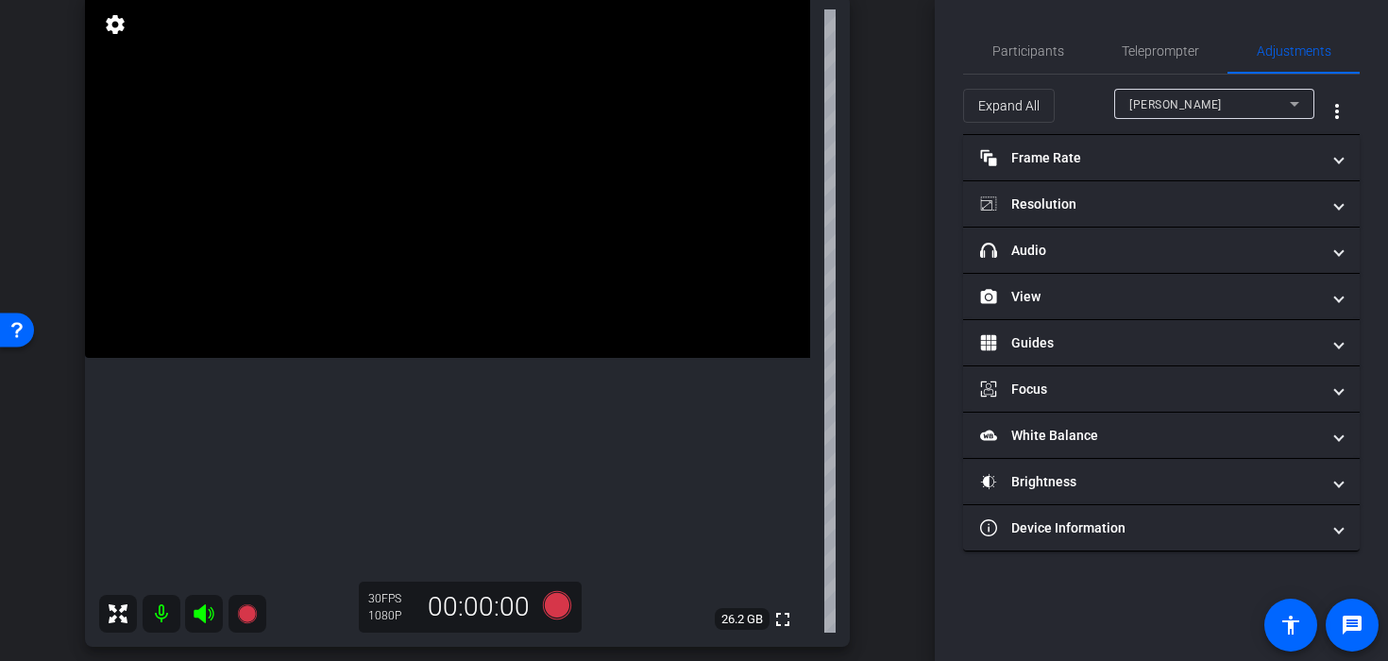
scroll to position [145, 0]
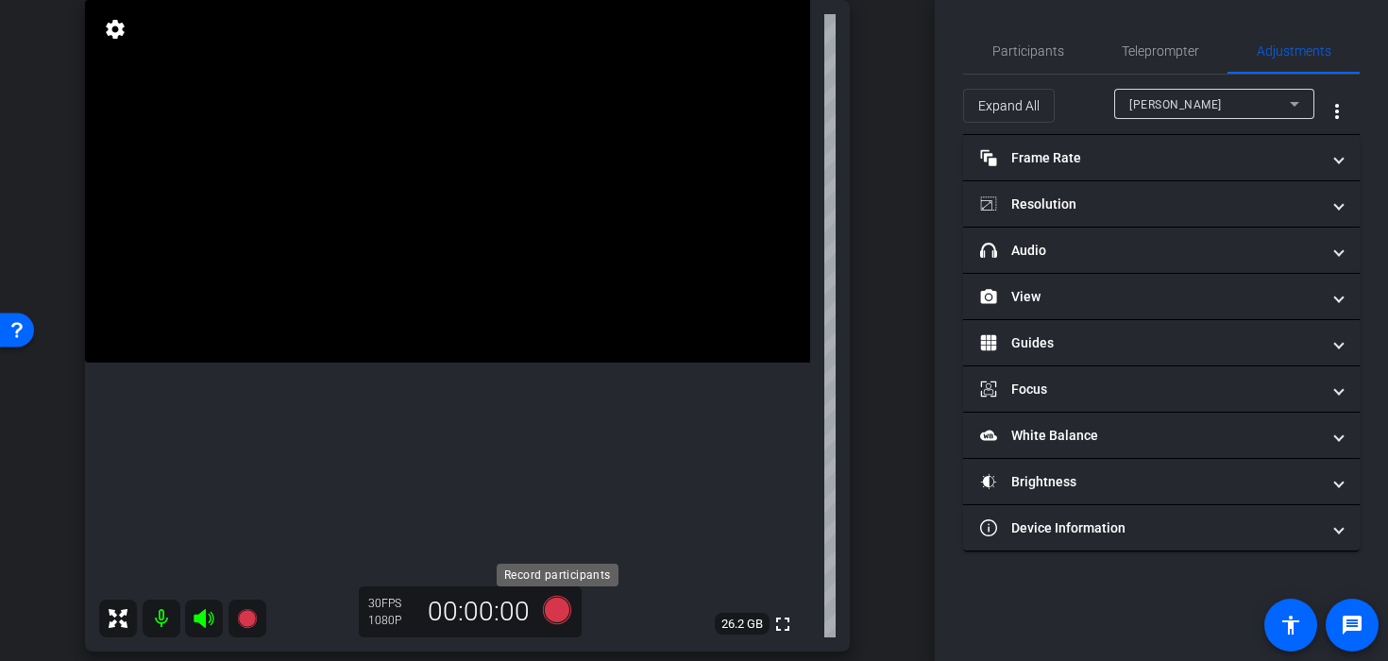
click at [559, 609] on icon at bounding box center [557, 610] width 28 height 28
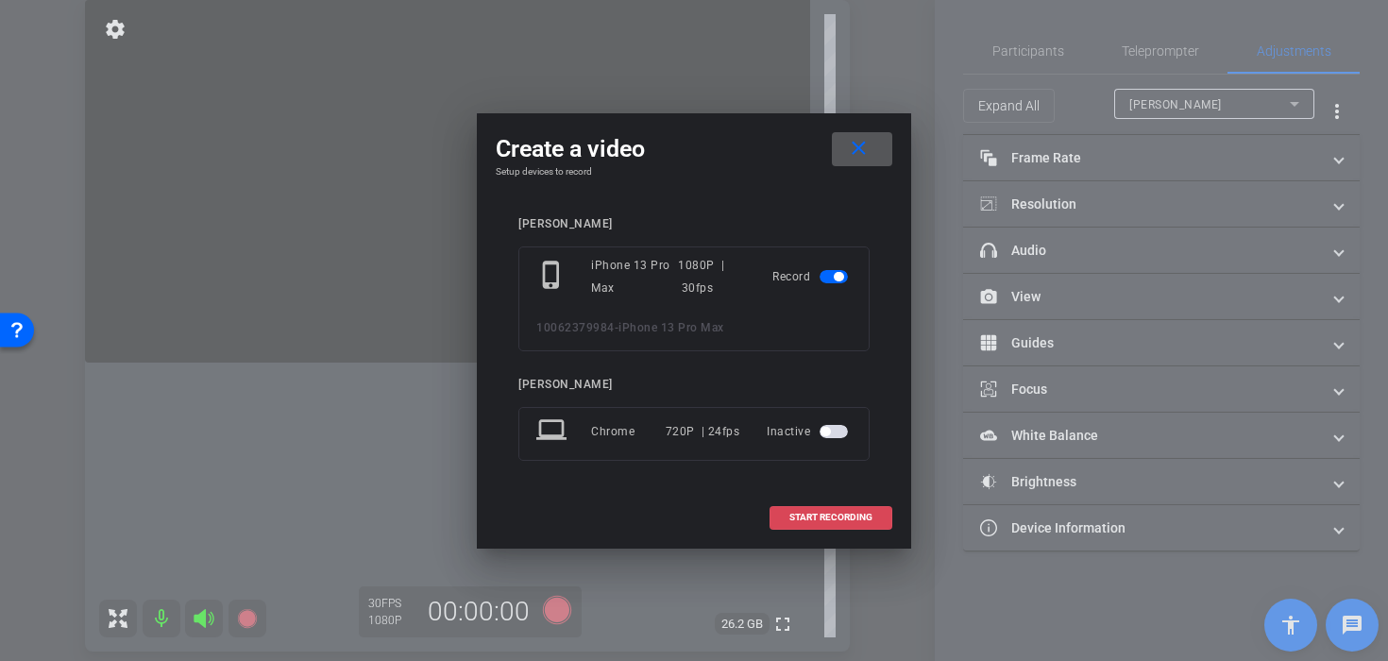
click at [773, 519] on span at bounding box center [830, 517] width 121 height 45
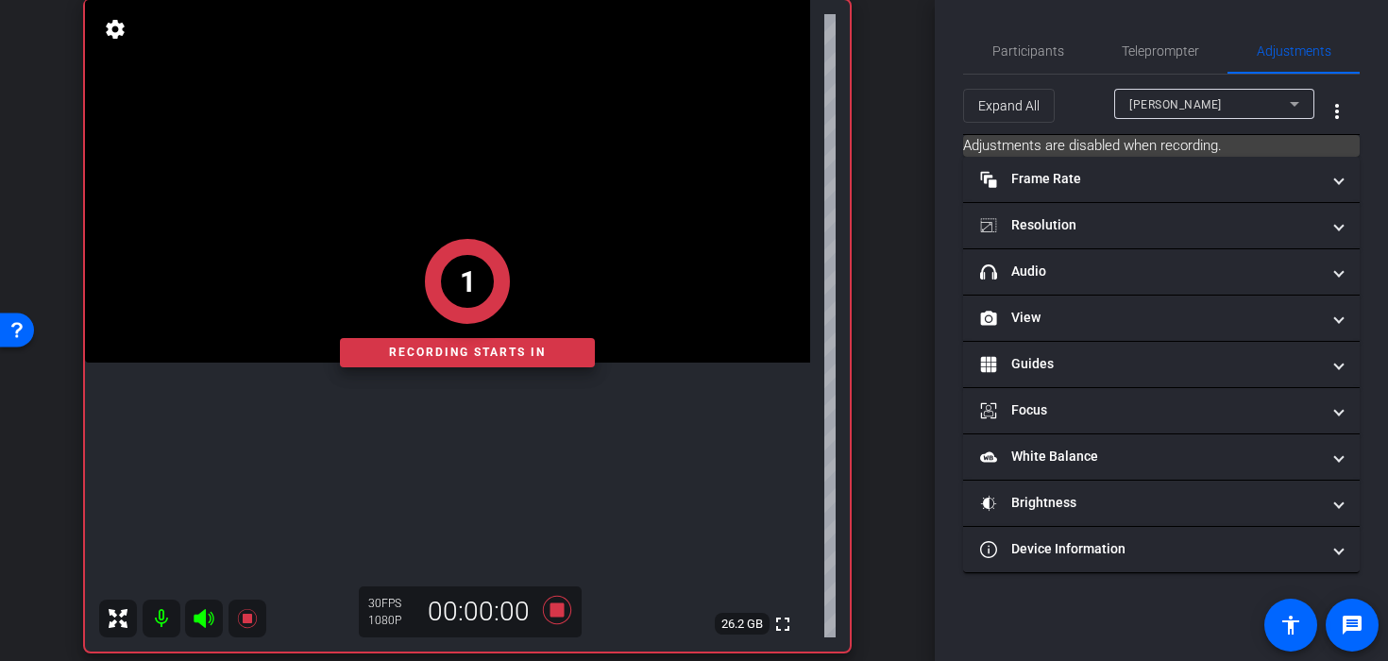
click at [448, 218] on div "1 Recording starts in" at bounding box center [467, 303] width 765 height 697
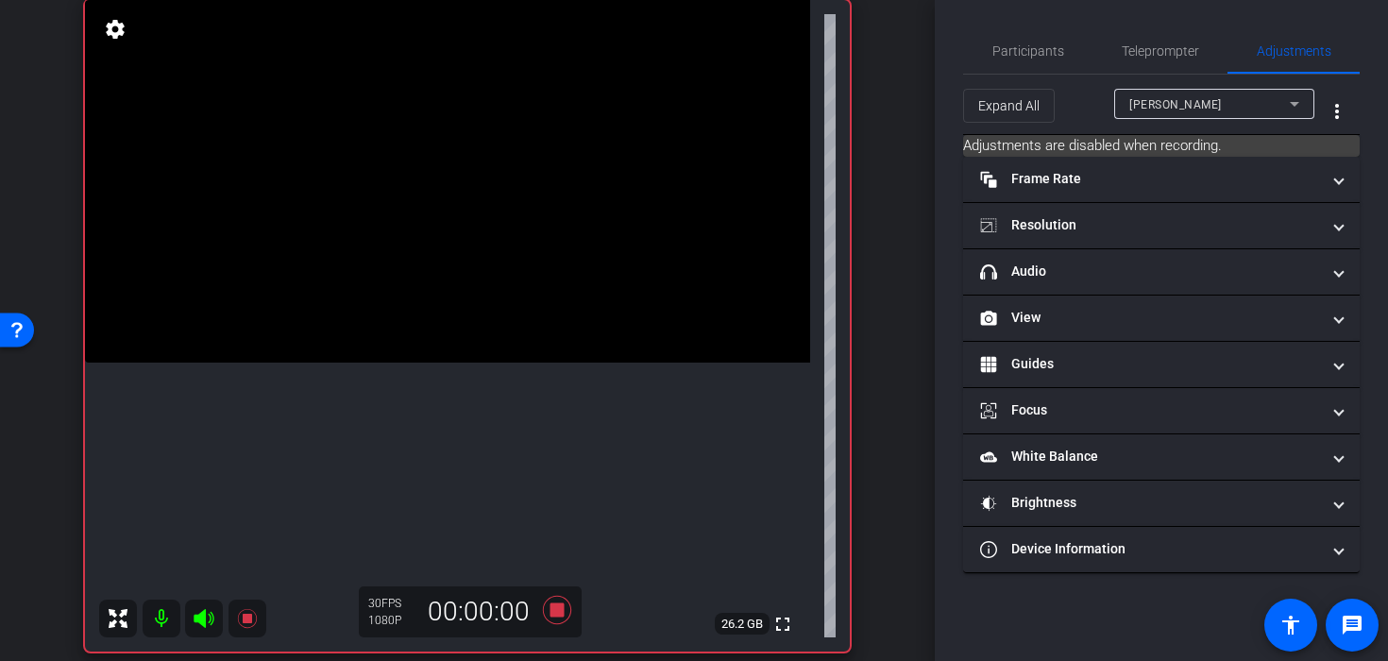
click at [456, 218] on video at bounding box center [447, 181] width 725 height 363
click at [469, 216] on div at bounding box center [455, 217] width 47 height 47
click at [315, 313] on video at bounding box center [447, 181] width 725 height 363
click at [528, 231] on video at bounding box center [447, 181] width 725 height 363
click at [478, 245] on video at bounding box center [447, 181] width 725 height 363
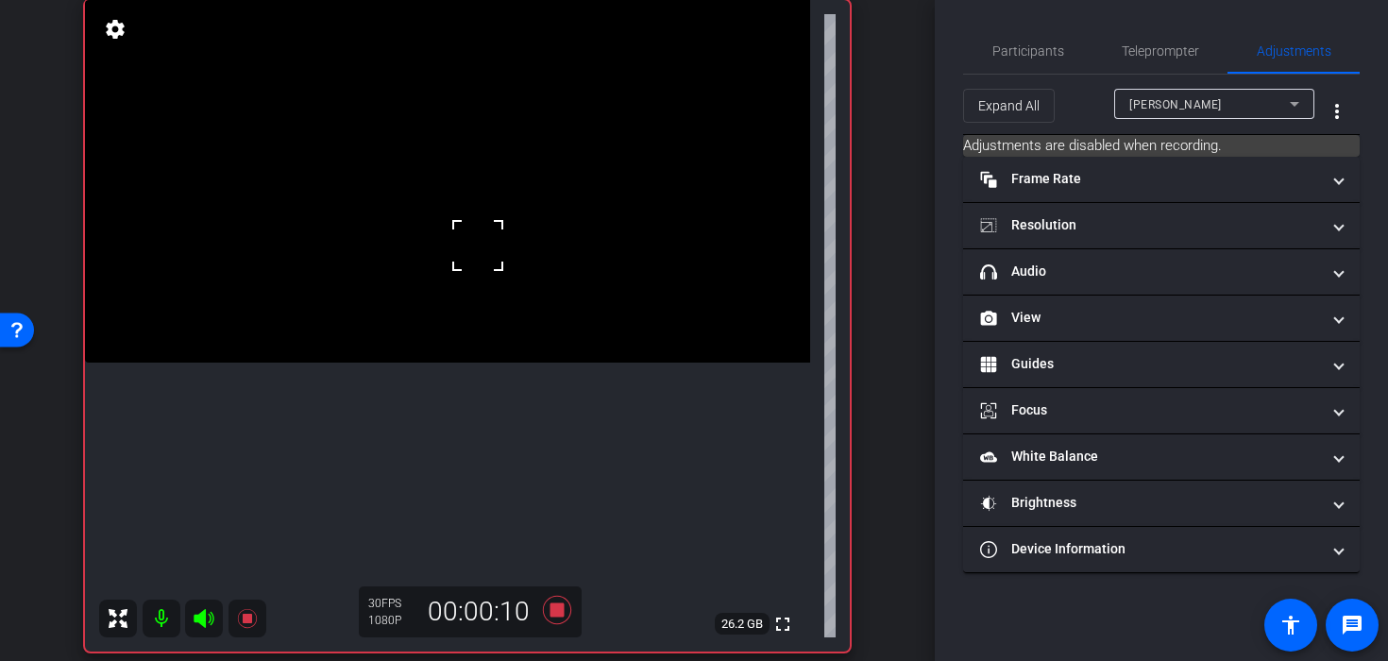
click at [482, 281] on video at bounding box center [447, 181] width 725 height 363
click at [489, 282] on div at bounding box center [482, 281] width 47 height 47
click at [419, 363] on video at bounding box center [447, 181] width 725 height 363
click at [414, 240] on video at bounding box center [447, 181] width 725 height 363
click at [471, 240] on video at bounding box center [447, 181] width 725 height 363
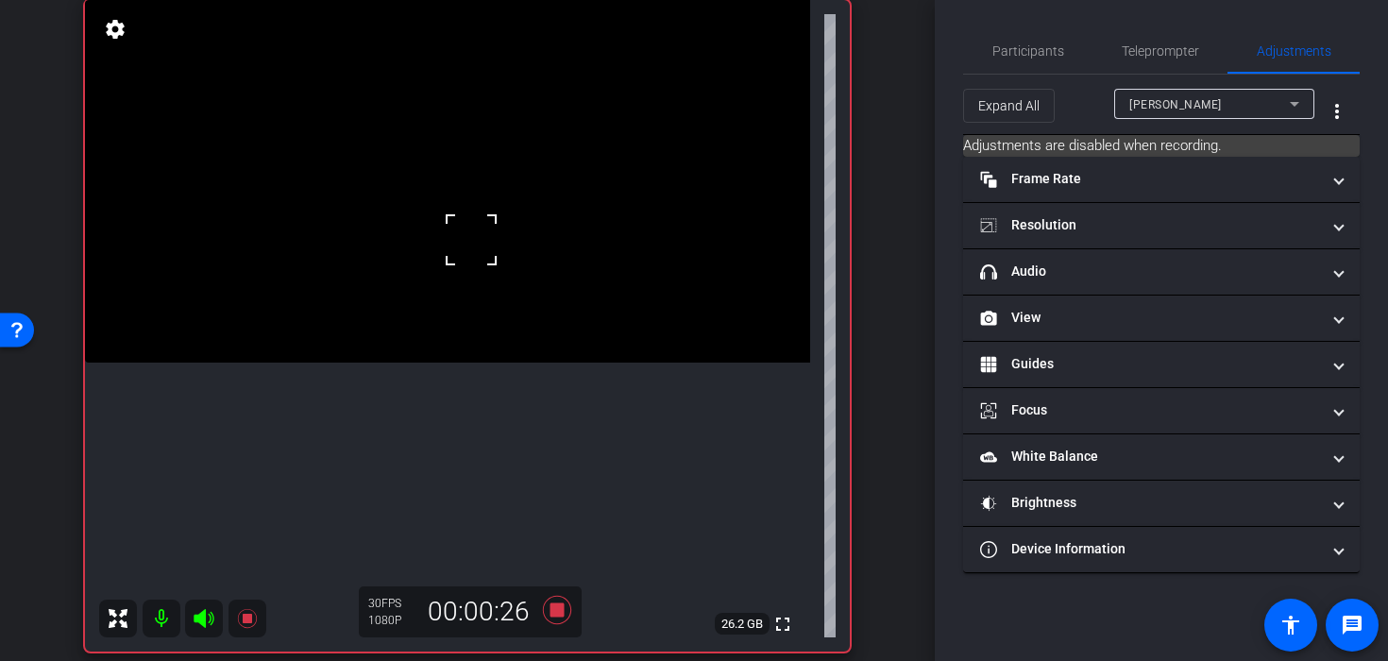
click at [471, 240] on div at bounding box center [471, 239] width 47 height 47
click at [555, 615] on icon at bounding box center [557, 610] width 28 height 28
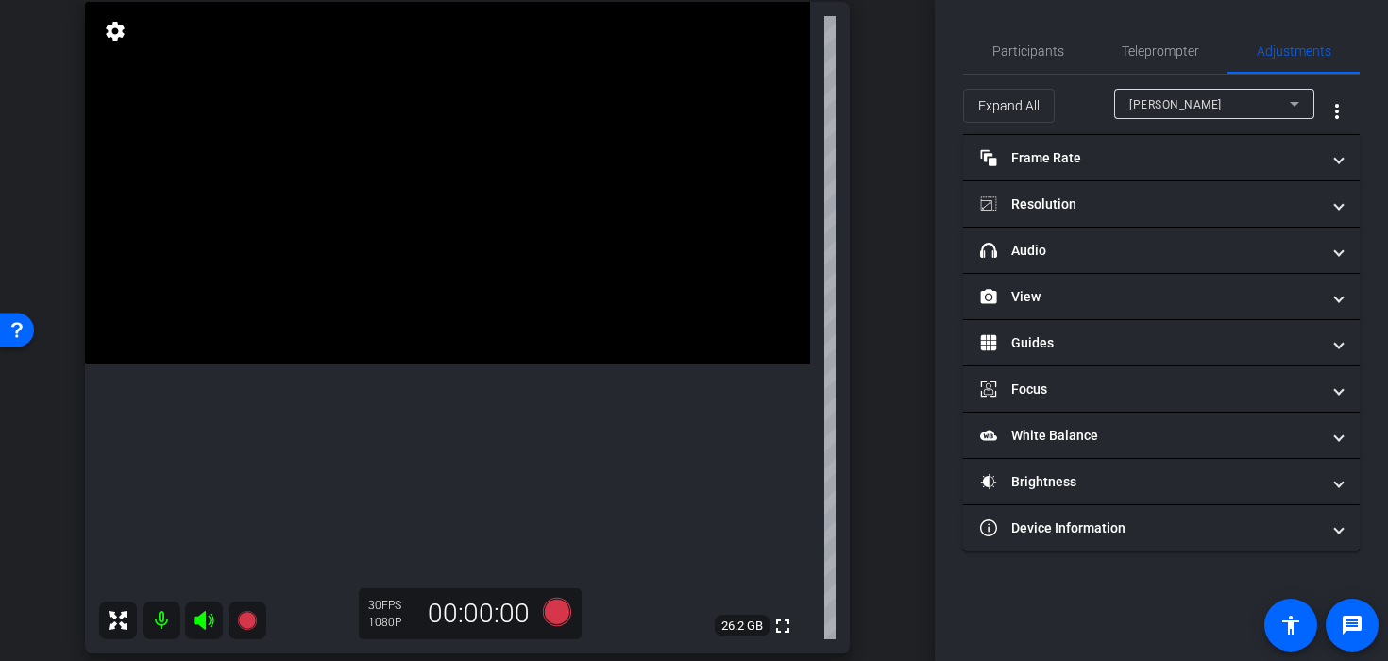
scroll to position [139, 0]
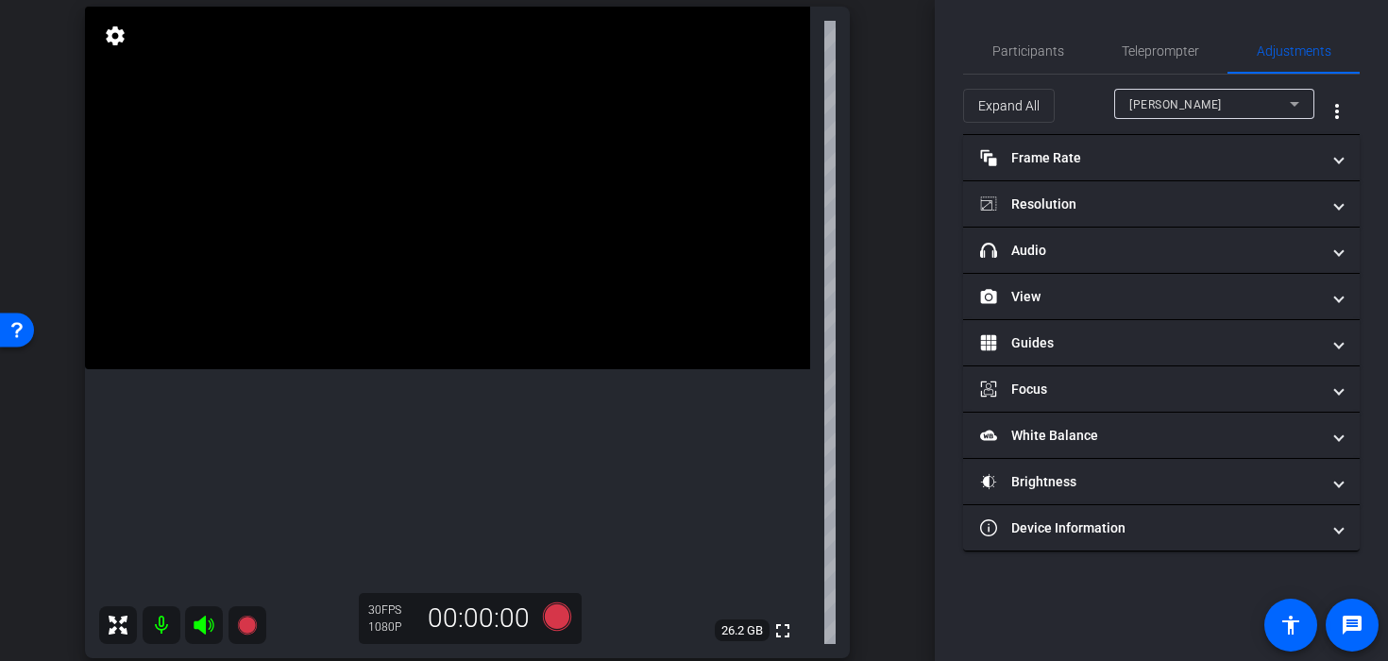
click at [452, 271] on video at bounding box center [447, 188] width 725 height 363
click at [557, 618] on icon at bounding box center [557, 616] width 28 height 28
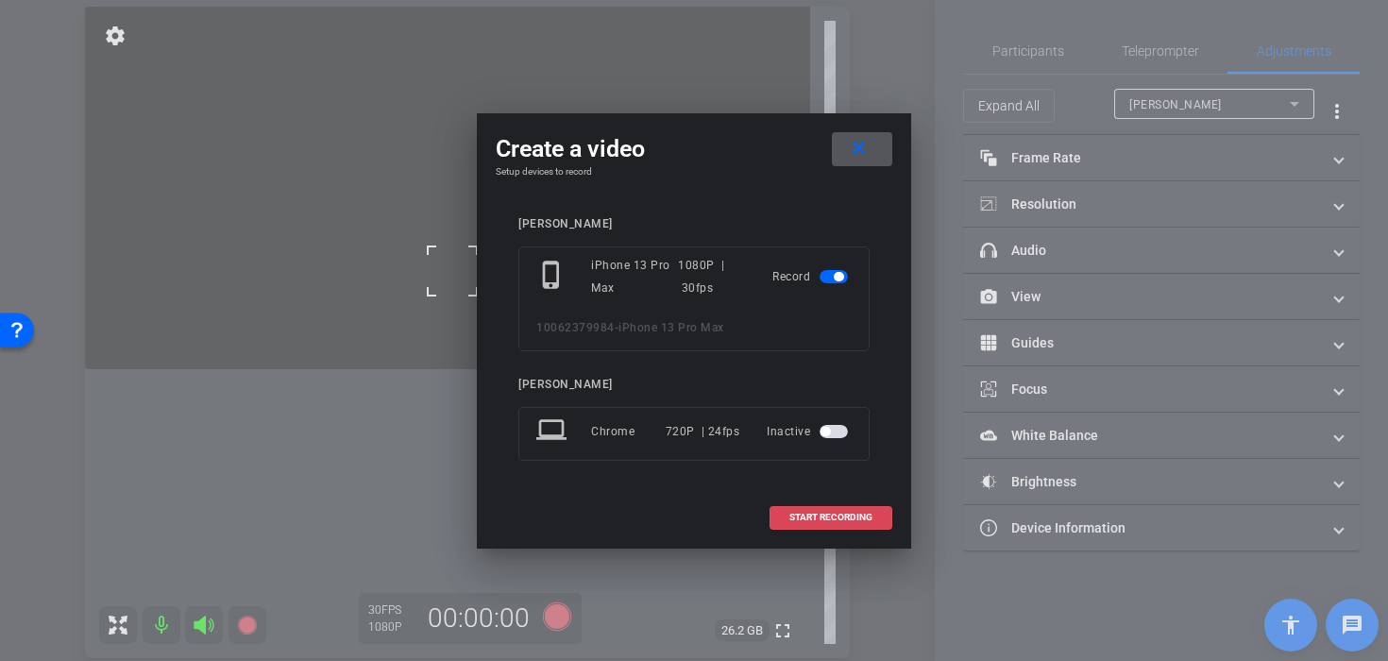
click at [828, 519] on span "START RECORDING" at bounding box center [830, 517] width 83 height 9
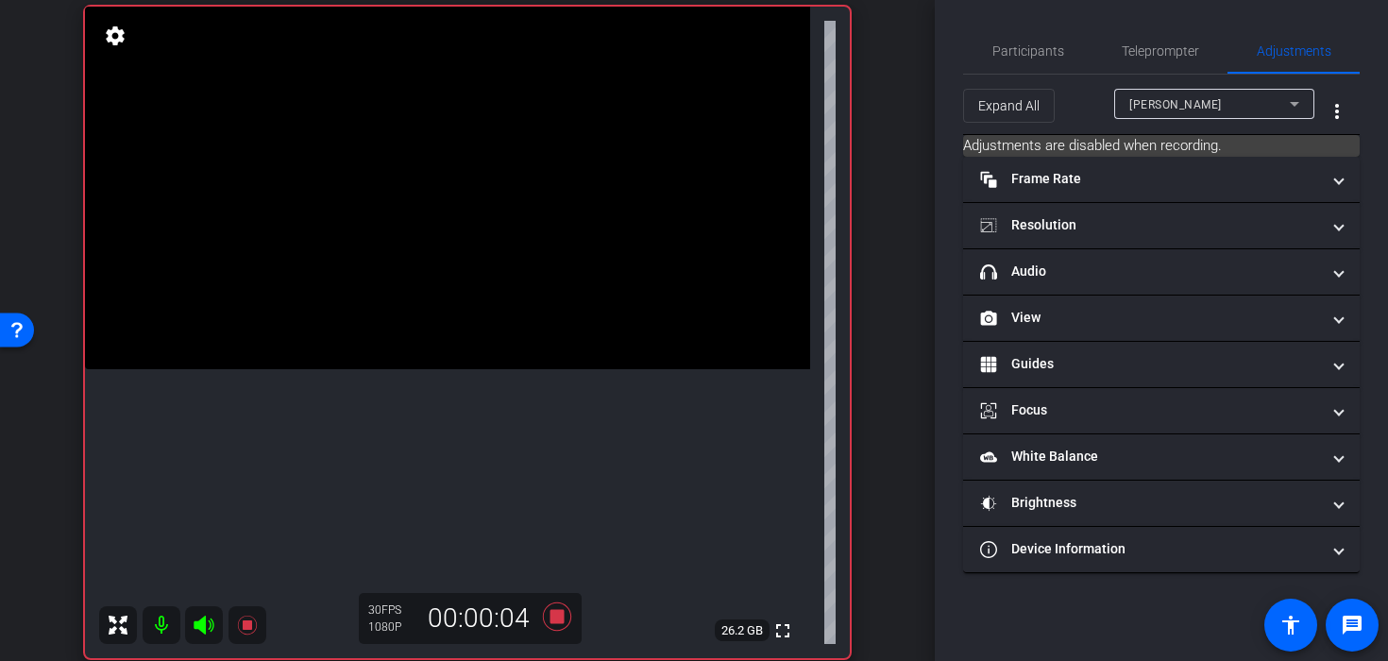
click at [432, 244] on video at bounding box center [447, 188] width 725 height 363
click at [476, 230] on video at bounding box center [447, 188] width 725 height 363
click at [476, 230] on div at bounding box center [475, 230] width 47 height 47
click at [537, 222] on video at bounding box center [447, 188] width 725 height 363
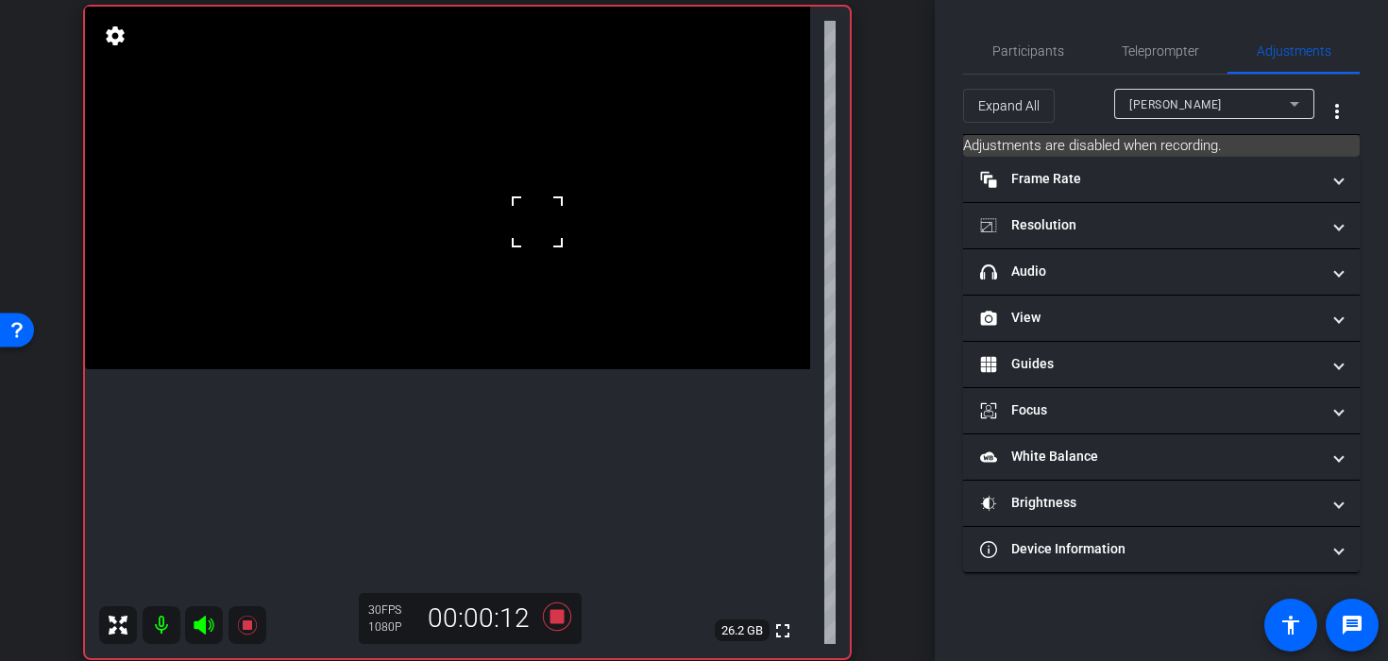
click at [507, 243] on video at bounding box center [447, 188] width 725 height 363
click at [483, 219] on span at bounding box center [483, 219] width 0 height 0
click at [475, 281] on video at bounding box center [447, 188] width 725 height 363
drag, startPoint x: 527, startPoint y: 431, endPoint x: 477, endPoint y: 429, distance: 50.1
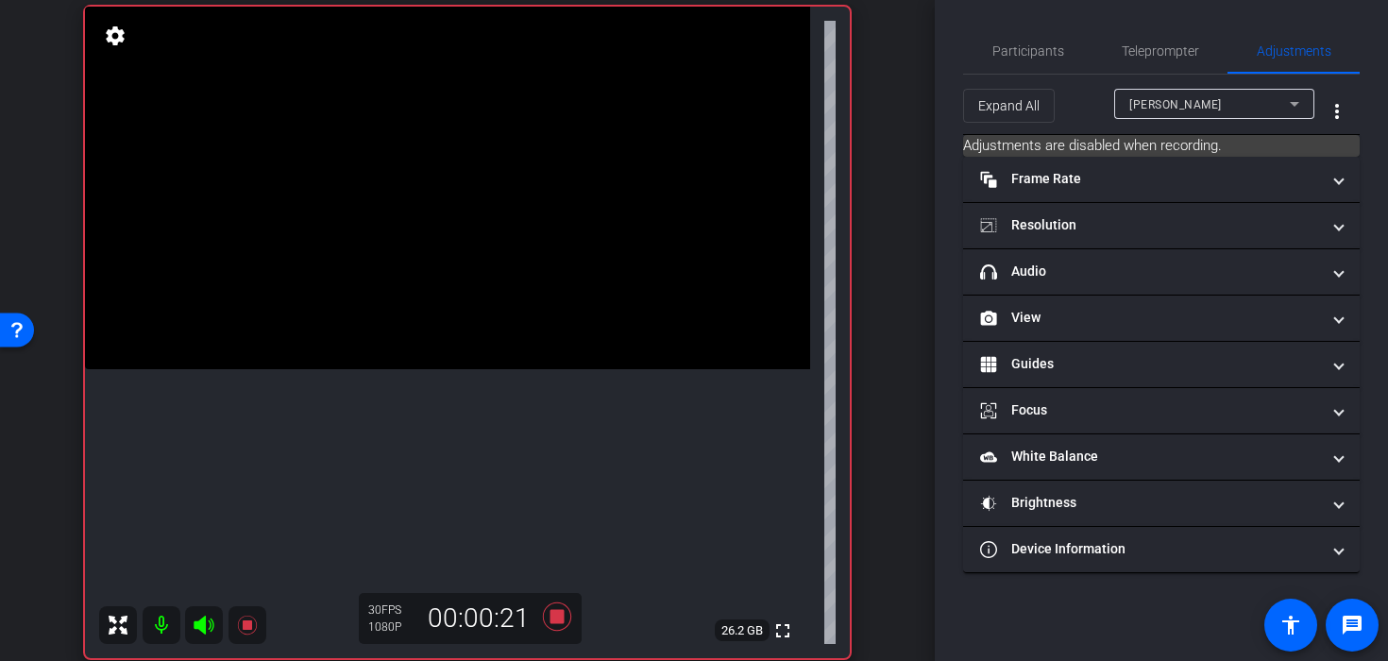
click at [477, 369] on video at bounding box center [447, 188] width 725 height 363
click at [313, 226] on video at bounding box center [447, 188] width 725 height 363
click at [394, 249] on video at bounding box center [447, 188] width 725 height 363
click at [403, 251] on div at bounding box center [393, 249] width 47 height 47
click at [454, 237] on video at bounding box center [447, 188] width 725 height 363
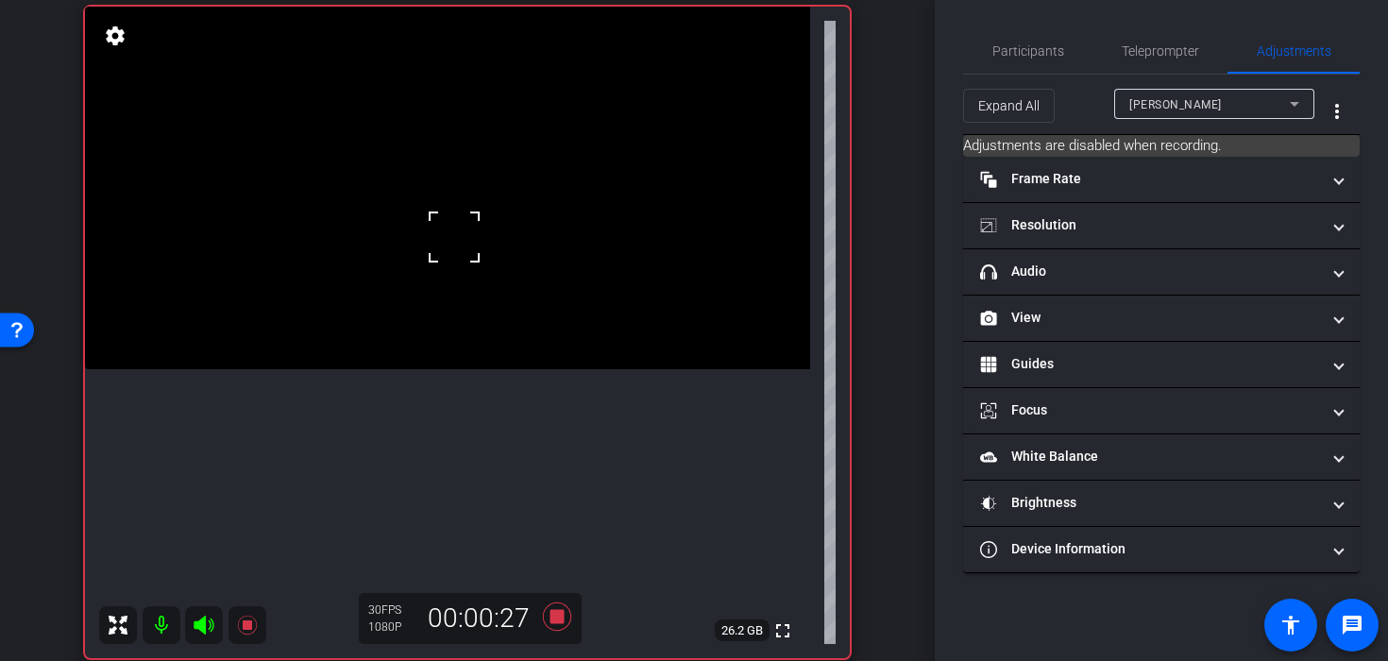
click at [541, 282] on video at bounding box center [447, 188] width 725 height 363
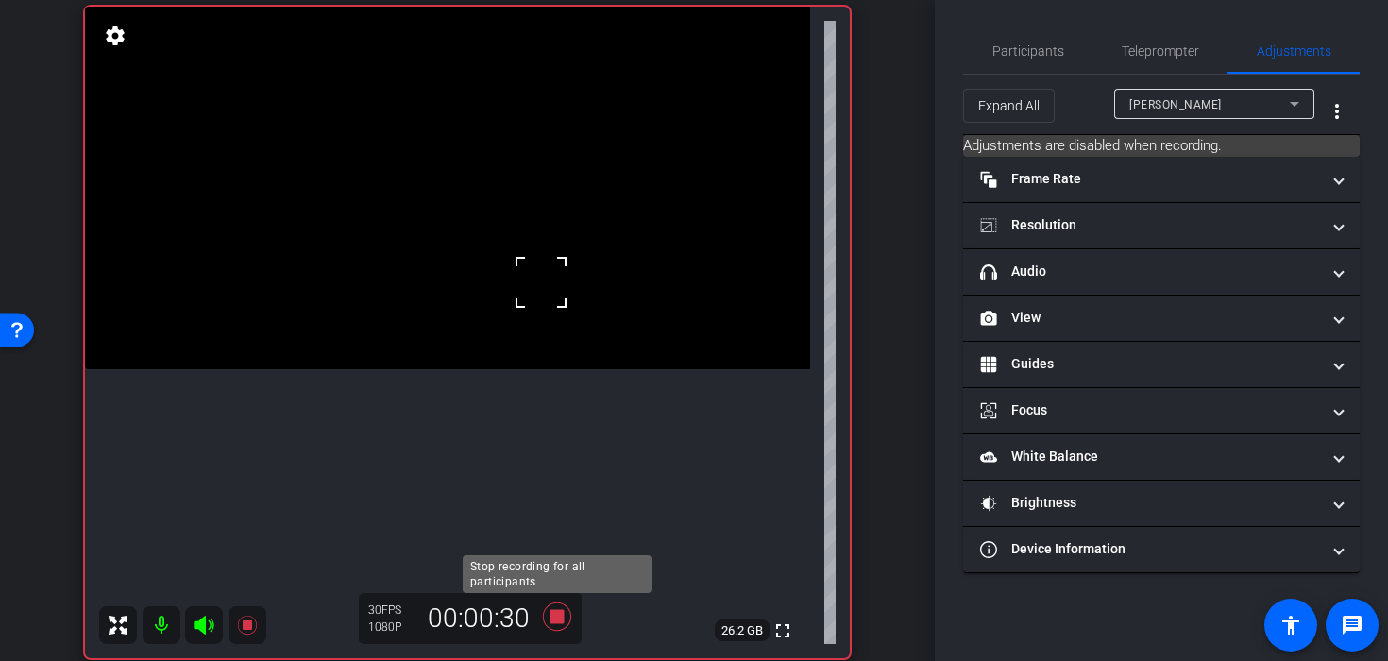
click at [554, 609] on icon at bounding box center [556, 617] width 45 height 34
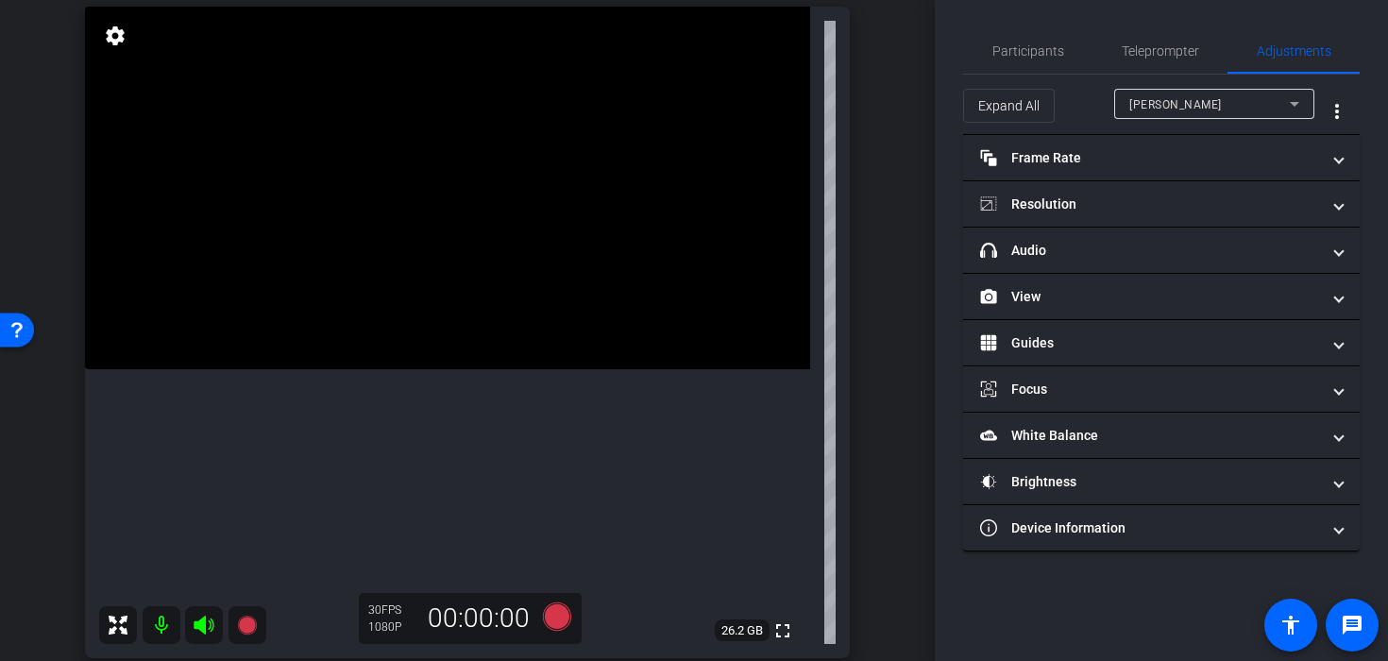
click at [420, 289] on video at bounding box center [447, 188] width 725 height 363
click at [552, 617] on icon at bounding box center [557, 616] width 28 height 28
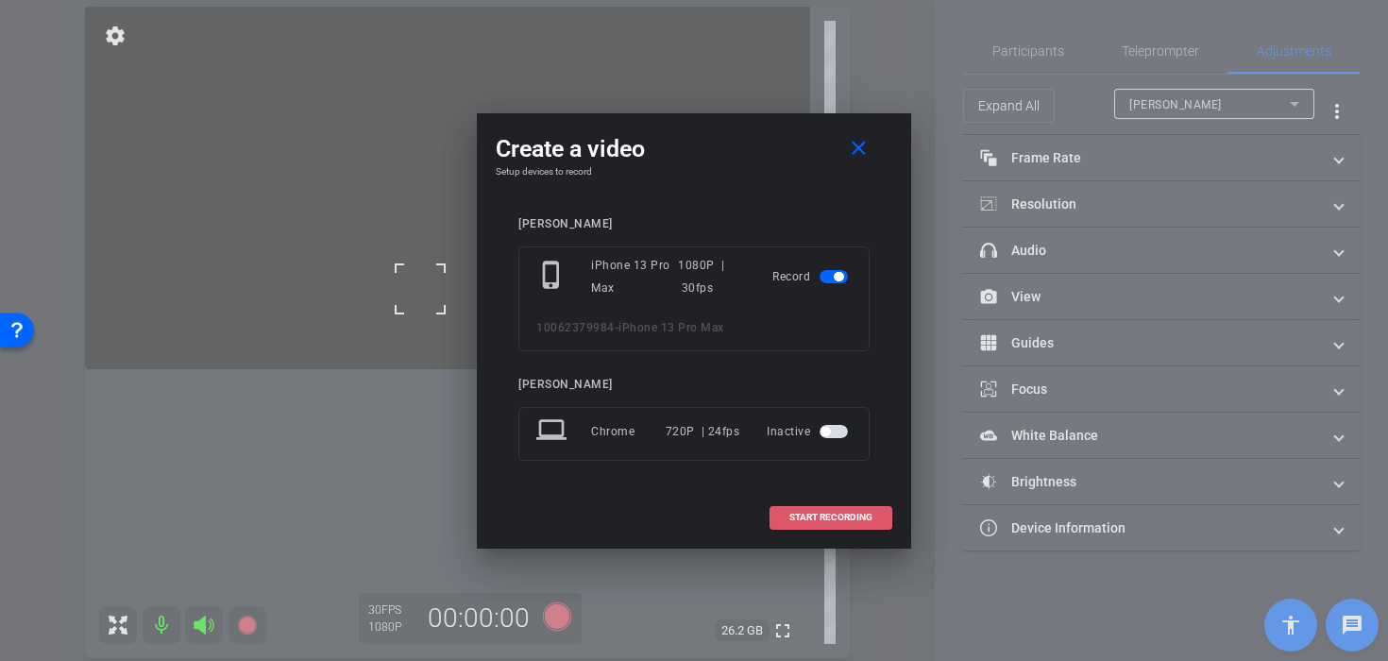
click at [819, 522] on span "START RECORDING" at bounding box center [830, 517] width 83 height 9
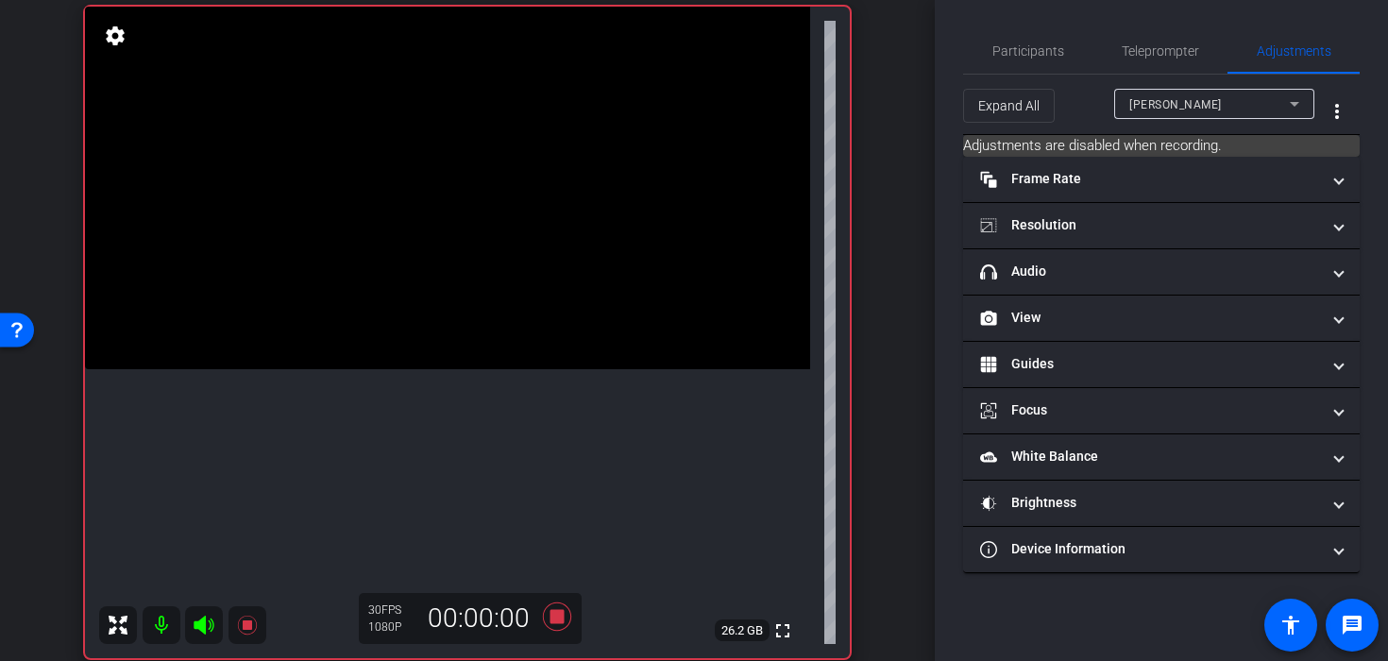
click at [482, 234] on video at bounding box center [447, 188] width 725 height 363
click at [438, 253] on video at bounding box center [447, 188] width 725 height 363
click at [466, 245] on video at bounding box center [447, 188] width 725 height 363
click at [377, 259] on video at bounding box center [447, 188] width 725 height 363
click at [315, 277] on video at bounding box center [447, 188] width 725 height 363
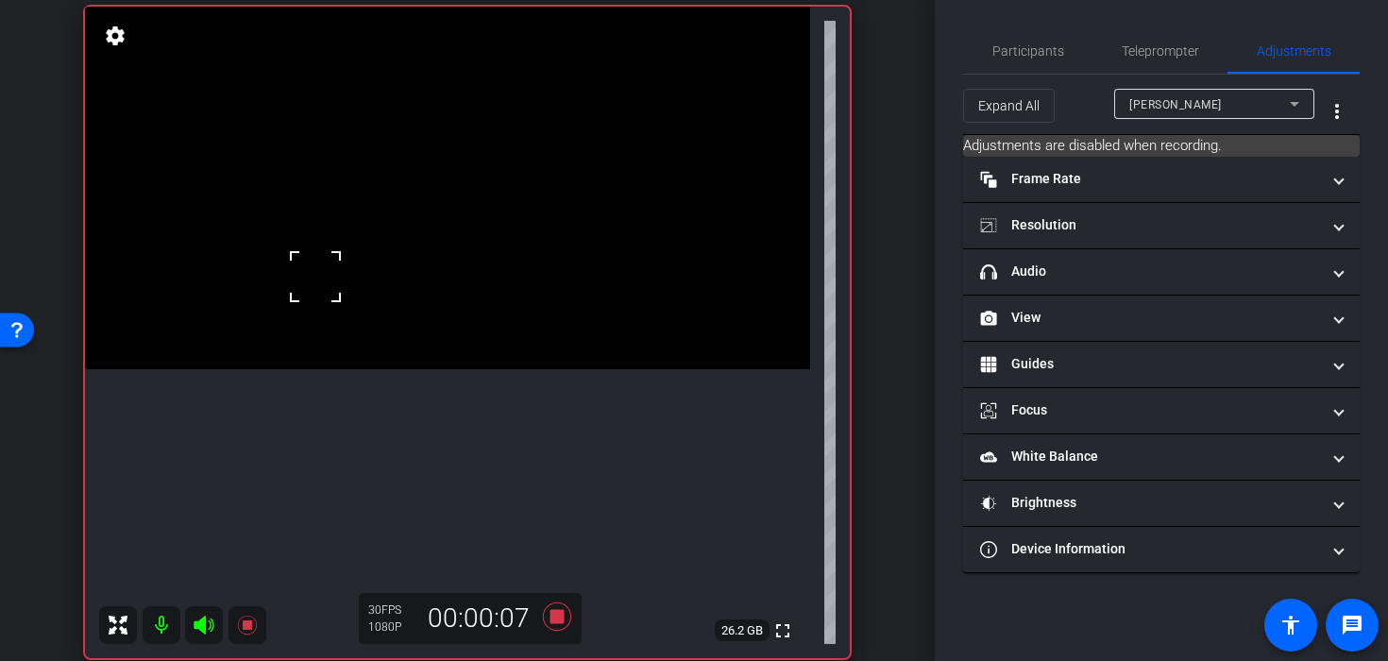
click at [511, 267] on video at bounding box center [447, 188] width 725 height 363
click at [436, 284] on video at bounding box center [447, 188] width 725 height 363
click at [468, 250] on video at bounding box center [447, 188] width 725 height 363
click at [457, 256] on video at bounding box center [447, 188] width 725 height 363
click at [422, 369] on video at bounding box center [447, 188] width 725 height 363
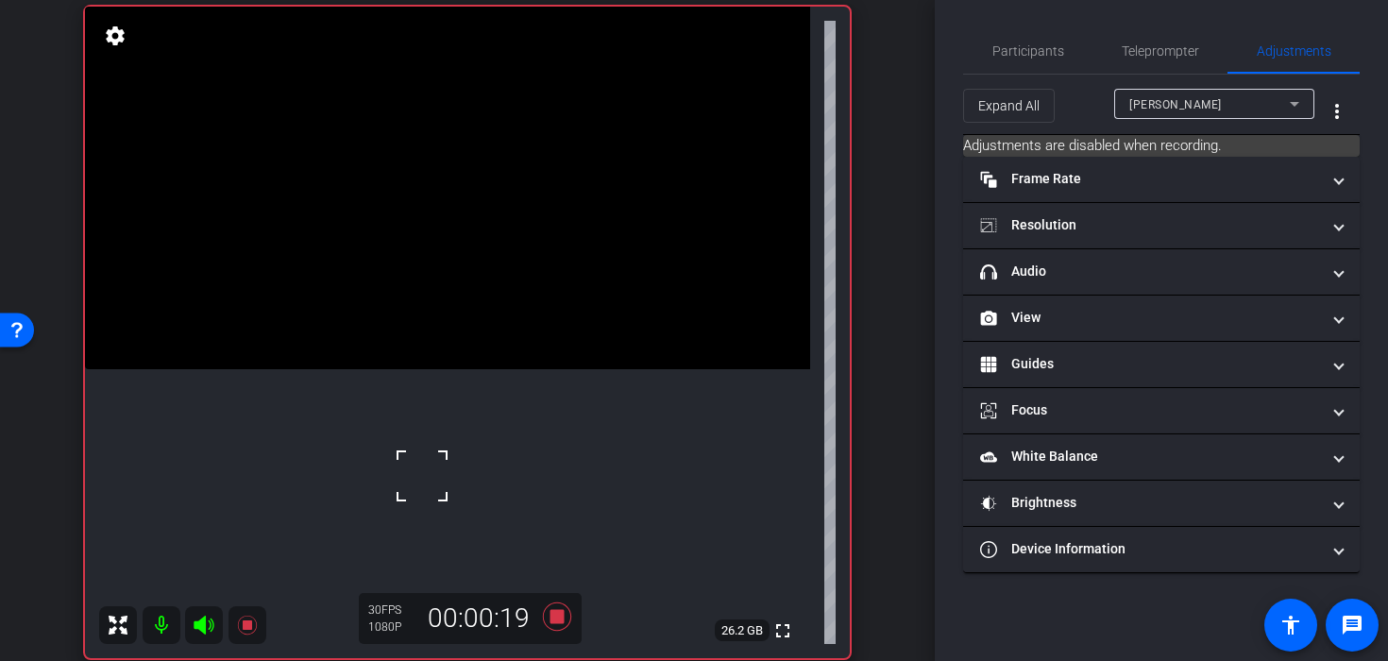
click at [408, 339] on video at bounding box center [447, 188] width 725 height 363
click at [561, 618] on icon at bounding box center [557, 616] width 28 height 28
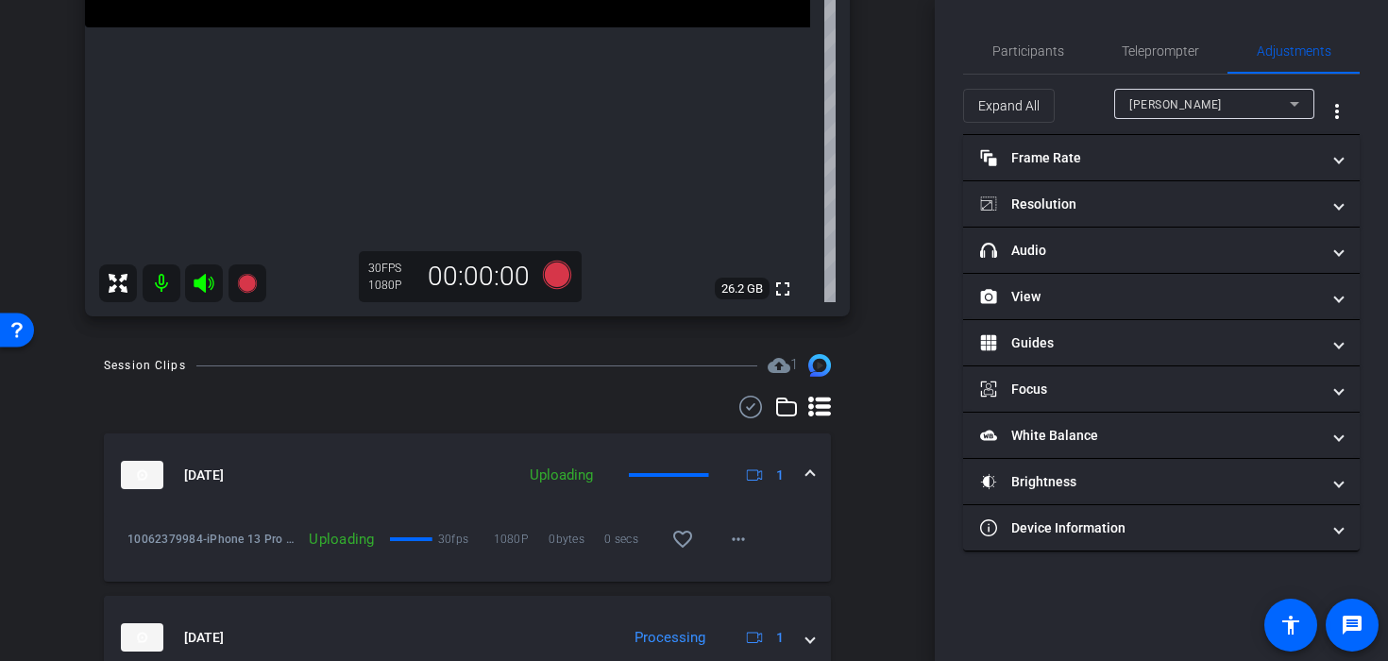
scroll to position [482, 0]
click at [739, 531] on mat-icon "more_horiz" at bounding box center [738, 538] width 23 height 23
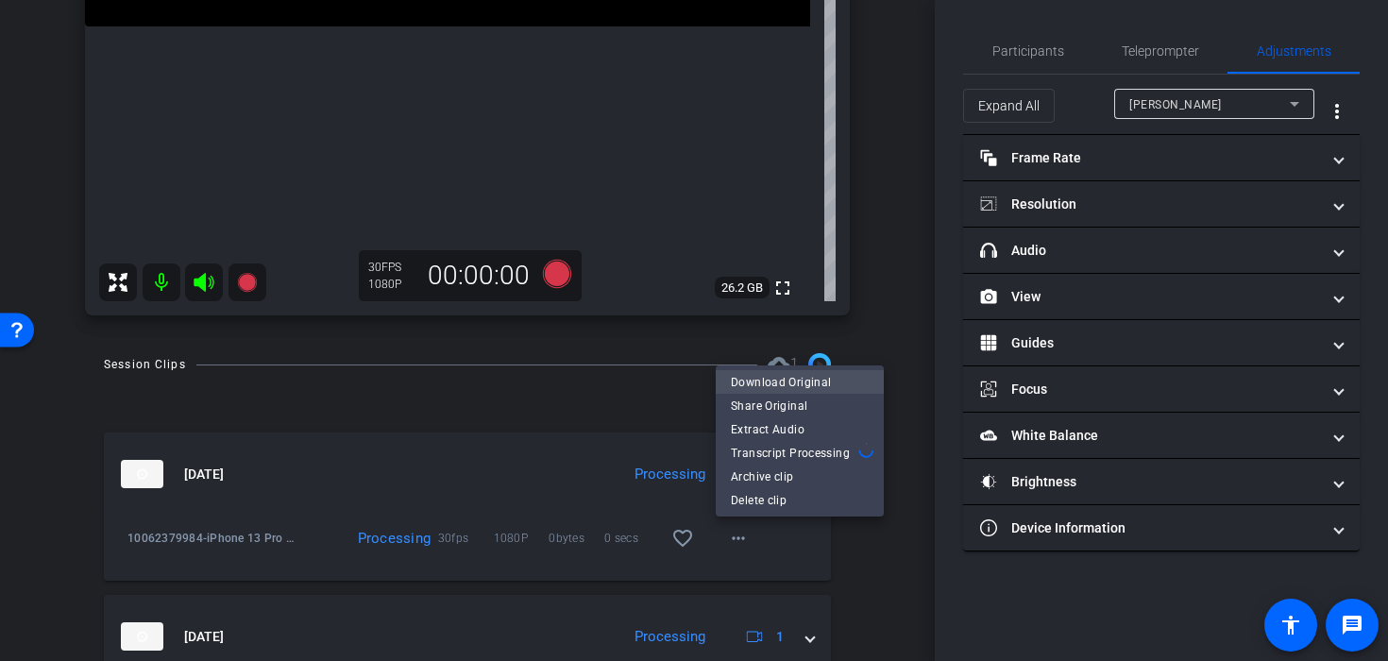
click at [816, 374] on span "Download Original" at bounding box center [800, 381] width 138 height 23
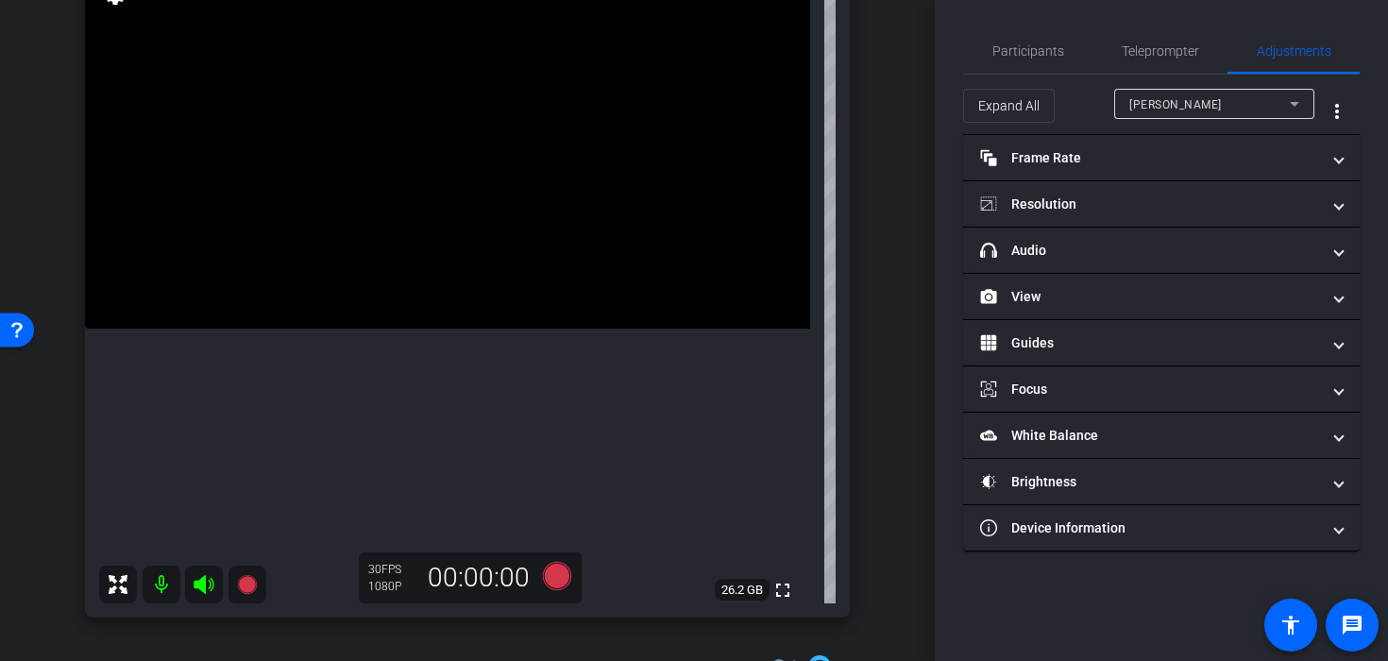
scroll to position [182, 0]
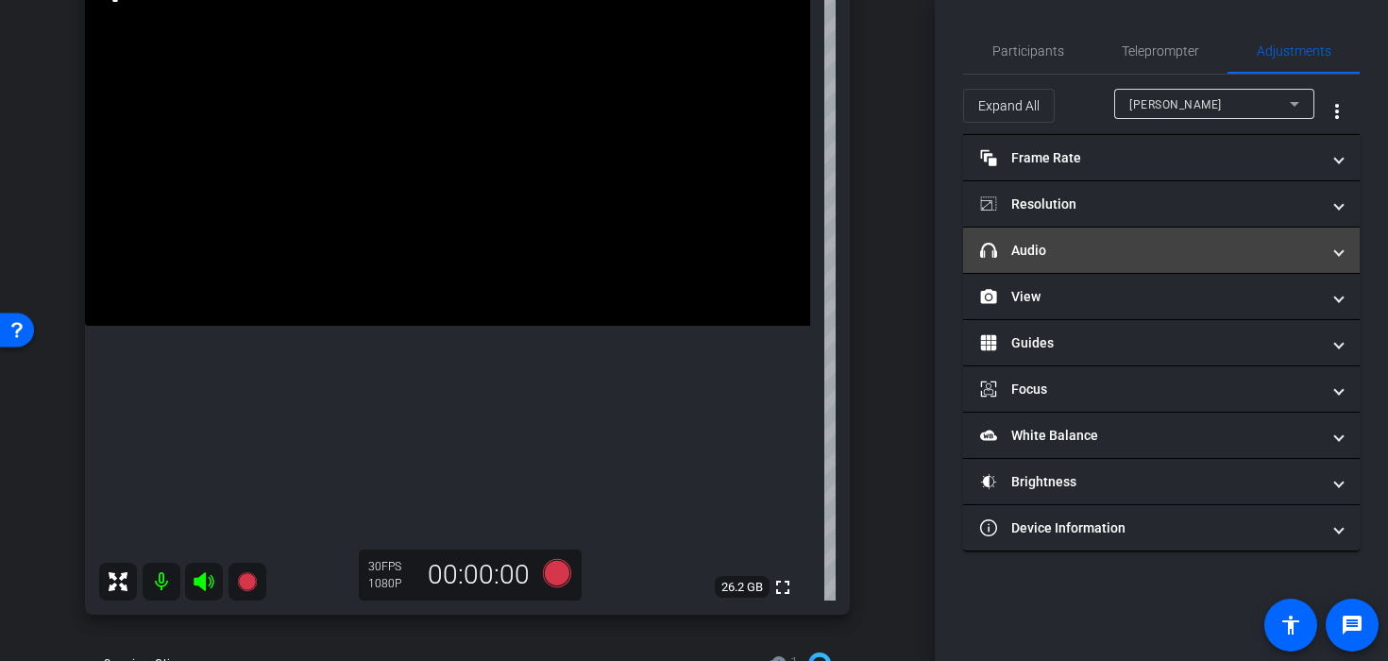
click at [1040, 252] on mat-panel-title "headphone icon Audio" at bounding box center [1150, 251] width 340 height 20
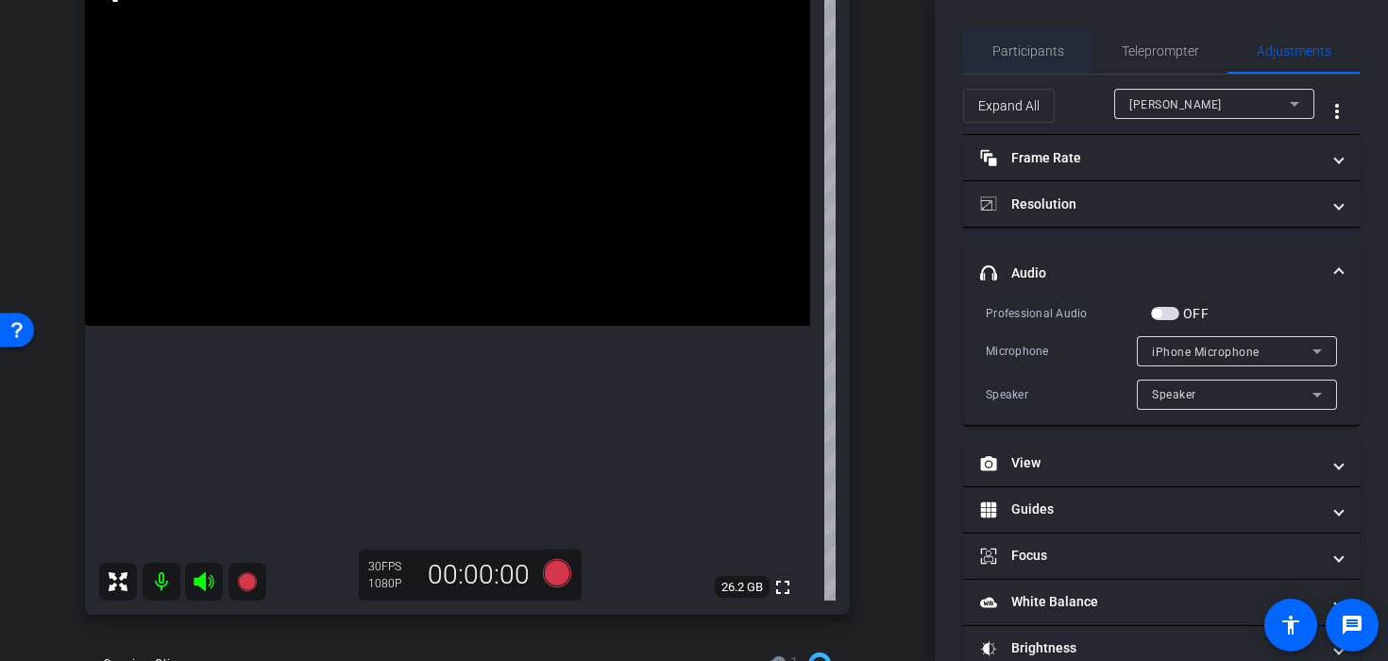
click at [1025, 41] on span "Participants" at bounding box center [1028, 50] width 72 height 45
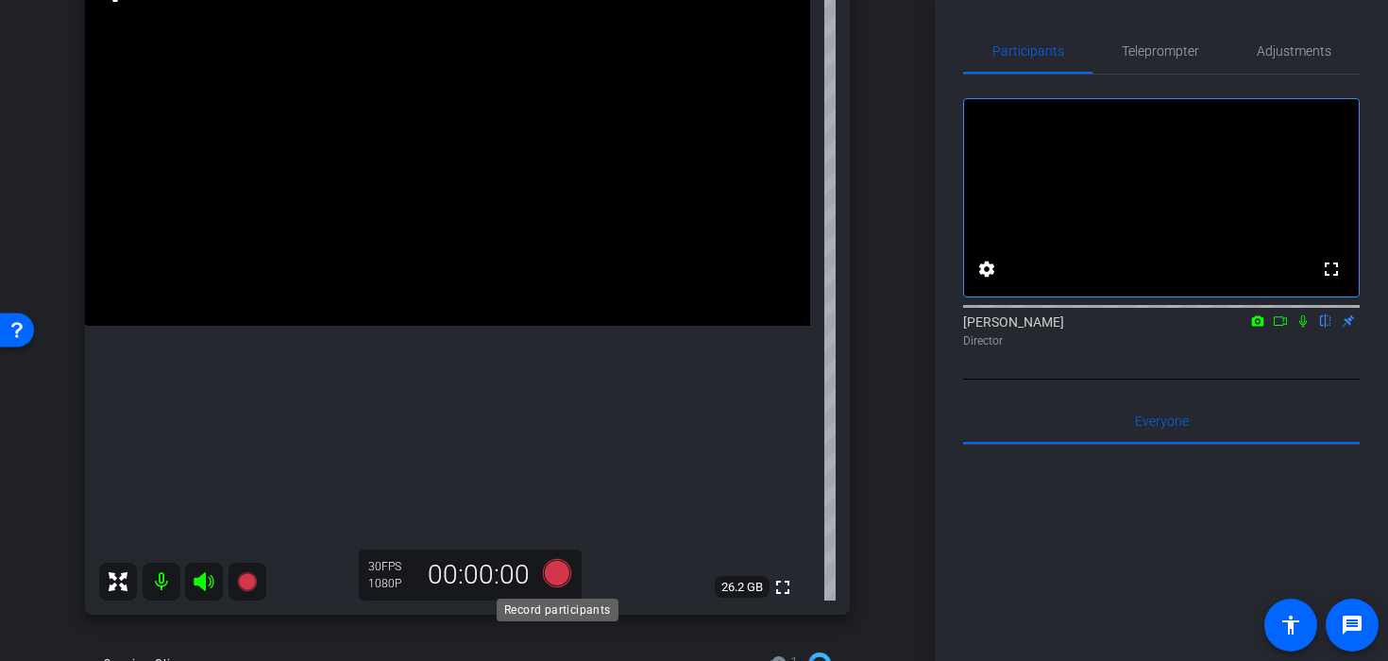
click at [556, 590] on body "Accessibility Screen-Reader Guide, Feedback, and Issue Reporting | New window m…" at bounding box center [694, 330] width 1388 height 661
click at [562, 583] on icon at bounding box center [557, 573] width 28 height 28
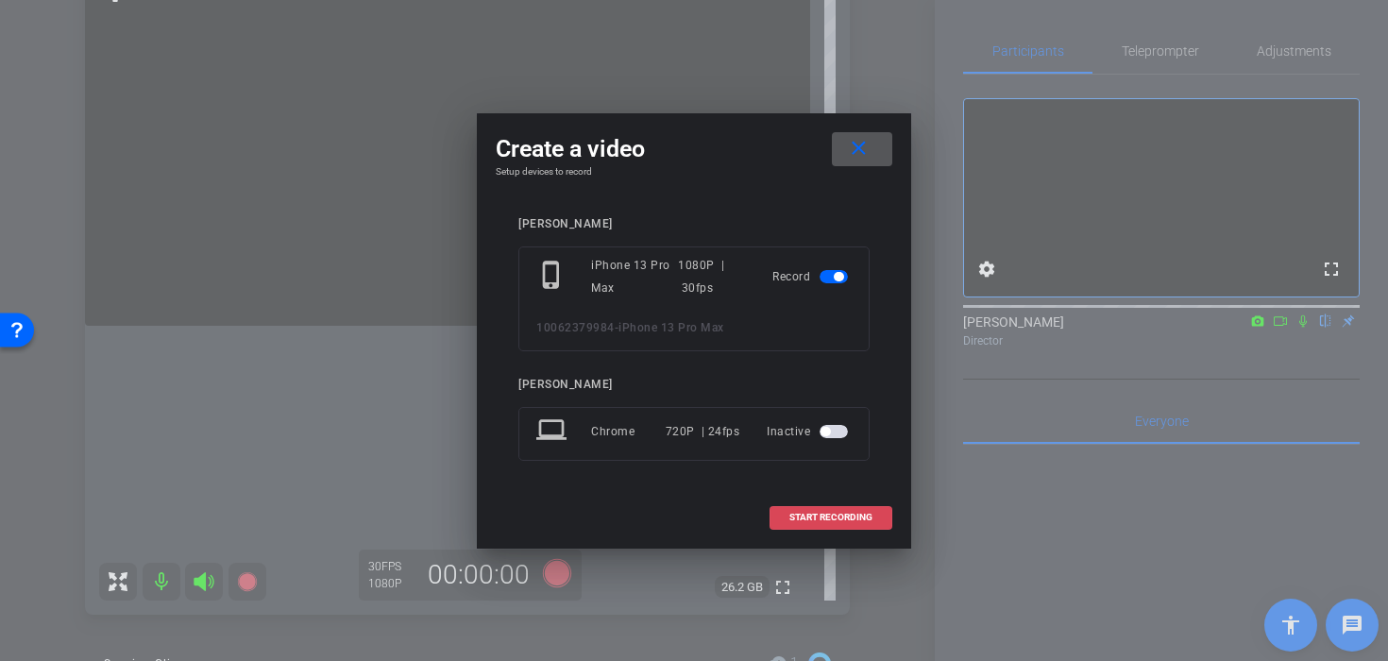
click at [847, 513] on span "START RECORDING" at bounding box center [830, 517] width 83 height 9
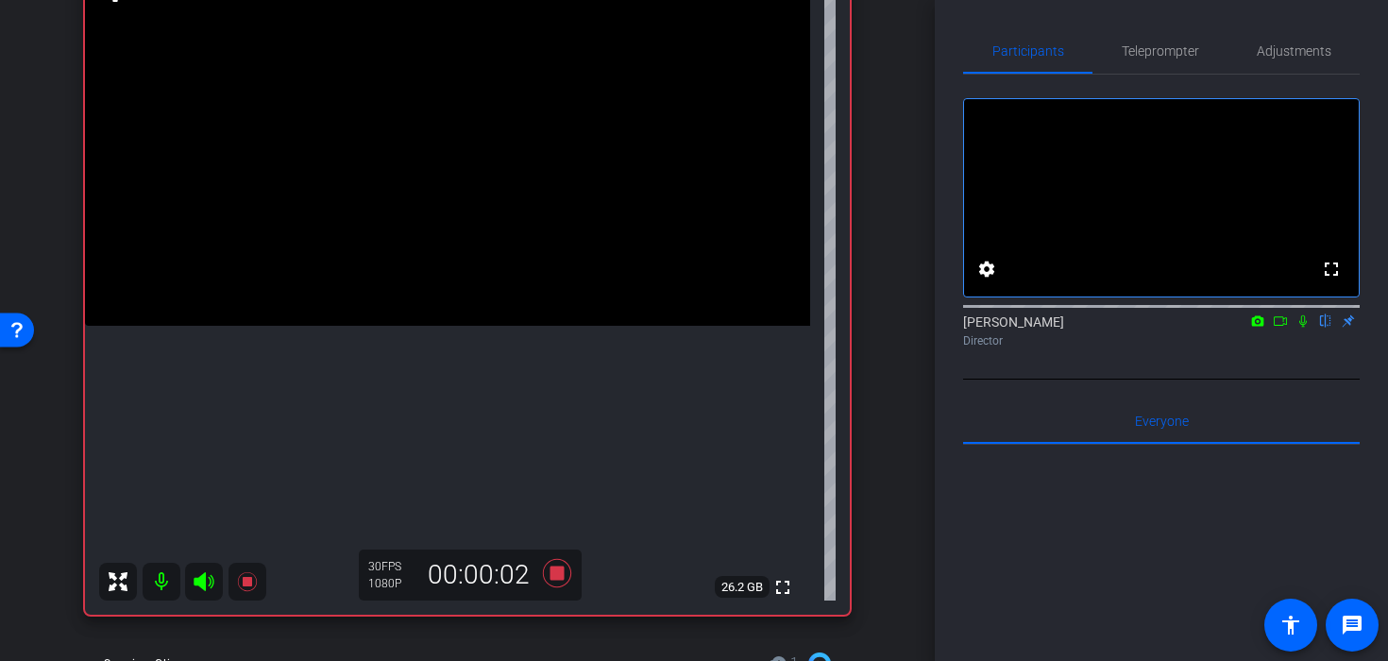
click at [446, 173] on video at bounding box center [447, 144] width 725 height 363
click at [1304, 328] on icon at bounding box center [1302, 320] width 15 height 13
click at [541, 195] on video at bounding box center [447, 144] width 725 height 363
click at [512, 183] on video at bounding box center [447, 144] width 725 height 363
click at [453, 187] on video at bounding box center [447, 144] width 725 height 363
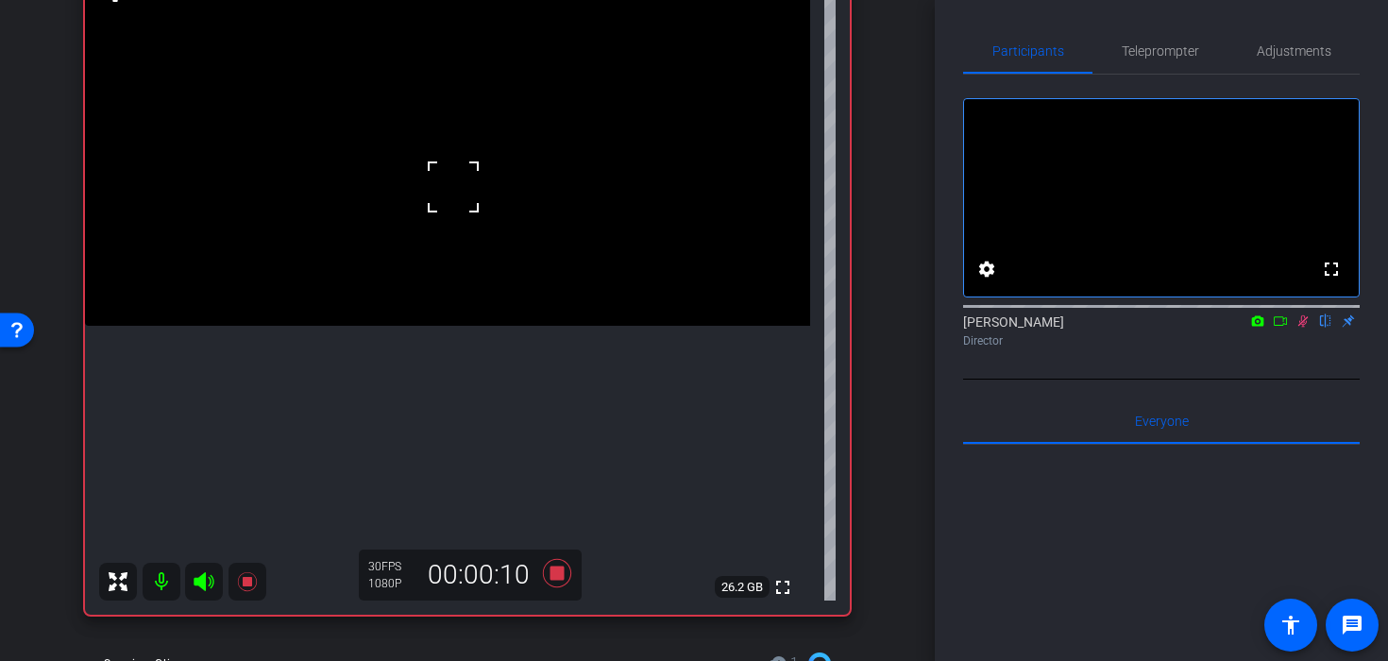
click at [473, 201] on div at bounding box center [453, 186] width 47 height 47
click at [458, 245] on video at bounding box center [447, 144] width 725 height 363
click at [468, 326] on video at bounding box center [447, 144] width 725 height 363
click at [429, 326] on video at bounding box center [447, 144] width 725 height 363
click at [397, 211] on video at bounding box center [447, 144] width 725 height 363
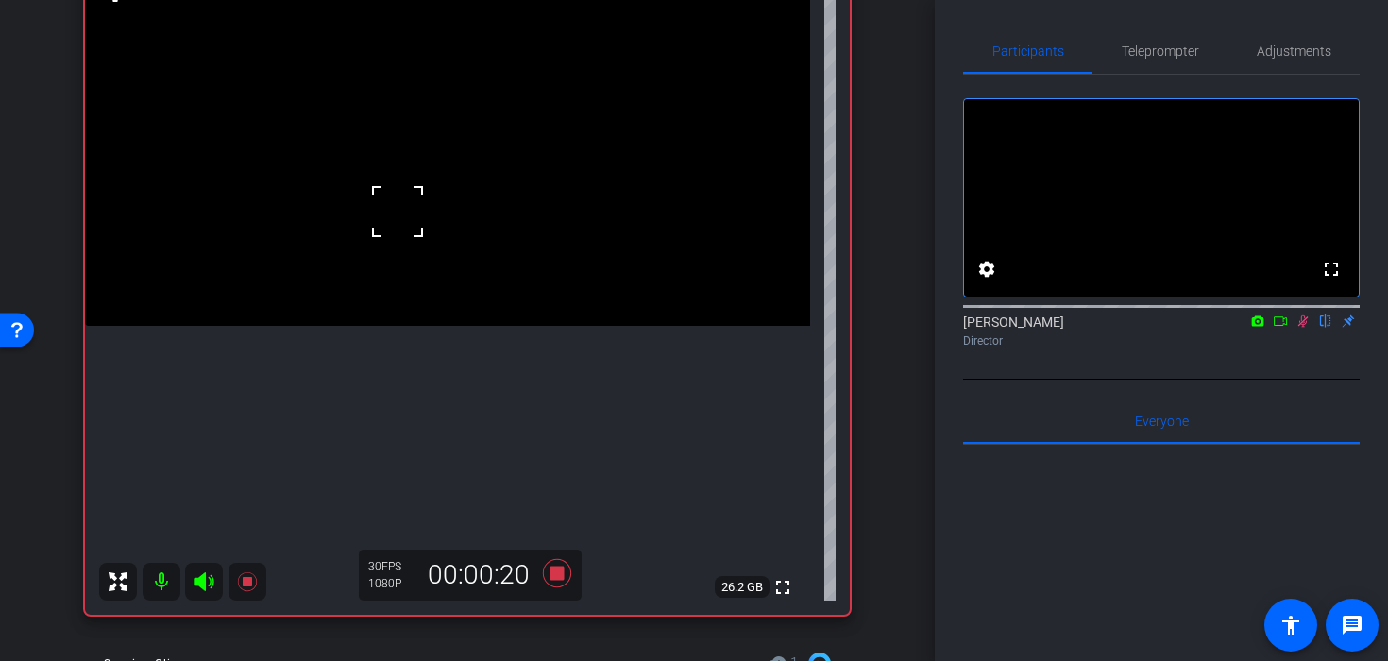
click at [411, 205] on div at bounding box center [397, 211] width 47 height 47
click at [457, 183] on video at bounding box center [447, 144] width 725 height 363
click at [474, 237] on video at bounding box center [447, 144] width 725 height 363
click at [436, 236] on video at bounding box center [447, 144] width 725 height 363
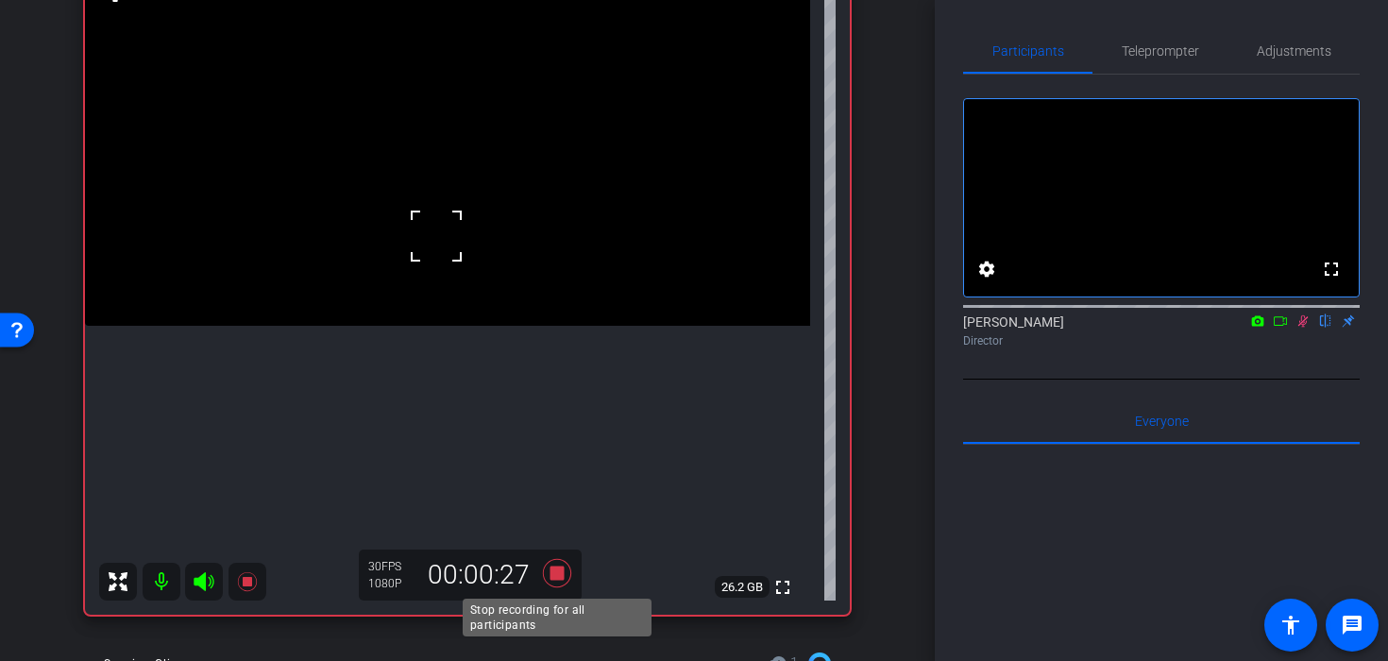
click at [565, 585] on icon at bounding box center [556, 573] width 45 height 34
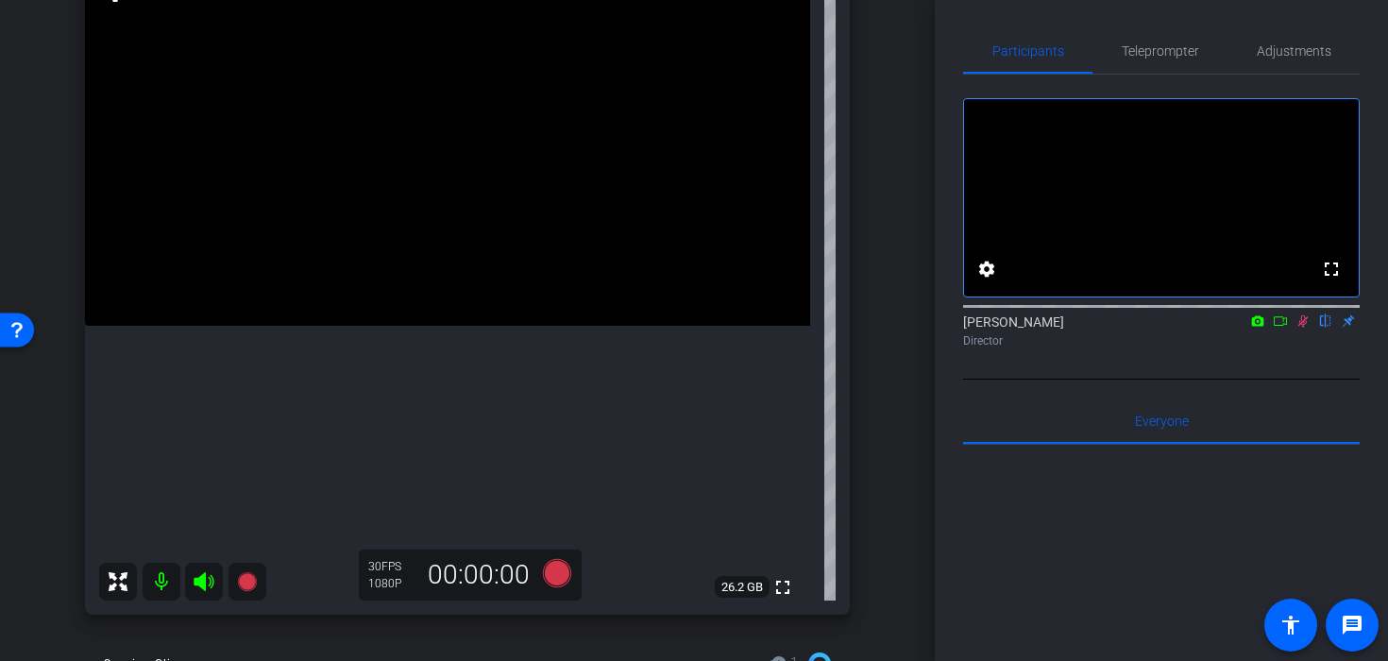
click at [1293, 330] on mat-icon at bounding box center [1303, 321] width 23 height 17
click at [553, 176] on video at bounding box center [447, 144] width 725 height 363
click at [560, 580] on icon at bounding box center [557, 573] width 28 height 28
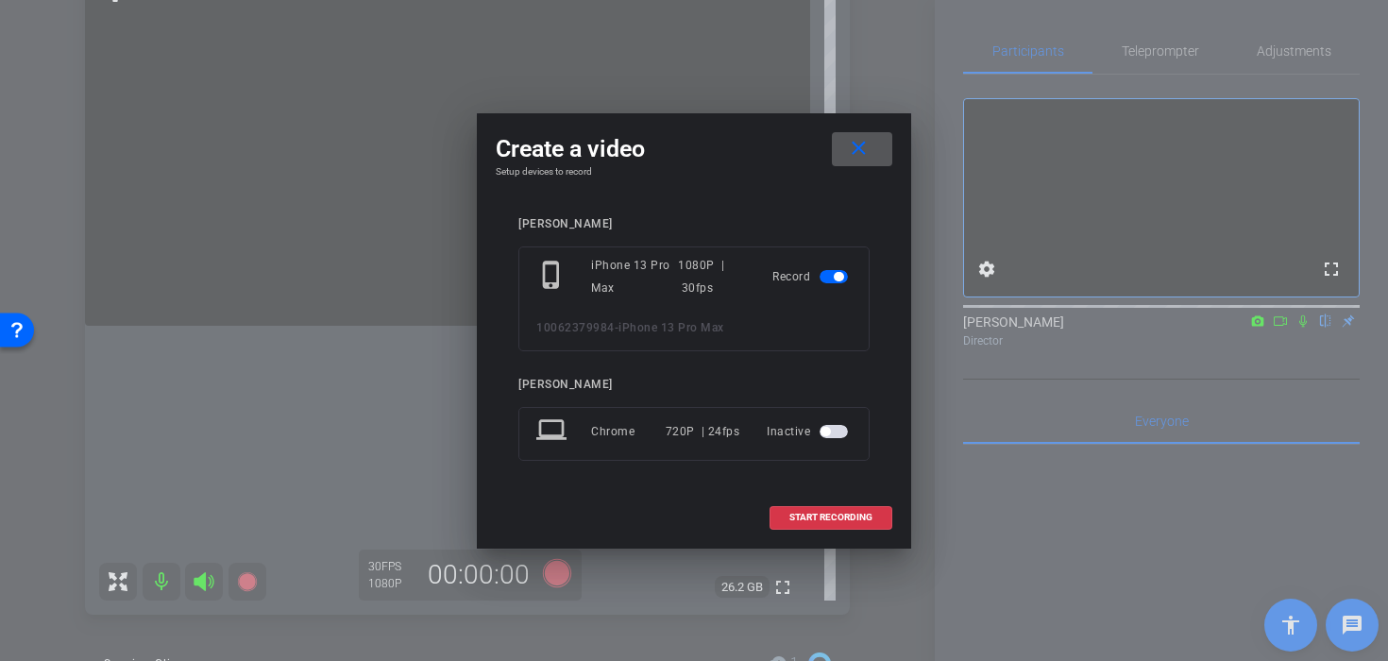
click at [867, 148] on mat-icon "close" at bounding box center [859, 149] width 24 height 24
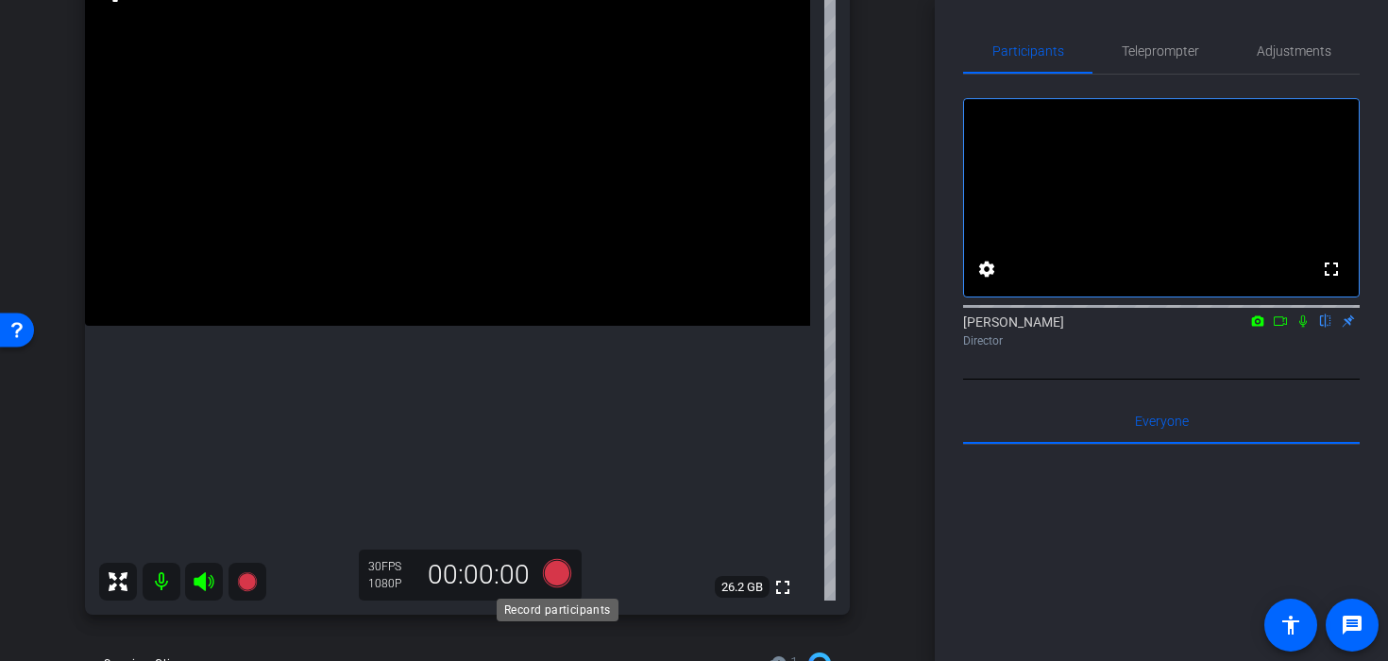
click at [561, 570] on icon at bounding box center [557, 573] width 28 height 28
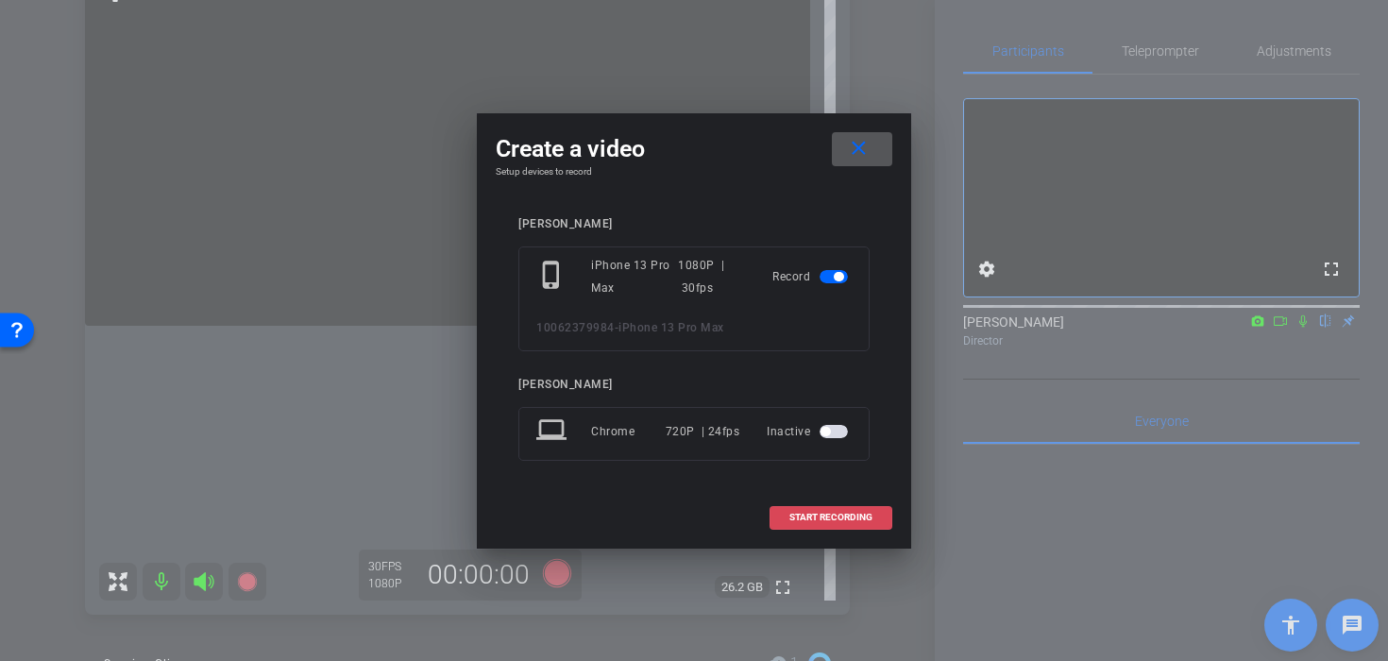
click at [800, 504] on span at bounding box center [830, 517] width 121 height 45
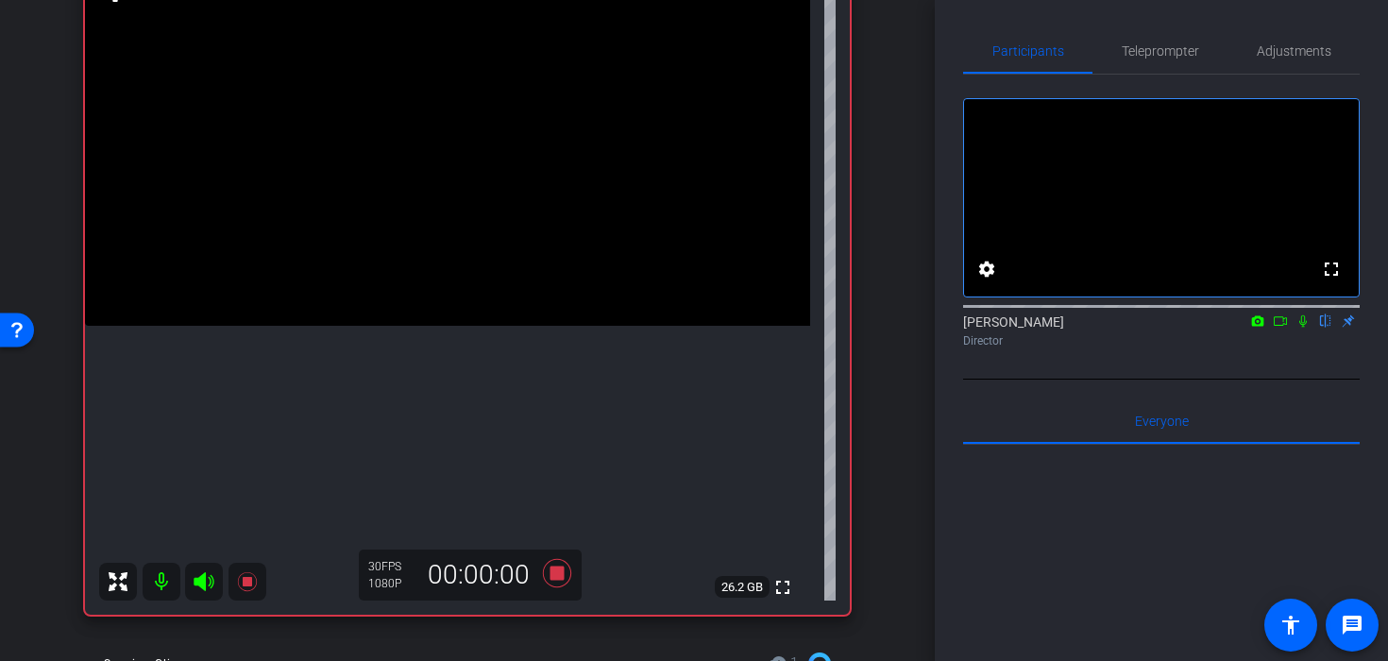
click at [470, 176] on video at bounding box center [447, 144] width 725 height 363
click at [360, 219] on video at bounding box center [447, 144] width 725 height 363
click at [496, 217] on video at bounding box center [447, 144] width 725 height 363
click at [488, 186] on video at bounding box center [447, 144] width 725 height 363
click at [448, 194] on video at bounding box center [447, 144] width 725 height 363
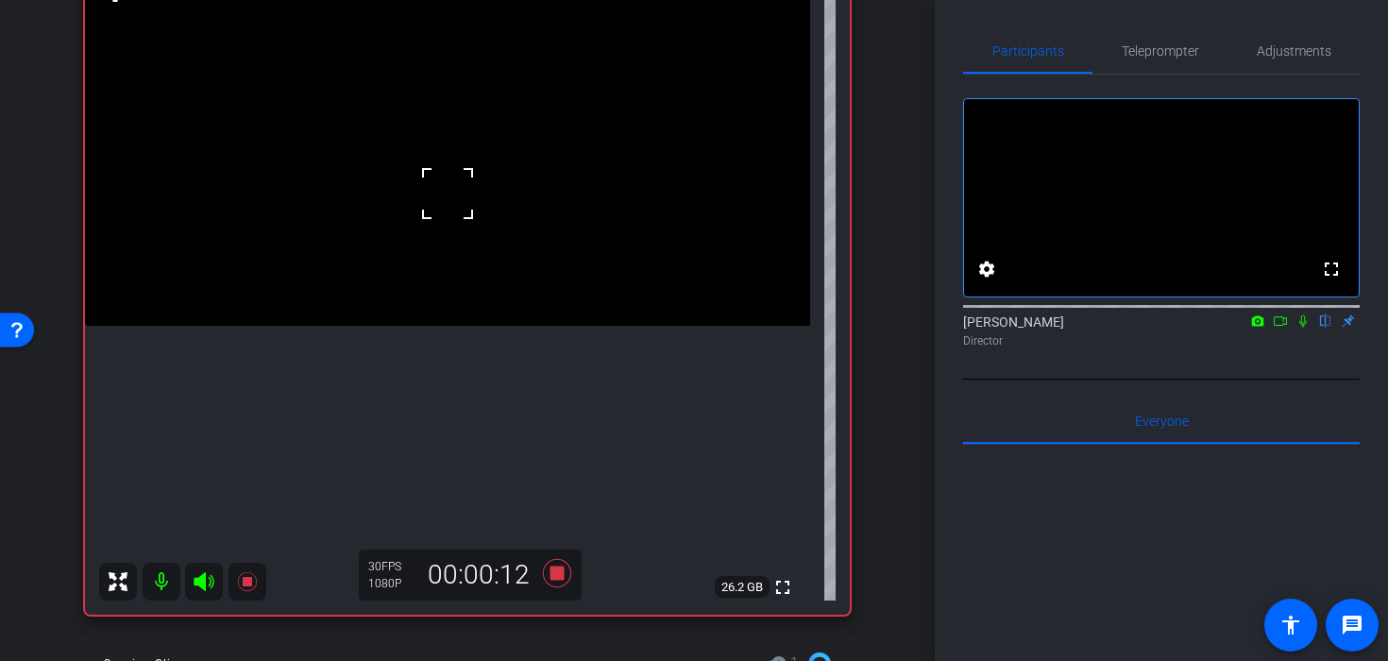
click at [448, 194] on div at bounding box center [447, 193] width 47 height 47
click at [456, 326] on video at bounding box center [447, 144] width 725 height 363
click at [422, 262] on video at bounding box center [447, 144] width 725 height 363
click at [458, 202] on video at bounding box center [447, 144] width 725 height 363
click at [488, 216] on video at bounding box center [447, 144] width 725 height 363
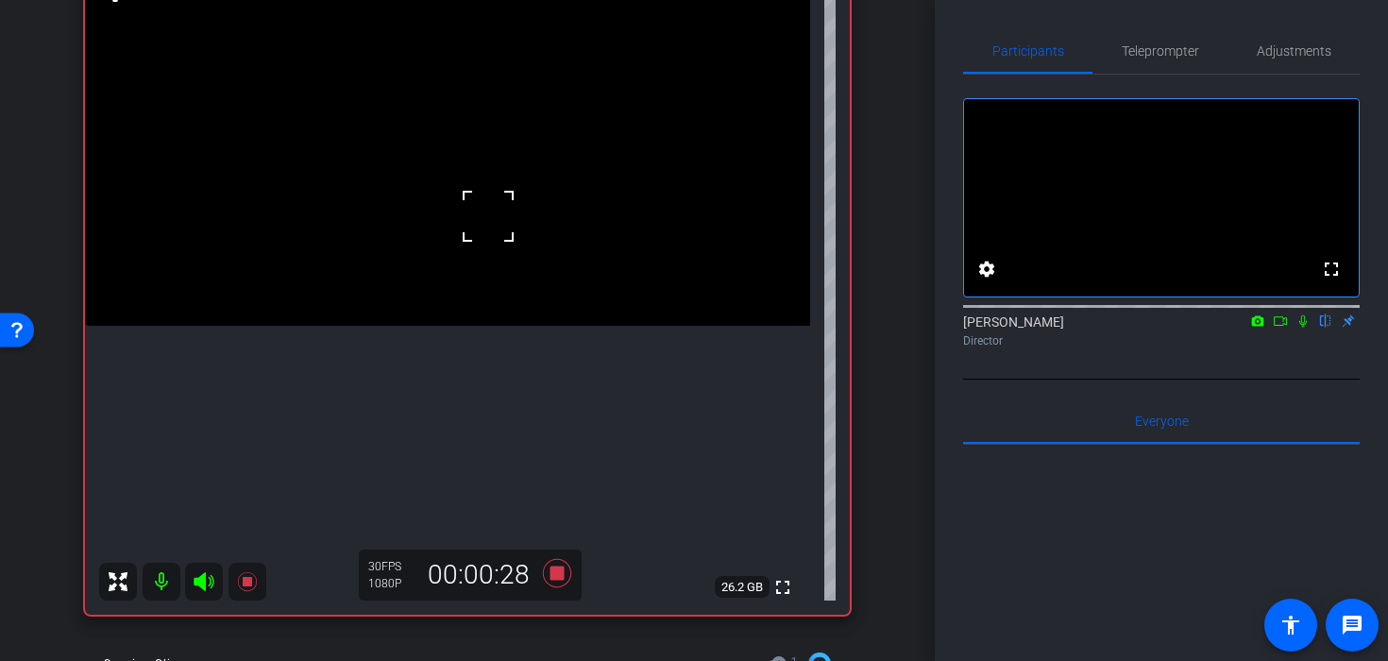
click at [488, 216] on div at bounding box center [488, 216] width 47 height 47
click at [553, 572] on icon at bounding box center [557, 573] width 28 height 28
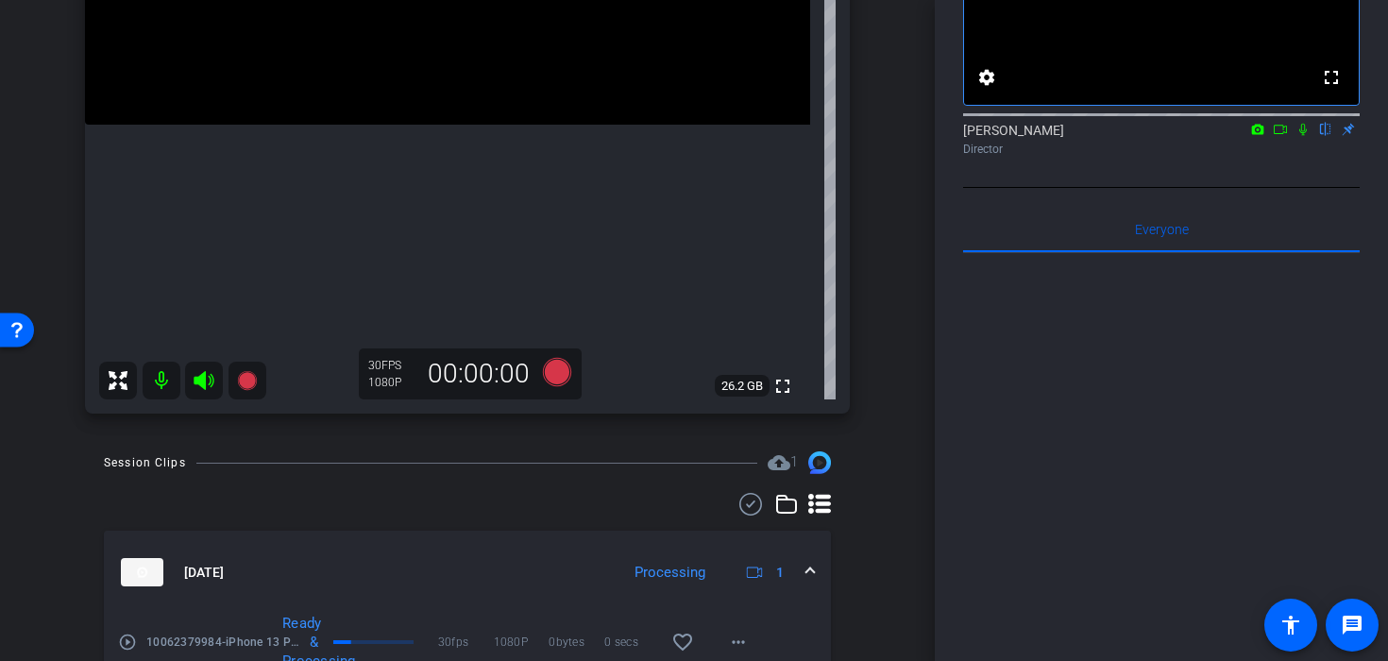
scroll to position [426, 0]
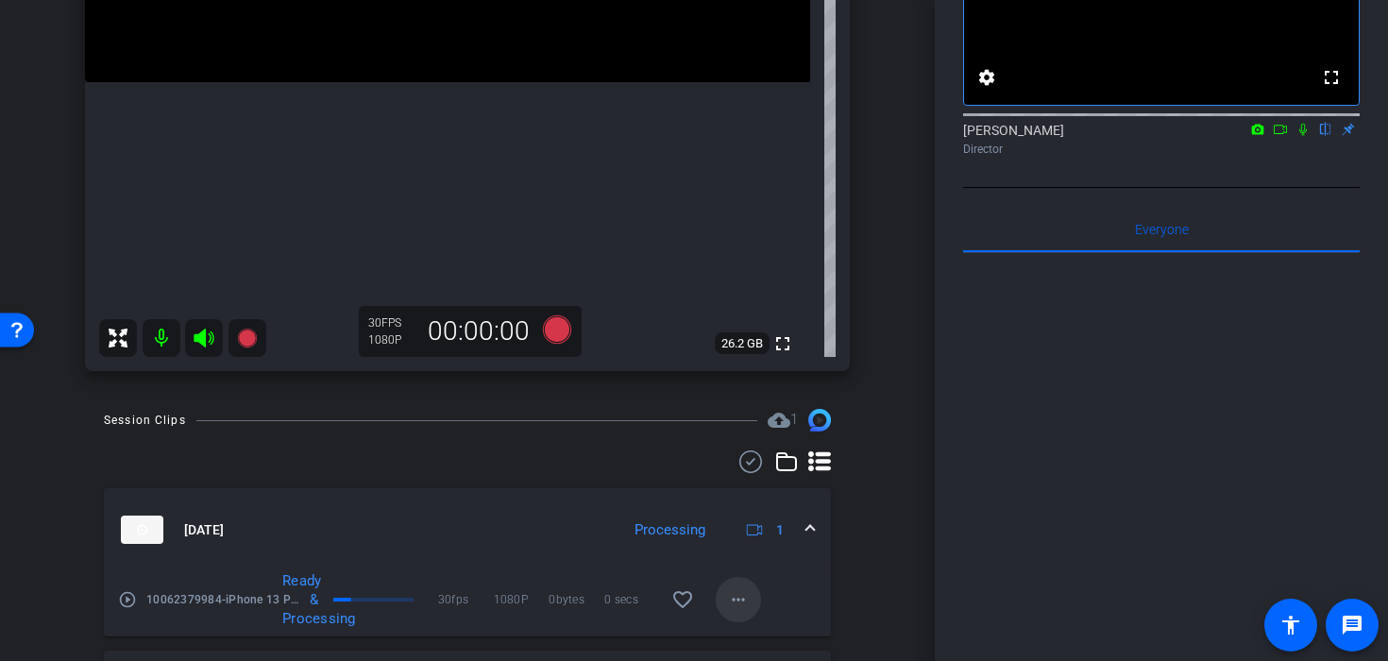
click at [747, 598] on mat-icon "more_horiz" at bounding box center [738, 599] width 23 height 23
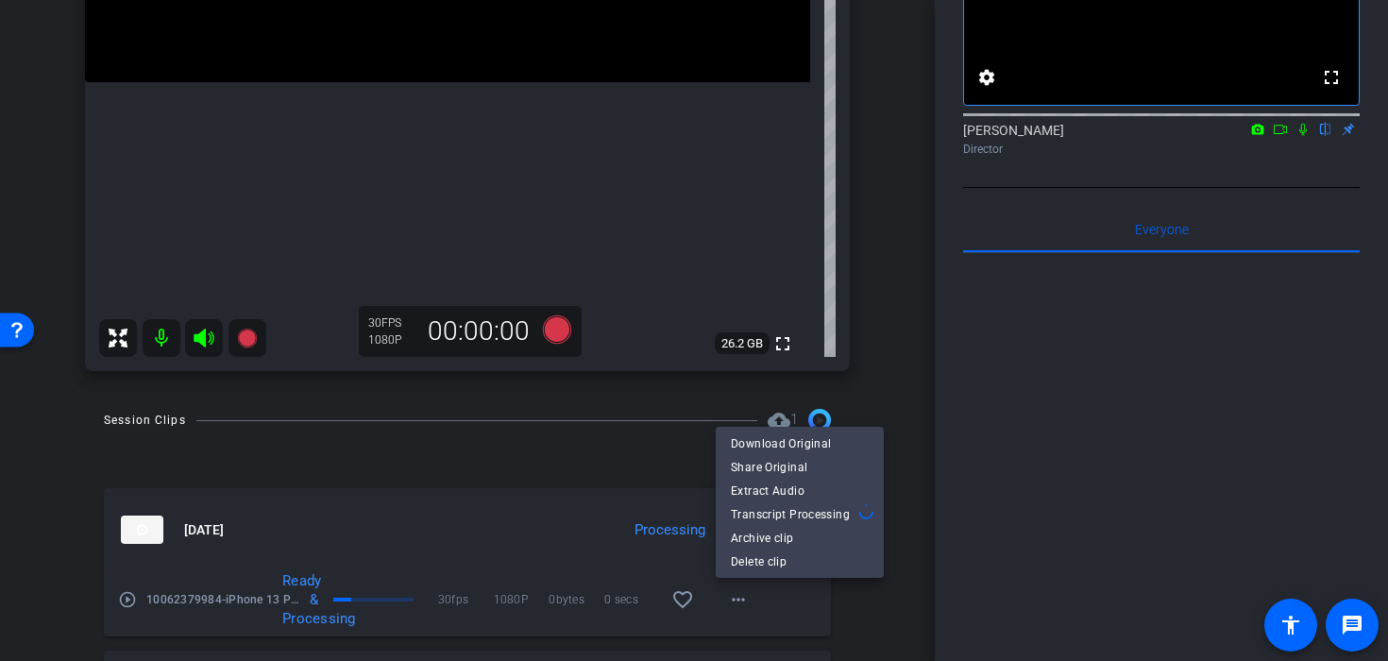
click at [775, 427] on div "Download Original Share Original Extract Audio Transcript Processing Archive cl…" at bounding box center [800, 502] width 168 height 151
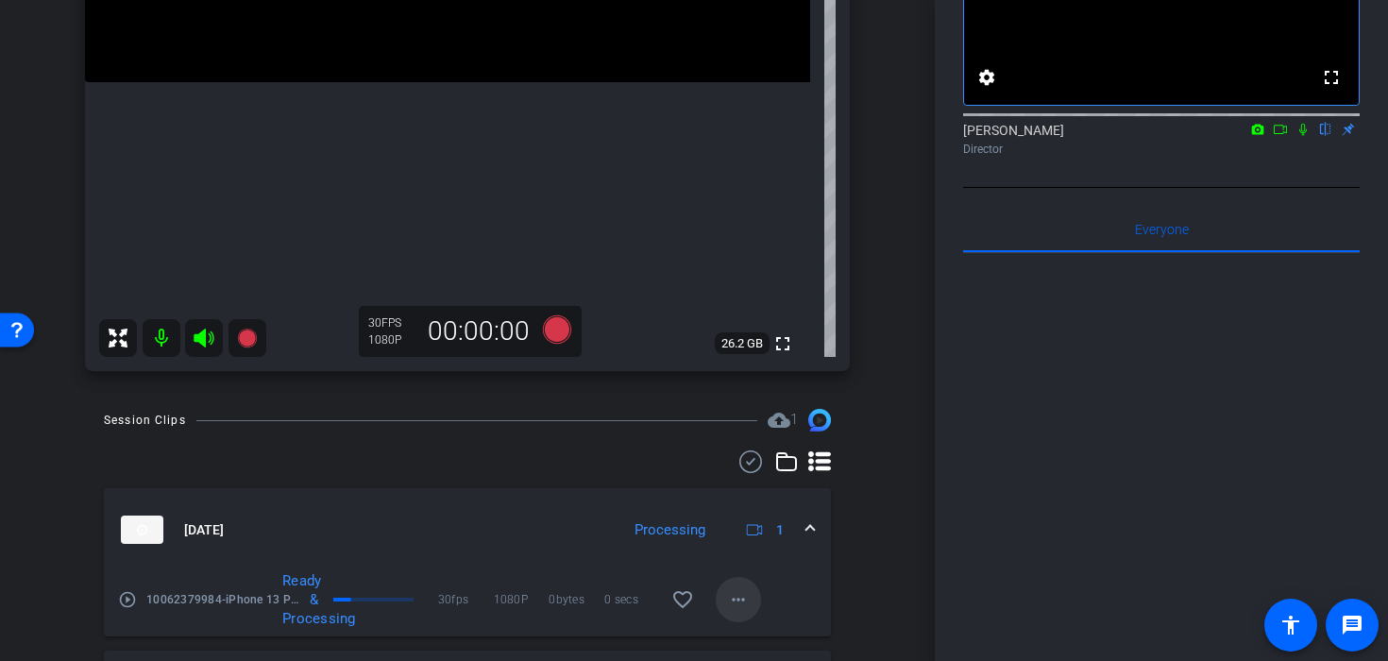
click at [736, 610] on mat-icon "more_horiz" at bounding box center [738, 599] width 23 height 23
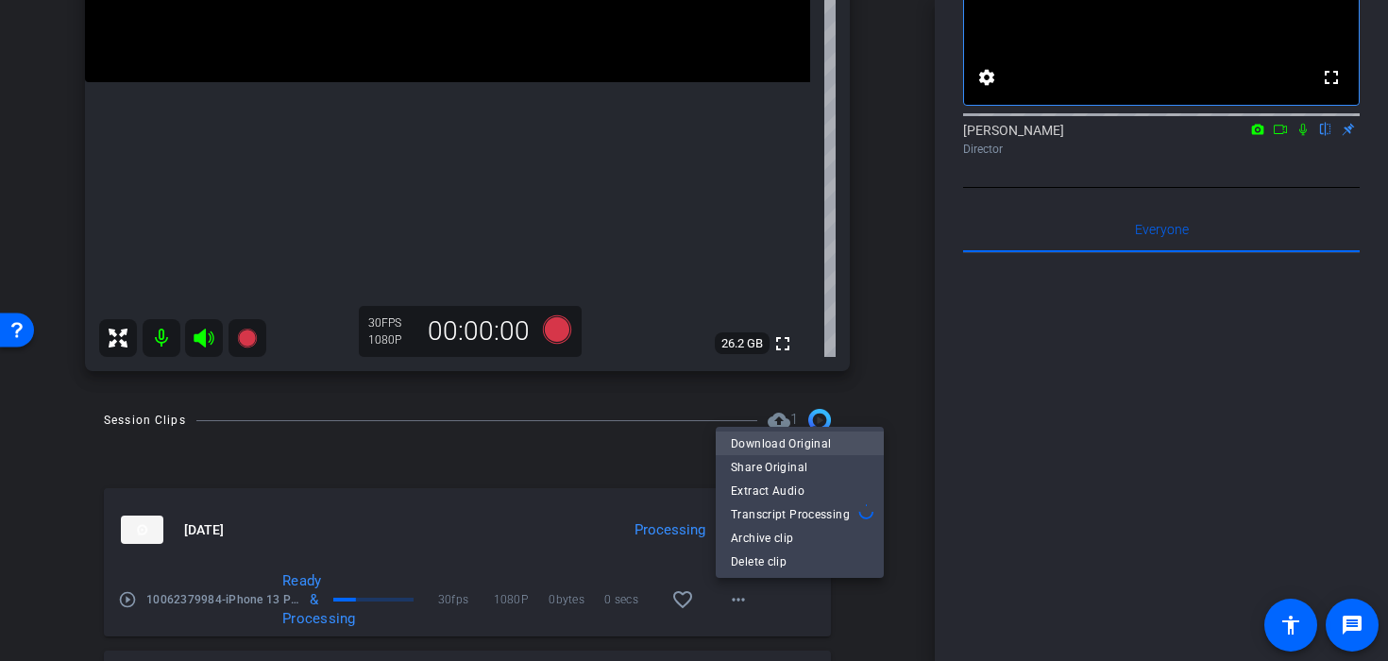
click at [763, 439] on span "Download Original" at bounding box center [800, 442] width 138 height 23
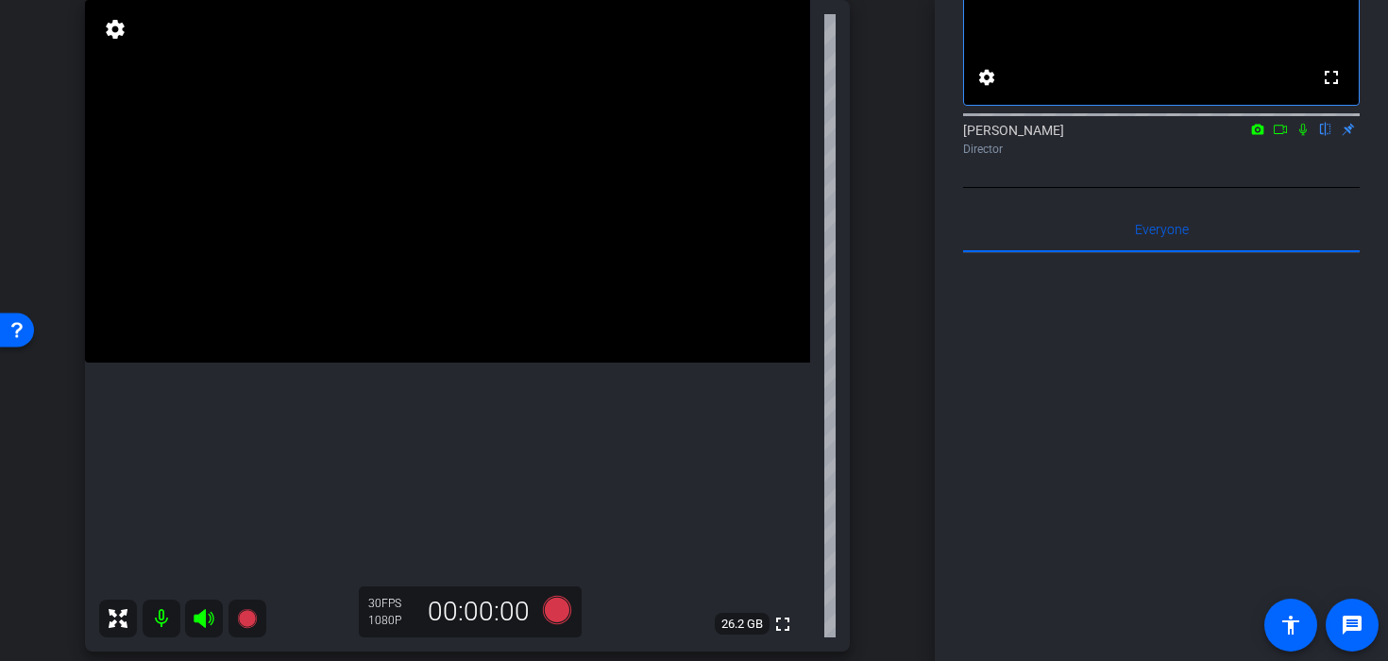
scroll to position [139, 0]
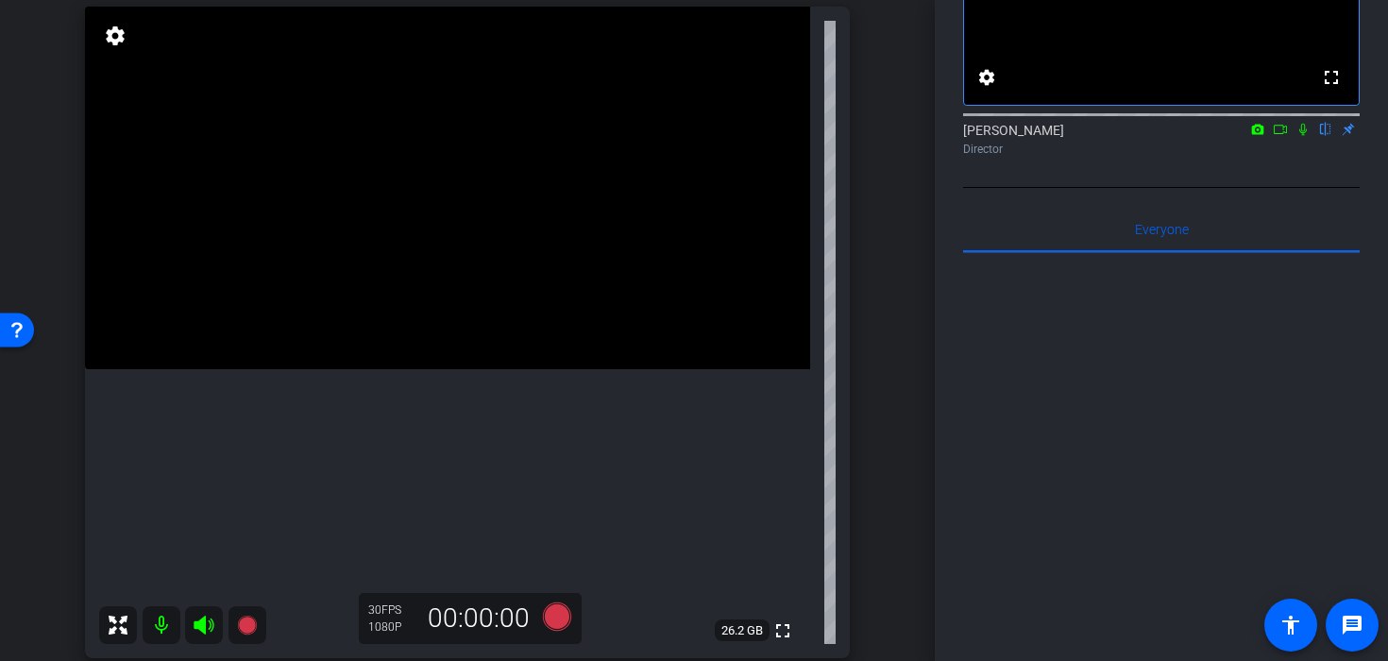
click at [449, 234] on video at bounding box center [447, 188] width 725 height 363
click at [441, 237] on div at bounding box center [449, 234] width 47 height 47
click at [566, 617] on icon at bounding box center [557, 616] width 28 height 28
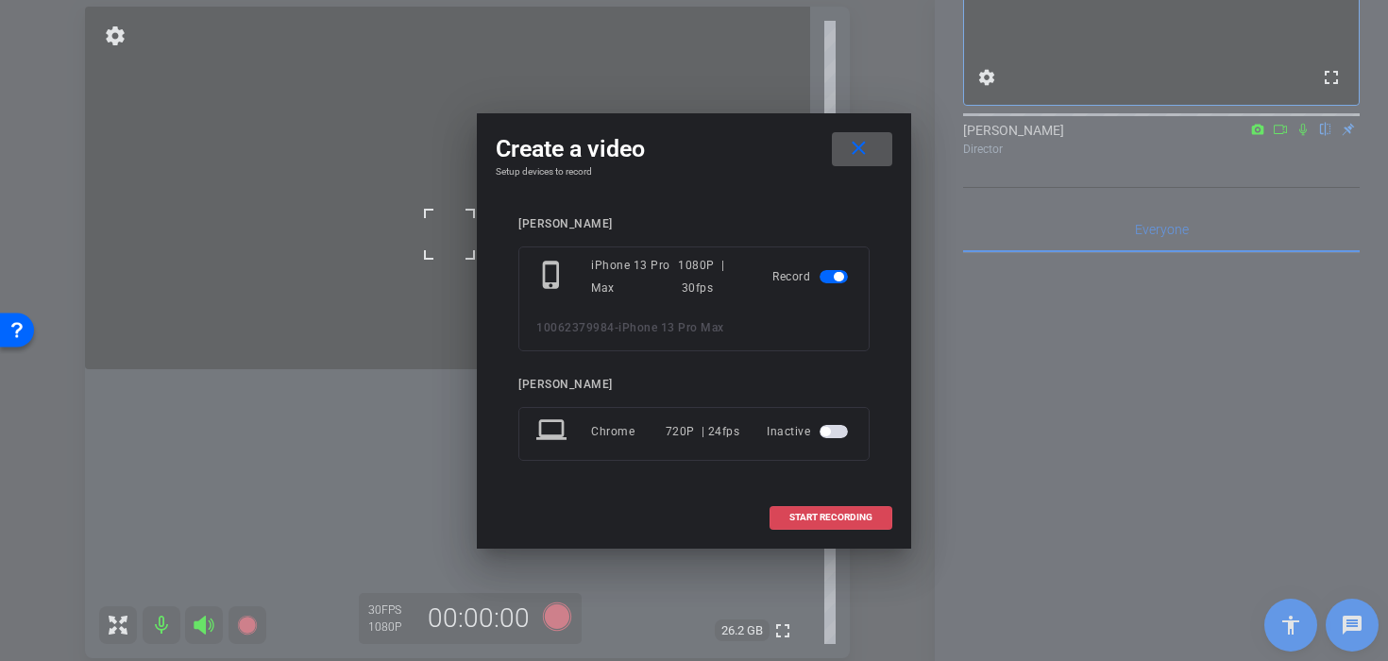
click at [803, 517] on span "START RECORDING" at bounding box center [830, 517] width 83 height 9
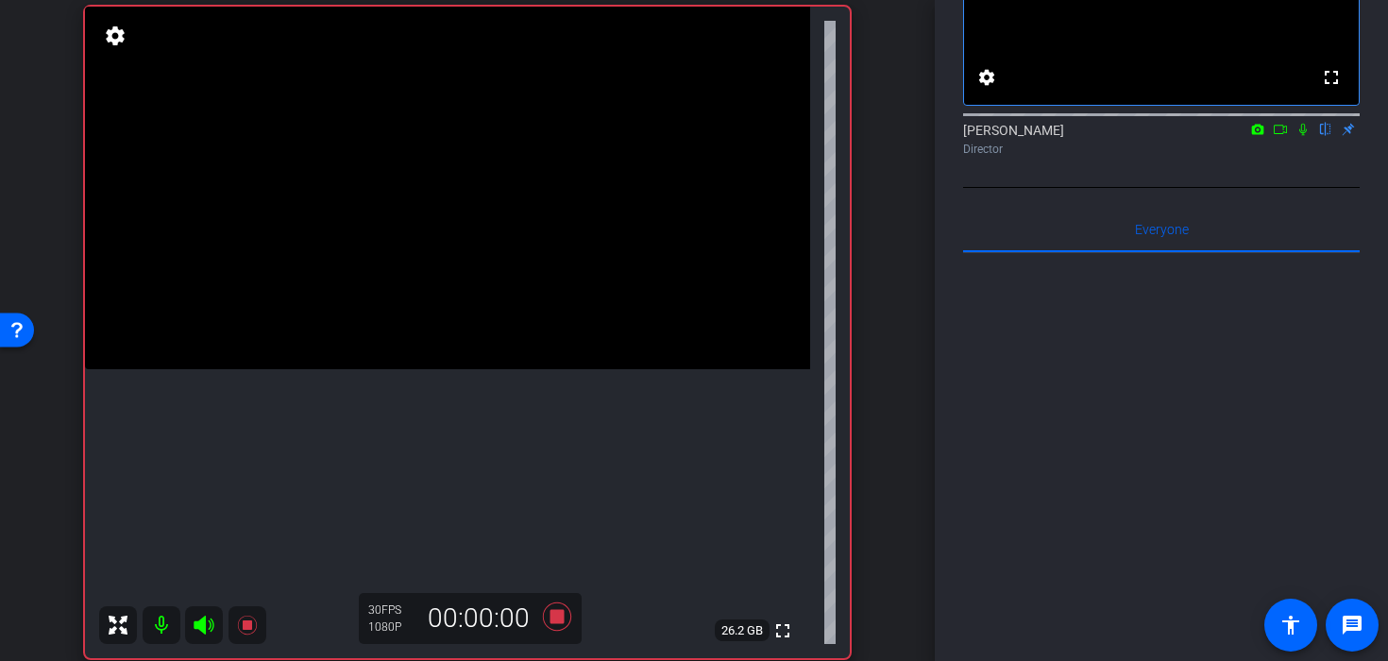
click at [429, 290] on video at bounding box center [447, 188] width 725 height 363
click at [440, 185] on video at bounding box center [447, 188] width 725 height 363
click at [437, 193] on div at bounding box center [439, 184] width 47 height 47
click at [304, 283] on video at bounding box center [447, 188] width 725 height 363
click at [397, 221] on video at bounding box center [447, 188] width 725 height 363
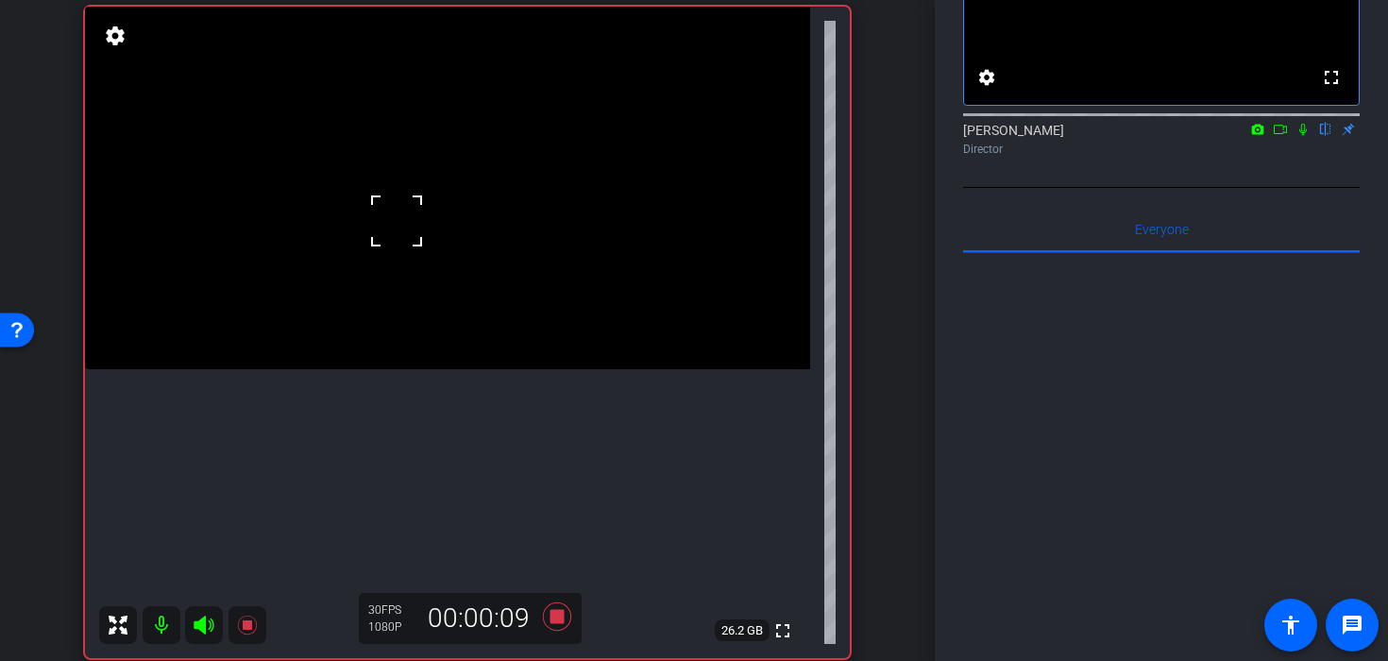
click at [519, 190] on video at bounding box center [447, 188] width 725 height 363
drag, startPoint x: 498, startPoint y: 192, endPoint x: 459, endPoint y: 211, distance: 43.1
click at [497, 192] on div at bounding box center [519, 189] width 47 height 47
click at [450, 218] on video at bounding box center [447, 188] width 725 height 363
click at [404, 253] on video at bounding box center [447, 188] width 725 height 363
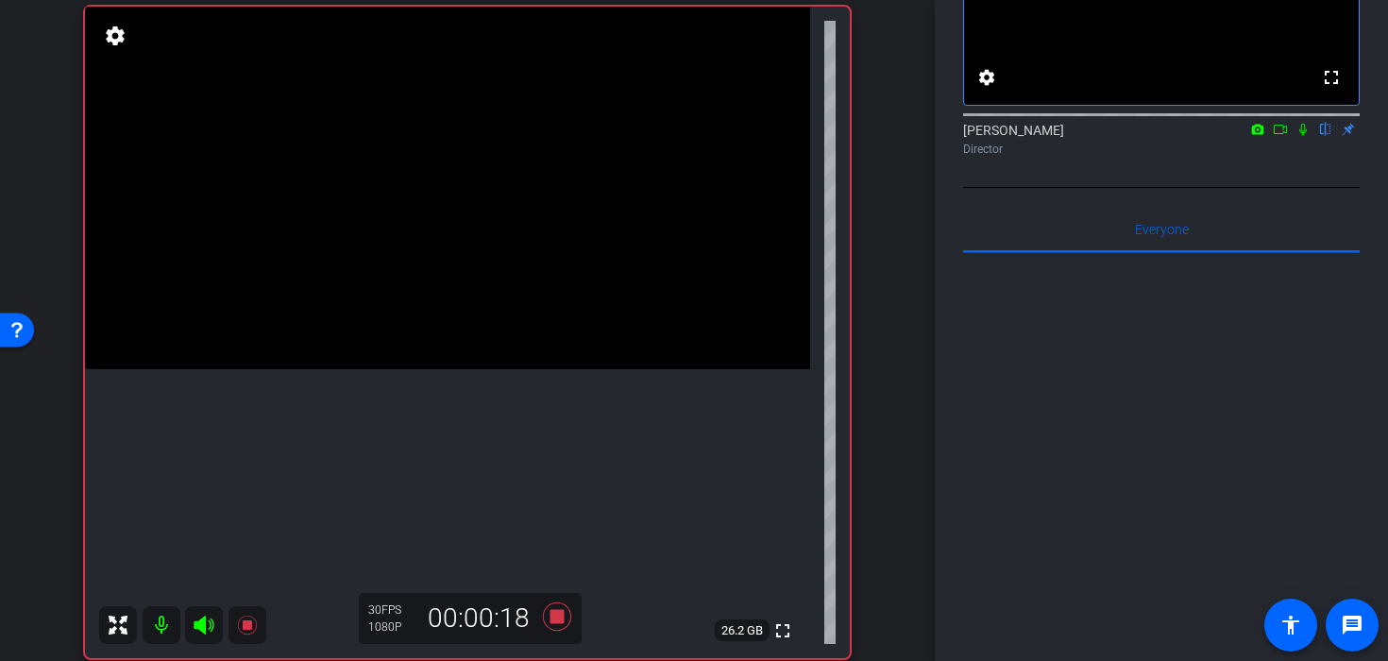
click at [385, 227] on video at bounding box center [447, 188] width 725 height 363
click at [424, 369] on video at bounding box center [447, 188] width 725 height 363
click at [403, 226] on video at bounding box center [447, 188] width 725 height 363
click at [463, 231] on video at bounding box center [447, 188] width 725 height 363
click at [550, 625] on icon at bounding box center [556, 617] width 45 height 34
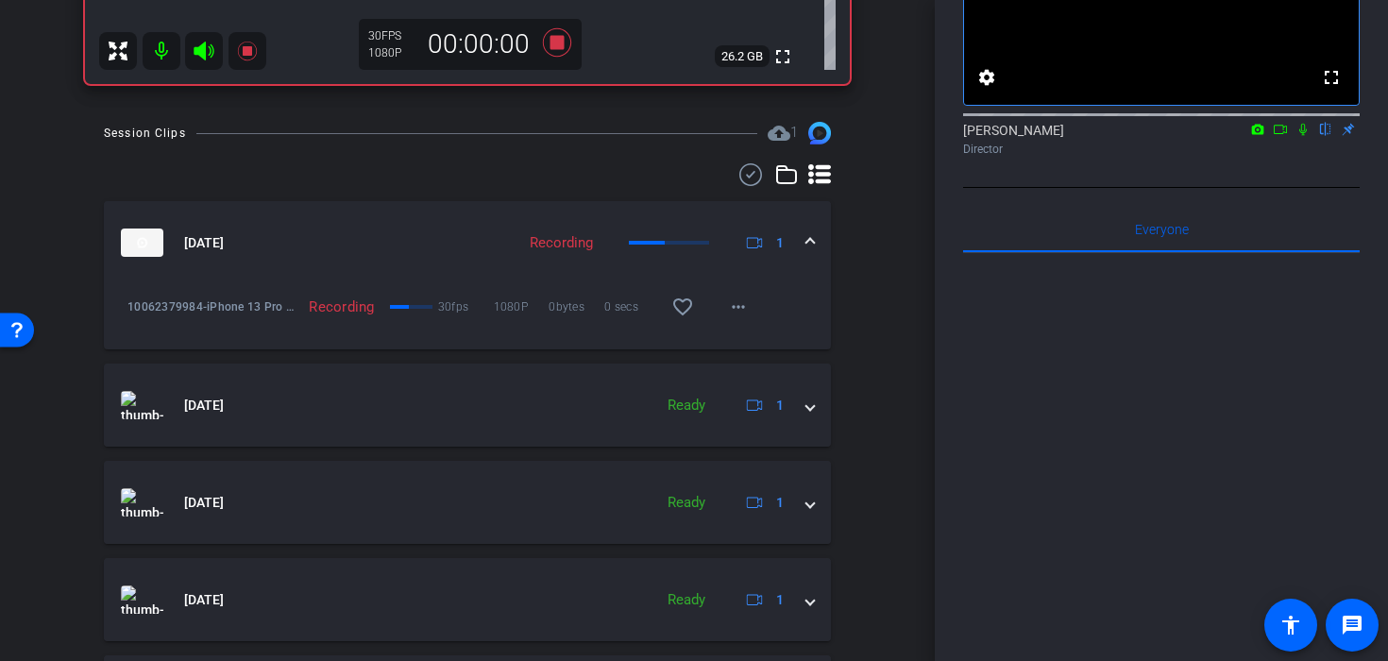
scroll to position [765, 0]
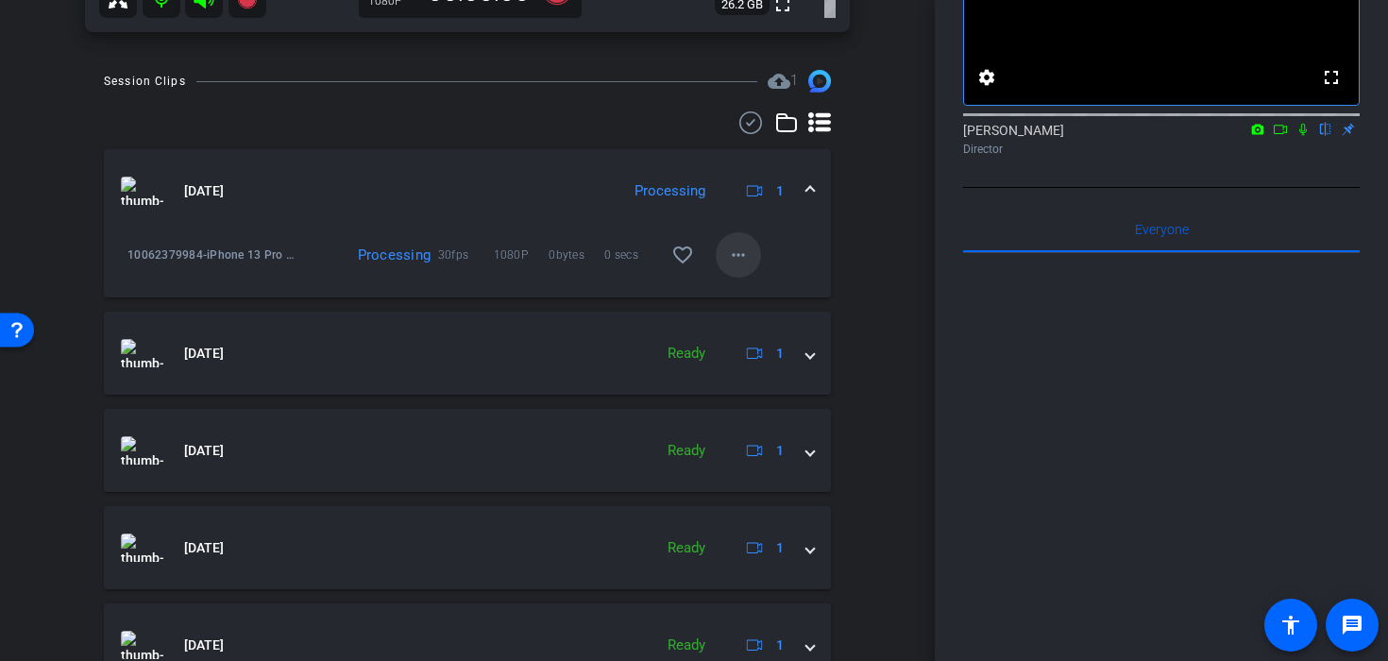
click at [742, 273] on span at bounding box center [738, 254] width 45 height 45
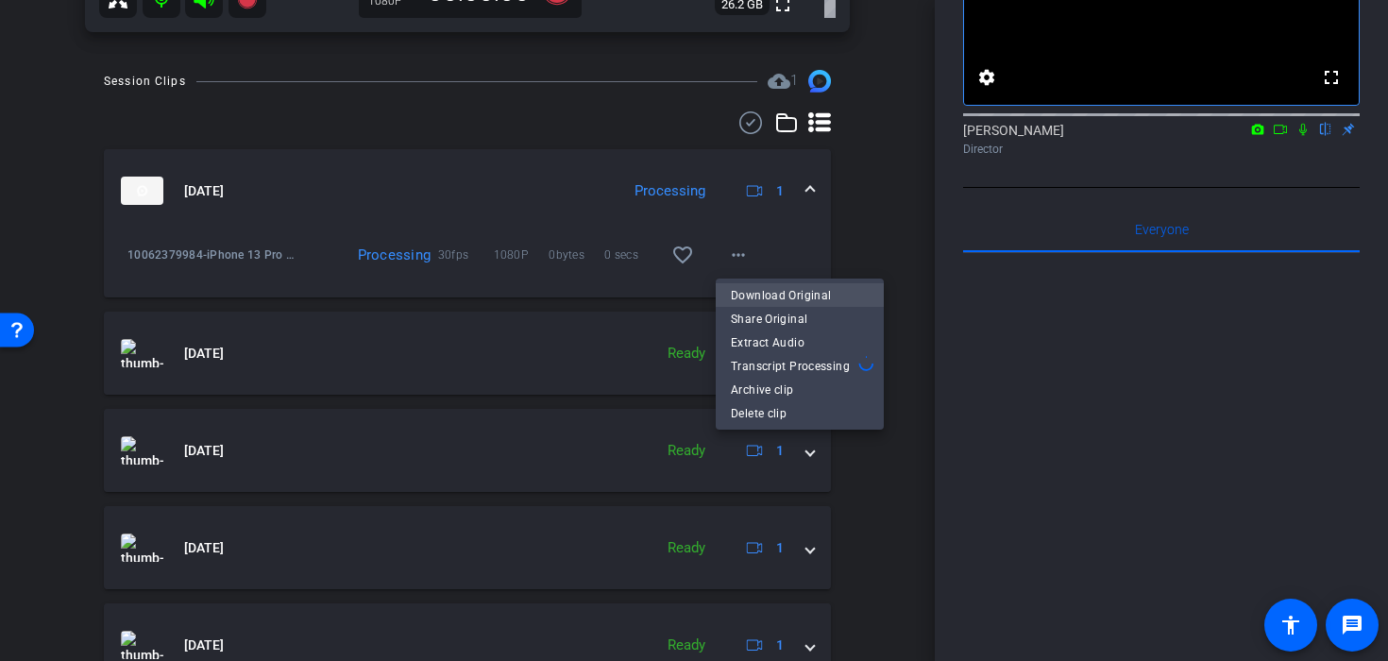
drag, startPoint x: 771, startPoint y: 313, endPoint x: 757, endPoint y: 296, distance: 22.1
click at [757, 296] on div "Download Original Share Original Extract Audio Transcript Processing" at bounding box center [800, 330] width 168 height 94
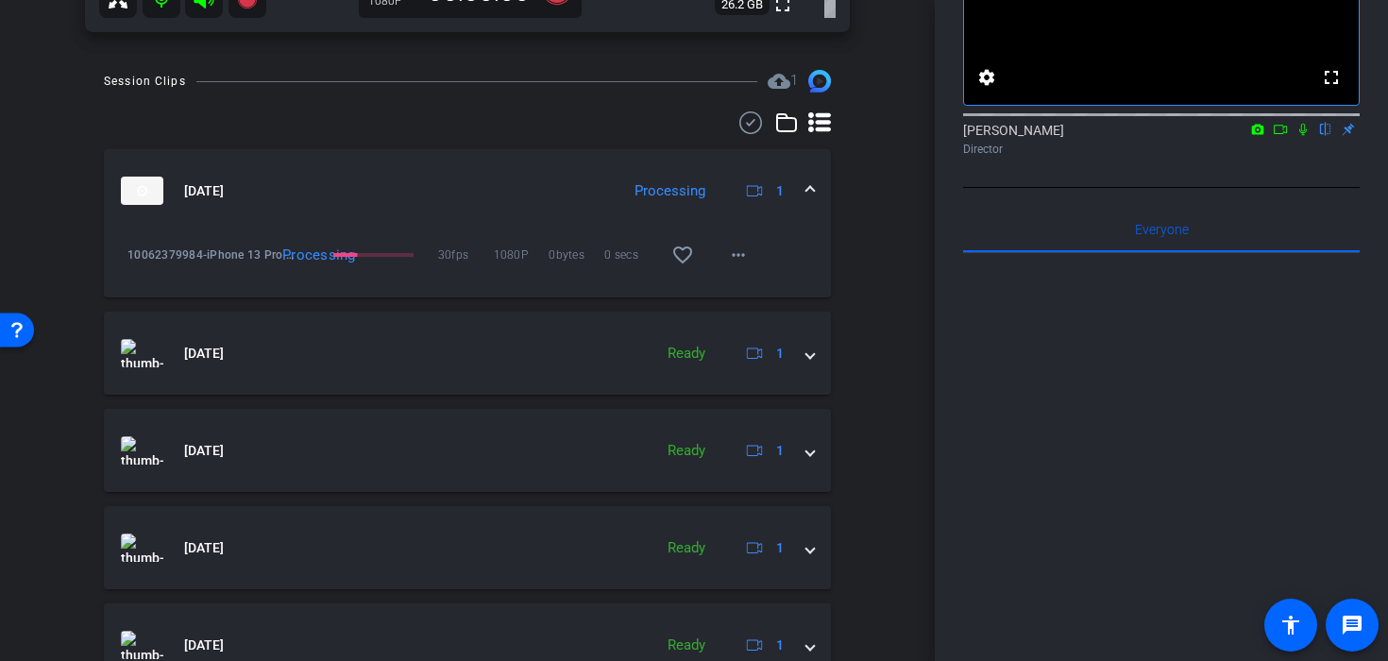
scroll to position [654, 0]
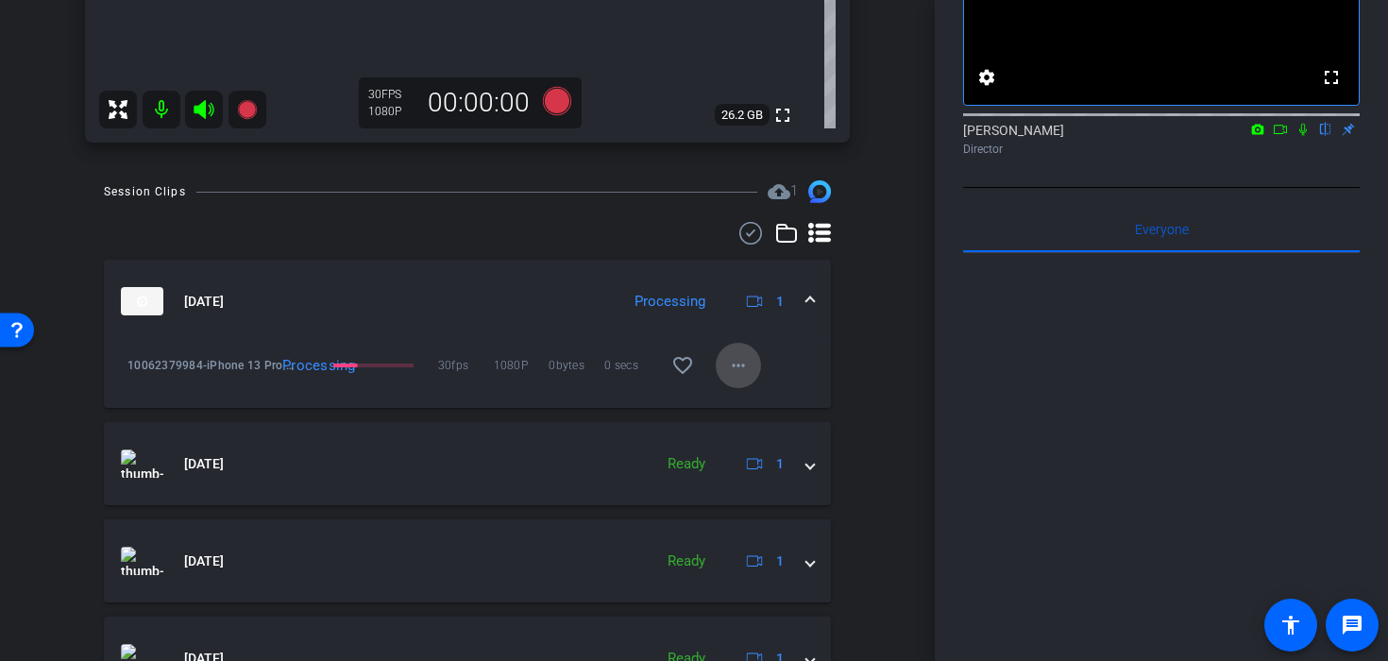
click at [737, 374] on mat-icon "more_horiz" at bounding box center [738, 365] width 23 height 23
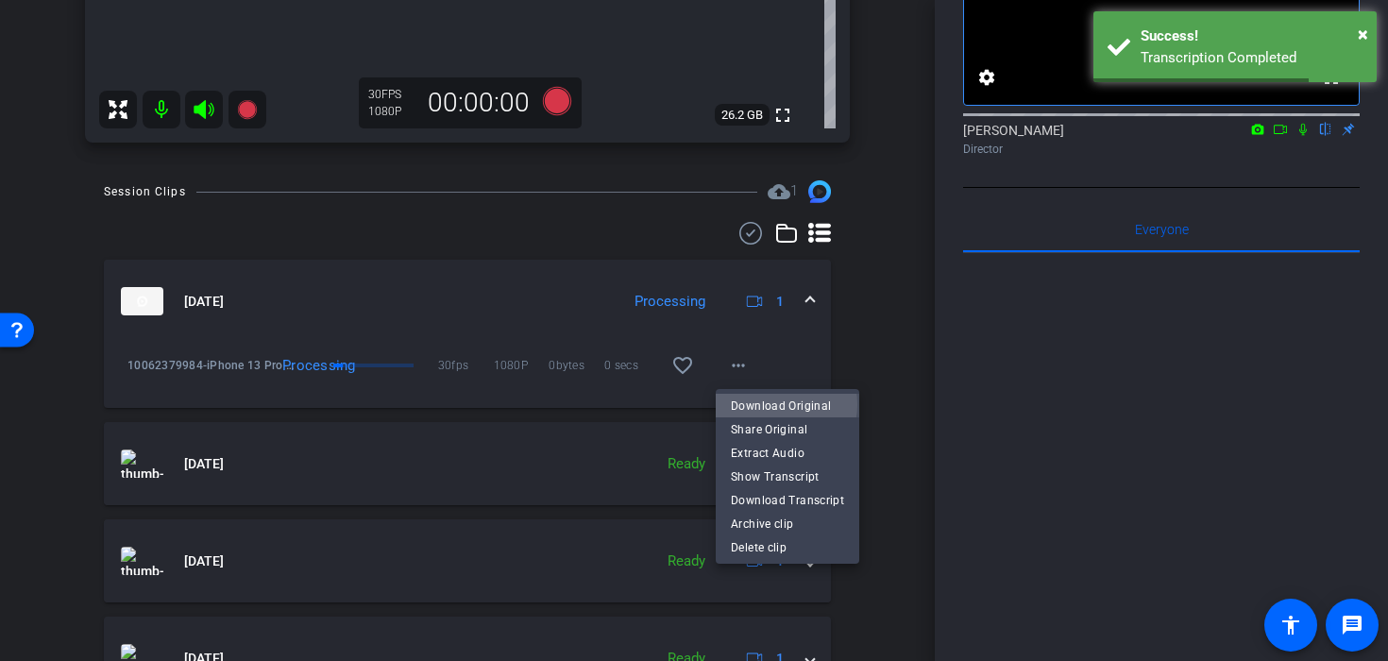
click at [771, 404] on span "Download Original" at bounding box center [787, 405] width 113 height 23
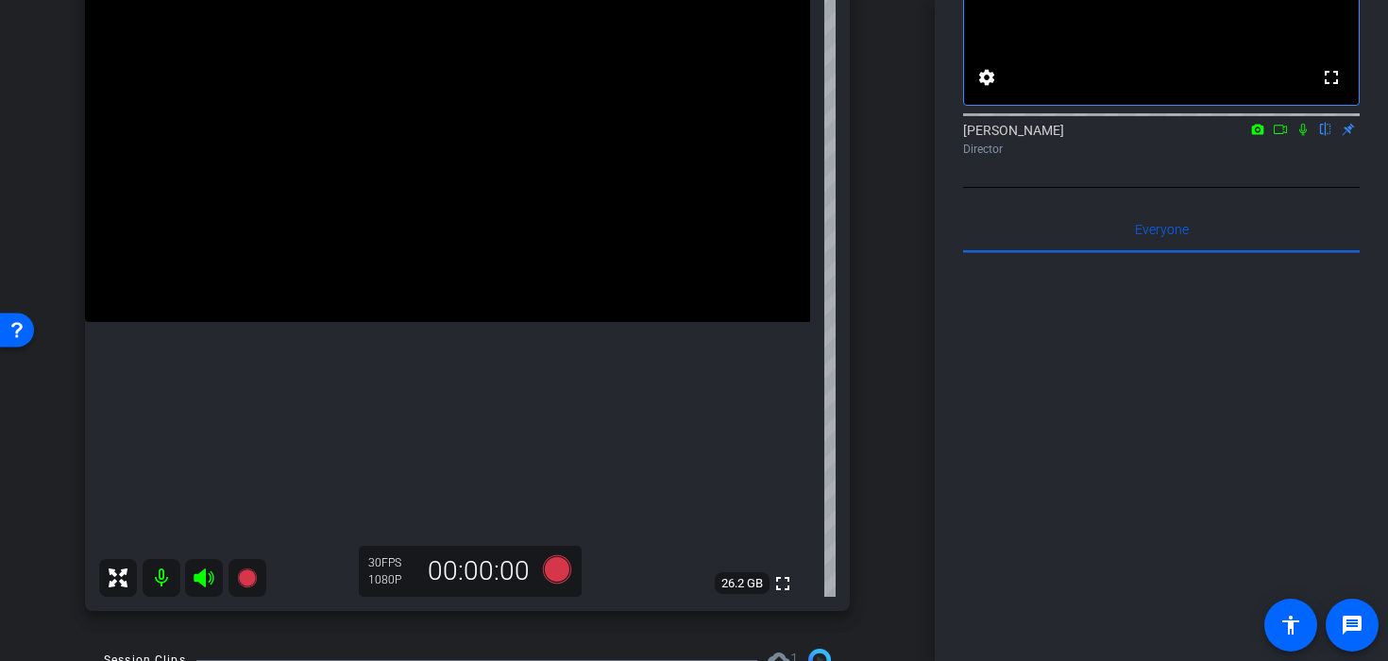
scroll to position [185, 0]
click at [547, 577] on icon at bounding box center [557, 570] width 28 height 28
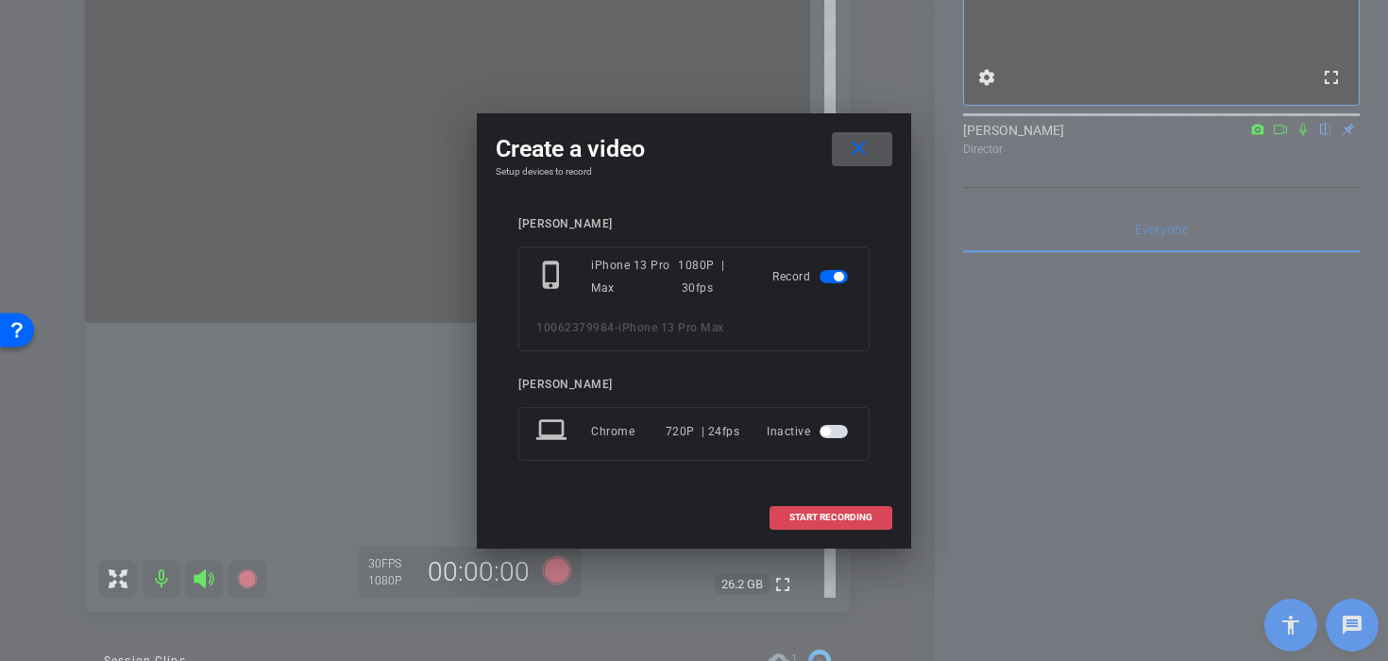
click at [829, 525] on span at bounding box center [830, 517] width 121 height 45
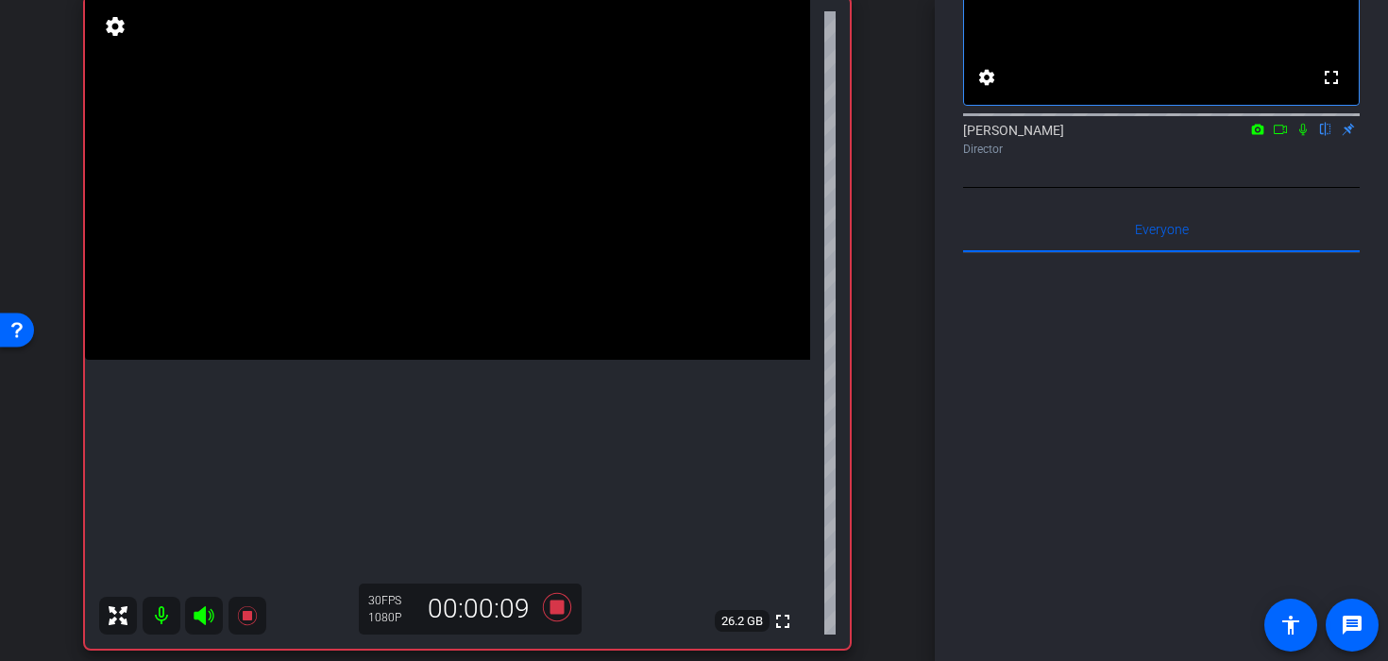
scroll to position [144, 0]
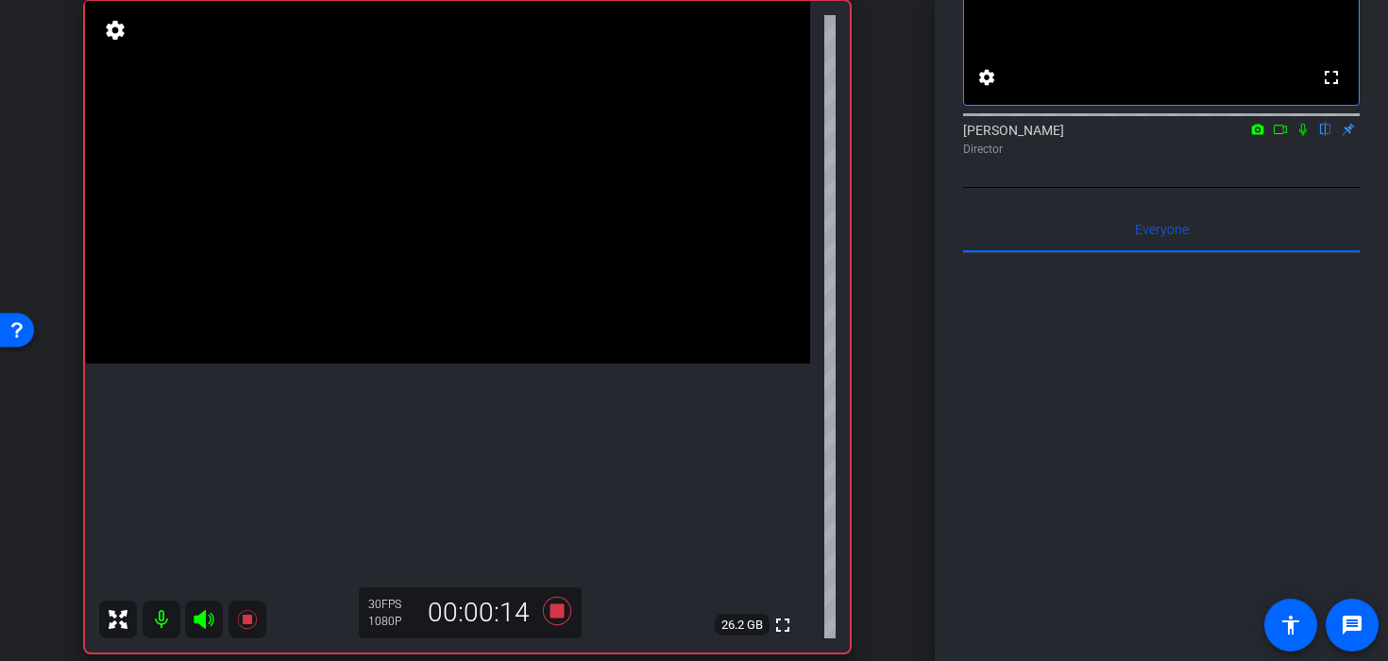
click at [397, 266] on video at bounding box center [447, 182] width 725 height 363
click at [465, 214] on video at bounding box center [447, 182] width 725 height 363
click at [506, 217] on video at bounding box center [447, 182] width 725 height 363
click at [450, 268] on video at bounding box center [447, 182] width 725 height 363
click at [435, 284] on div at bounding box center [450, 268] width 47 height 47
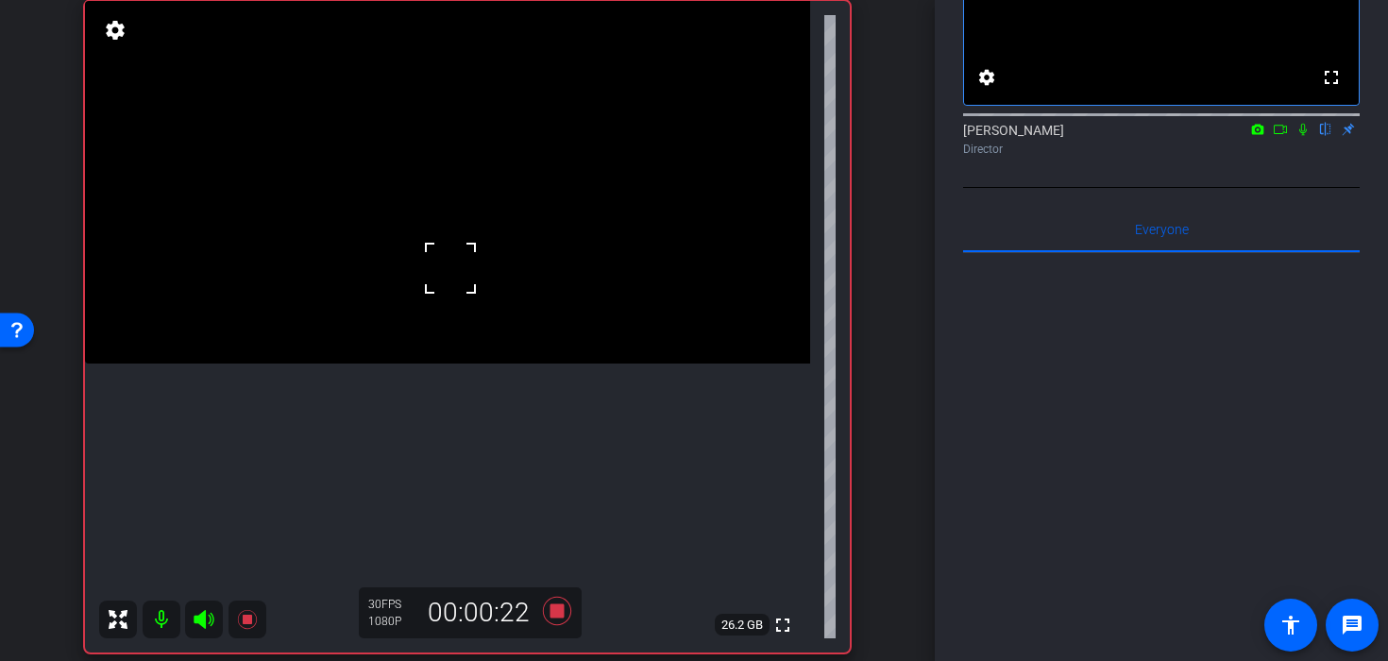
click at [418, 300] on video at bounding box center [447, 182] width 725 height 363
click at [445, 364] on video at bounding box center [447, 182] width 725 height 363
click at [444, 264] on video at bounding box center [447, 182] width 725 height 363
click at [444, 264] on div at bounding box center [443, 264] width 47 height 47
click at [491, 273] on video at bounding box center [447, 182] width 725 height 363
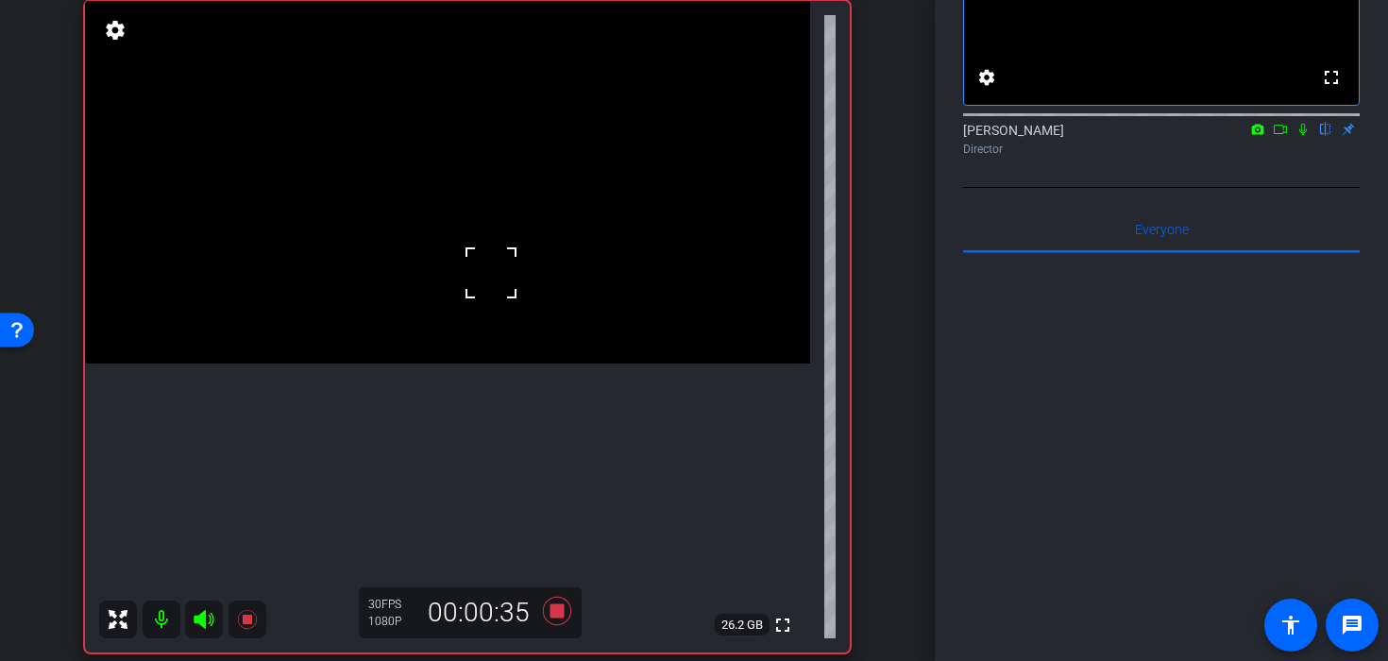
click at [461, 284] on video at bounding box center [447, 182] width 725 height 363
click at [566, 617] on icon at bounding box center [556, 611] width 45 height 34
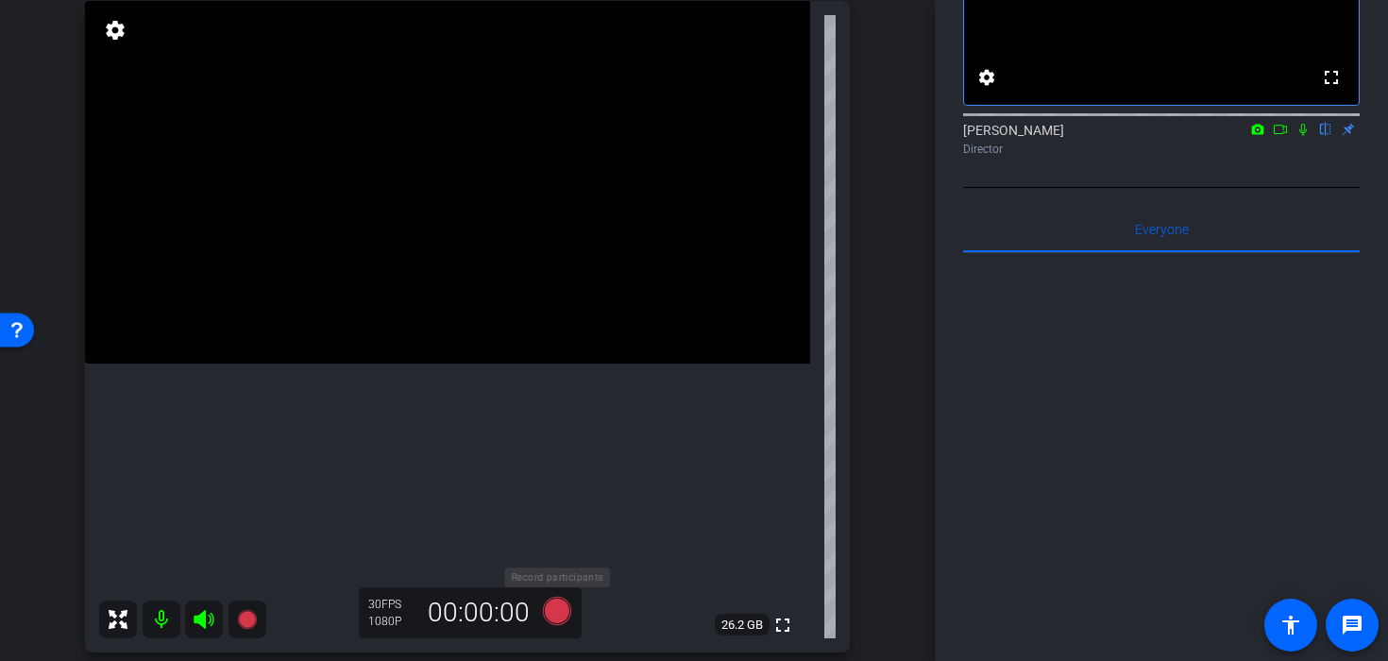
click at [557, 614] on icon at bounding box center [557, 611] width 28 height 28
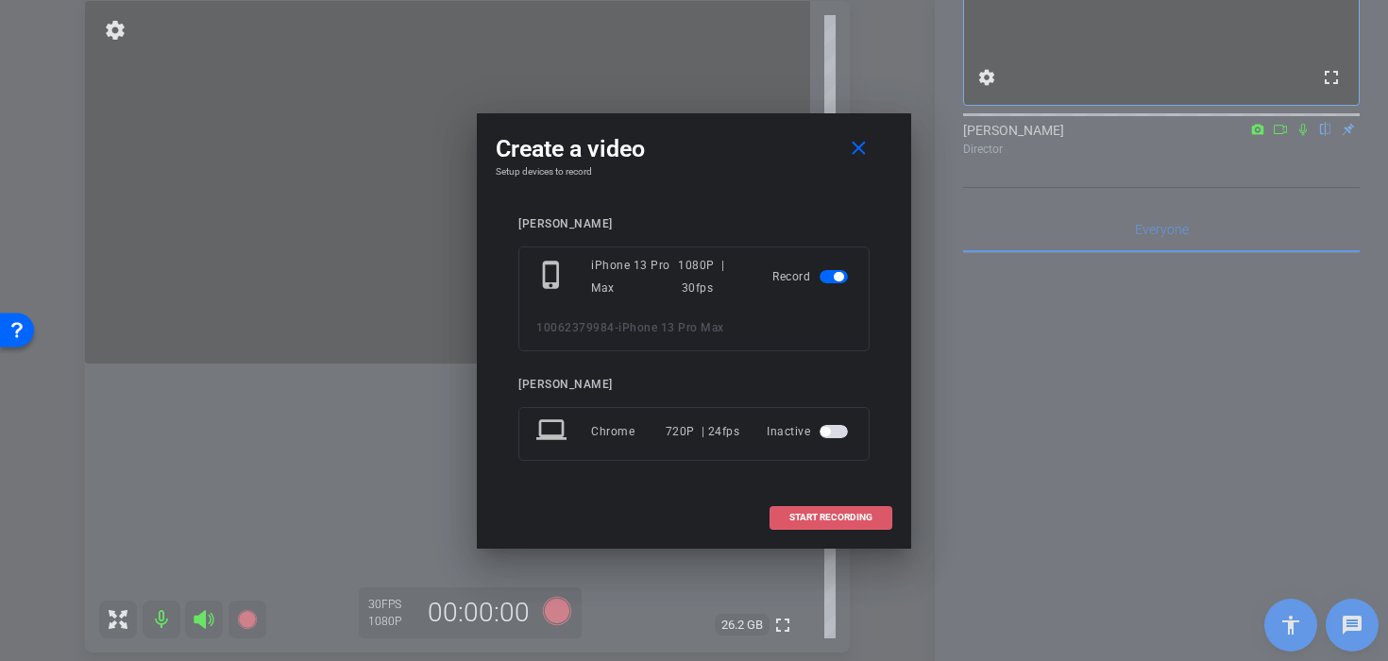
click at [822, 519] on span "START RECORDING" at bounding box center [830, 517] width 83 height 9
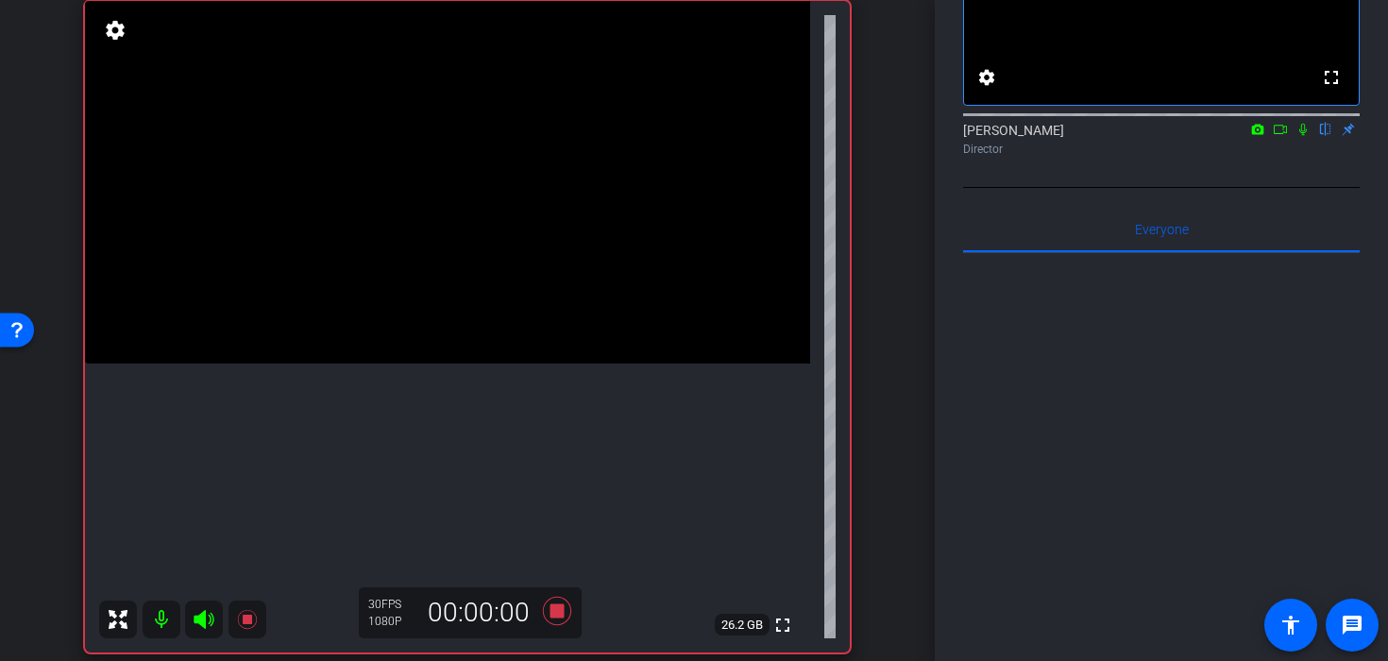
click at [442, 266] on video at bounding box center [447, 182] width 725 height 363
click at [433, 245] on div at bounding box center [441, 266] width 47 height 47
click at [366, 320] on video at bounding box center [447, 182] width 725 height 363
click at [551, 228] on video at bounding box center [447, 182] width 725 height 363
click at [1303, 136] on icon at bounding box center [1302, 129] width 15 height 13
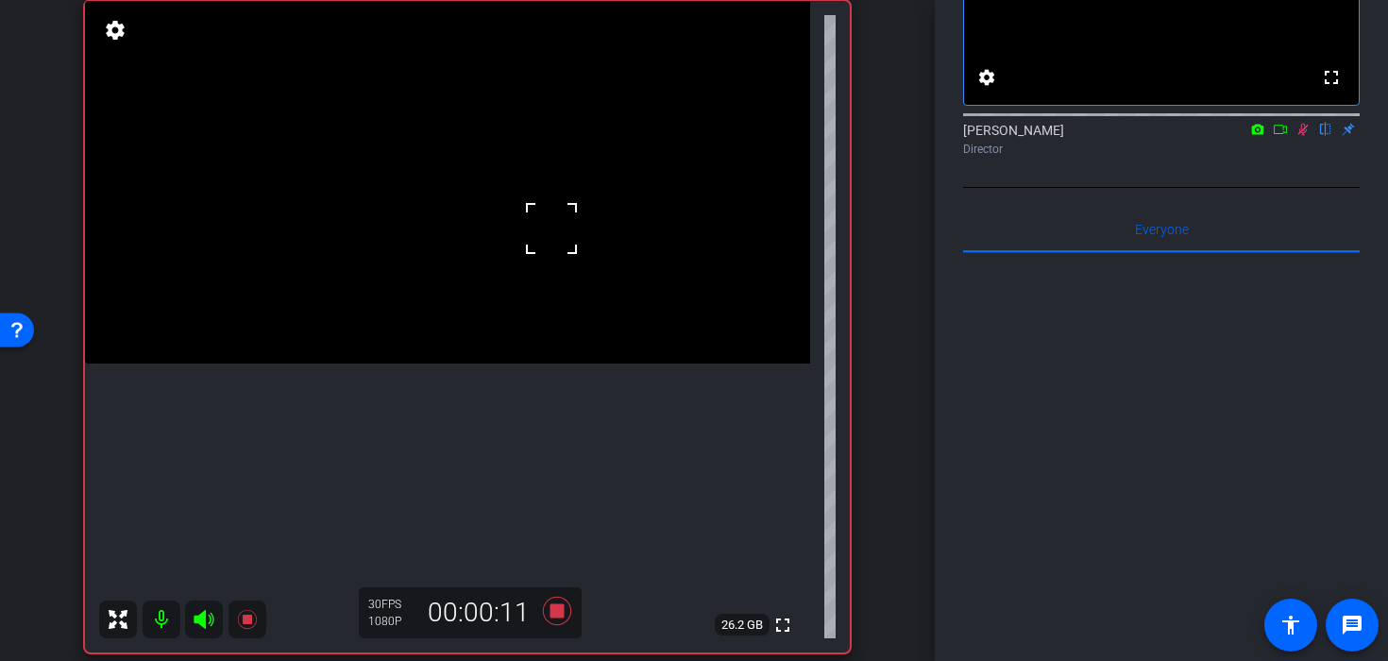
click at [410, 300] on video at bounding box center [447, 182] width 725 height 363
click at [448, 364] on video at bounding box center [447, 182] width 725 height 363
click at [338, 239] on video at bounding box center [447, 182] width 725 height 363
click at [442, 244] on video at bounding box center [447, 182] width 725 height 363
click at [482, 245] on video at bounding box center [447, 182] width 725 height 363
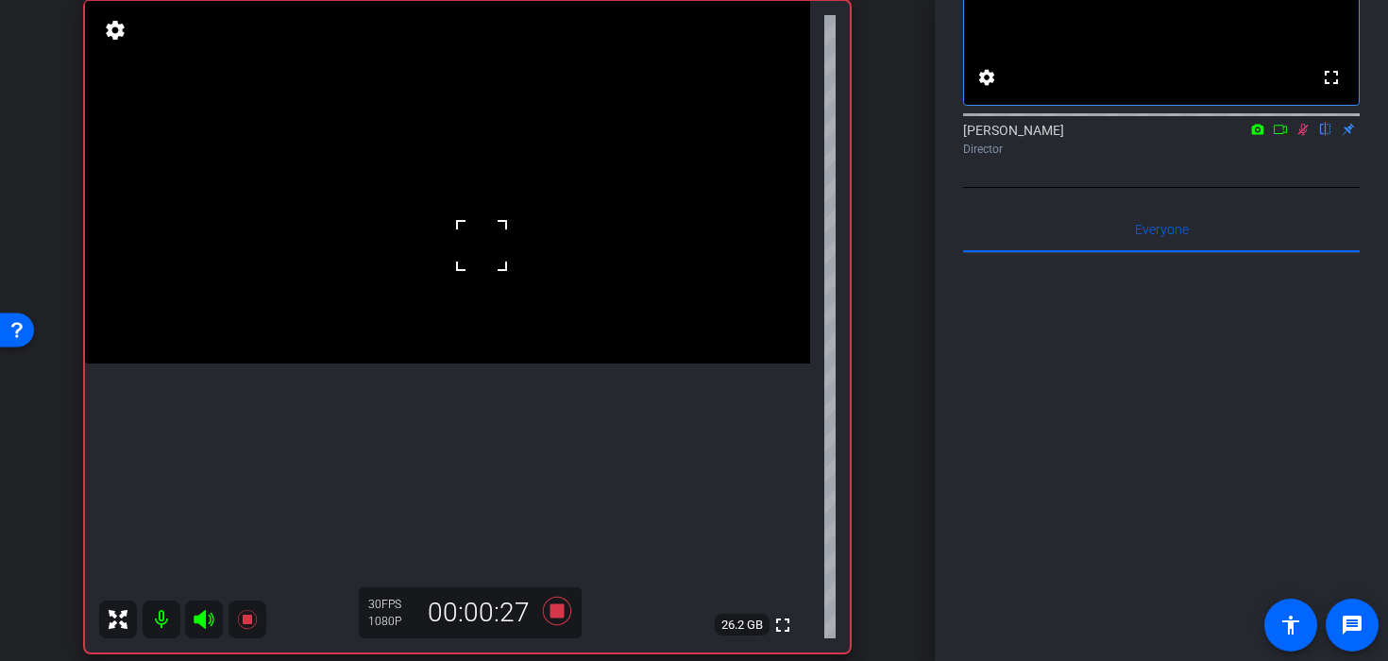
click at [455, 255] on video at bounding box center [447, 182] width 725 height 363
click at [556, 618] on icon at bounding box center [556, 611] width 45 height 34
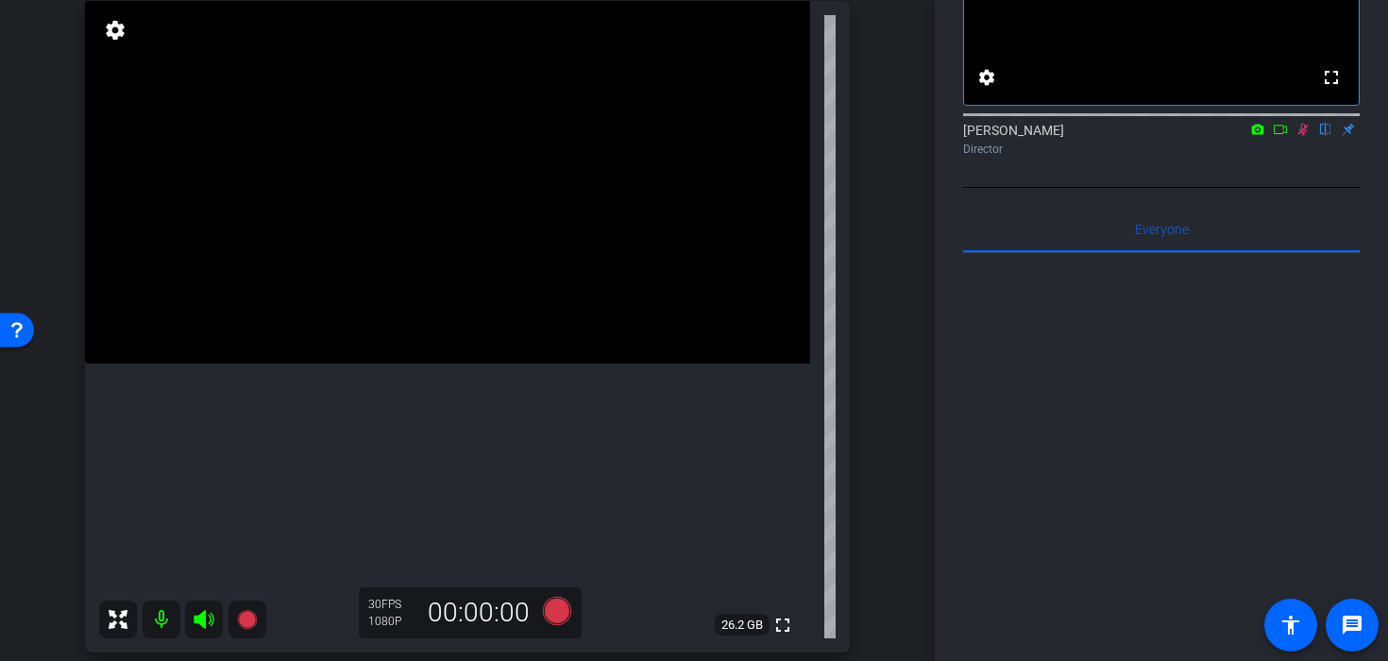
click at [1301, 136] on icon at bounding box center [1302, 129] width 15 height 13
click at [524, 249] on video at bounding box center [447, 182] width 725 height 363
click at [524, 249] on div at bounding box center [523, 249] width 47 height 47
click at [446, 339] on video at bounding box center [447, 182] width 725 height 363
click at [347, 269] on video at bounding box center [447, 182] width 725 height 363
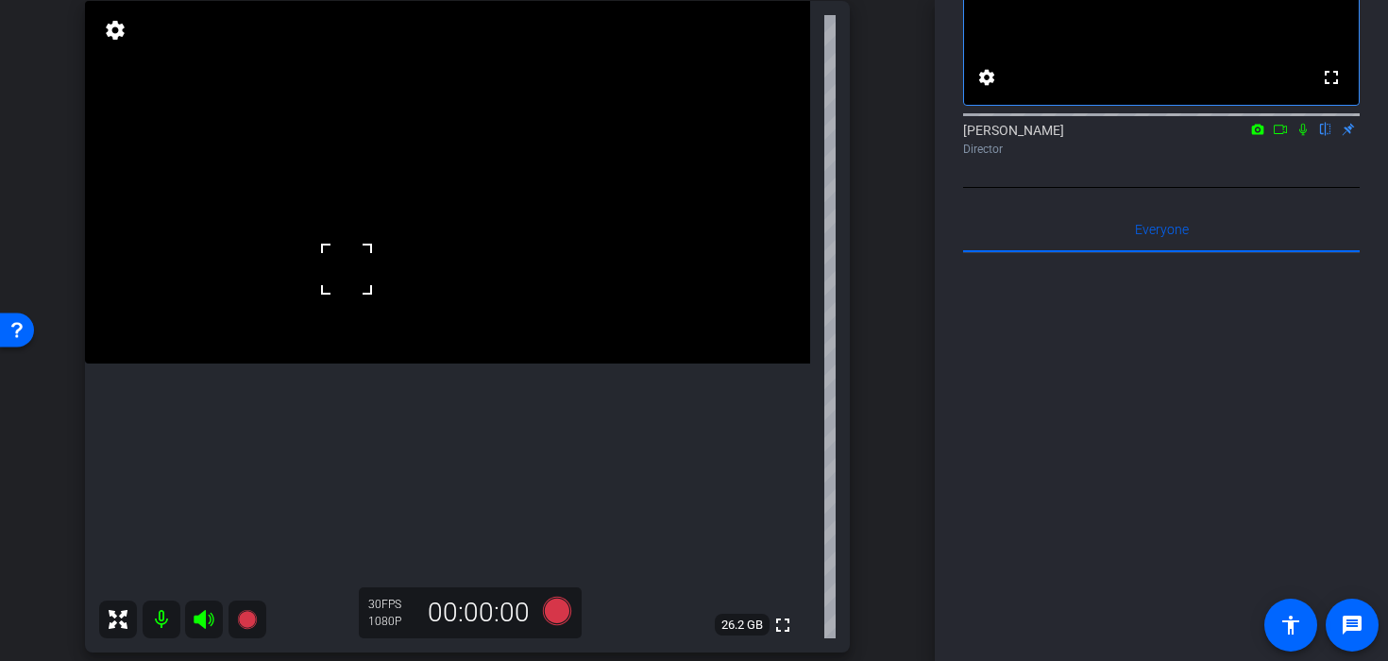
click at [334, 266] on div at bounding box center [346, 268] width 47 height 47
click at [330, 246] on div at bounding box center [346, 268] width 47 height 47
click at [372, 228] on video at bounding box center [447, 182] width 725 height 363
click at [402, 228] on video at bounding box center [447, 182] width 725 height 363
click at [549, 605] on icon at bounding box center [557, 611] width 28 height 28
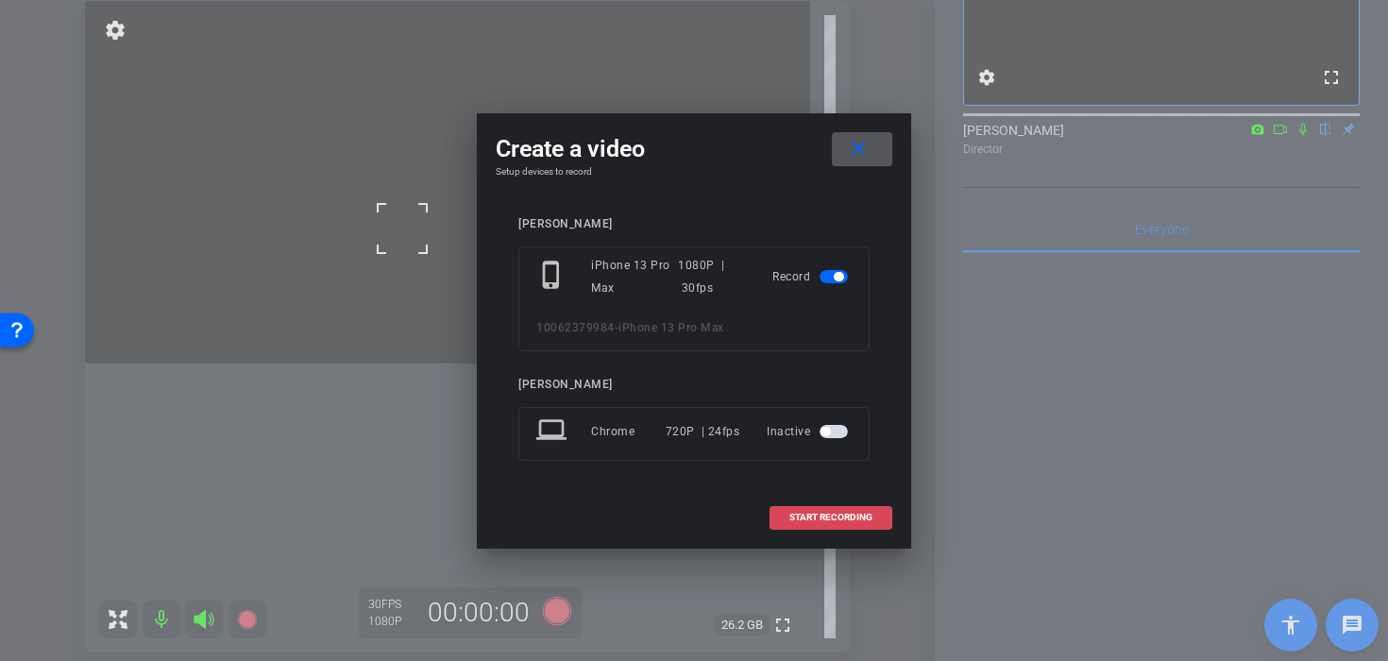
click at [847, 511] on span at bounding box center [830, 517] width 121 height 45
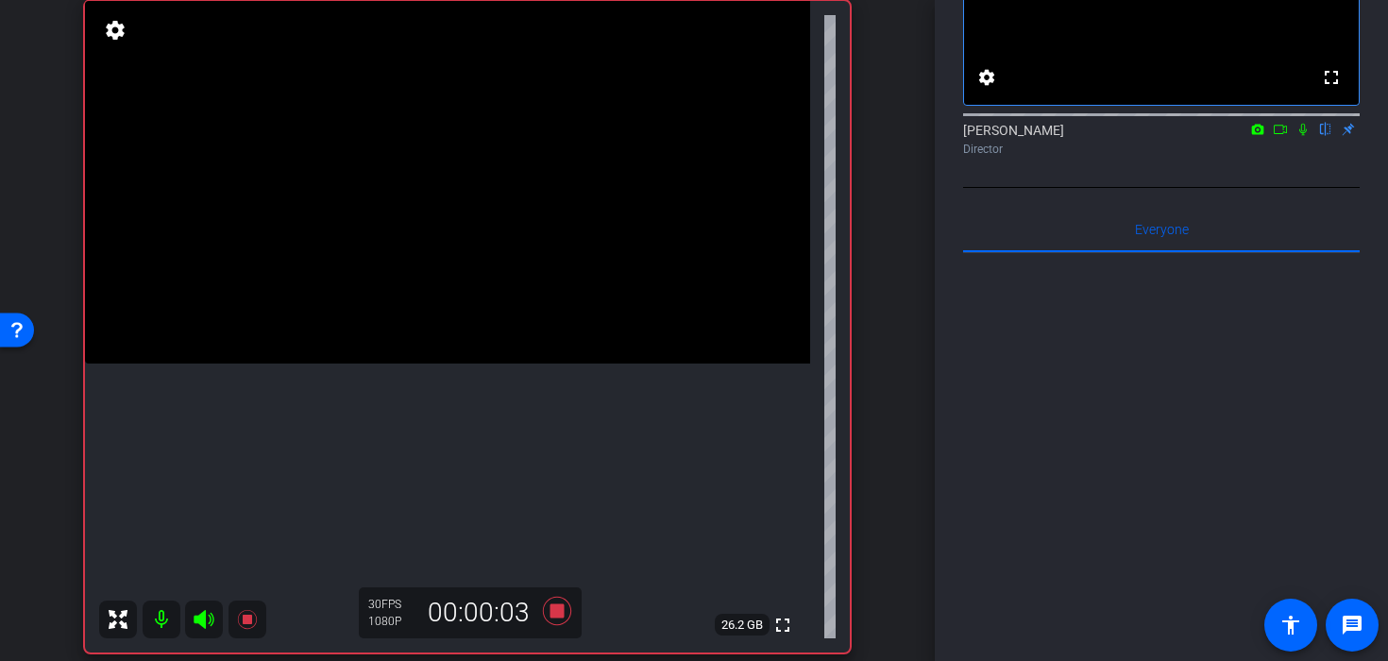
click at [414, 227] on video at bounding box center [447, 182] width 725 height 363
click at [428, 229] on div at bounding box center [414, 226] width 47 height 47
click at [574, 225] on video at bounding box center [447, 182] width 725 height 363
click at [578, 210] on div at bounding box center [573, 224] width 47 height 47
click at [529, 263] on video at bounding box center [447, 182] width 725 height 363
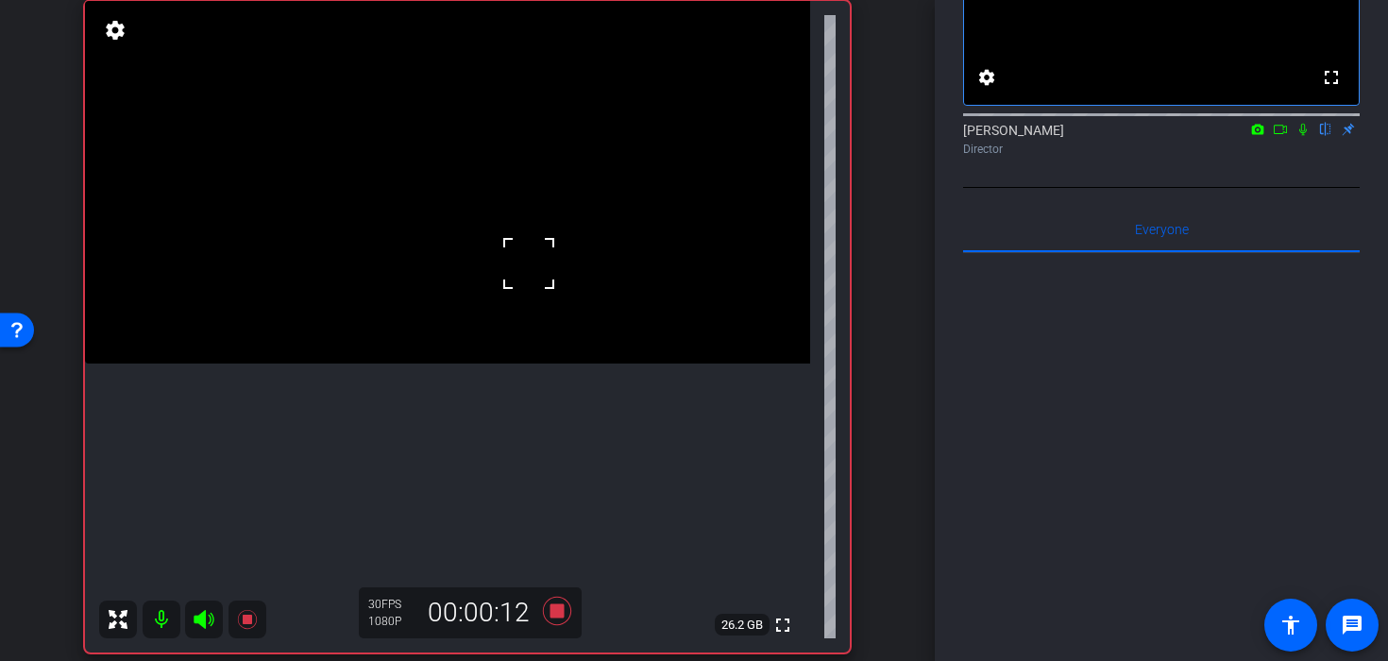
click at [448, 286] on video at bounding box center [447, 182] width 725 height 363
click at [461, 319] on video at bounding box center [447, 182] width 725 height 363
click at [521, 364] on video at bounding box center [447, 182] width 725 height 363
click at [433, 364] on video at bounding box center [447, 182] width 725 height 363
click at [419, 359] on video at bounding box center [447, 182] width 725 height 363
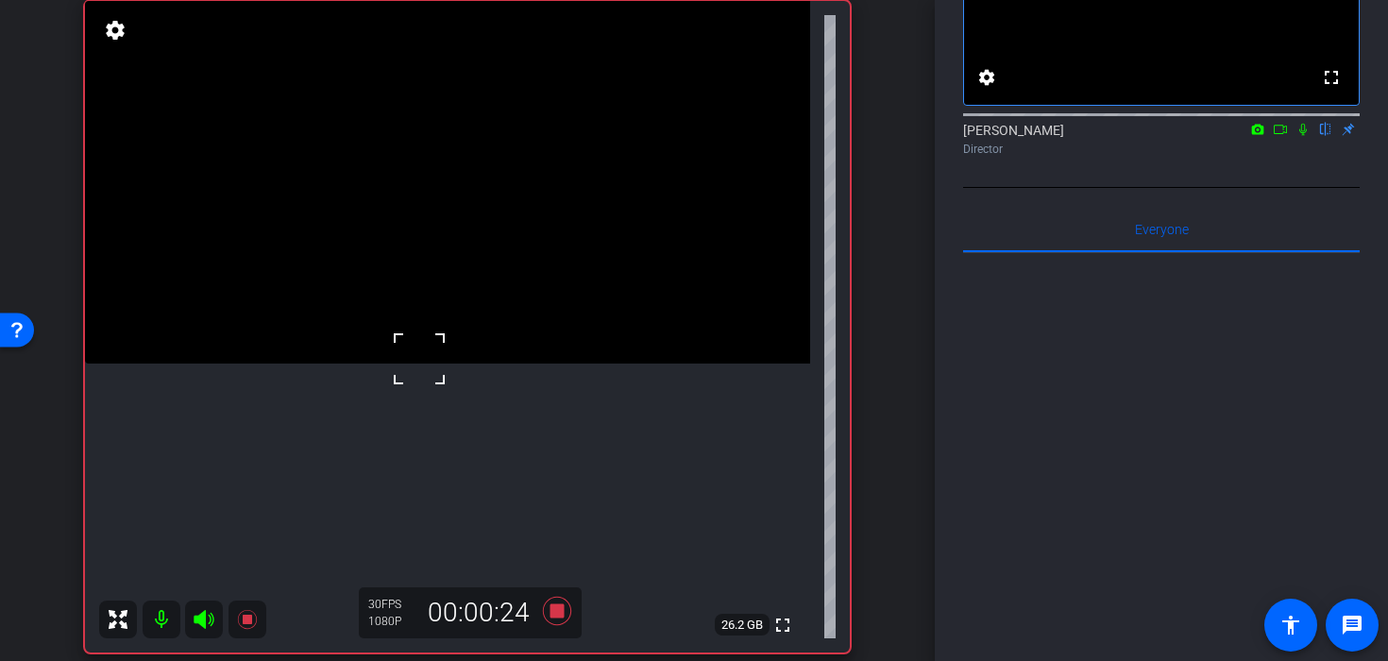
click at [433, 315] on video at bounding box center [447, 182] width 725 height 363
click at [433, 289] on video at bounding box center [447, 182] width 725 height 363
click at [433, 289] on div at bounding box center [433, 288] width 47 height 47
click at [564, 614] on icon at bounding box center [557, 611] width 28 height 28
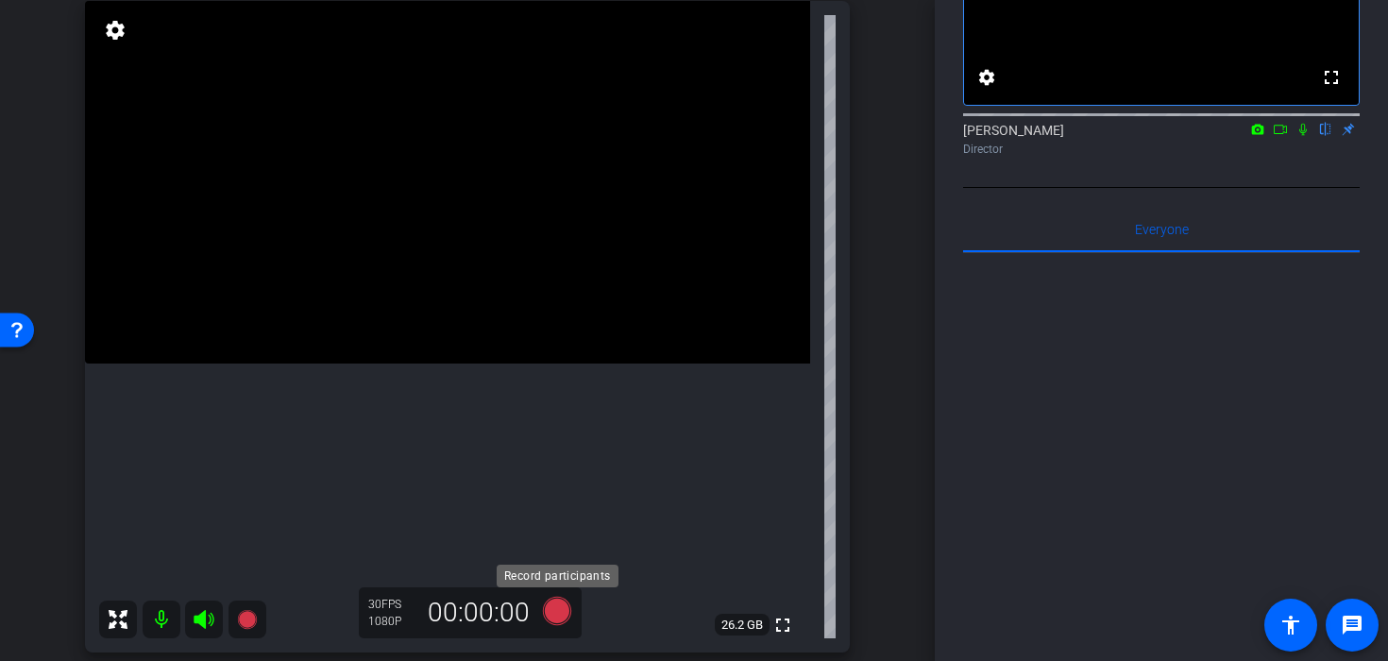
click at [564, 624] on icon at bounding box center [556, 611] width 45 height 34
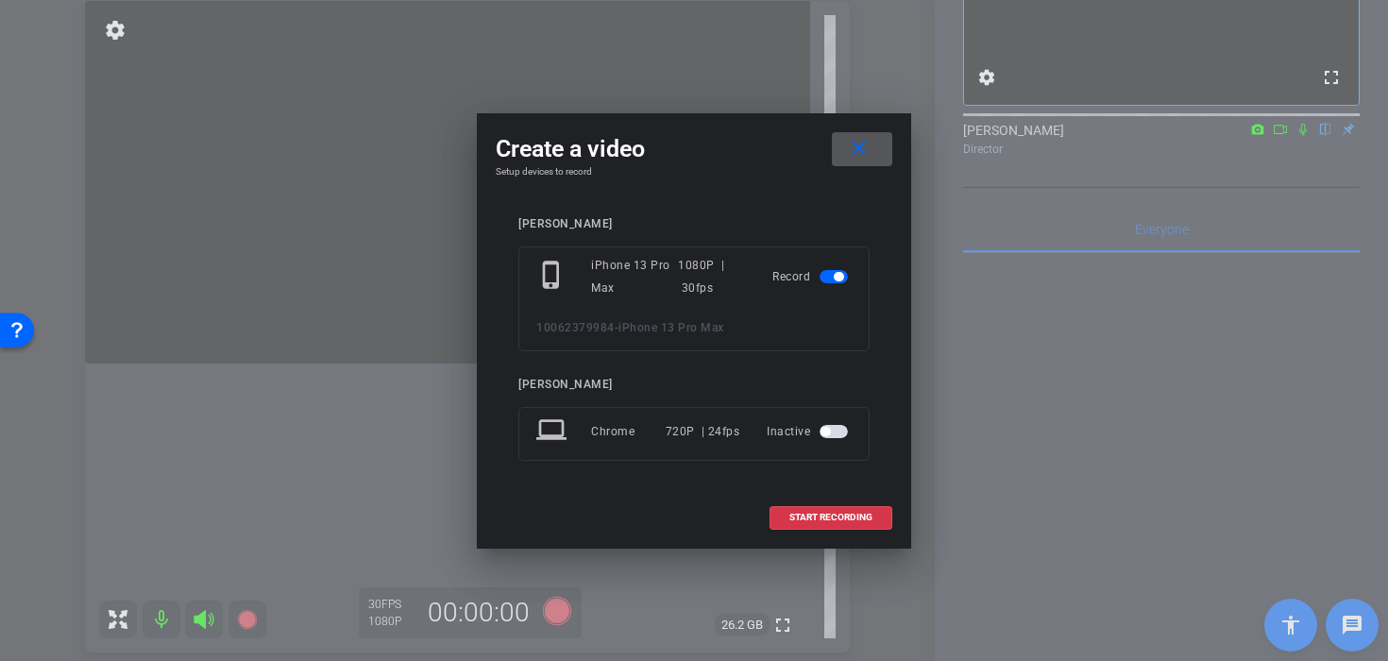
click at [796, 550] on div at bounding box center [694, 330] width 1388 height 661
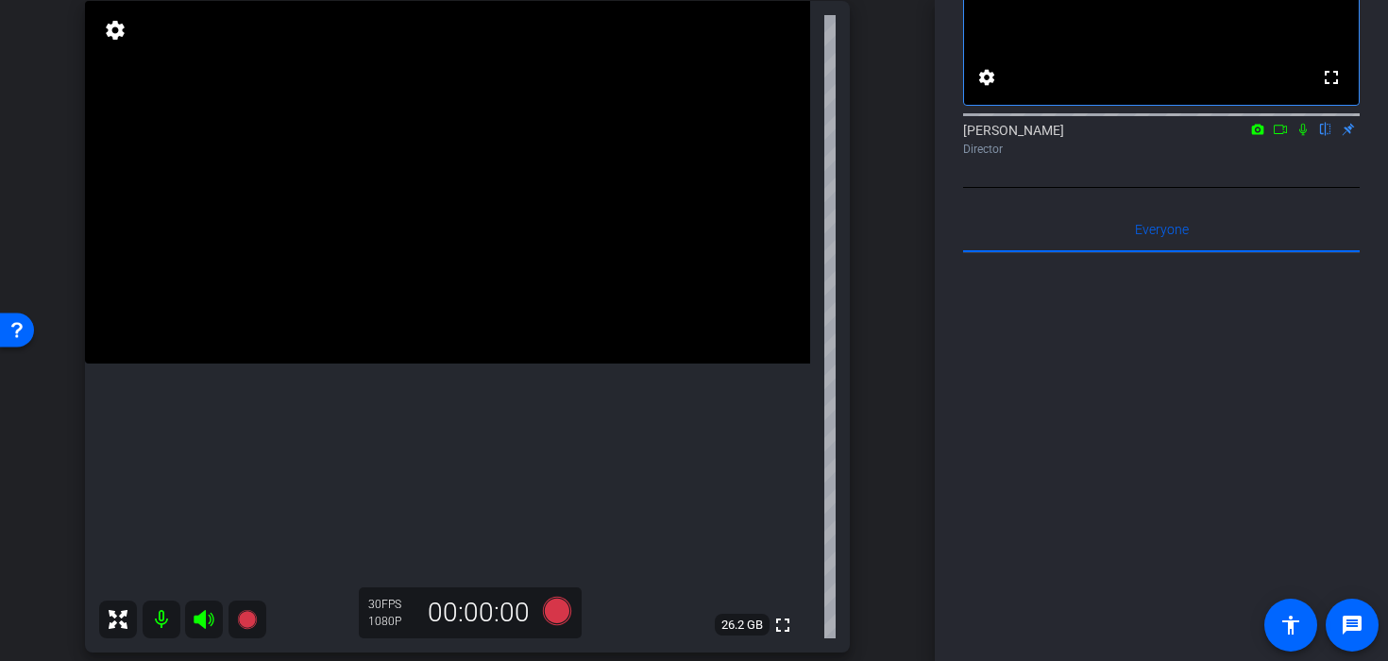
click at [803, 364] on video at bounding box center [447, 182] width 725 height 363
click at [550, 603] on icon at bounding box center [557, 611] width 28 height 28
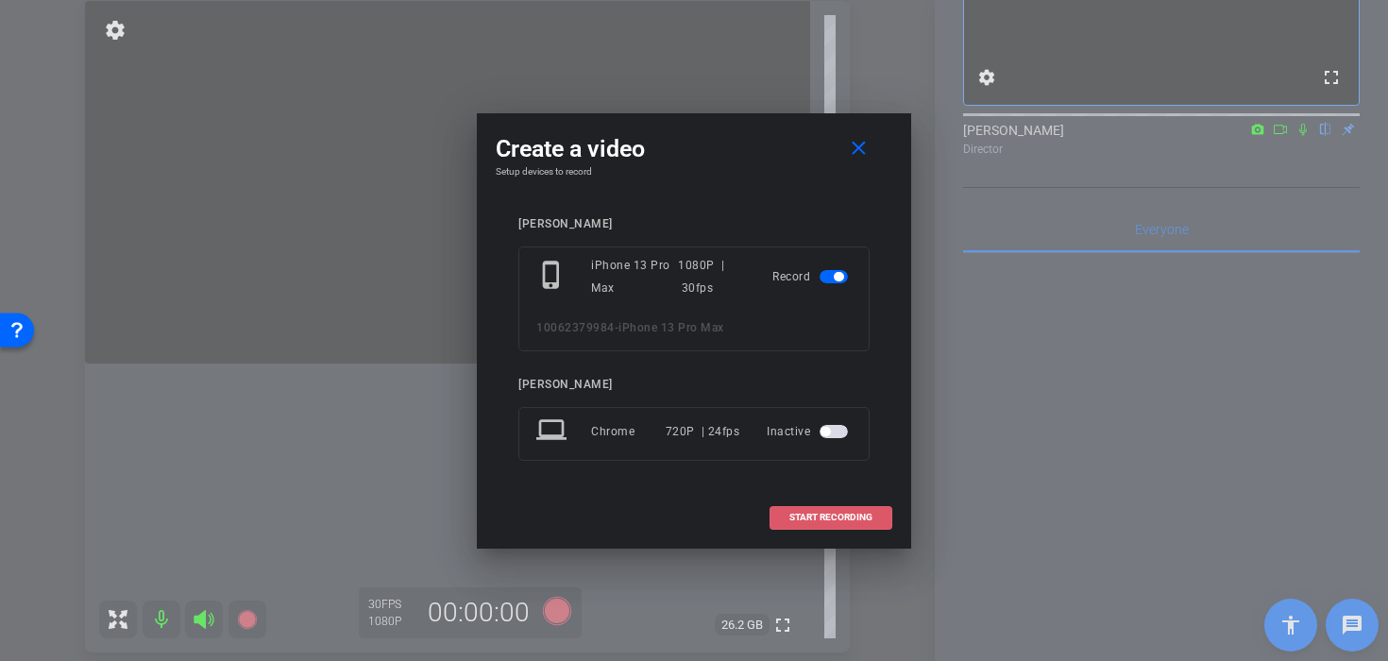
click at [811, 516] on span "START RECORDING" at bounding box center [830, 517] width 83 height 9
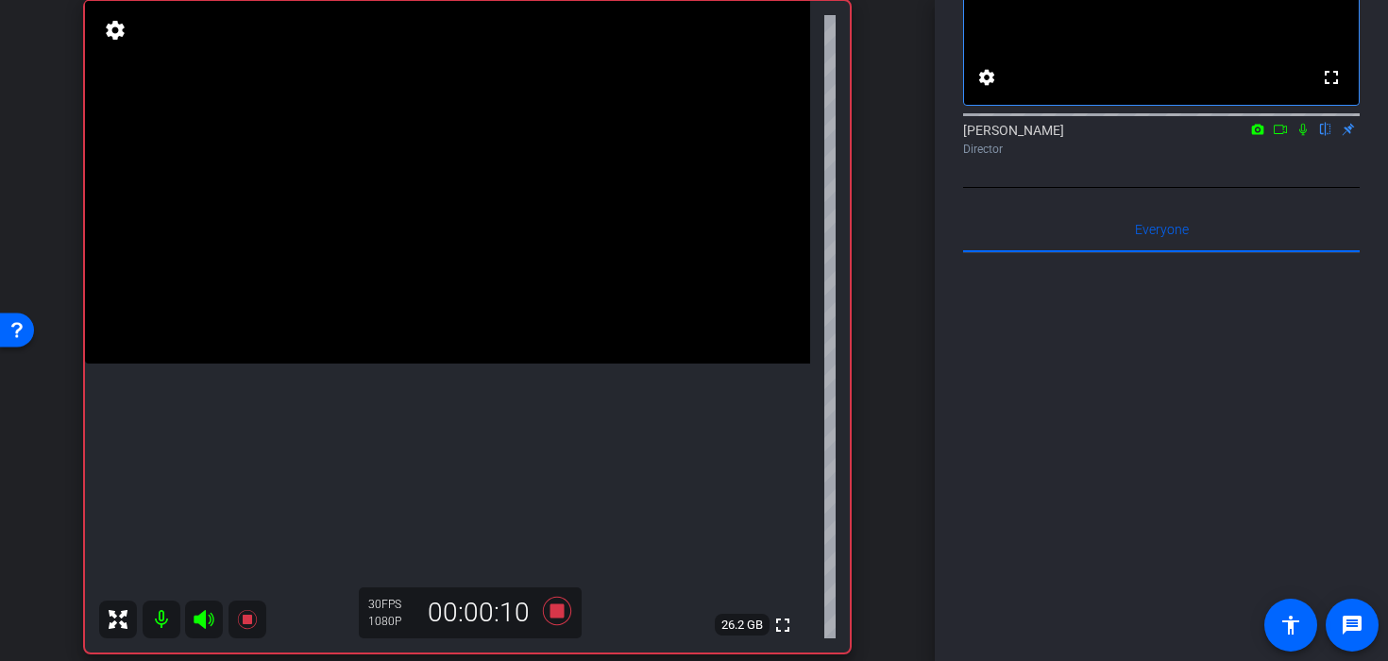
click at [578, 235] on video at bounding box center [447, 182] width 725 height 363
click at [484, 236] on video at bounding box center [447, 182] width 725 height 363
click at [473, 274] on video at bounding box center [447, 182] width 725 height 363
click at [455, 312] on video at bounding box center [447, 182] width 725 height 363
click at [426, 319] on video at bounding box center [447, 182] width 725 height 363
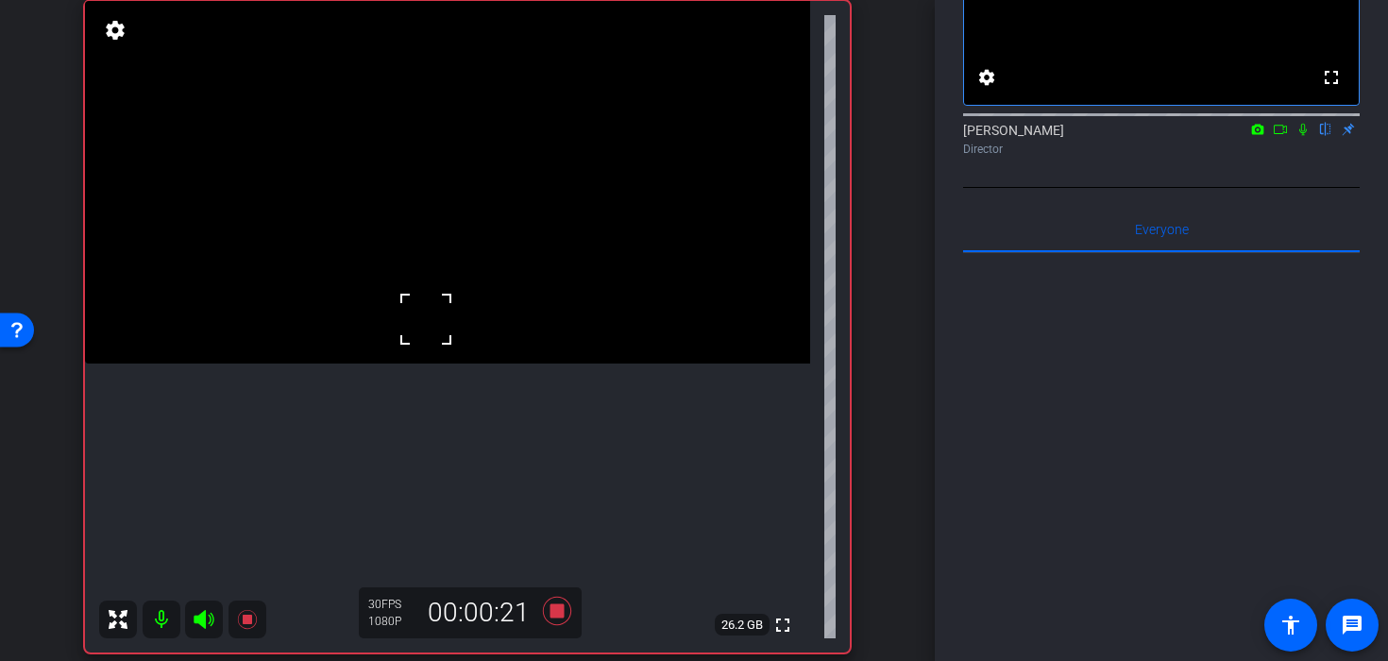
drag, startPoint x: 508, startPoint y: 500, endPoint x: 490, endPoint y: 497, distance: 18.3
click at [489, 364] on video at bounding box center [447, 182] width 725 height 363
click at [474, 364] on video at bounding box center [447, 182] width 725 height 363
click at [329, 281] on video at bounding box center [447, 182] width 725 height 363
click at [518, 294] on video at bounding box center [447, 182] width 725 height 363
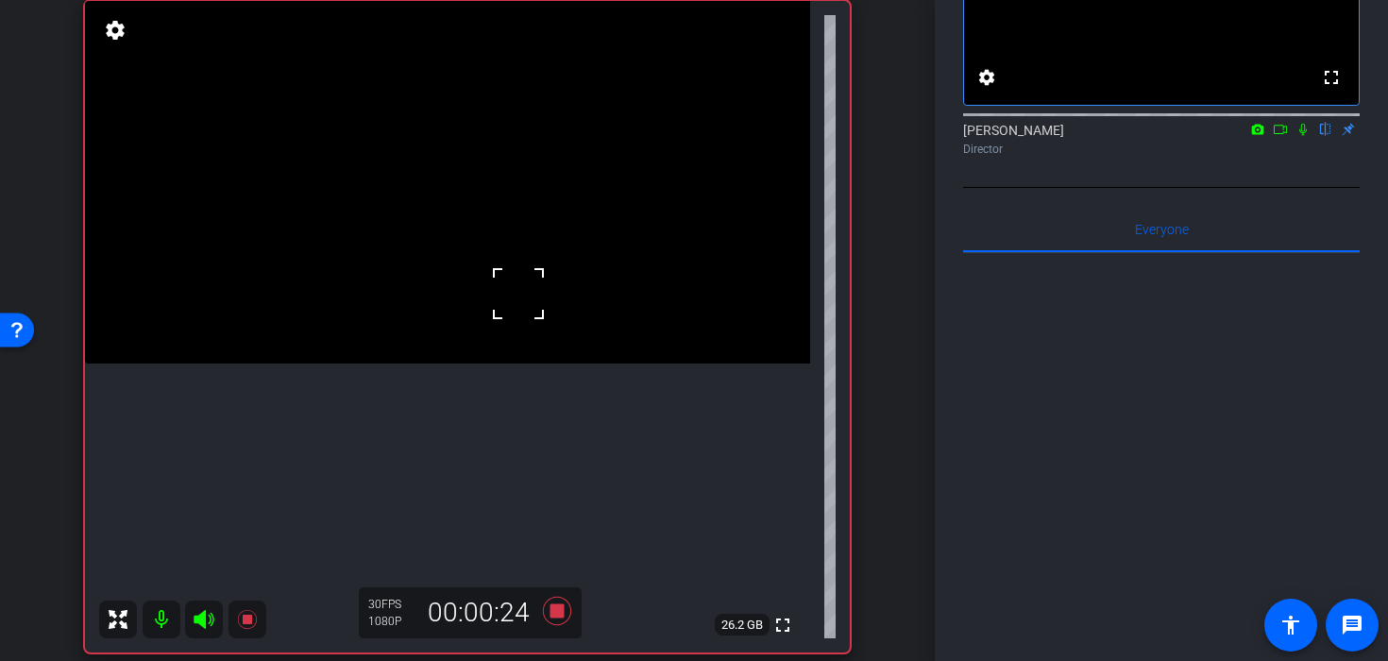
click at [502, 282] on div at bounding box center [518, 293] width 47 height 47
click at [451, 273] on video at bounding box center [447, 182] width 725 height 363
click at [497, 275] on video at bounding box center [447, 182] width 725 height 363
click at [447, 297] on video at bounding box center [447, 182] width 725 height 363
click at [566, 610] on icon at bounding box center [556, 611] width 45 height 34
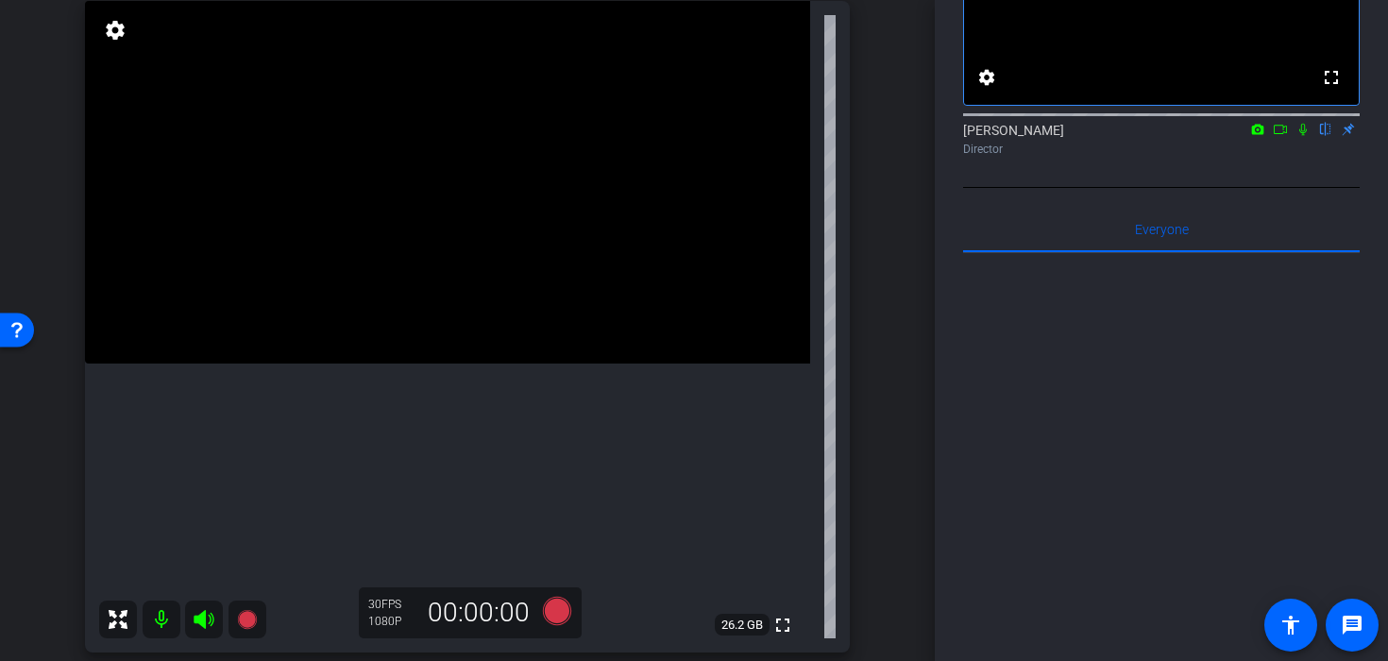
click at [392, 233] on video at bounding box center [447, 182] width 725 height 363
click at [543, 590] on div "30 FPS 1080P 00:00:00" at bounding box center [470, 612] width 223 height 51
click at [565, 624] on icon at bounding box center [556, 611] width 45 height 34
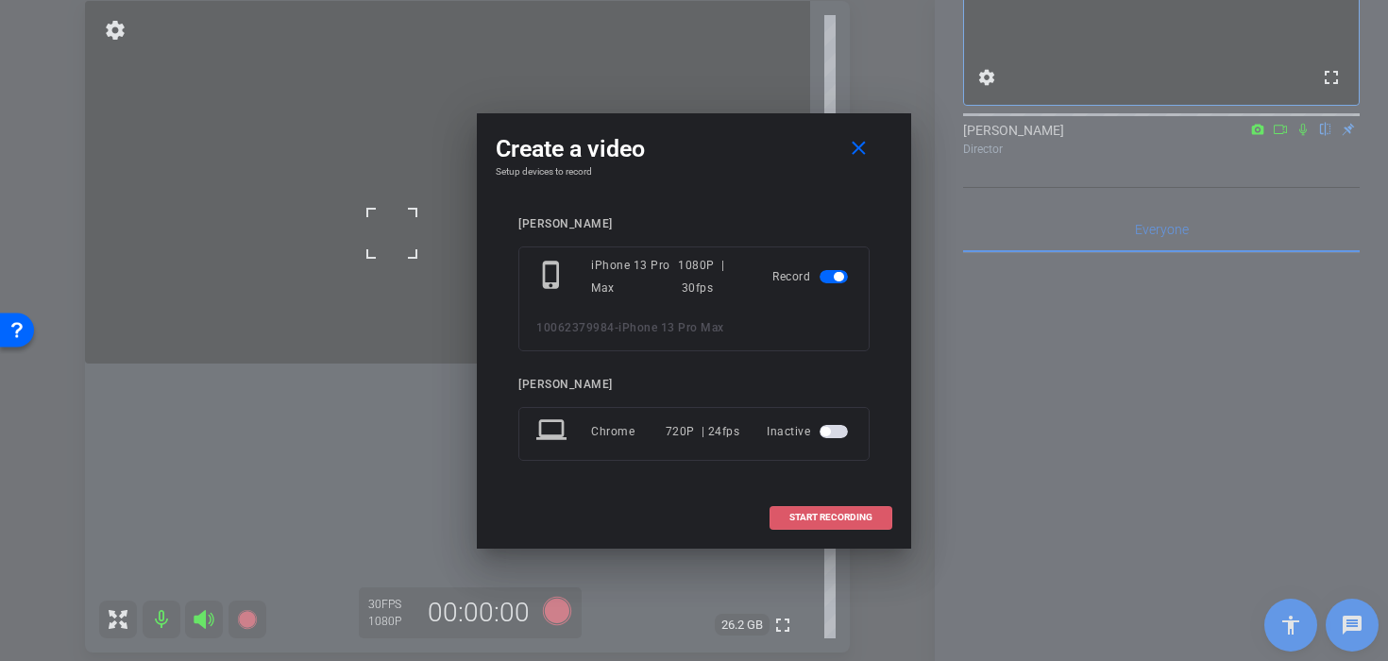
click at [798, 515] on span "START RECORDING" at bounding box center [830, 517] width 83 height 9
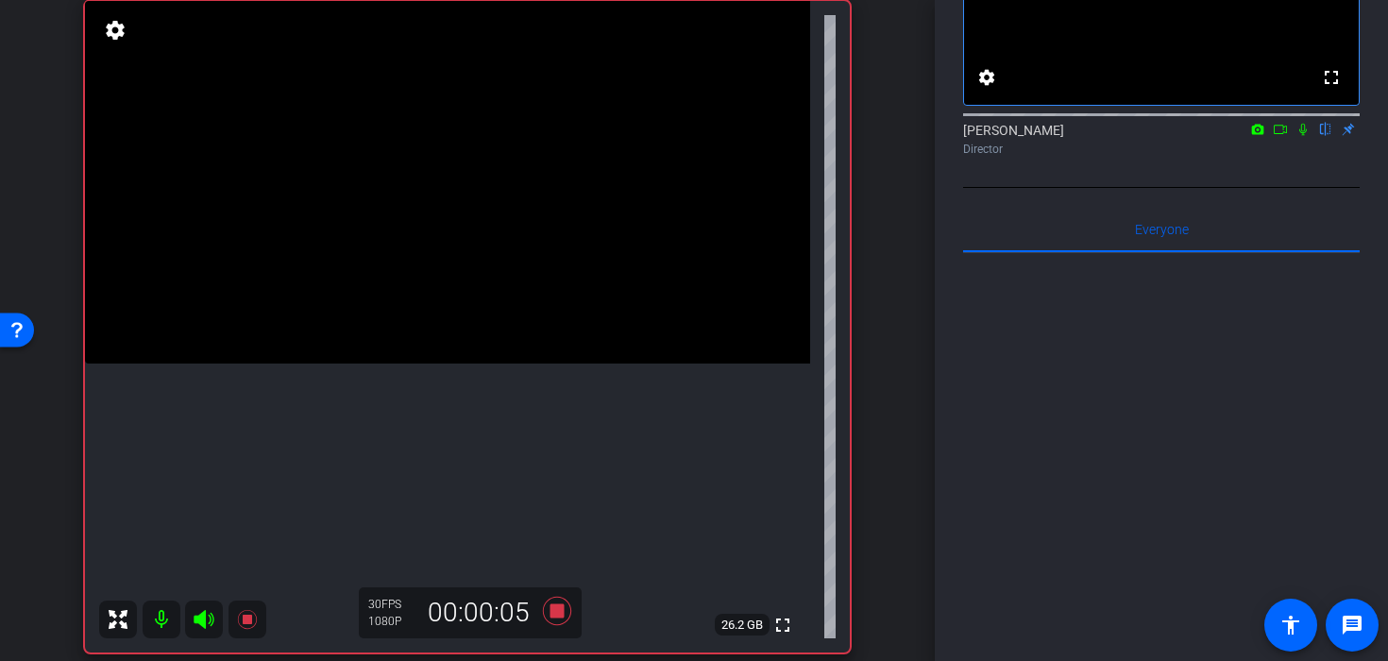
click at [575, 266] on video at bounding box center [447, 182] width 725 height 363
click at [553, 265] on div at bounding box center [574, 266] width 47 height 47
click at [472, 263] on video at bounding box center [447, 182] width 725 height 363
click at [421, 263] on video at bounding box center [447, 182] width 725 height 363
click at [450, 337] on video at bounding box center [447, 182] width 725 height 363
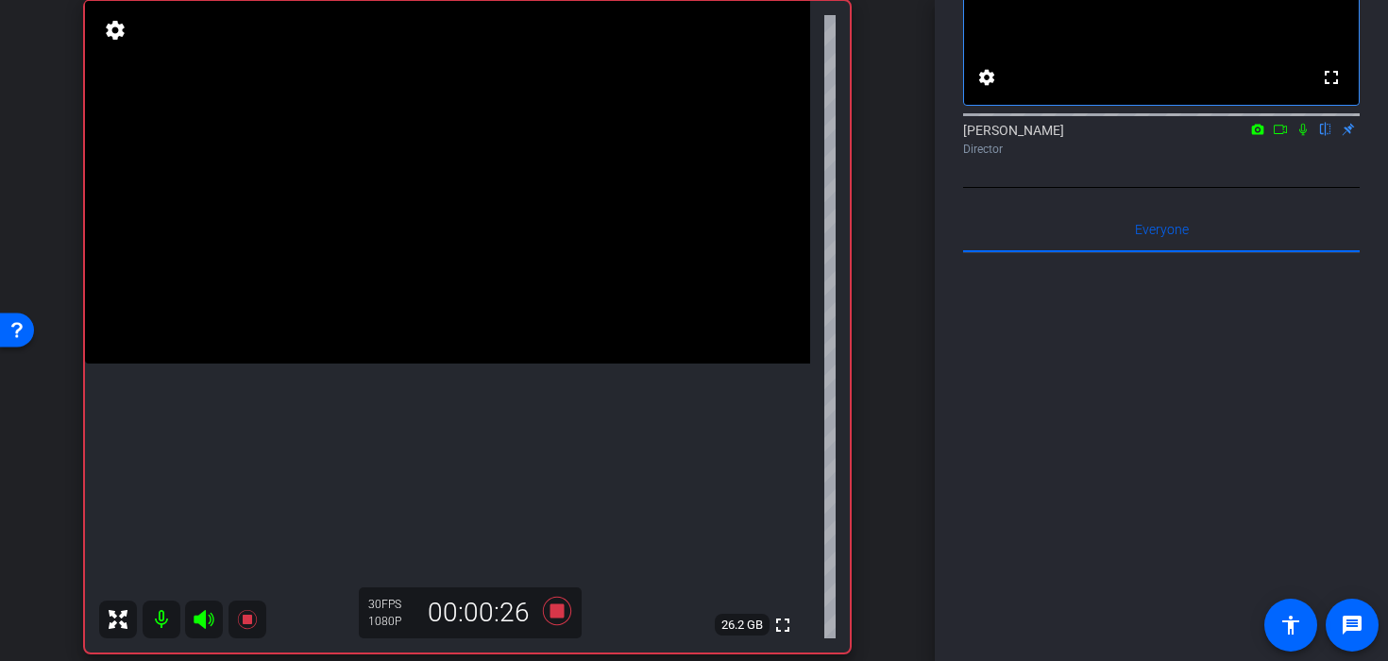
click at [563, 630] on div "30 FPS 1080P 00:00:26" at bounding box center [470, 612] width 223 height 51
click at [563, 622] on icon at bounding box center [556, 611] width 45 height 34
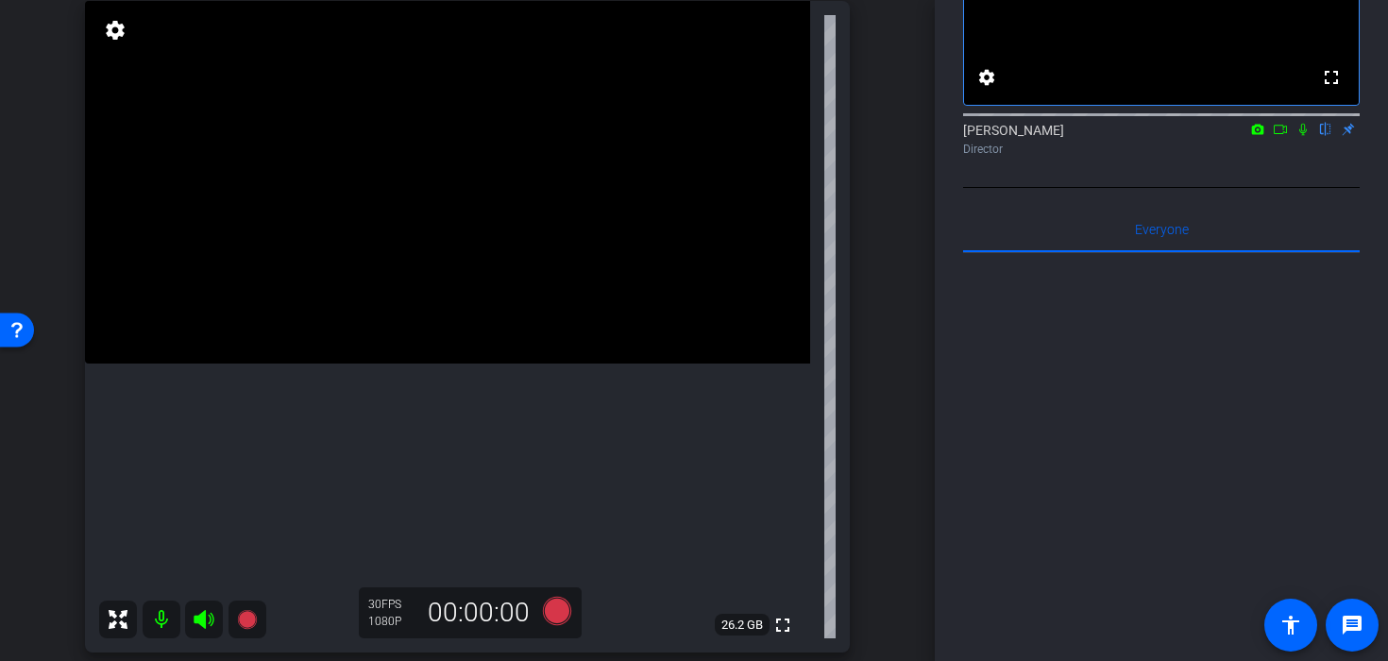
click at [570, 628] on div at bounding box center [557, 613] width 30 height 32
click at [562, 616] on icon at bounding box center [557, 611] width 28 height 28
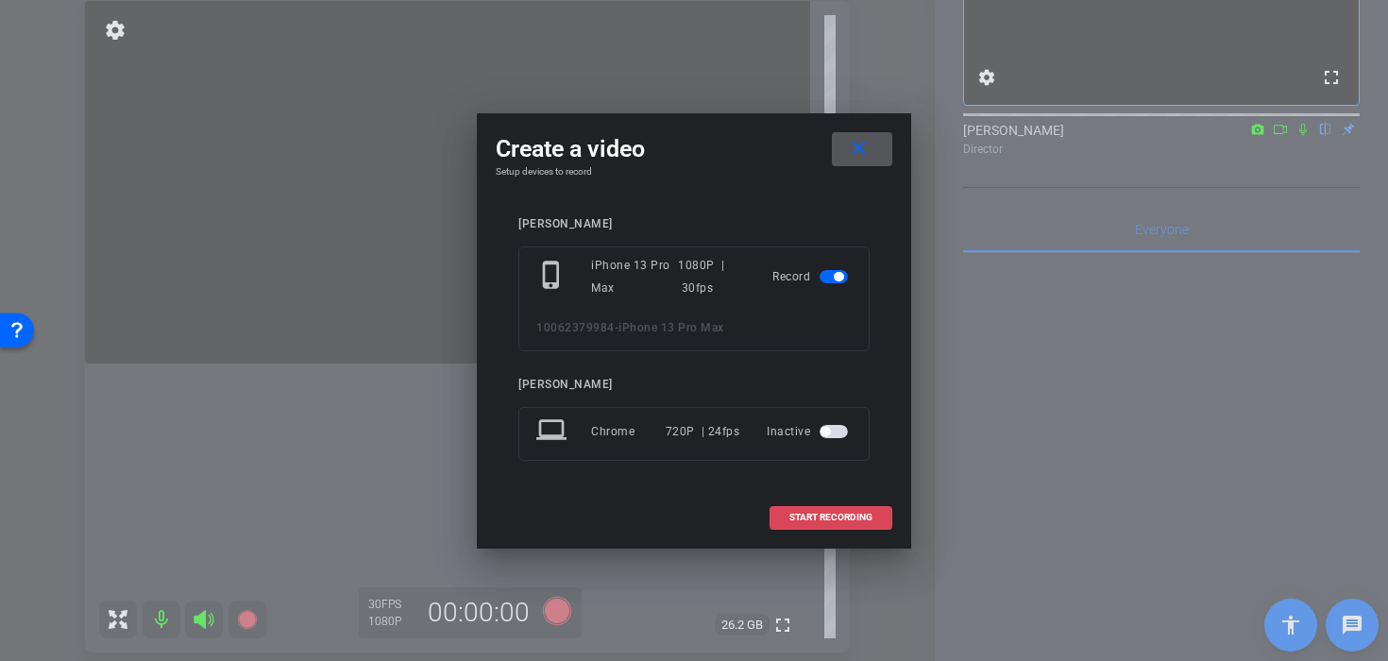
click at [828, 509] on span at bounding box center [830, 517] width 121 height 45
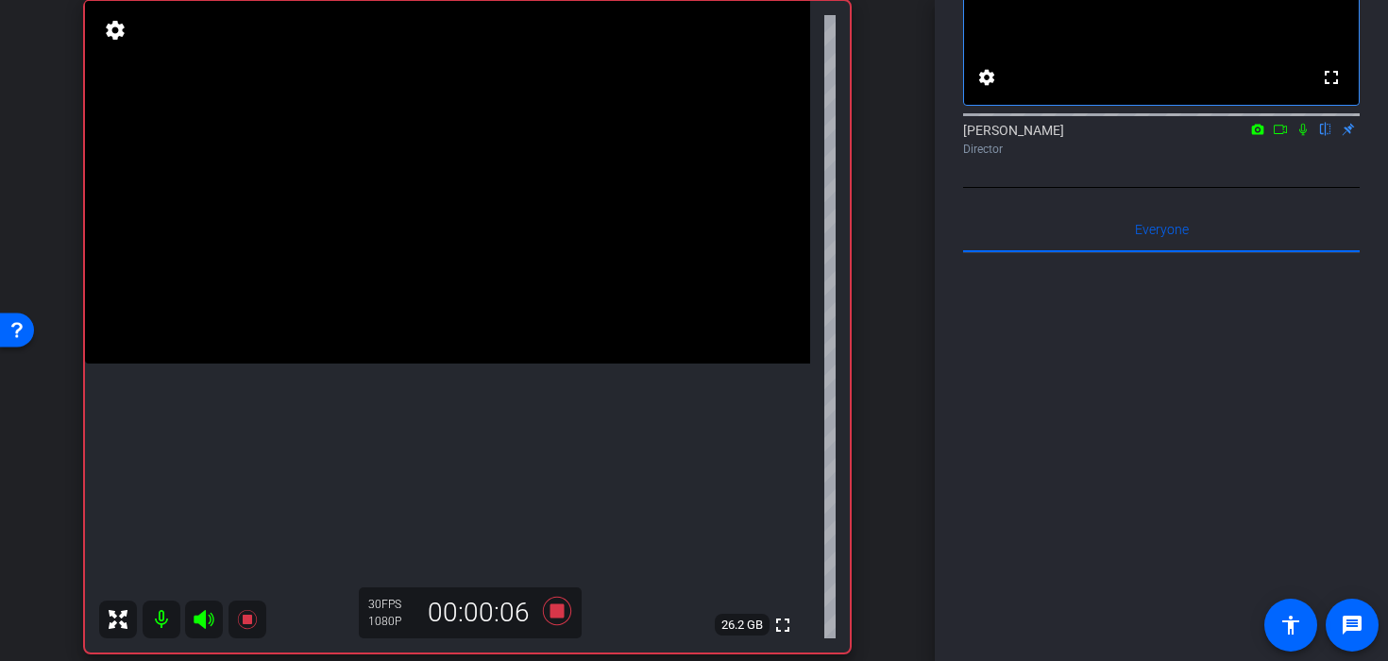
click at [511, 335] on video at bounding box center [447, 182] width 725 height 363
drag, startPoint x: 513, startPoint y: 268, endPoint x: 468, endPoint y: 262, distance: 44.7
click at [468, 262] on video at bounding box center [447, 182] width 725 height 363
click at [468, 262] on div at bounding box center [468, 262] width 47 height 47
click at [448, 264] on div at bounding box center [468, 262] width 47 height 47
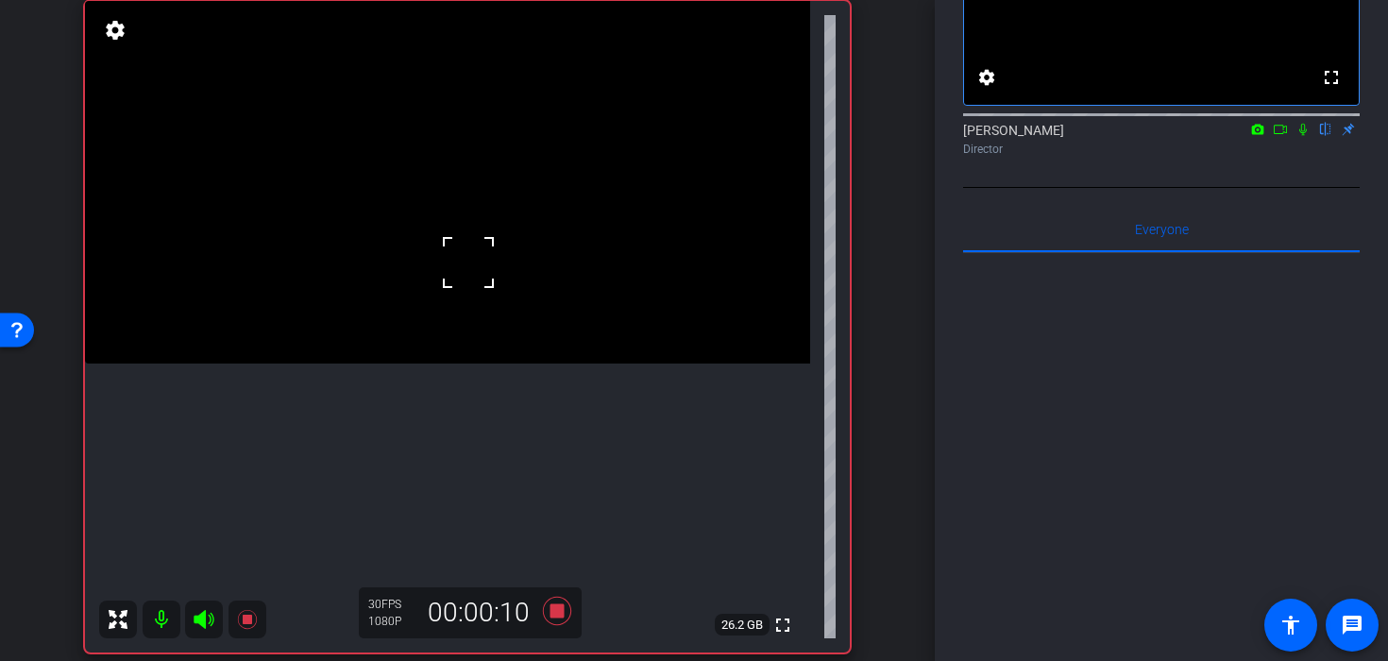
click at [430, 354] on video at bounding box center [447, 182] width 725 height 363
click at [566, 612] on icon at bounding box center [556, 611] width 45 height 34
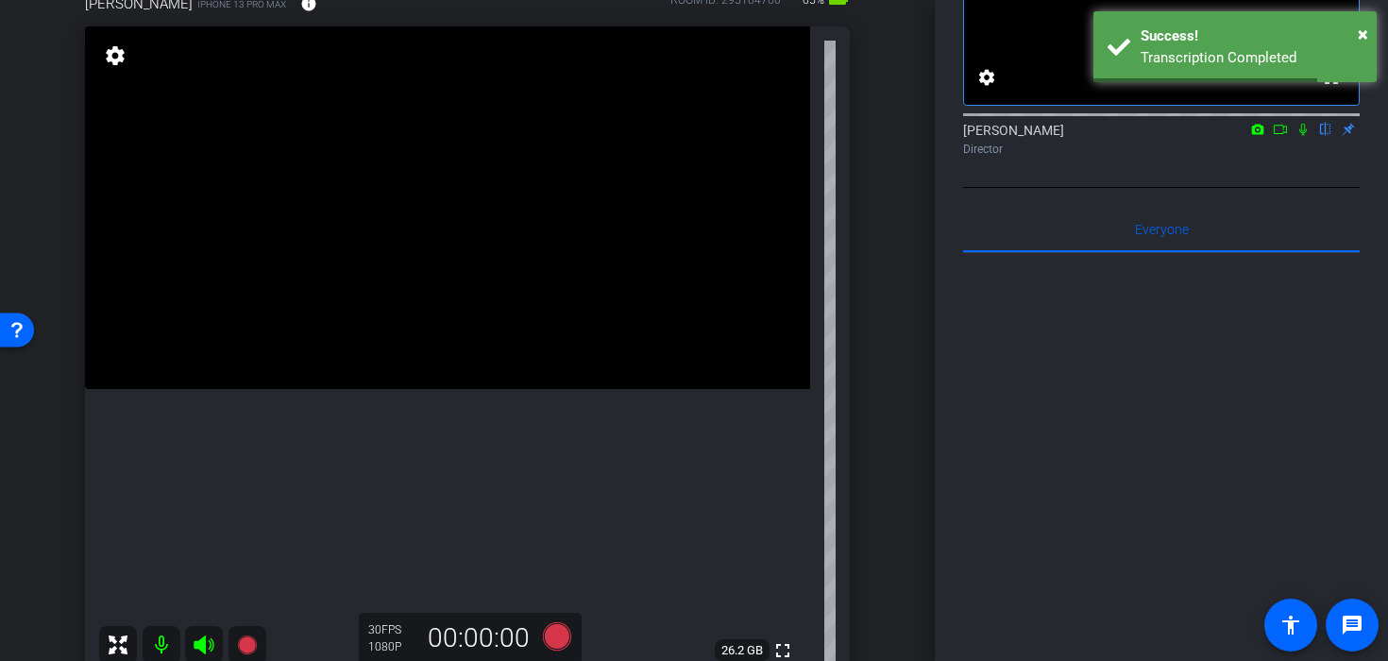
scroll to position [120, 0]
click at [563, 631] on icon at bounding box center [557, 635] width 28 height 28
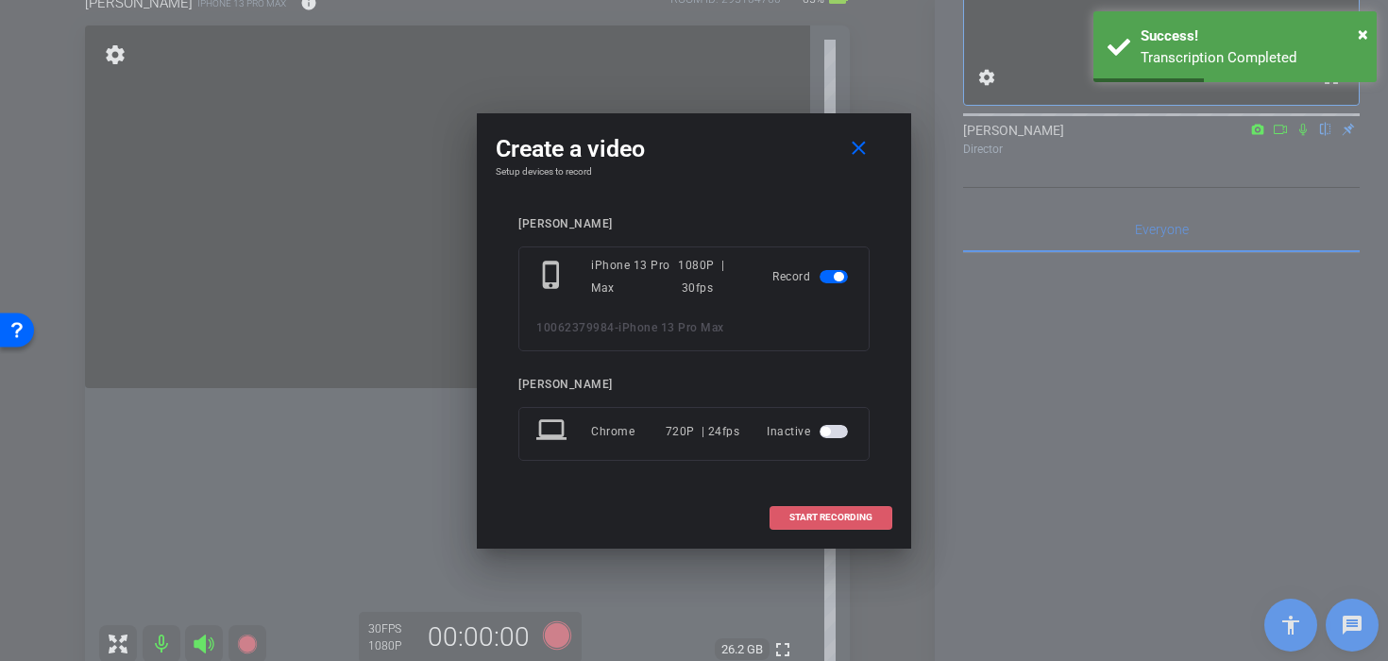
click at [785, 516] on span at bounding box center [830, 517] width 121 height 45
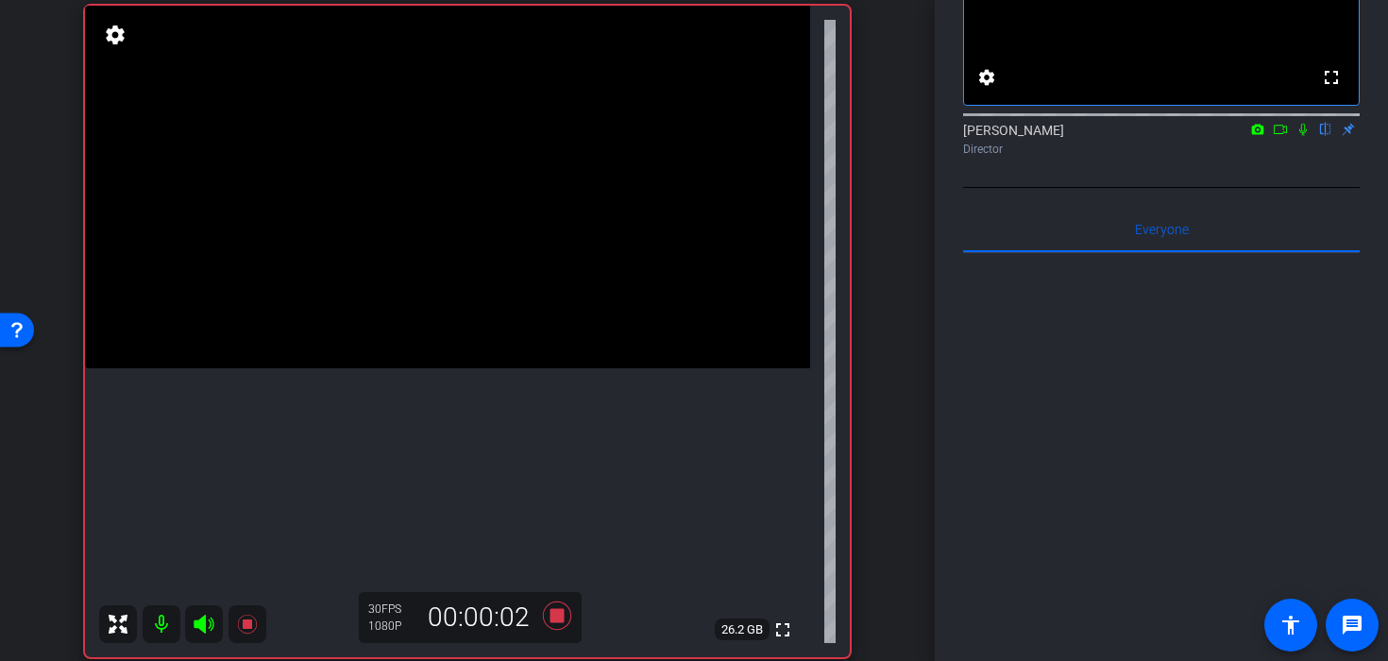
scroll to position [141, 0]
click at [1301, 136] on icon at bounding box center [1302, 129] width 15 height 13
click at [463, 254] on video at bounding box center [447, 186] width 725 height 363
click at [453, 317] on video at bounding box center [447, 186] width 725 height 363
click at [380, 238] on video at bounding box center [447, 186] width 725 height 363
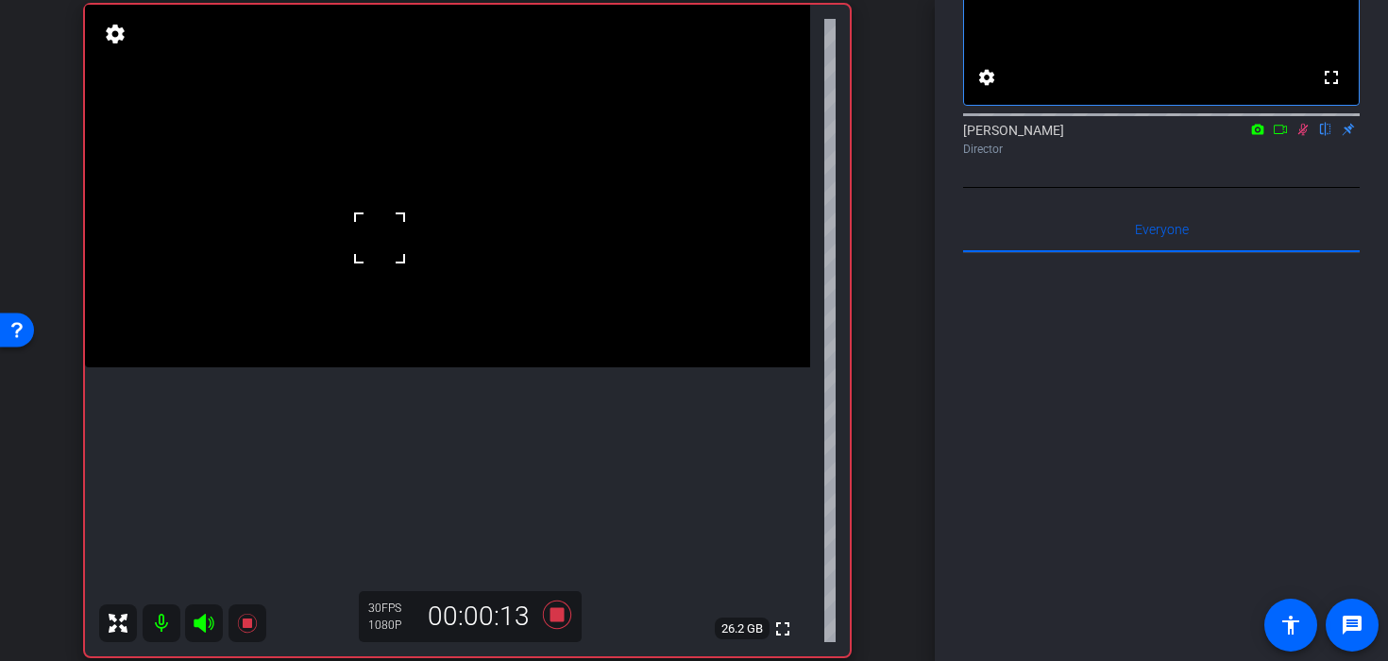
click at [491, 266] on video at bounding box center [447, 186] width 725 height 363
click at [565, 613] on icon at bounding box center [556, 615] width 45 height 34
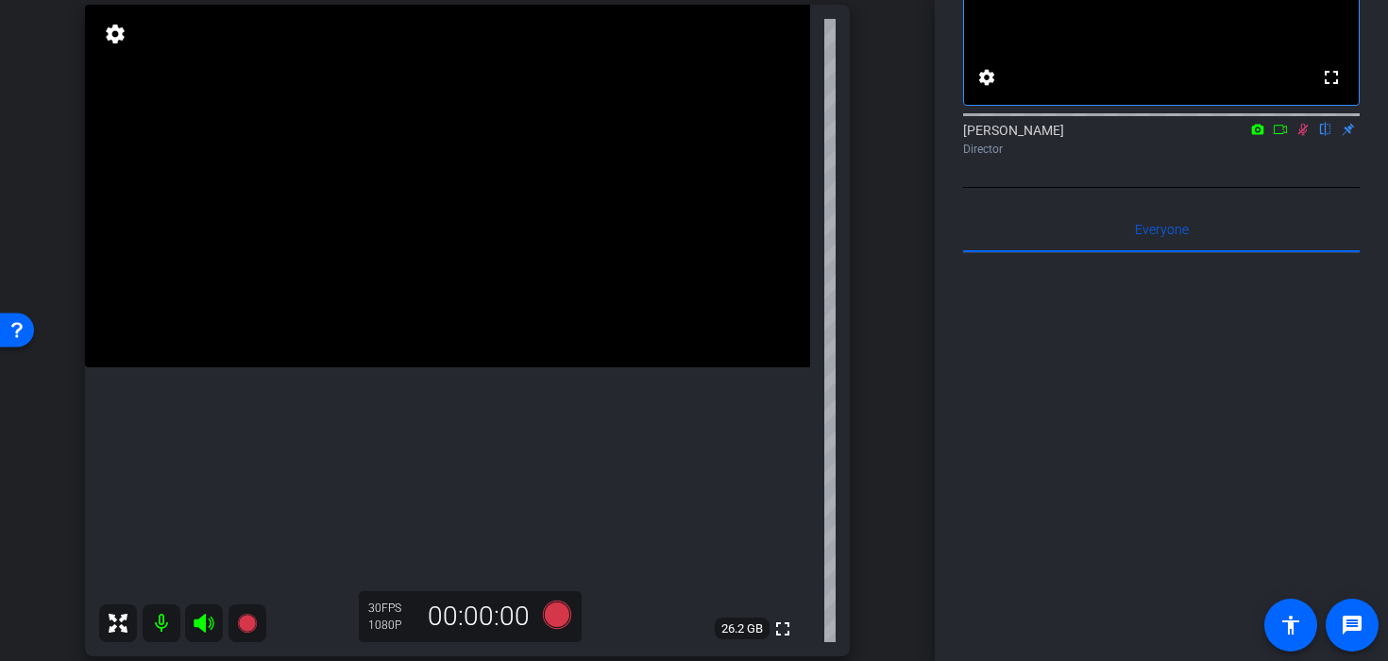
click at [1301, 136] on icon at bounding box center [1303, 130] width 10 height 12
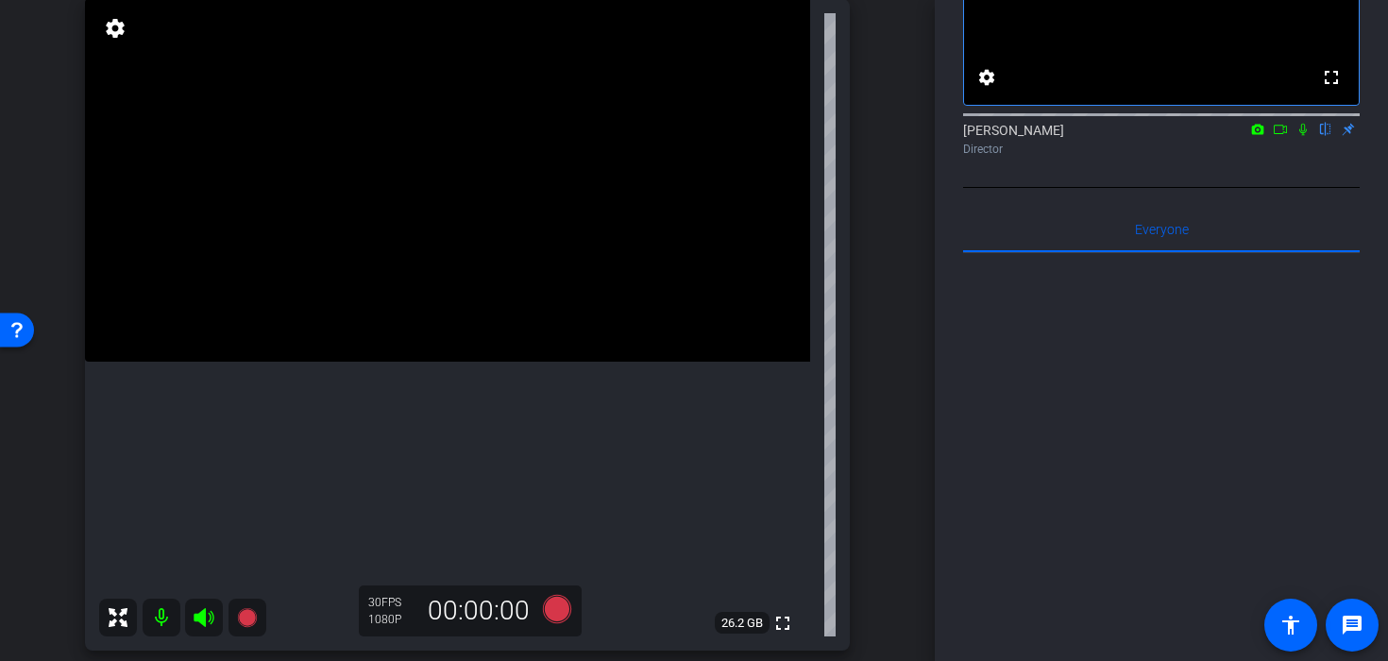
scroll to position [144, 0]
click at [573, 589] on div "30 FPS 1080P 00:00:00" at bounding box center [470, 613] width 223 height 51
click at [552, 619] on icon at bounding box center [557, 612] width 28 height 28
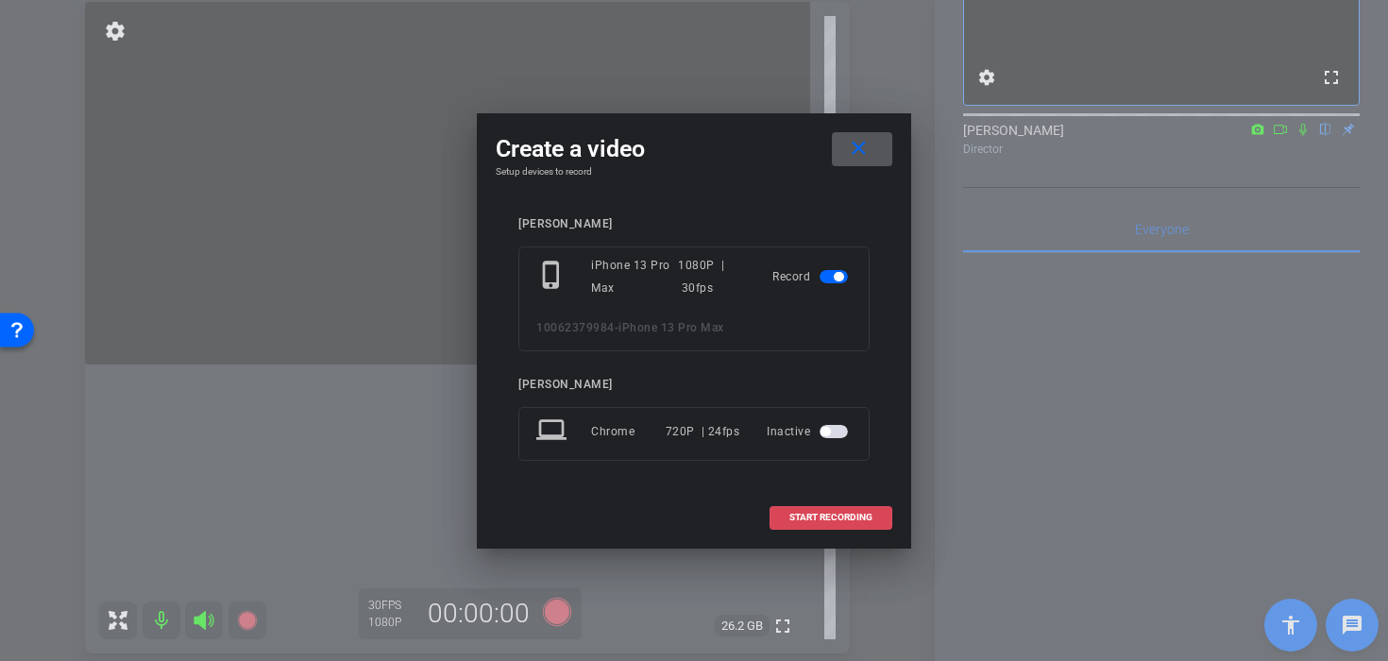
click at [864, 507] on span at bounding box center [830, 517] width 121 height 45
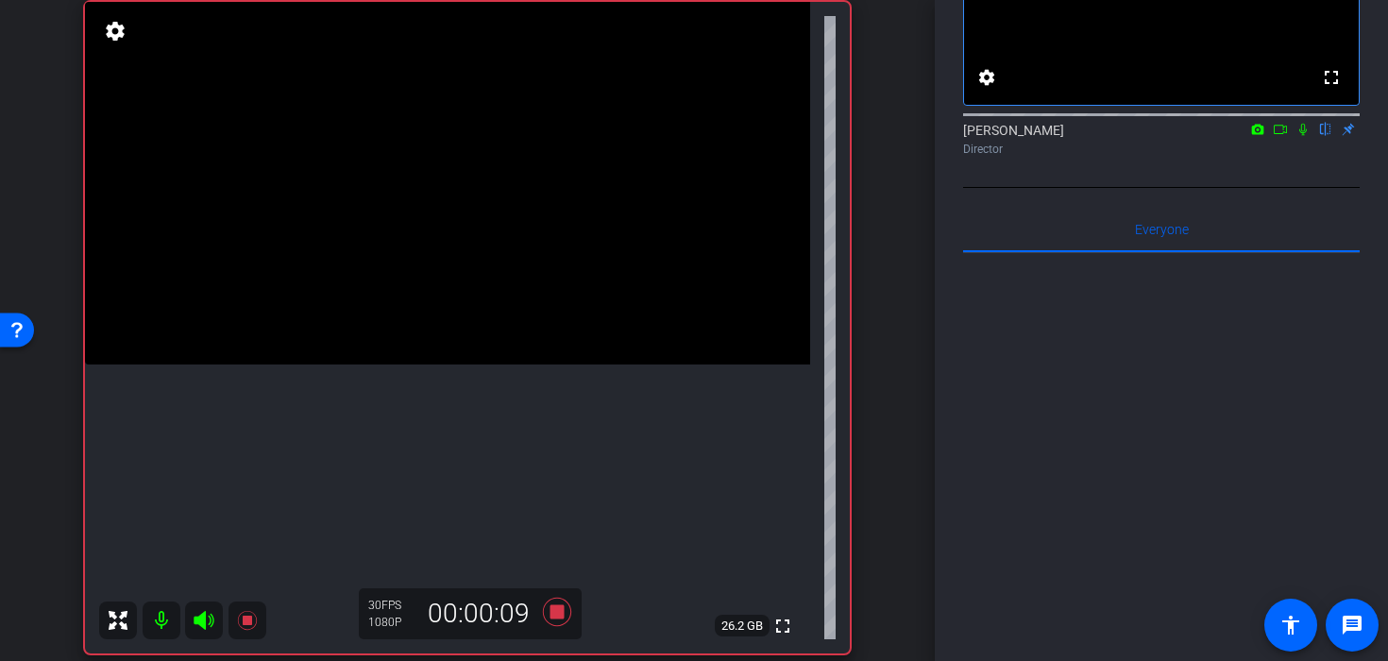
click at [473, 337] on video at bounding box center [447, 183] width 725 height 363
click at [491, 334] on div at bounding box center [472, 336] width 47 height 47
click at [389, 300] on video at bounding box center [447, 183] width 725 height 363
click at [443, 288] on video at bounding box center [447, 183] width 725 height 363
click at [440, 364] on video at bounding box center [447, 183] width 725 height 363
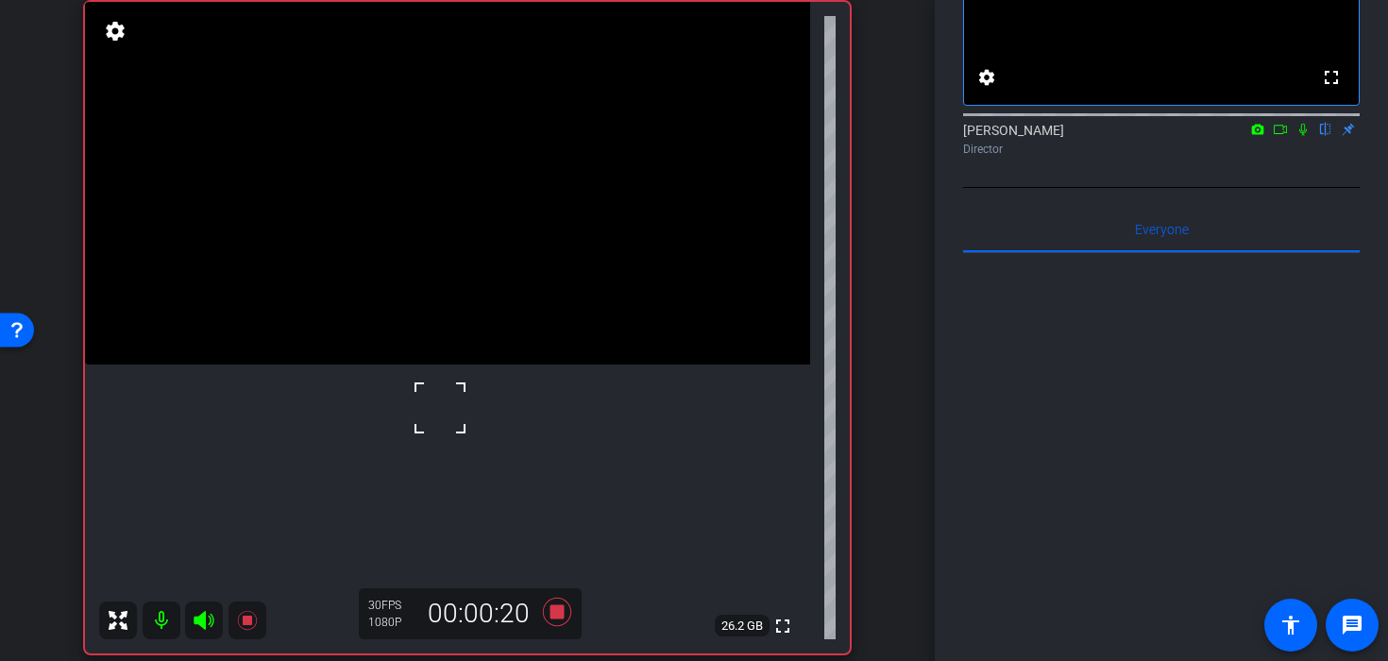
click at [369, 252] on video at bounding box center [447, 183] width 725 height 363
click at [433, 262] on video at bounding box center [447, 183] width 725 height 363
click at [358, 364] on video at bounding box center [447, 183] width 725 height 363
click at [566, 612] on icon at bounding box center [556, 612] width 45 height 34
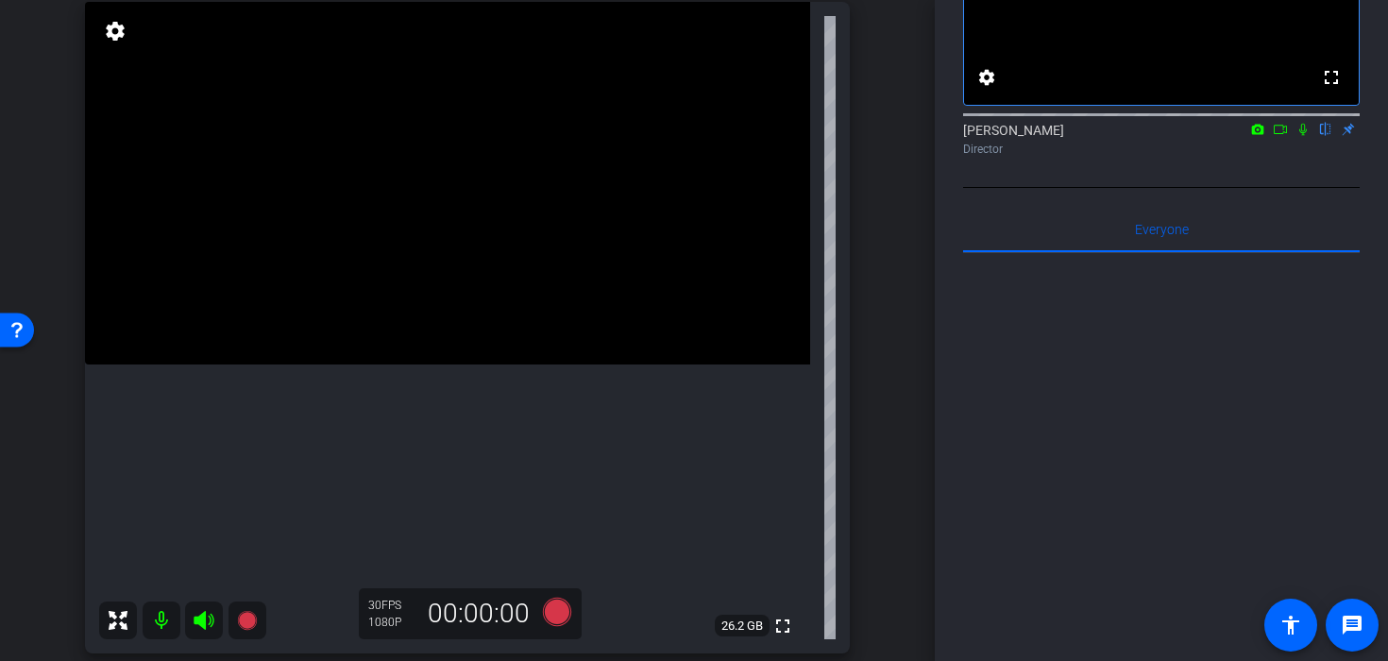
click at [582, 364] on video at bounding box center [447, 183] width 725 height 363
click at [552, 616] on icon at bounding box center [557, 612] width 28 height 28
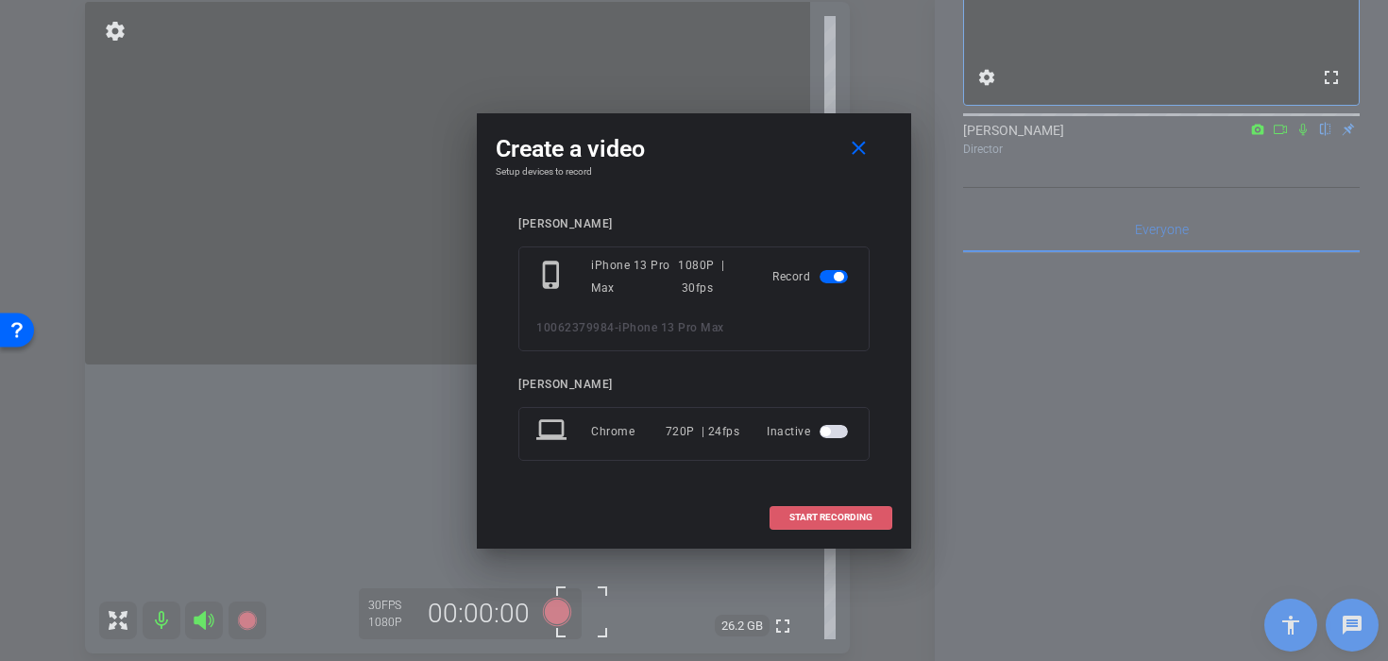
click at [856, 510] on span at bounding box center [830, 517] width 121 height 45
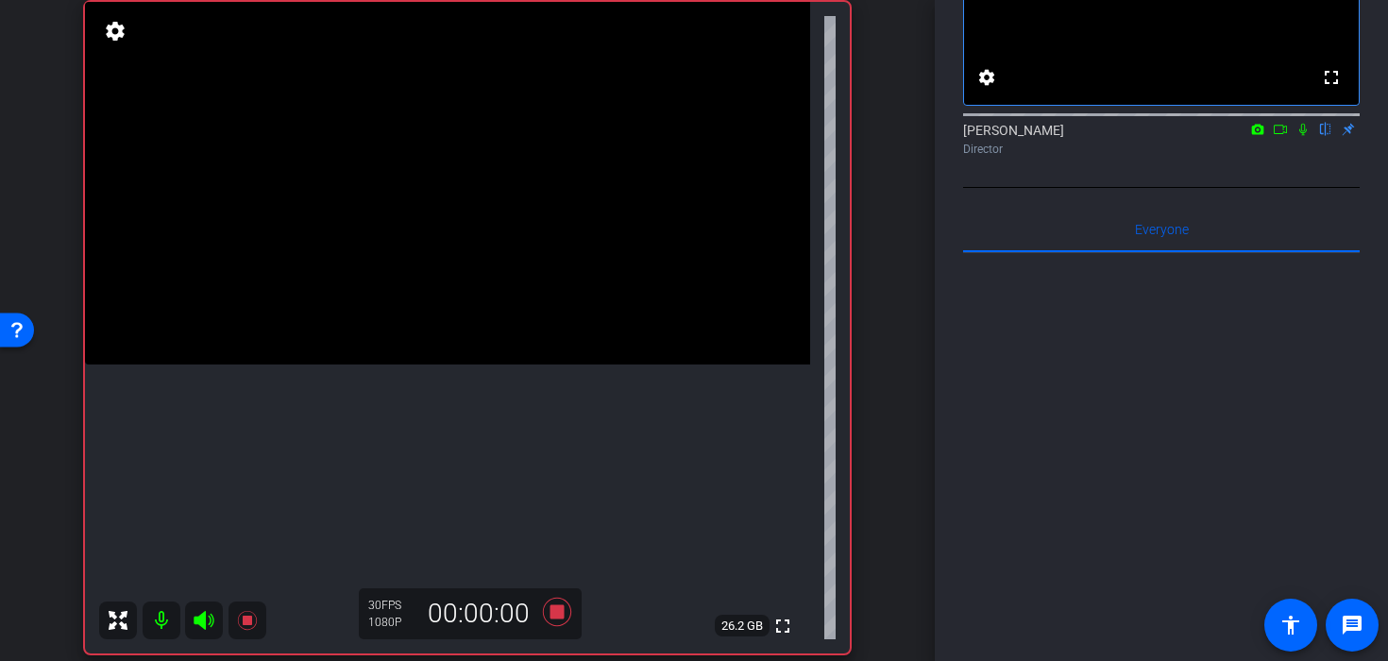
click at [428, 289] on video at bounding box center [447, 183] width 725 height 363
click at [461, 261] on video at bounding box center [447, 183] width 725 height 363
click at [556, 619] on icon at bounding box center [556, 612] width 45 height 34
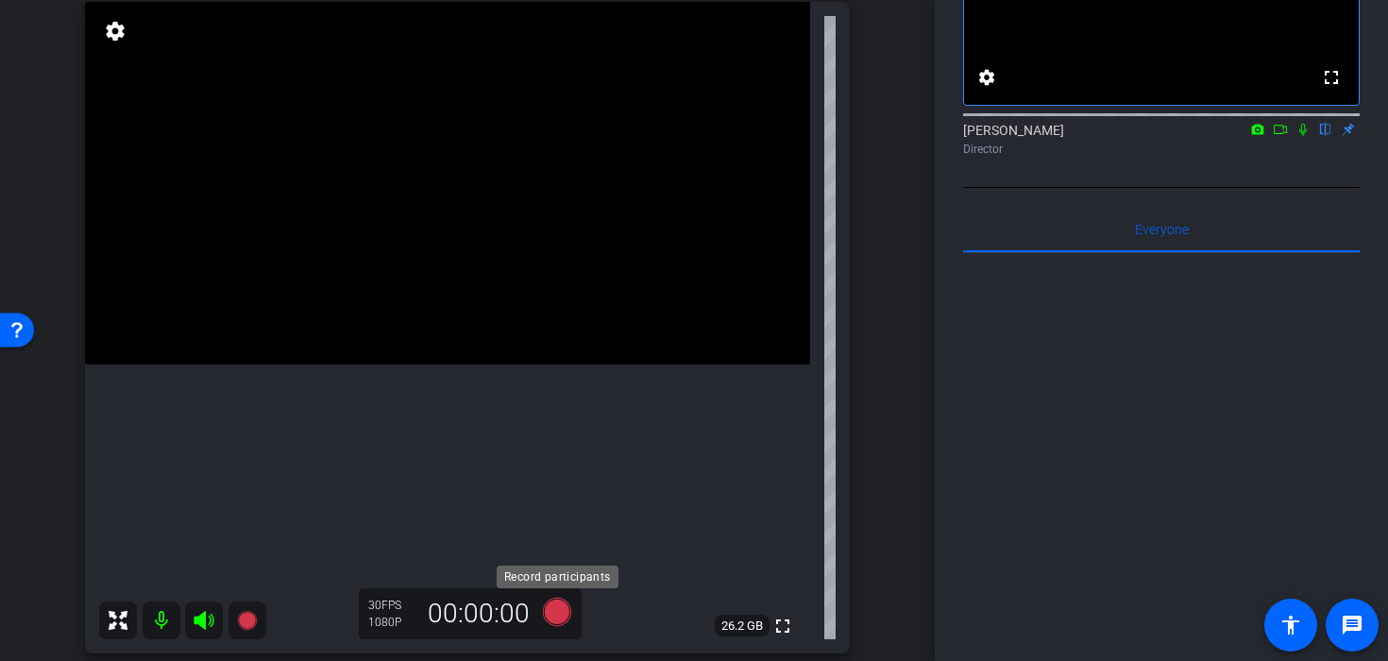
click at [556, 619] on icon at bounding box center [557, 612] width 28 height 28
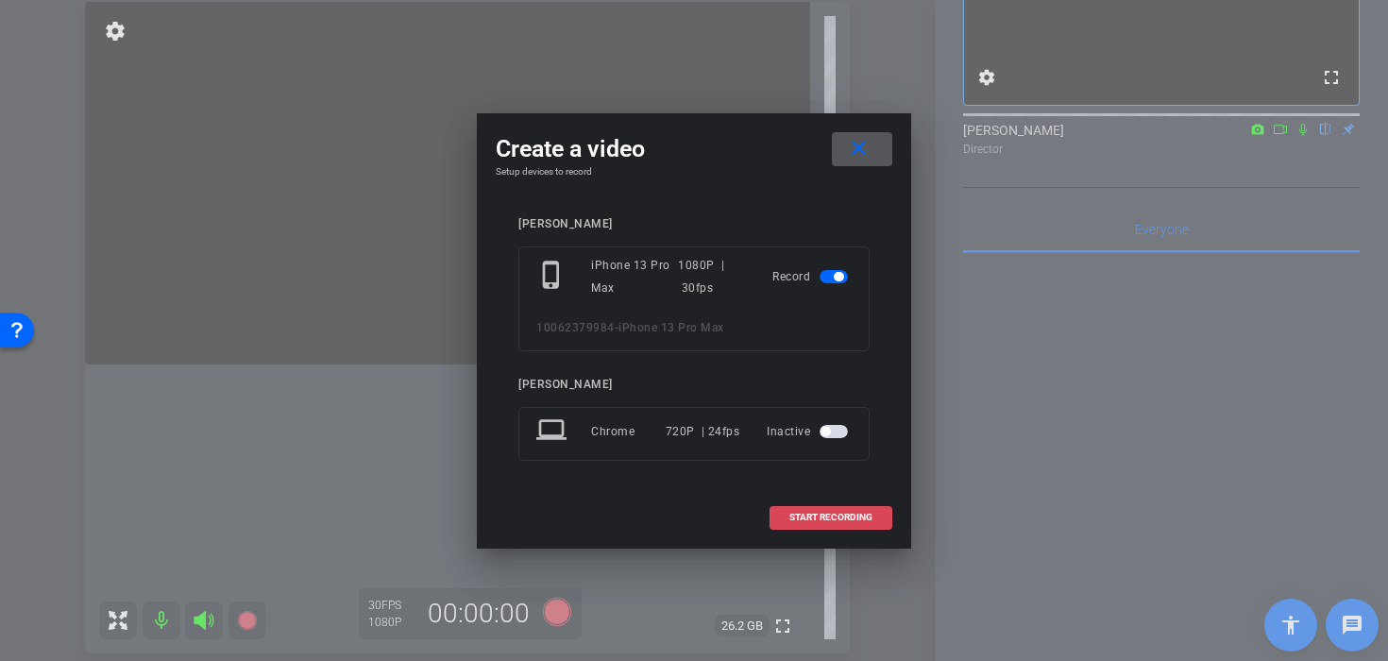
click at [794, 505] on span at bounding box center [830, 517] width 121 height 45
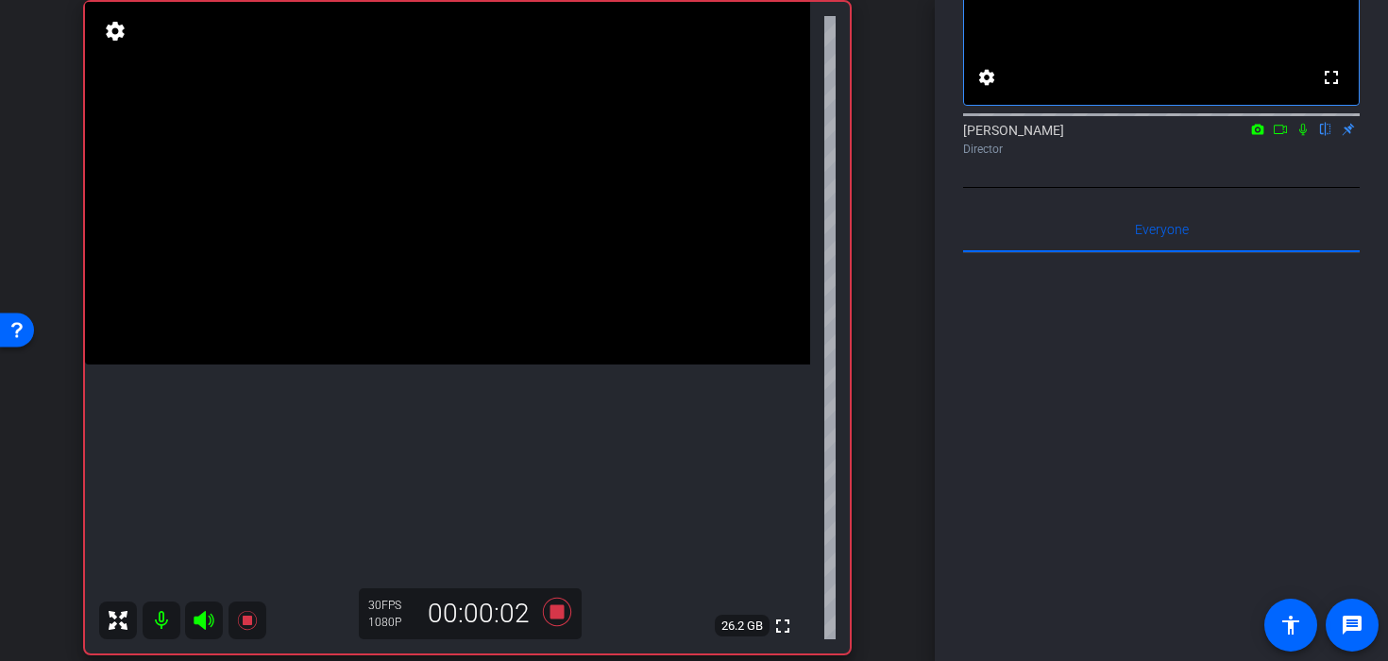
click at [1306, 138] on mat-icon at bounding box center [1303, 129] width 23 height 17
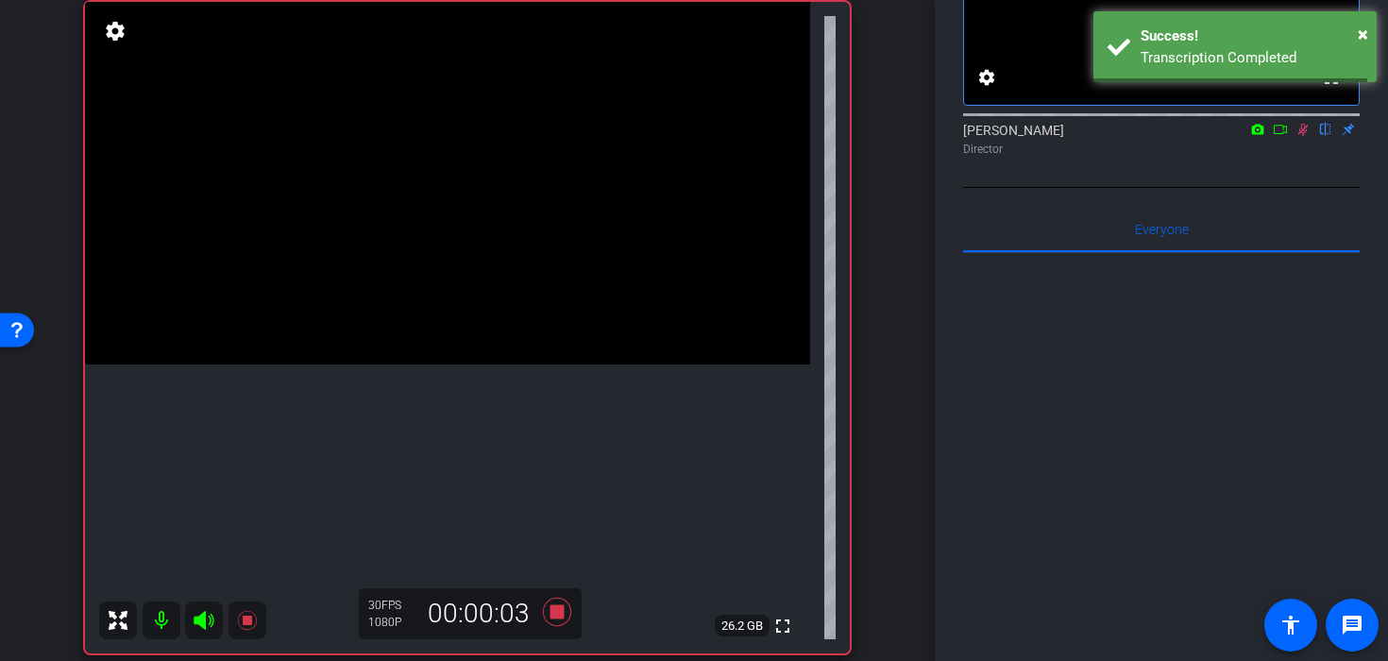
click at [473, 240] on video at bounding box center [447, 183] width 725 height 363
click at [490, 300] on video at bounding box center [447, 183] width 725 height 363
click at [472, 279] on div at bounding box center [489, 300] width 47 height 47
click at [403, 285] on video at bounding box center [447, 183] width 725 height 363
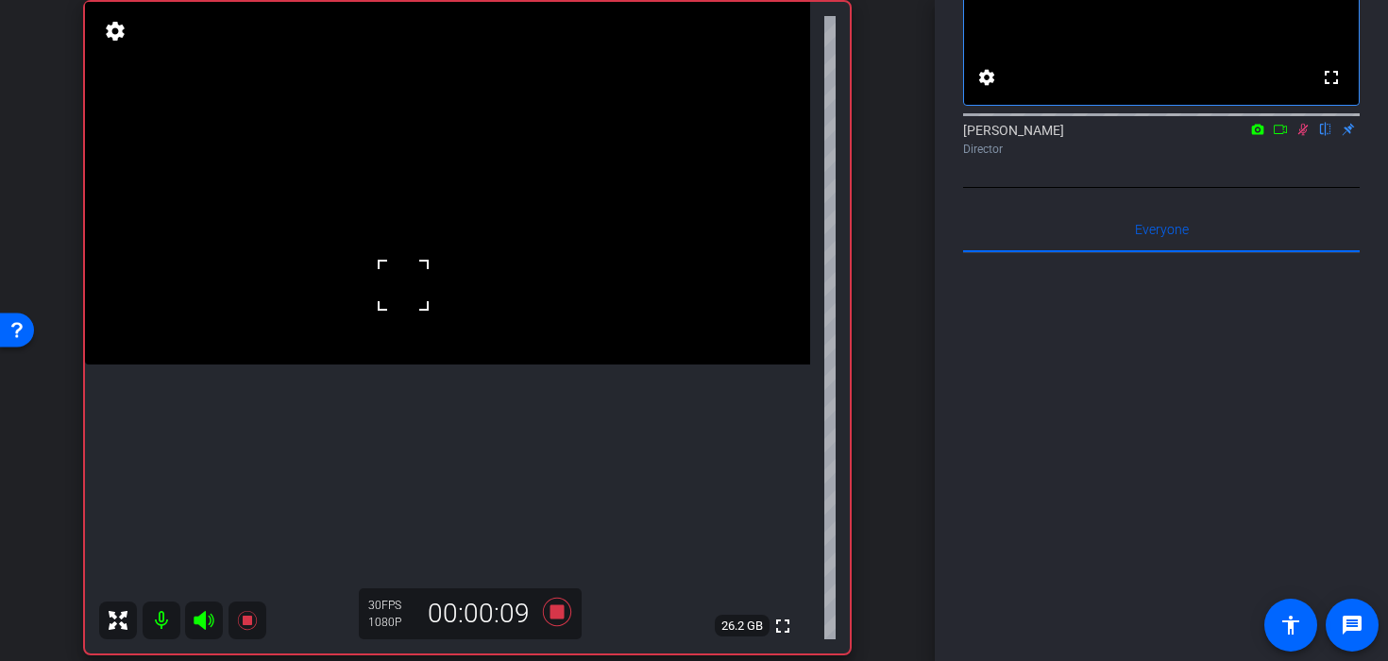
click at [397, 327] on video at bounding box center [447, 183] width 725 height 363
click at [397, 364] on video at bounding box center [447, 183] width 725 height 363
click at [411, 330] on video at bounding box center [447, 183] width 725 height 363
click at [347, 364] on video at bounding box center [447, 183] width 725 height 363
click at [352, 488] on div at bounding box center [347, 490] width 47 height 47
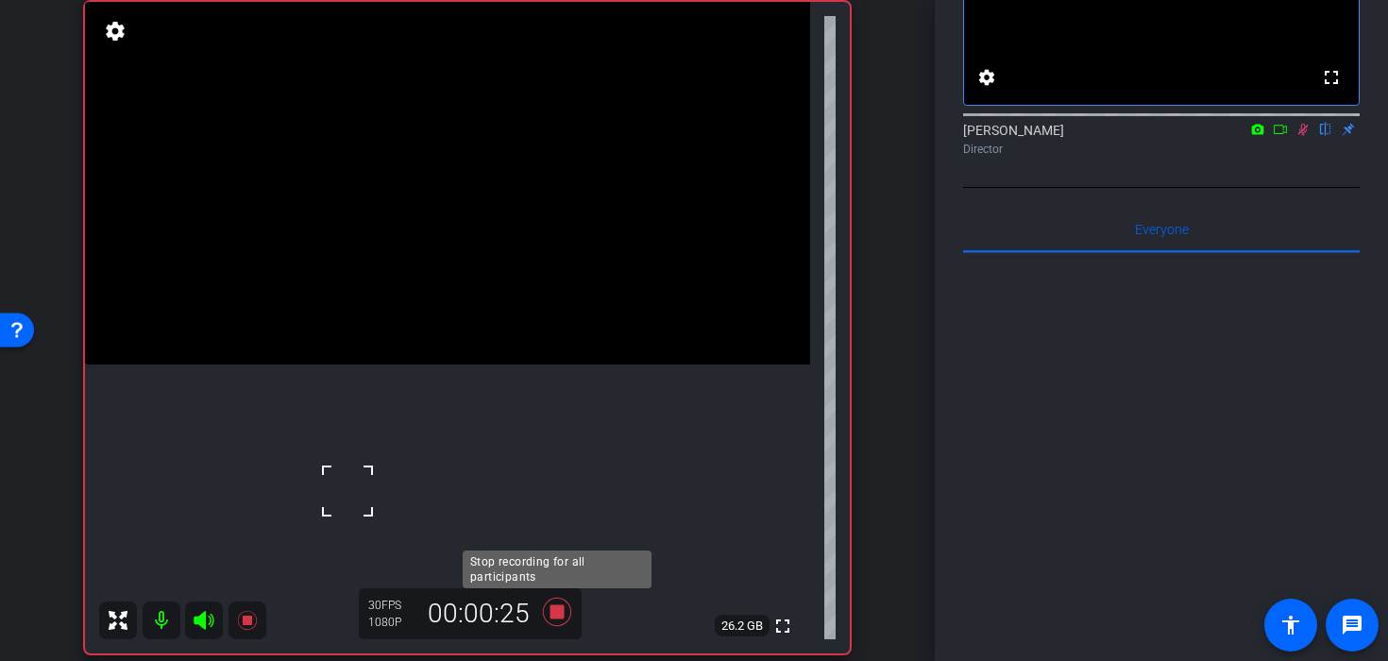
click at [559, 617] on icon at bounding box center [557, 612] width 28 height 28
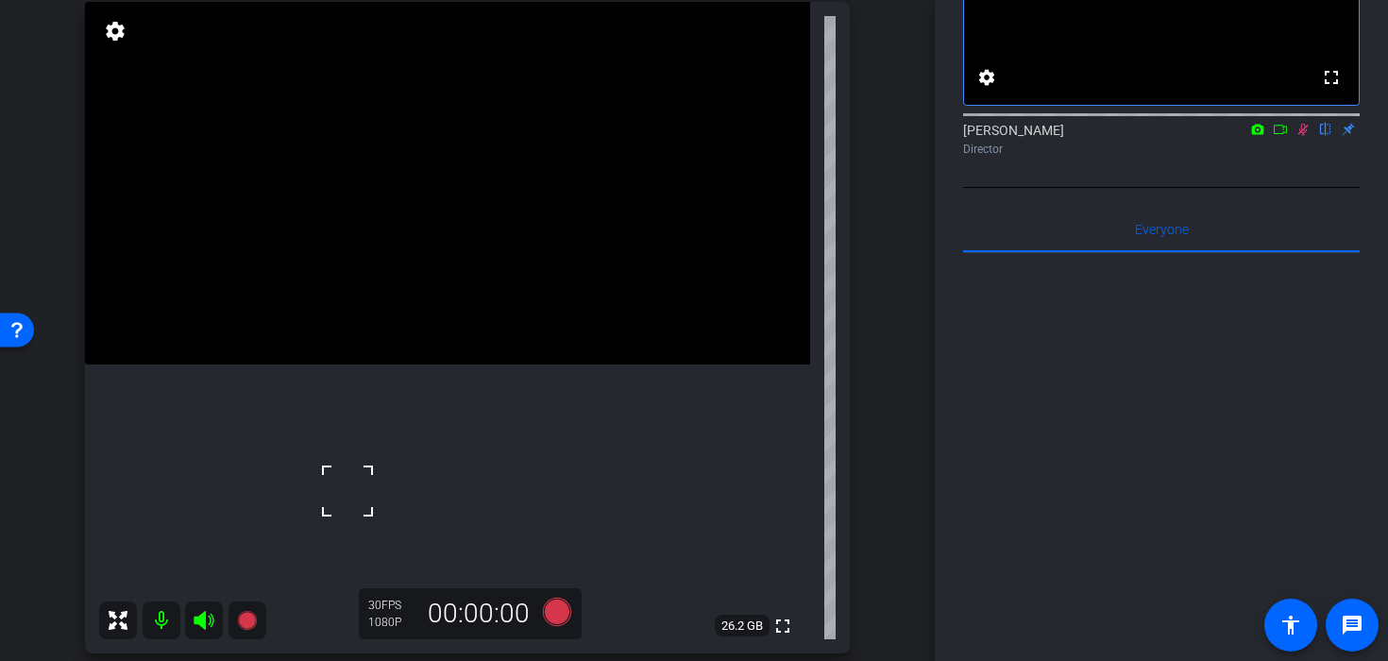
click at [1302, 136] on icon at bounding box center [1302, 129] width 15 height 13
click at [552, 610] on icon at bounding box center [557, 612] width 28 height 28
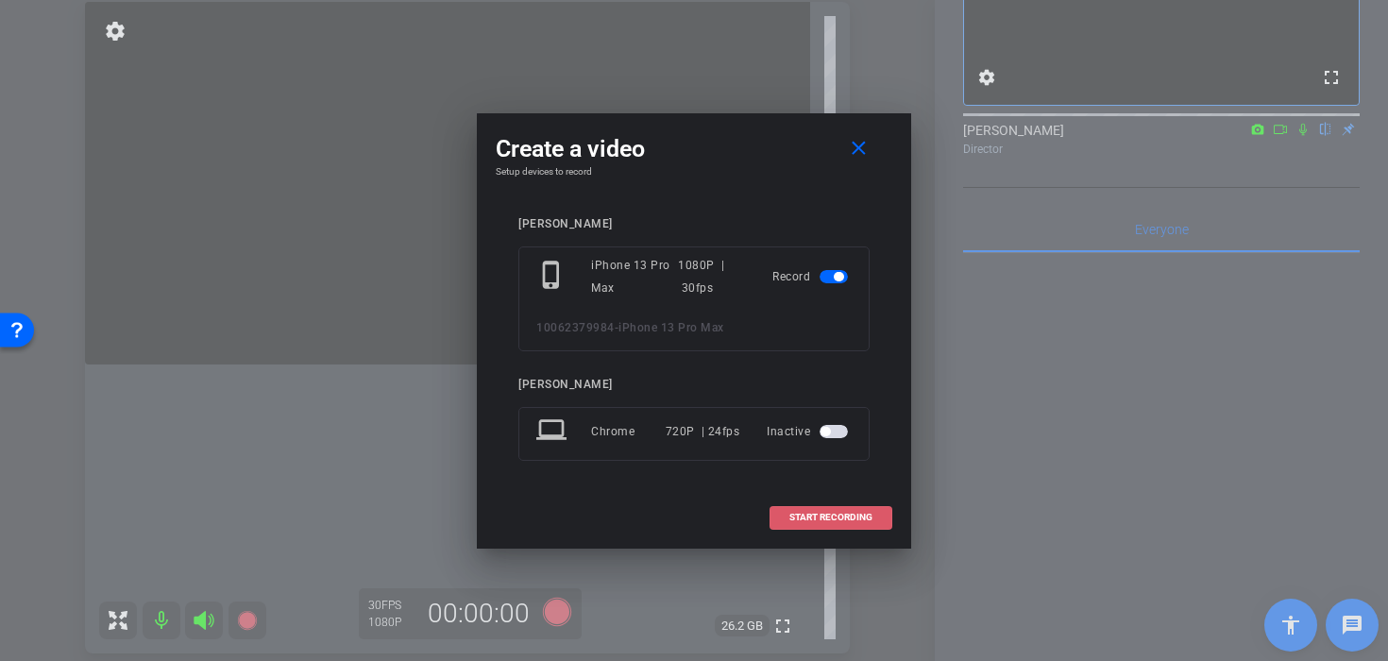
click at [821, 513] on span "START RECORDING" at bounding box center [830, 517] width 83 height 9
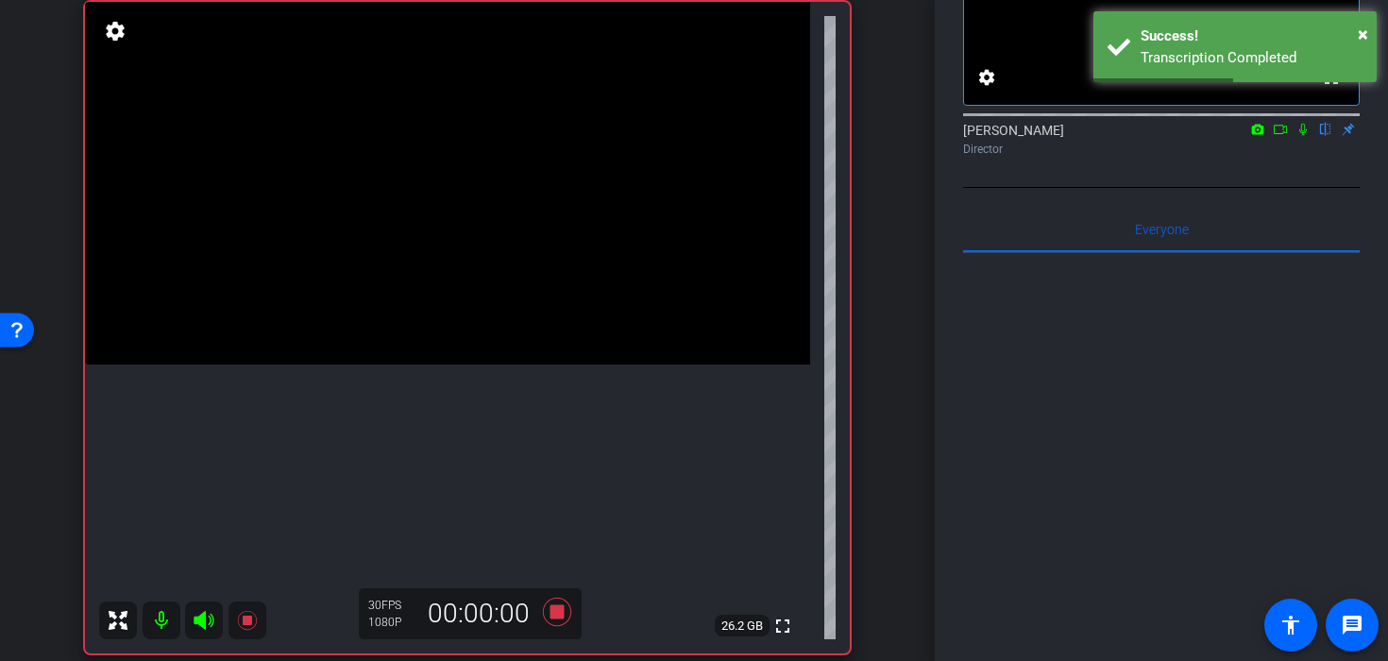
click at [437, 251] on video at bounding box center [447, 183] width 725 height 363
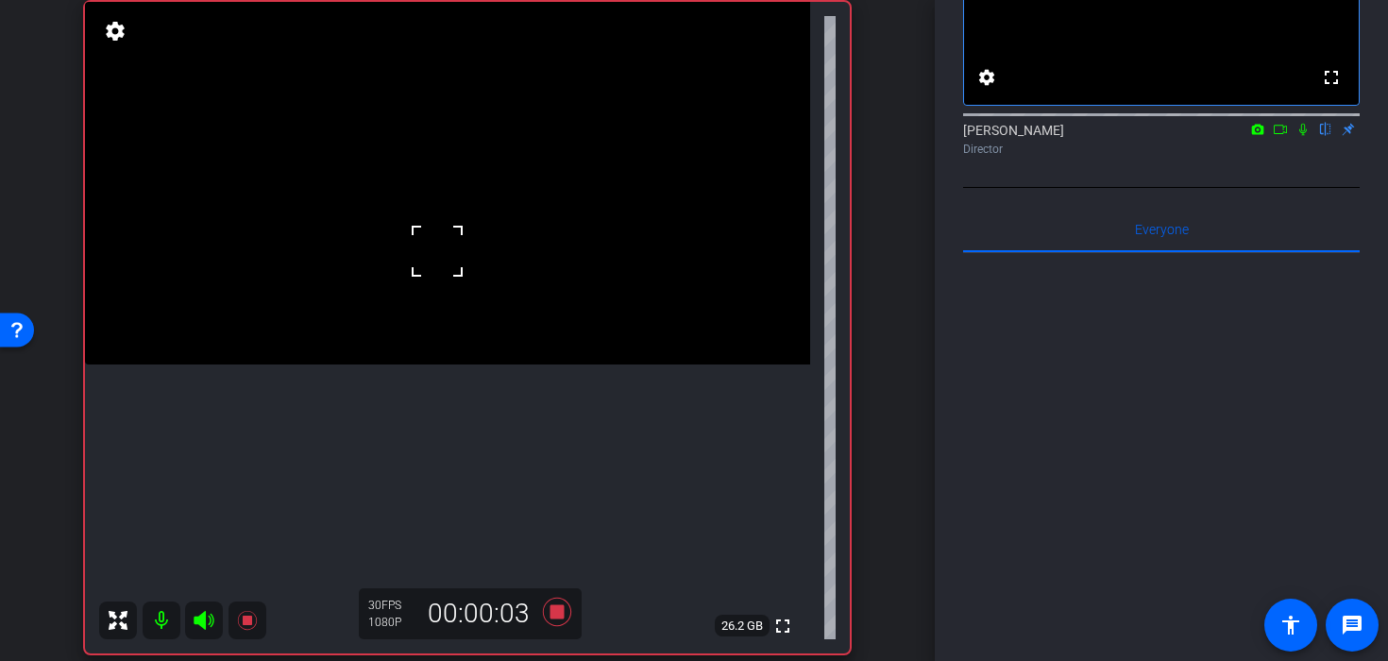
click at [1299, 136] on icon at bounding box center [1302, 129] width 15 height 13
click at [516, 264] on video at bounding box center [447, 183] width 725 height 363
click at [418, 268] on video at bounding box center [447, 183] width 725 height 363
click at [436, 298] on video at bounding box center [447, 183] width 725 height 363
click at [410, 344] on video at bounding box center [447, 183] width 725 height 363
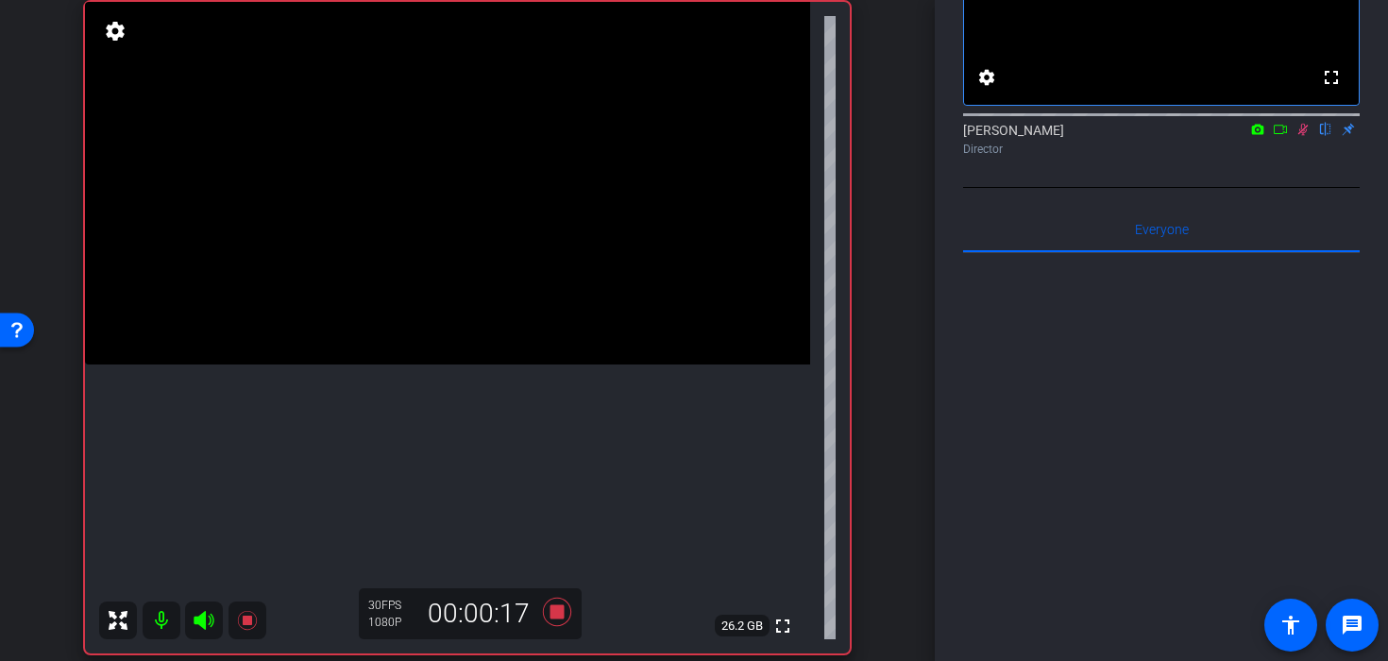
click at [454, 252] on video at bounding box center [447, 183] width 725 height 363
click at [434, 296] on video at bounding box center [447, 183] width 725 height 363
click at [561, 620] on icon at bounding box center [556, 612] width 45 height 34
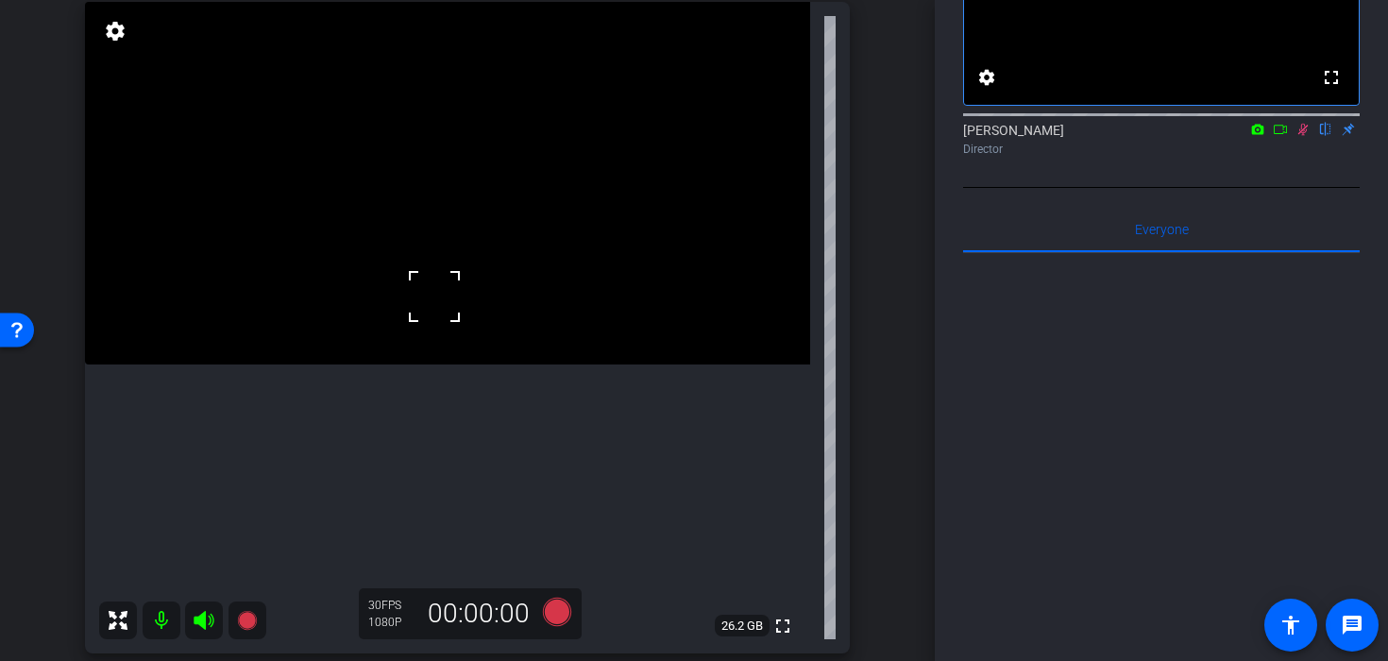
click at [1298, 136] on icon at bounding box center [1302, 129] width 15 height 13
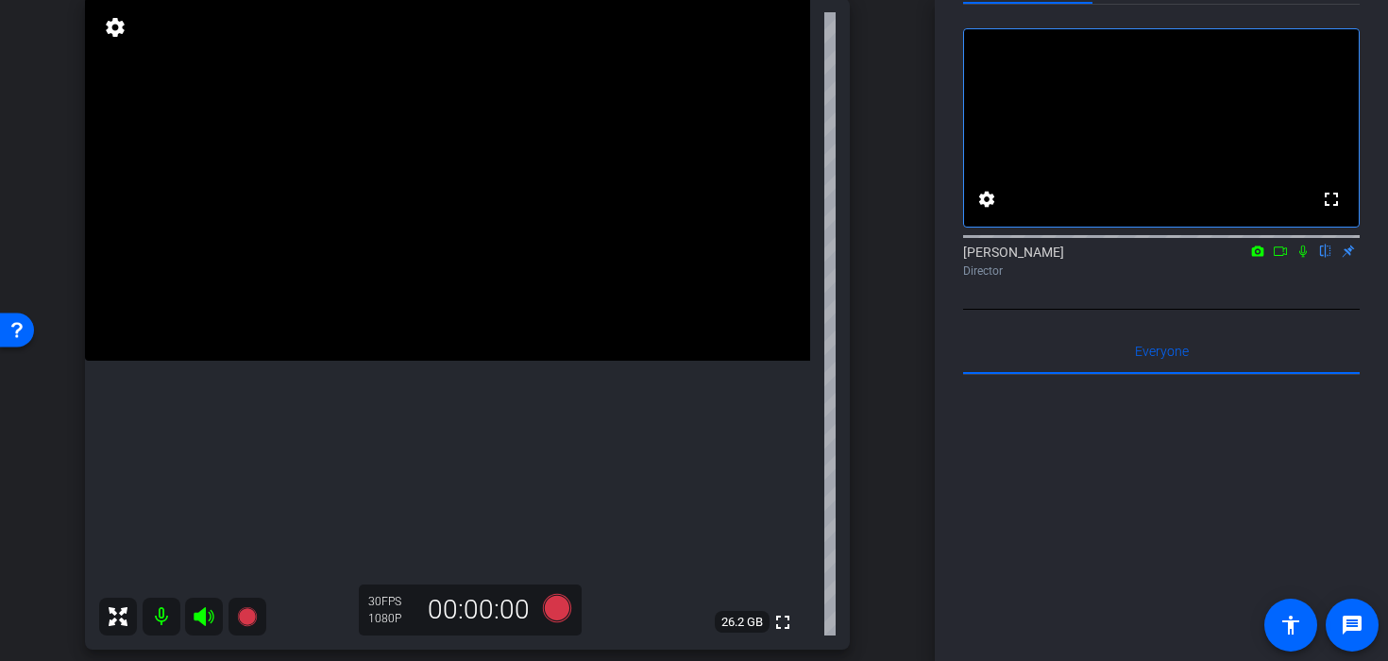
scroll to position [152, 0]
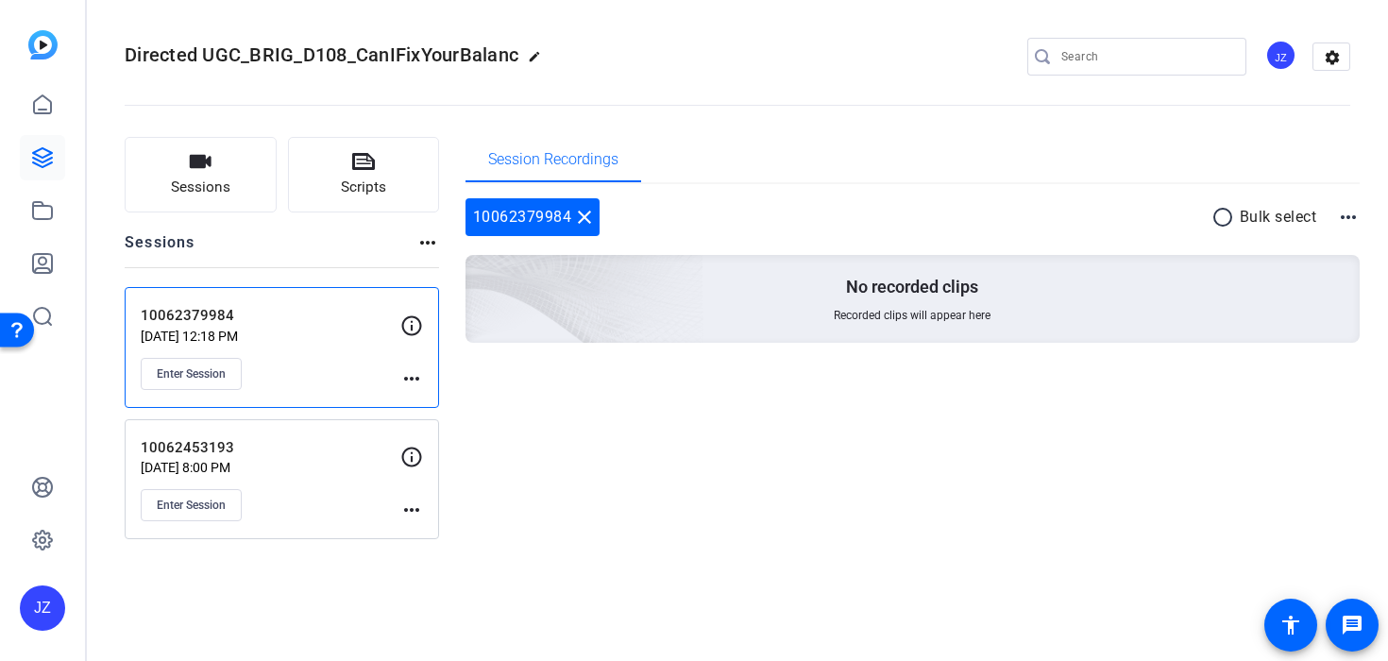
click at [310, 331] on p "Sep 19, 2025 @ 12:18 PM" at bounding box center [271, 336] width 260 height 15
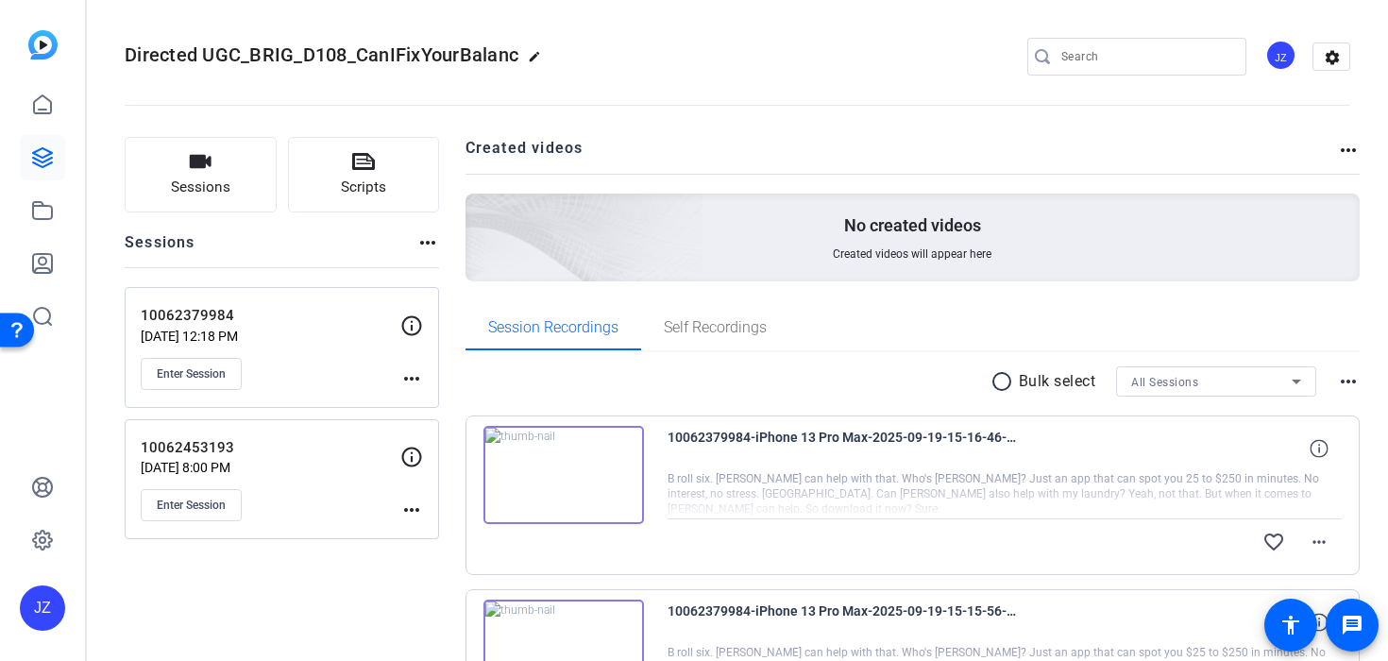
scroll to position [199, 0]
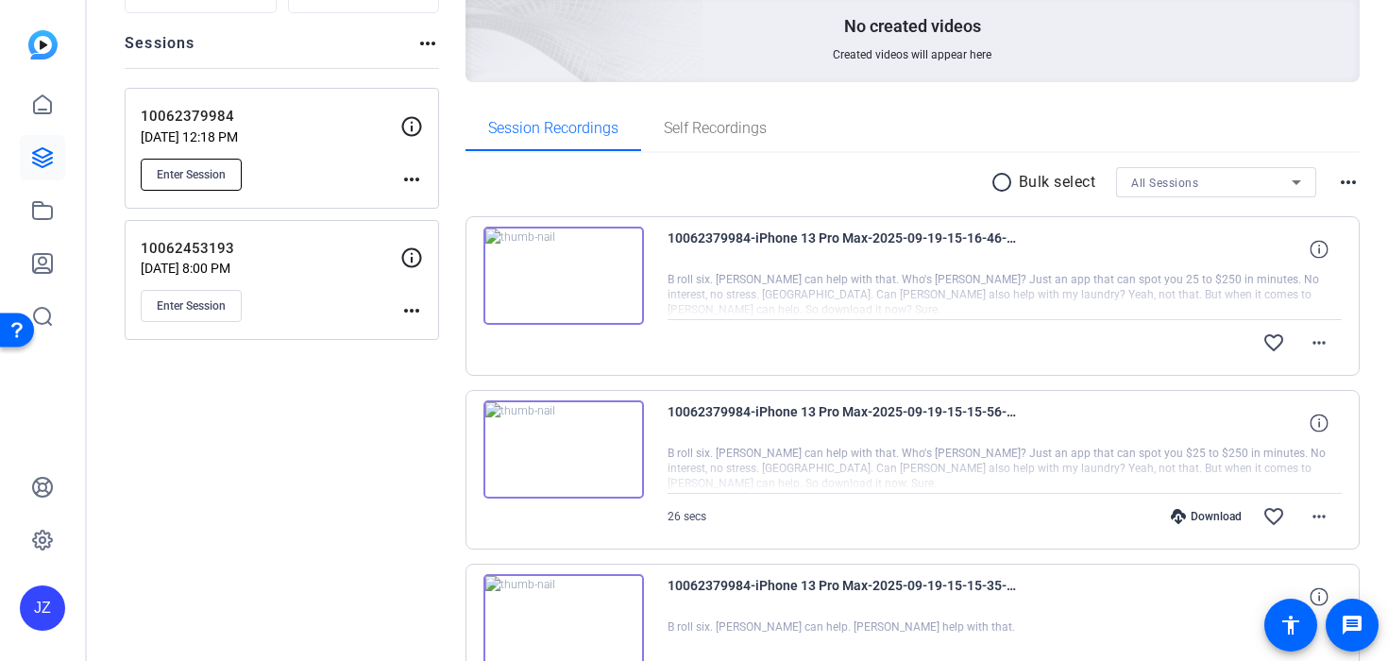
click at [220, 182] on button "Enter Session" at bounding box center [191, 175] width 101 height 32
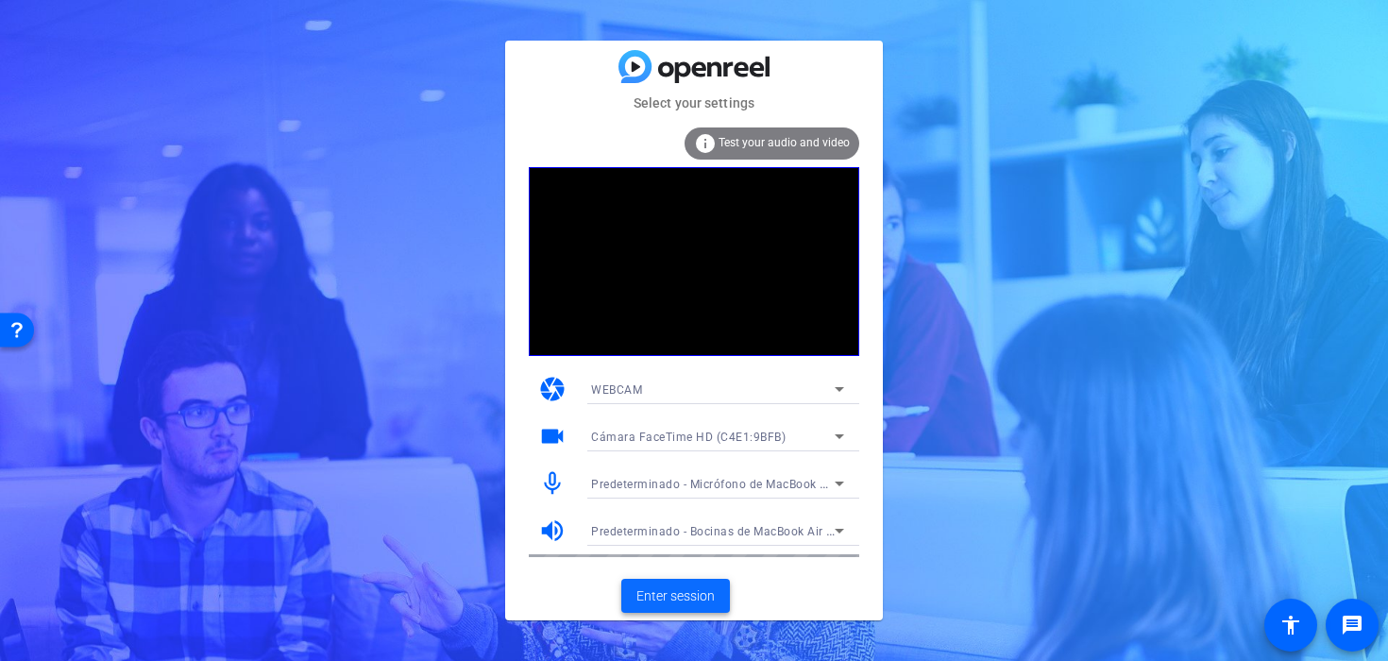
click at [658, 597] on span "Enter session" at bounding box center [675, 596] width 78 height 20
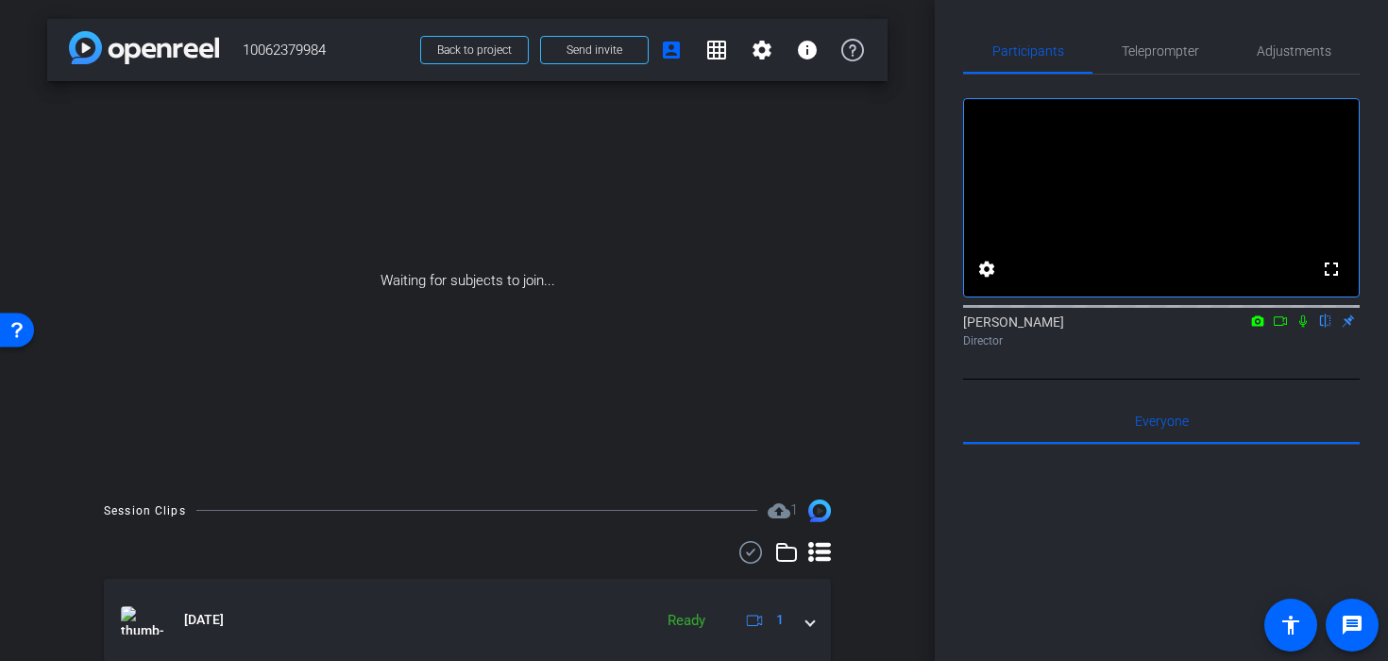
scroll to position [943, 0]
